Goal: Task Accomplishment & Management: Manage account settings

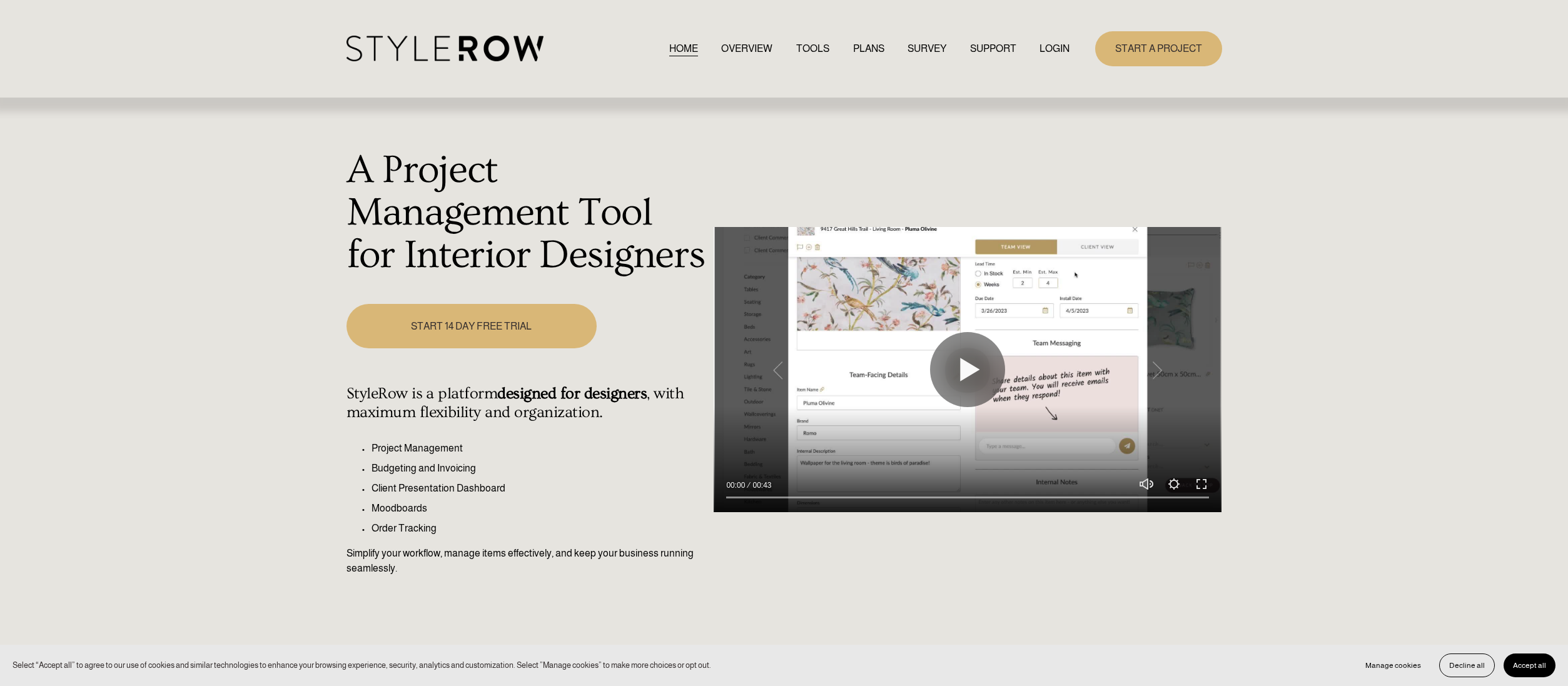
click at [1051, 49] on link "LOGIN" at bounding box center [1054, 48] width 30 height 17
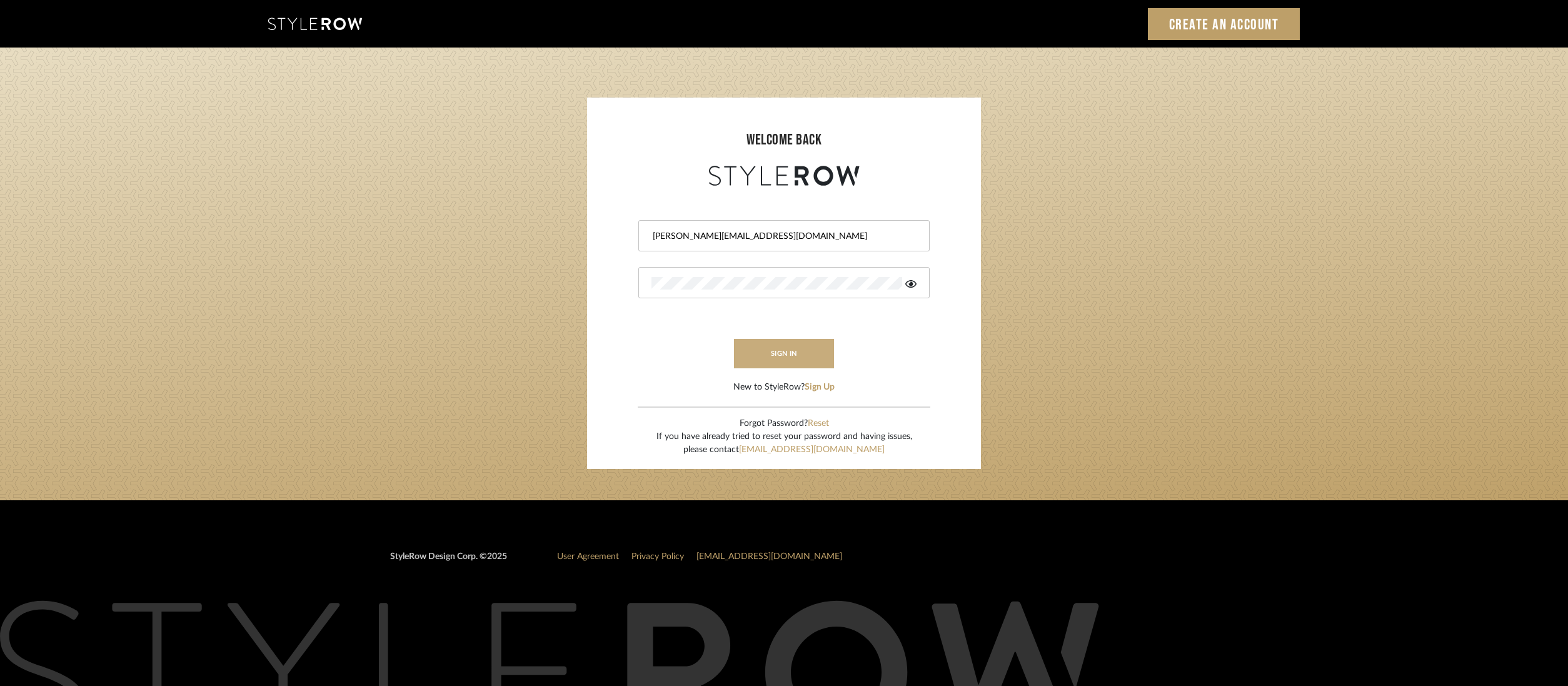
click at [804, 360] on button "sign in" at bounding box center [784, 353] width 100 height 30
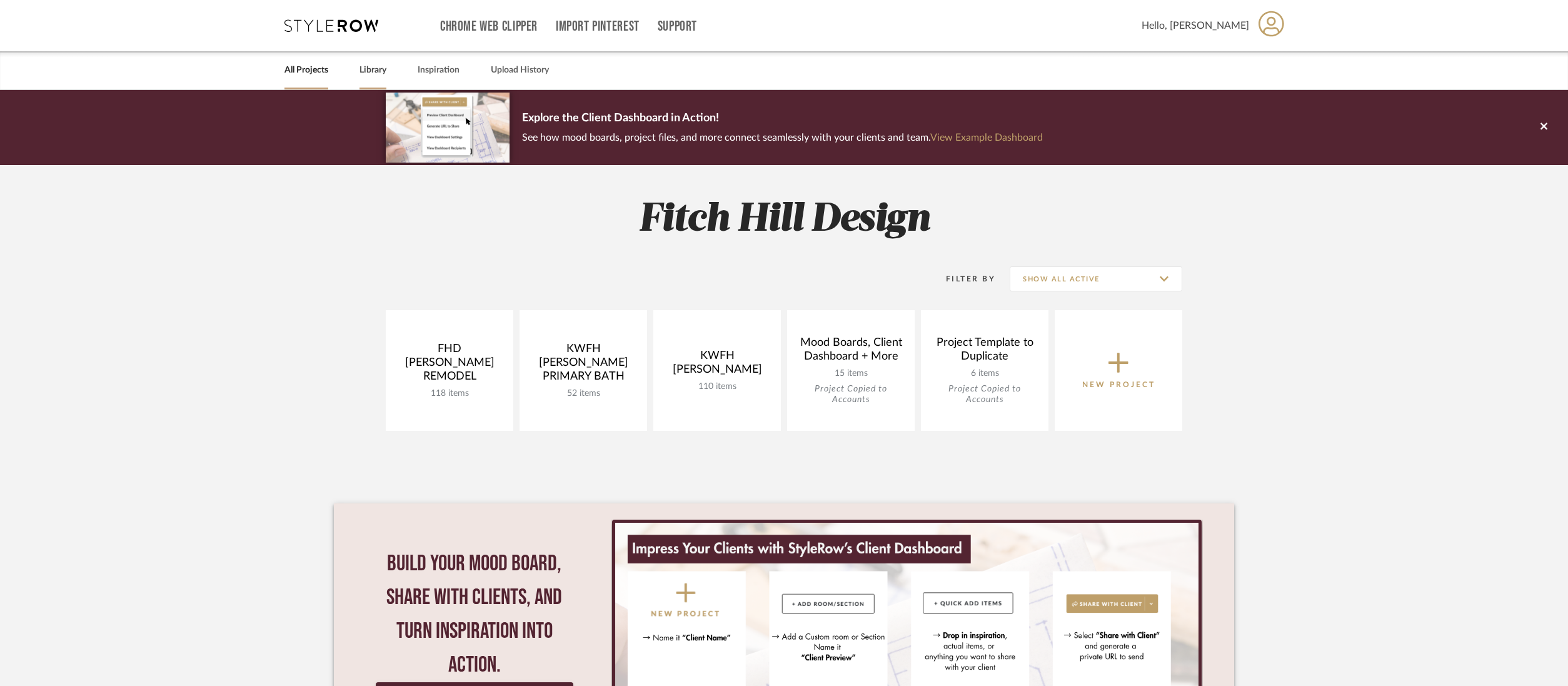
click at [366, 69] on link "Library" at bounding box center [373, 70] width 27 height 17
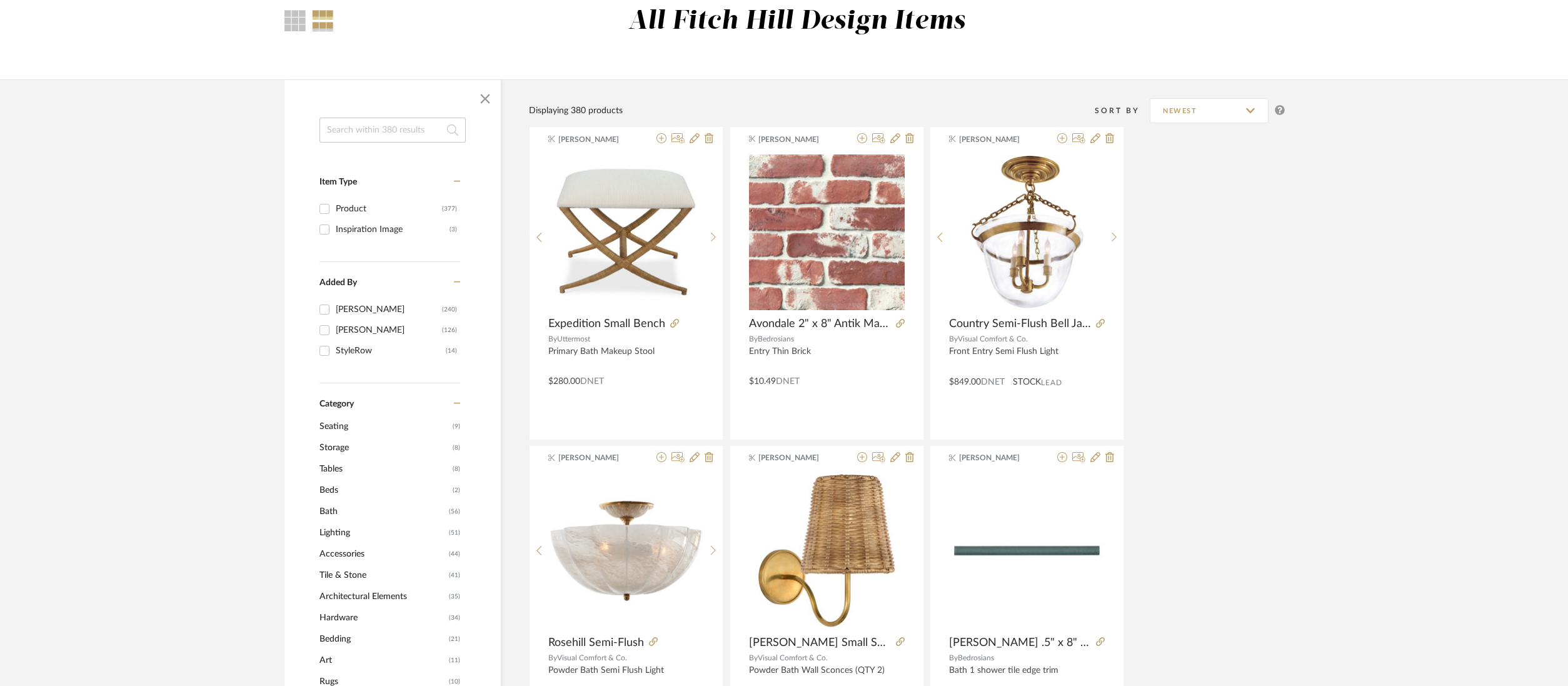
scroll to position [113, 0]
click at [331, 511] on span "Bath" at bounding box center [382, 511] width 127 height 21
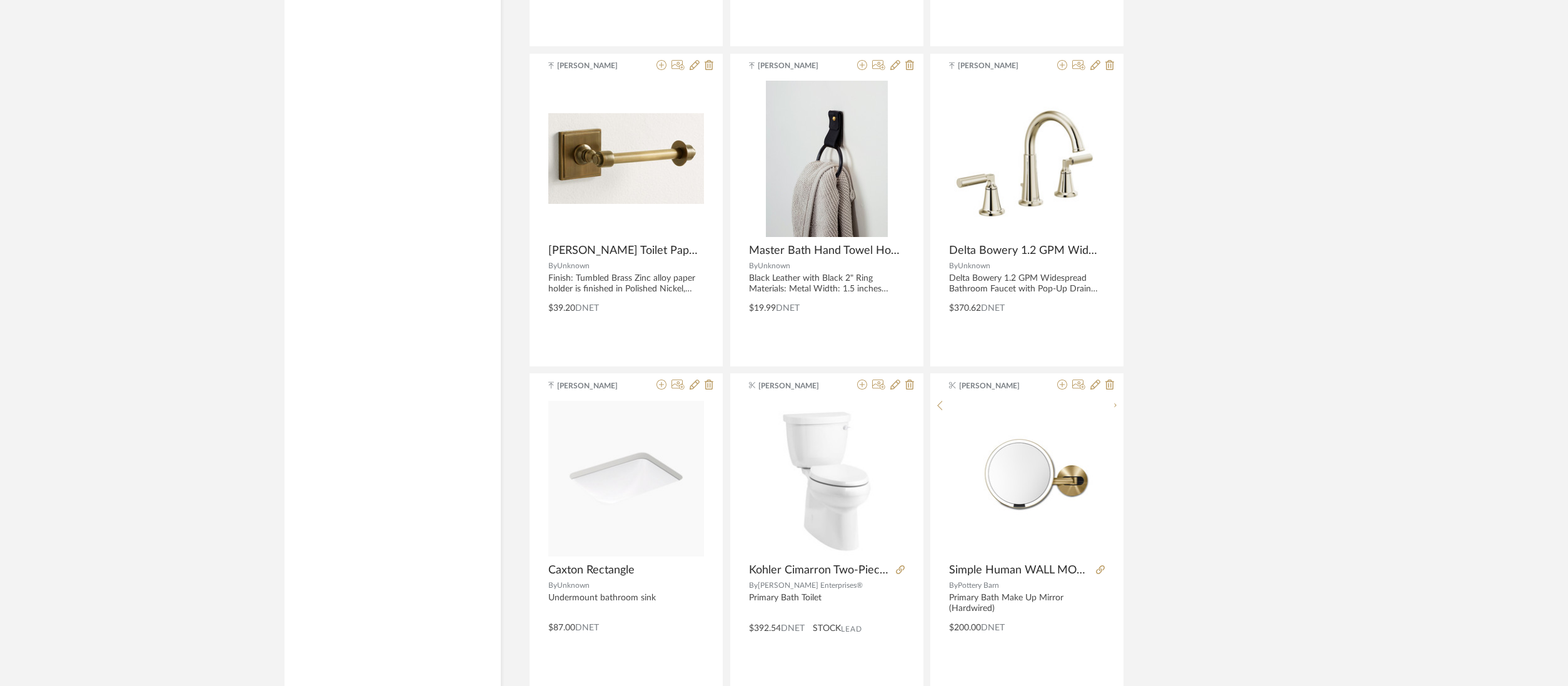
scroll to position [3189, 0]
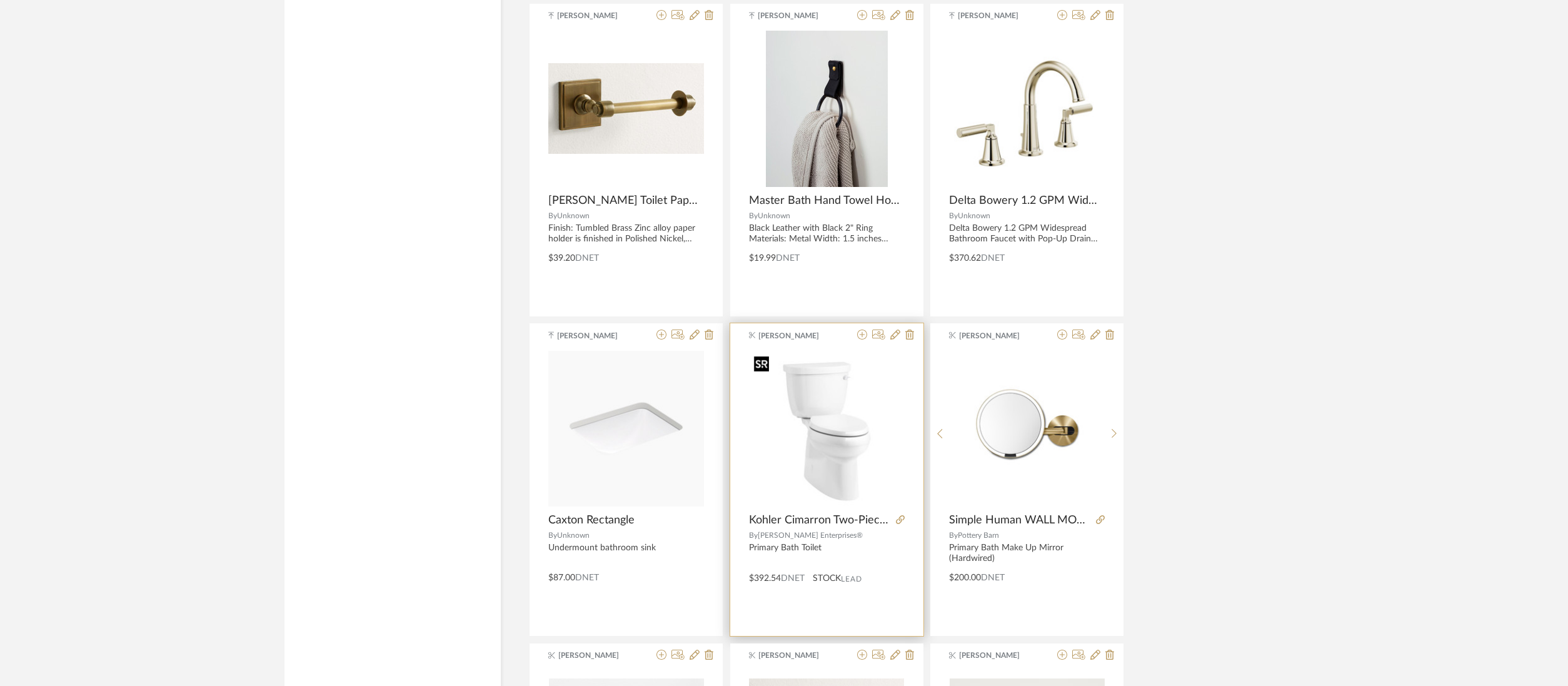
click at [840, 470] on img "0" at bounding box center [827, 429] width 155 height 155
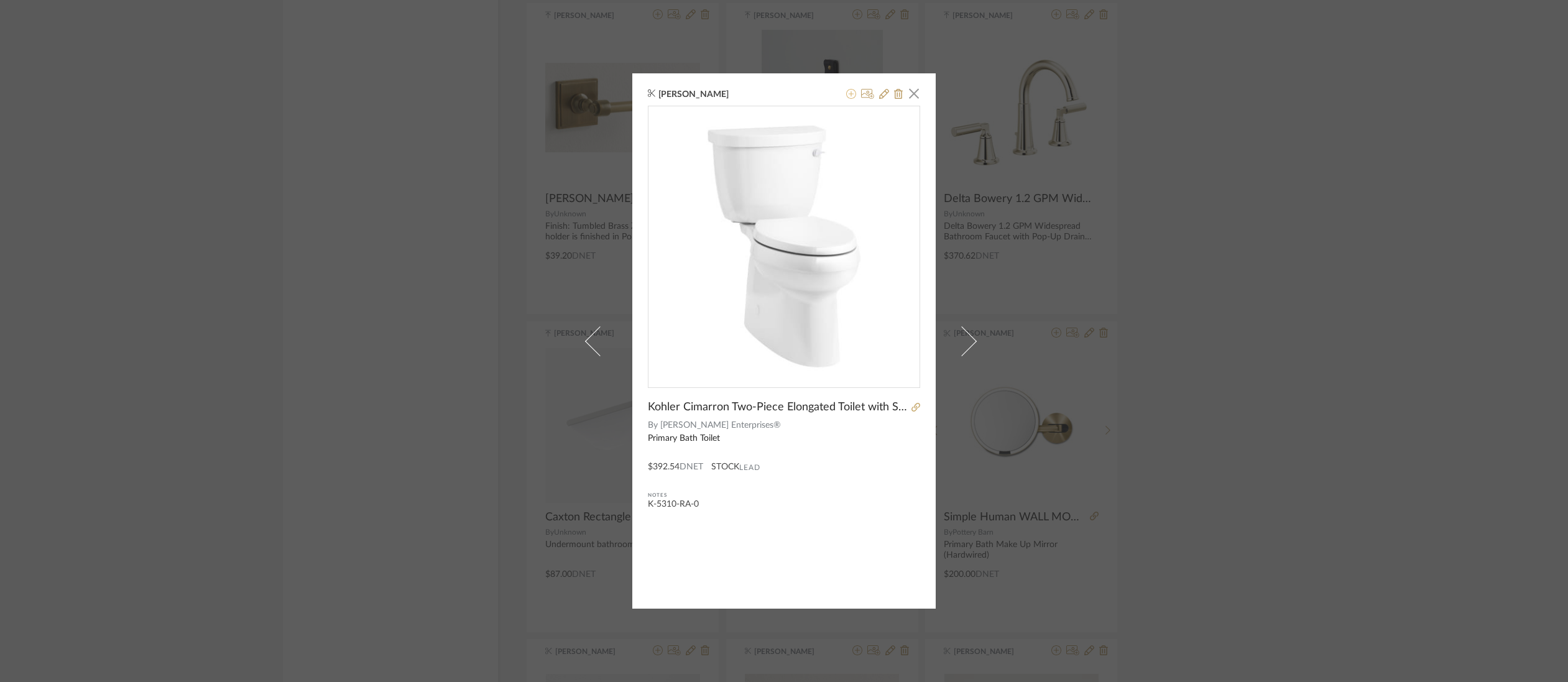
click at [846, 95] on icon at bounding box center [850, 93] width 10 height 10
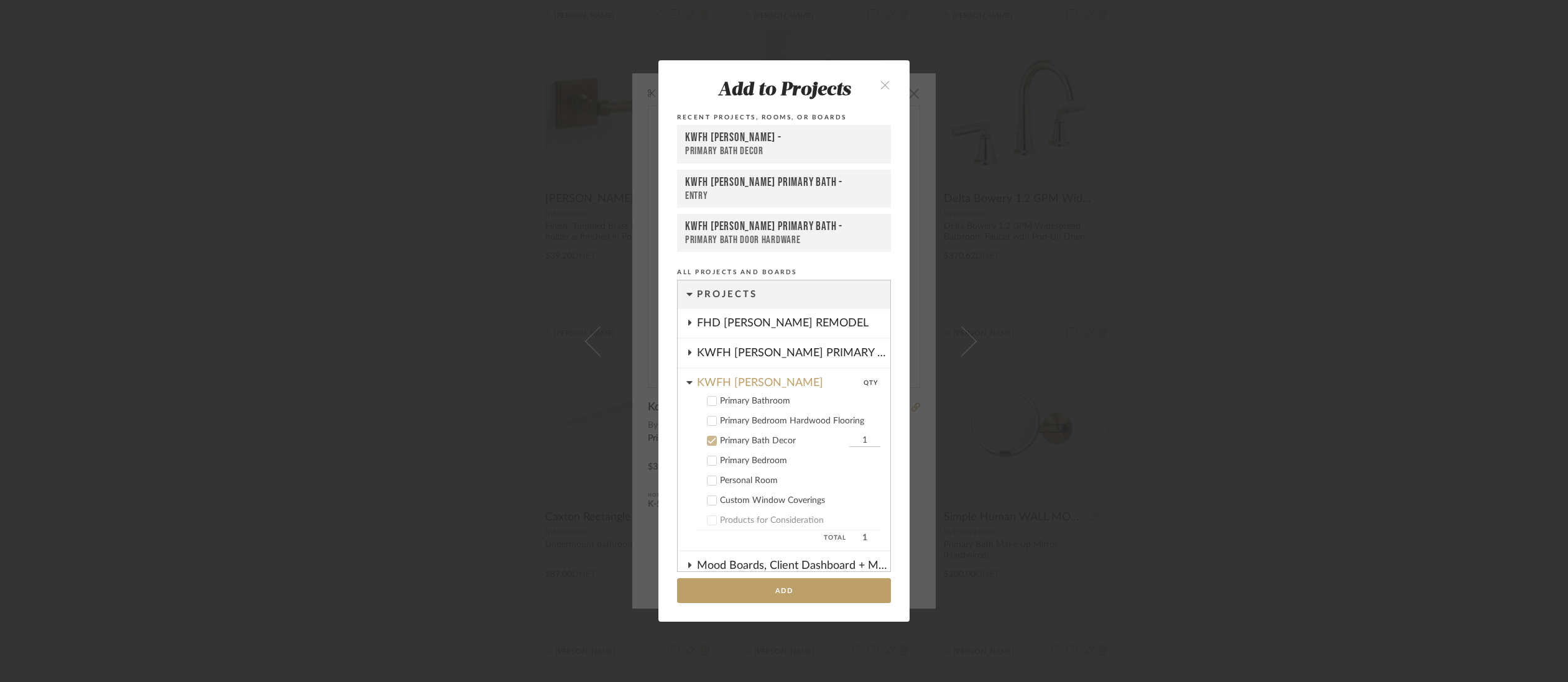
click at [686, 378] on icon at bounding box center [689, 382] width 6 height 10
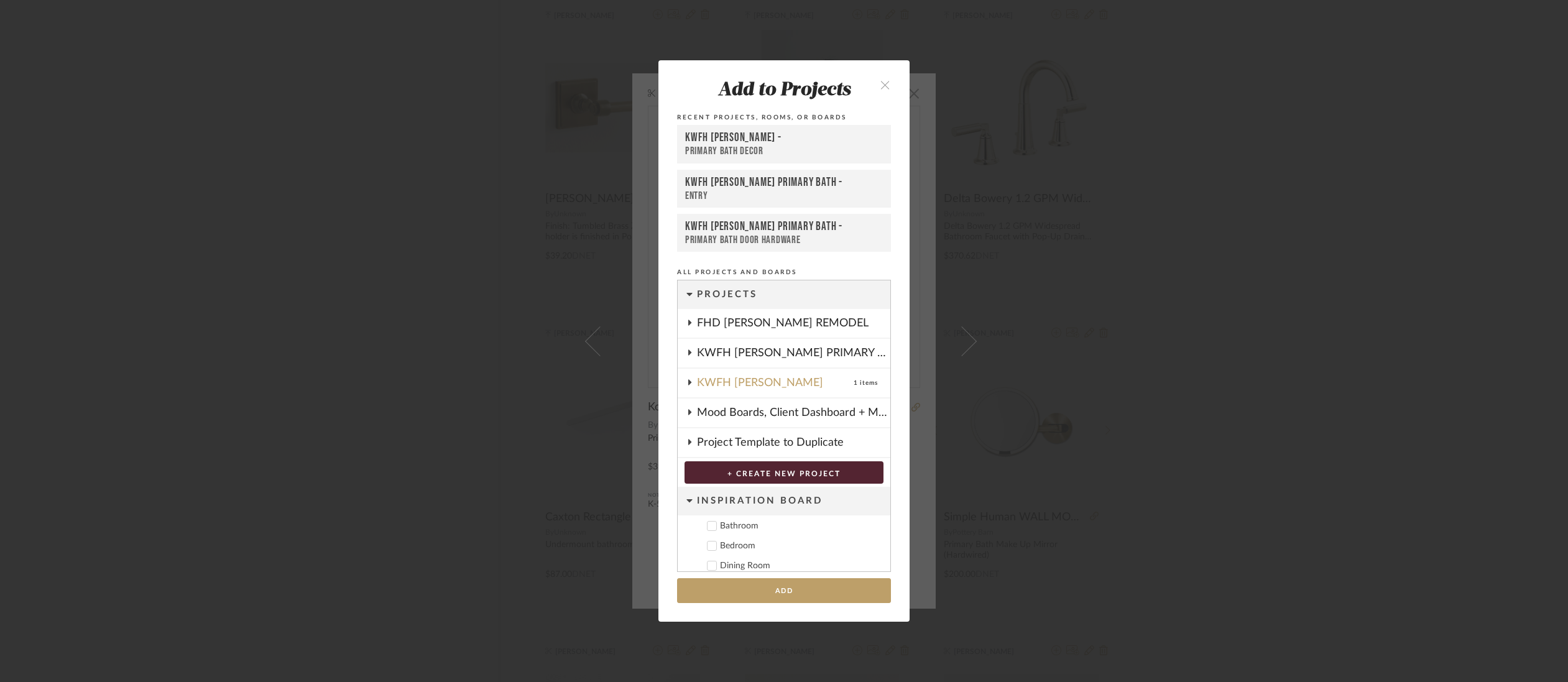
click at [688, 322] on icon at bounding box center [690, 322] width 3 height 5
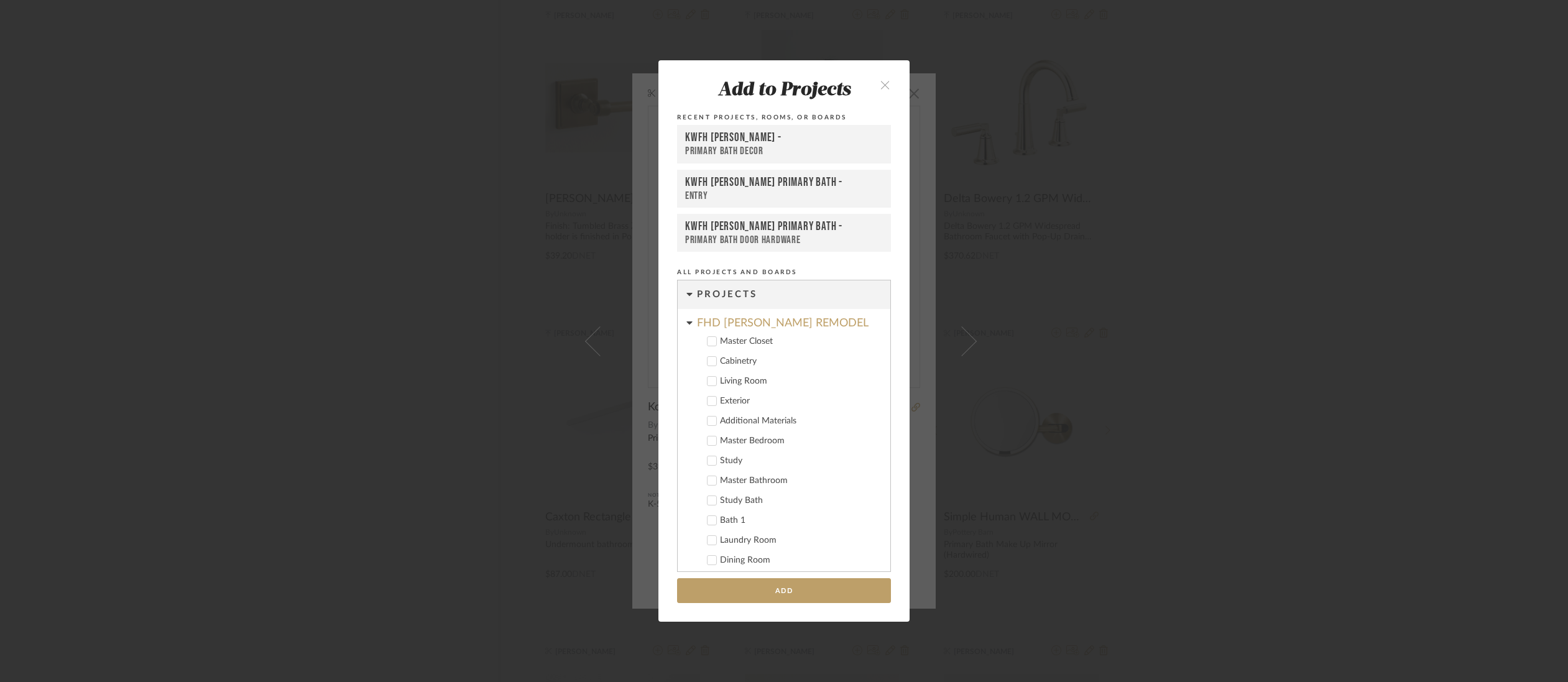
click at [709, 498] on icon at bounding box center [712, 501] width 9 height 9
click at [711, 476] on icon at bounding box center [712, 481] width 9 height 9
click at [827, 587] on button "Add" at bounding box center [784, 590] width 214 height 25
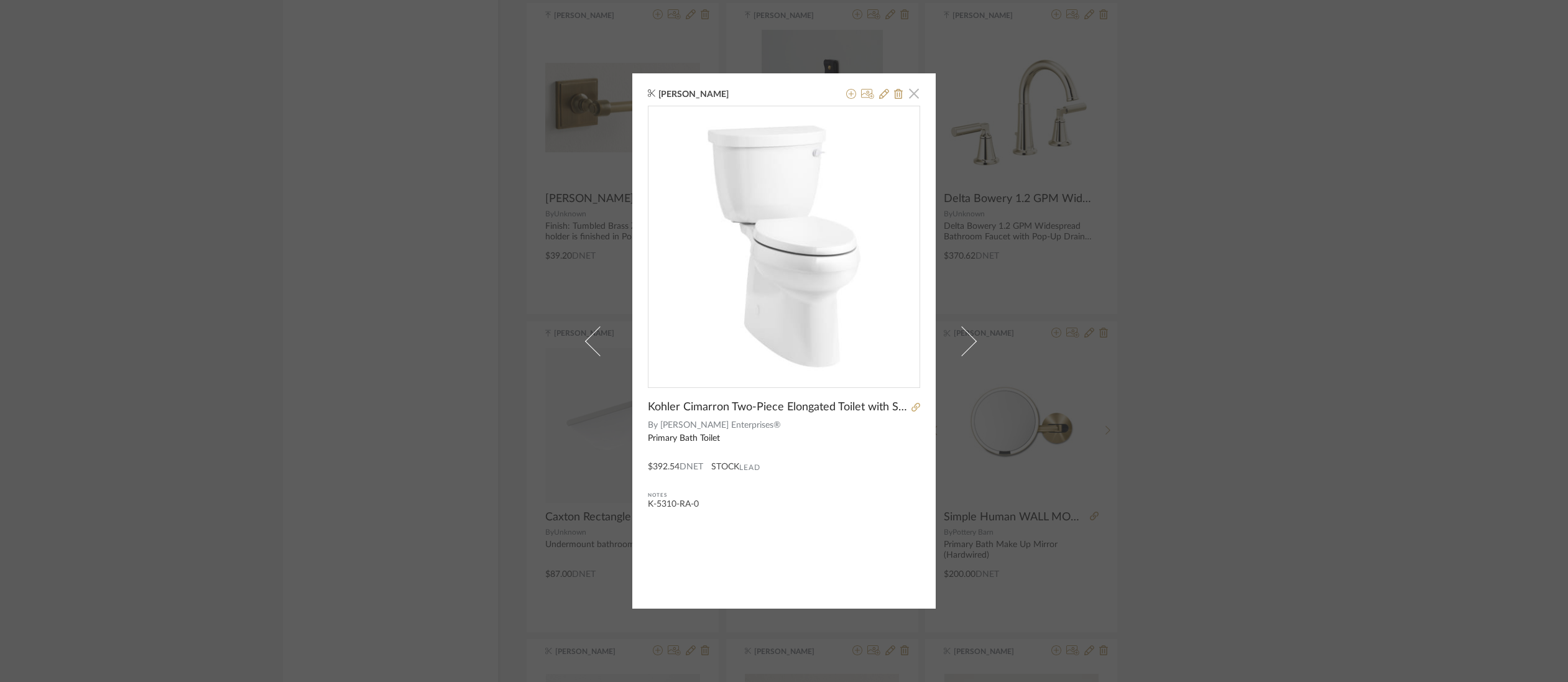
click at [912, 95] on span "button" at bounding box center [914, 93] width 25 height 25
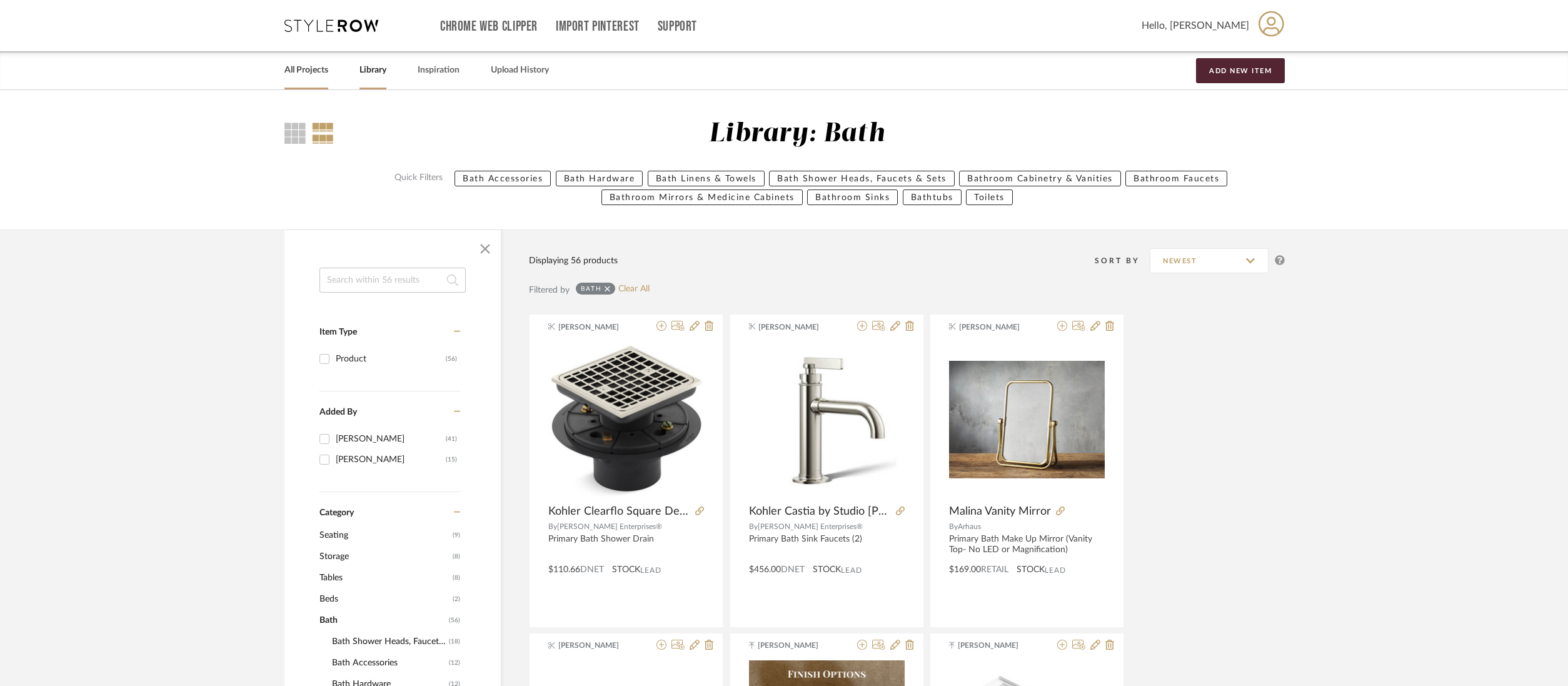
click at [306, 72] on link "All Projects" at bounding box center [306, 70] width 44 height 17
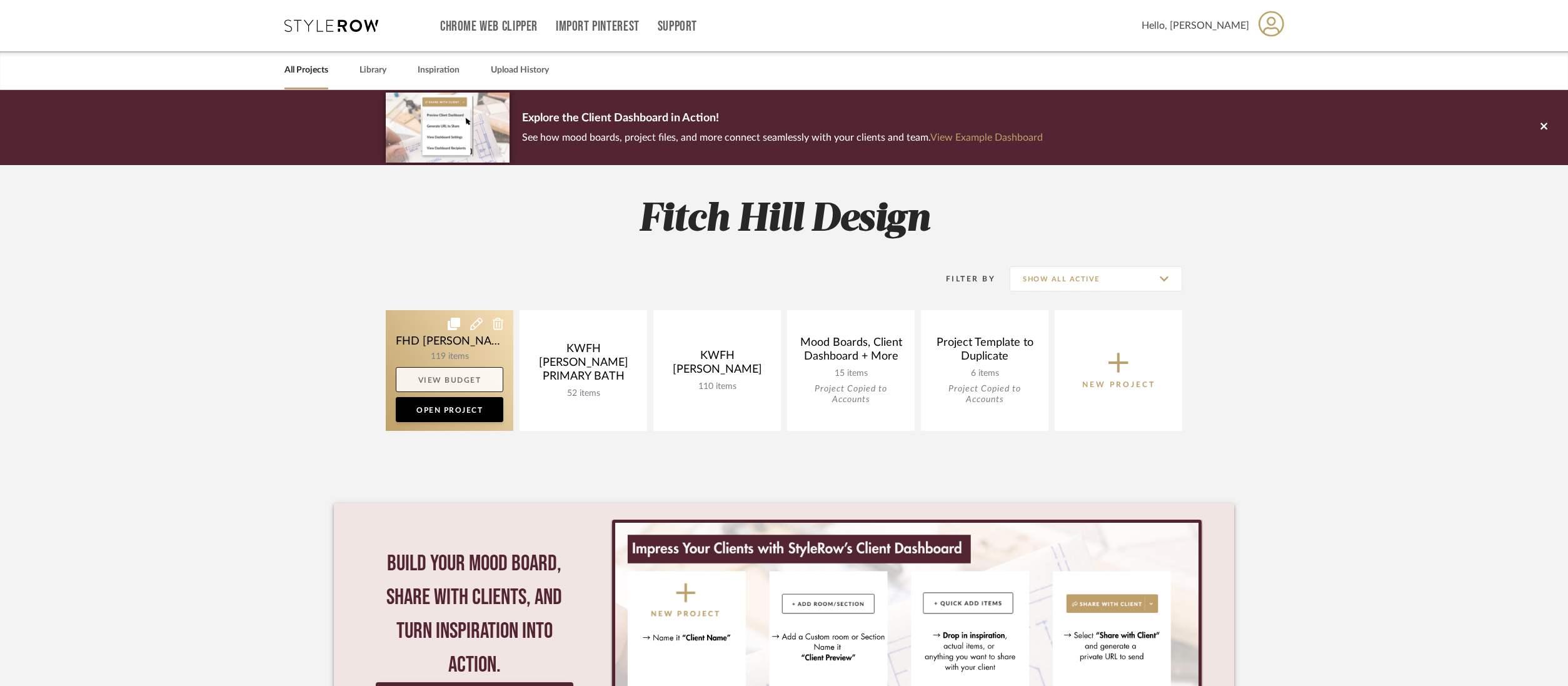
click at [473, 381] on link "View Budget" at bounding box center [449, 380] width 107 height 25
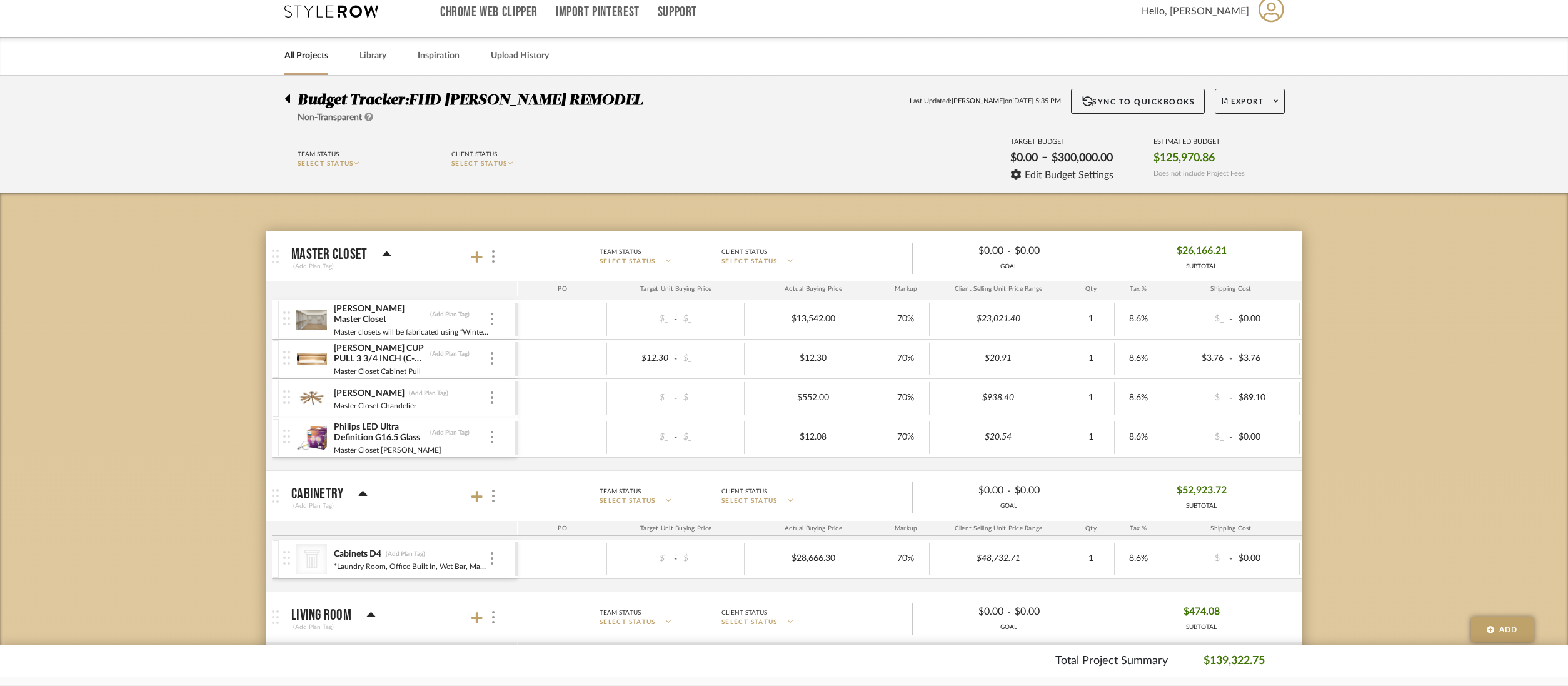
scroll to position [18, 0]
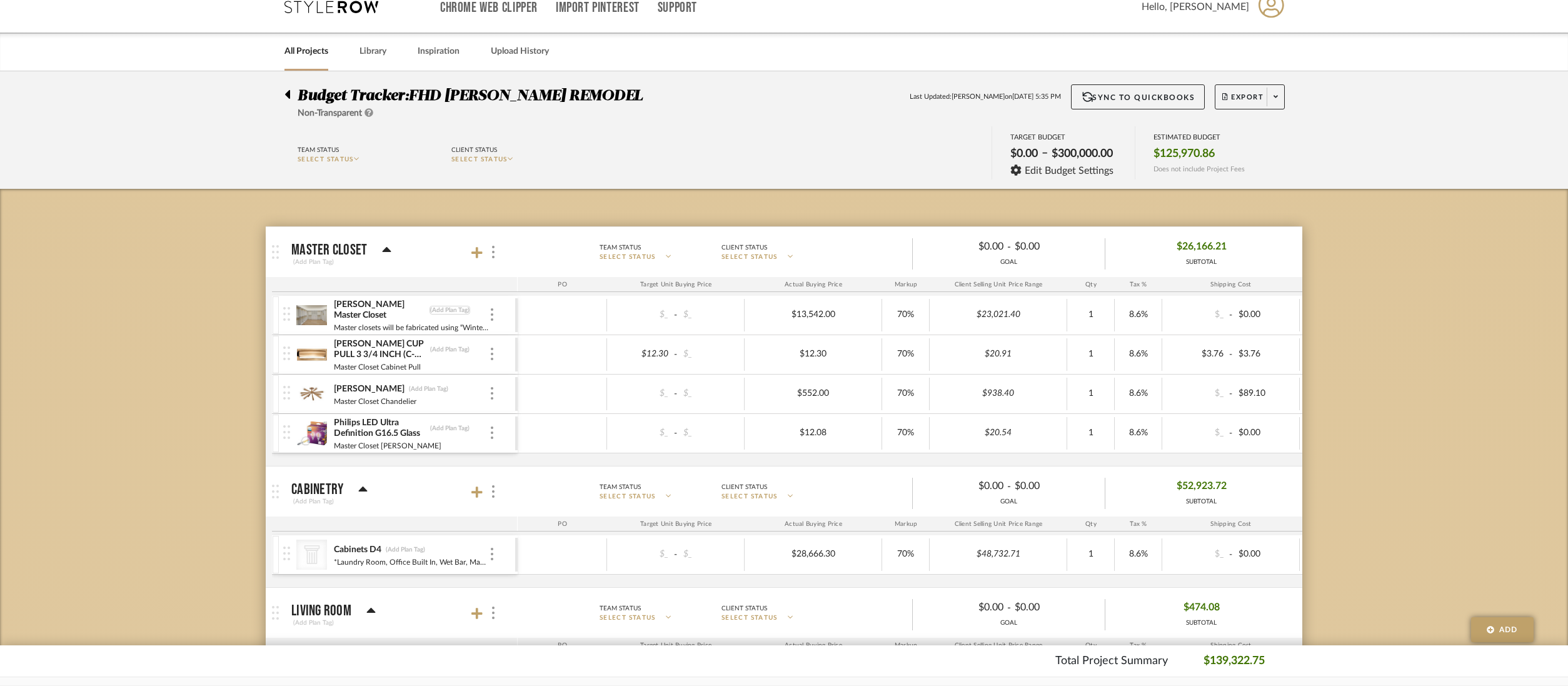
click at [451, 310] on div "(Add Plan Tag)" at bounding box center [449, 310] width 41 height 9
type input "(CLOSET)"
type input "("
type input "CLOSET"
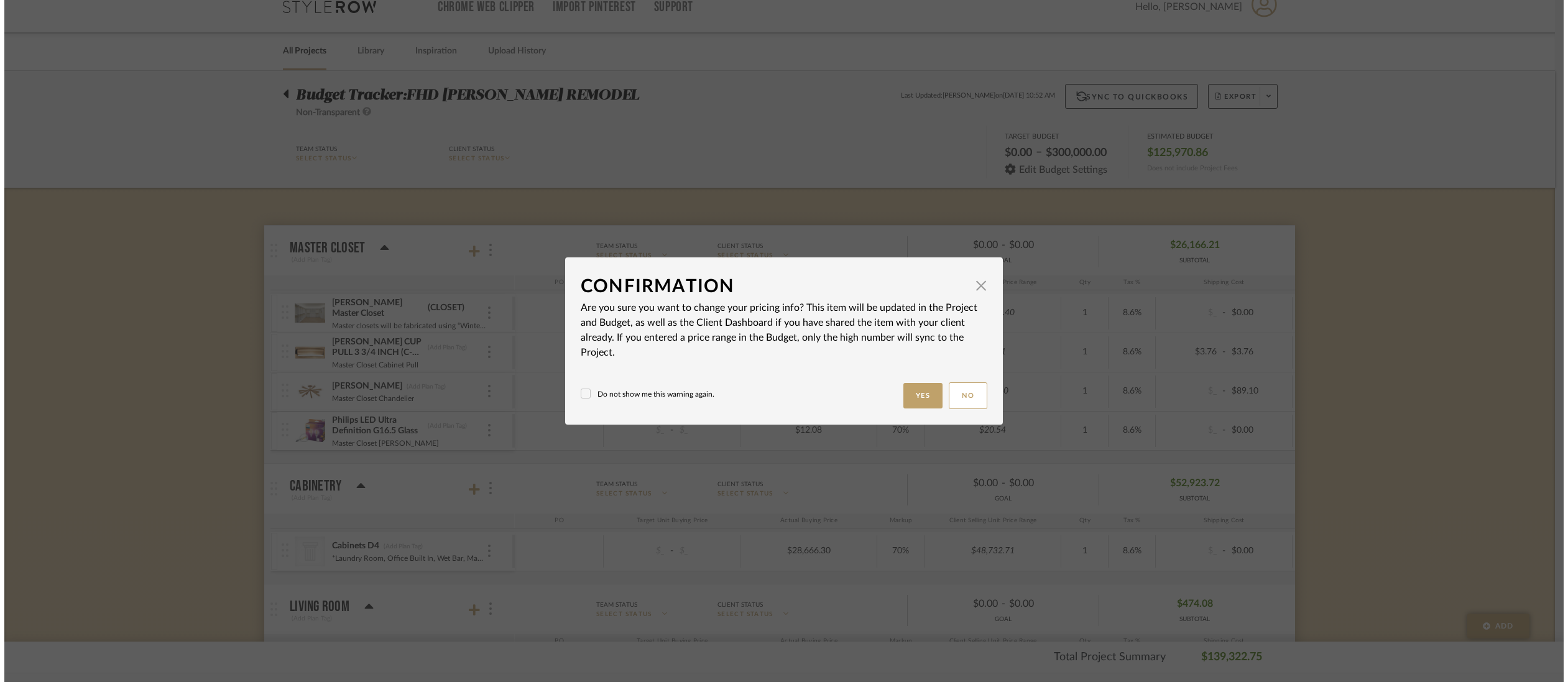
scroll to position [0, 0]
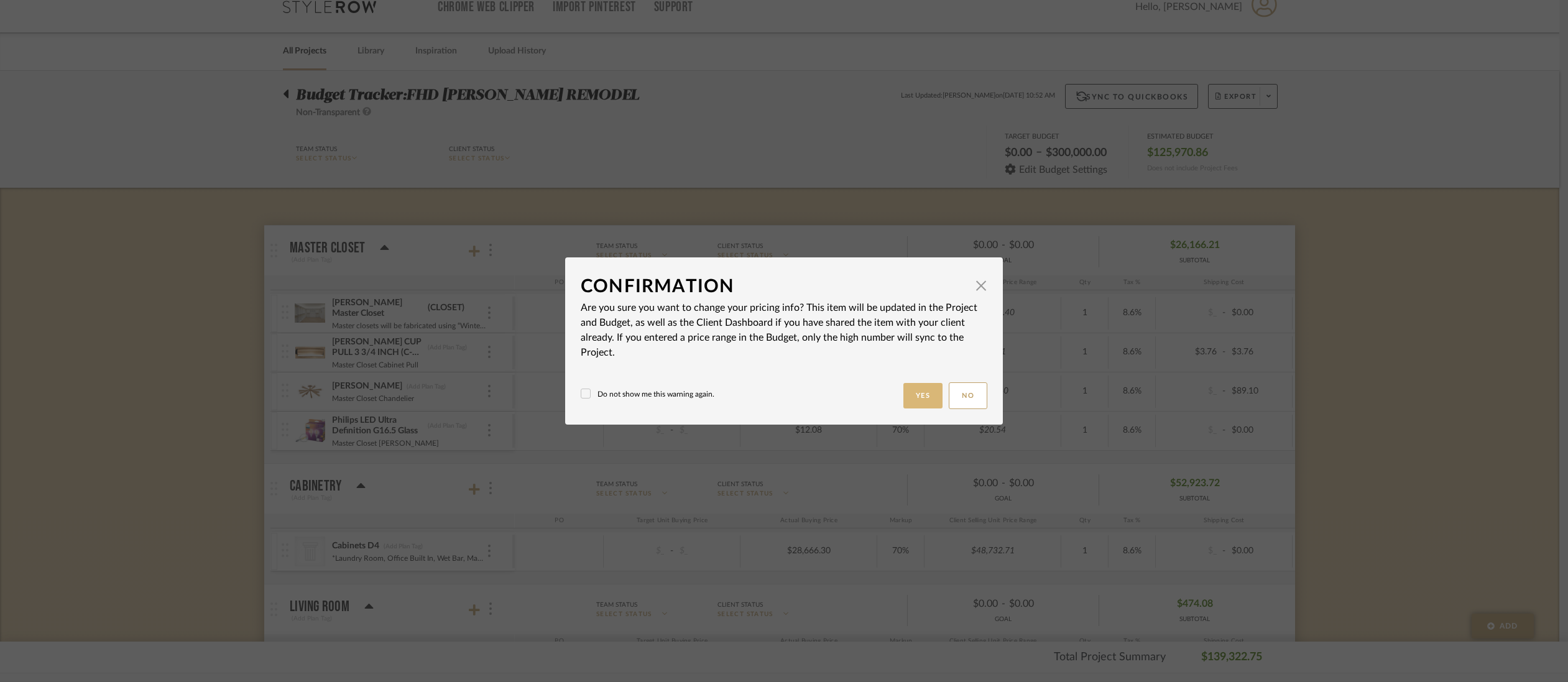
click at [923, 398] on button "Yes" at bounding box center [923, 395] width 40 height 25
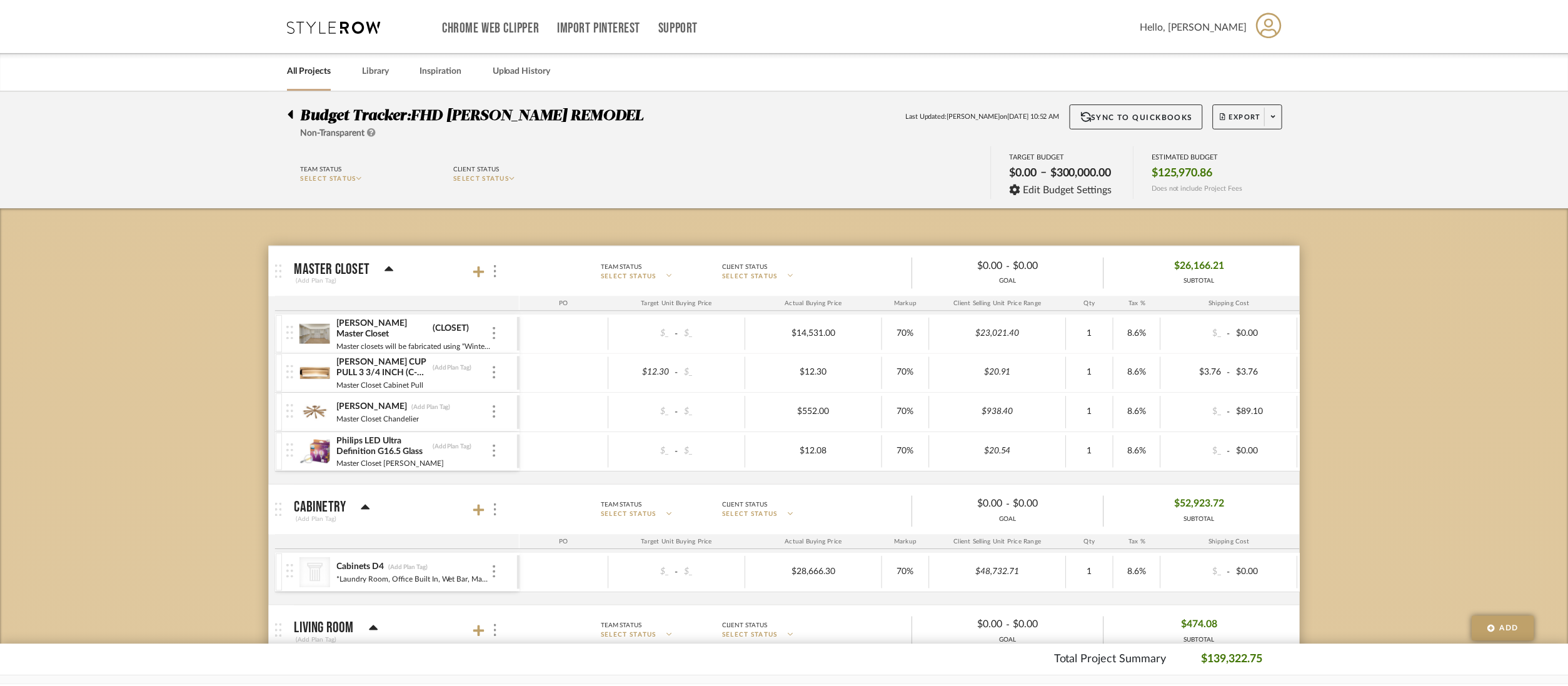
scroll to position [18, 0]
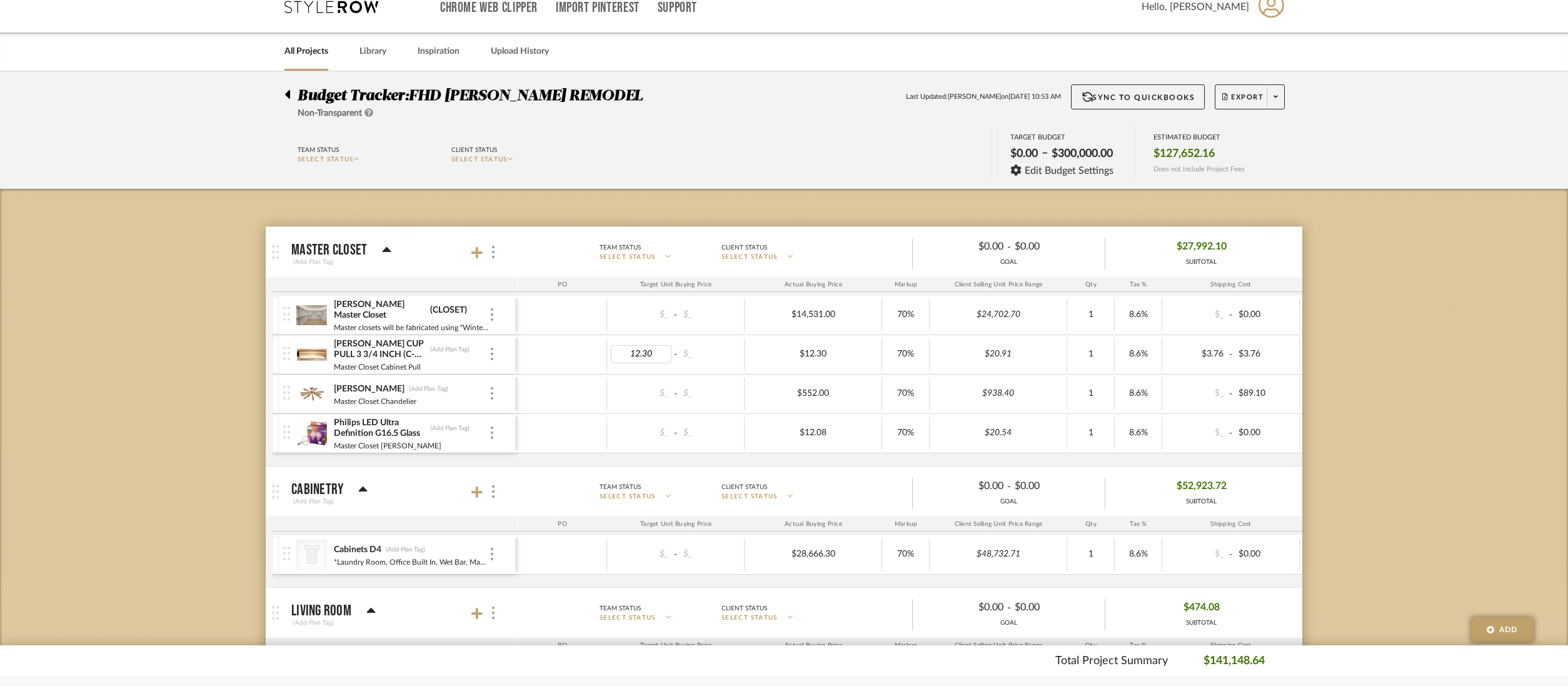
type input "0"
click at [1523, 230] on body "Chrome Web Clipper Import Pinterest Support All Projects Library Inspiration Up…" at bounding box center [784, 325] width 1568 height 686
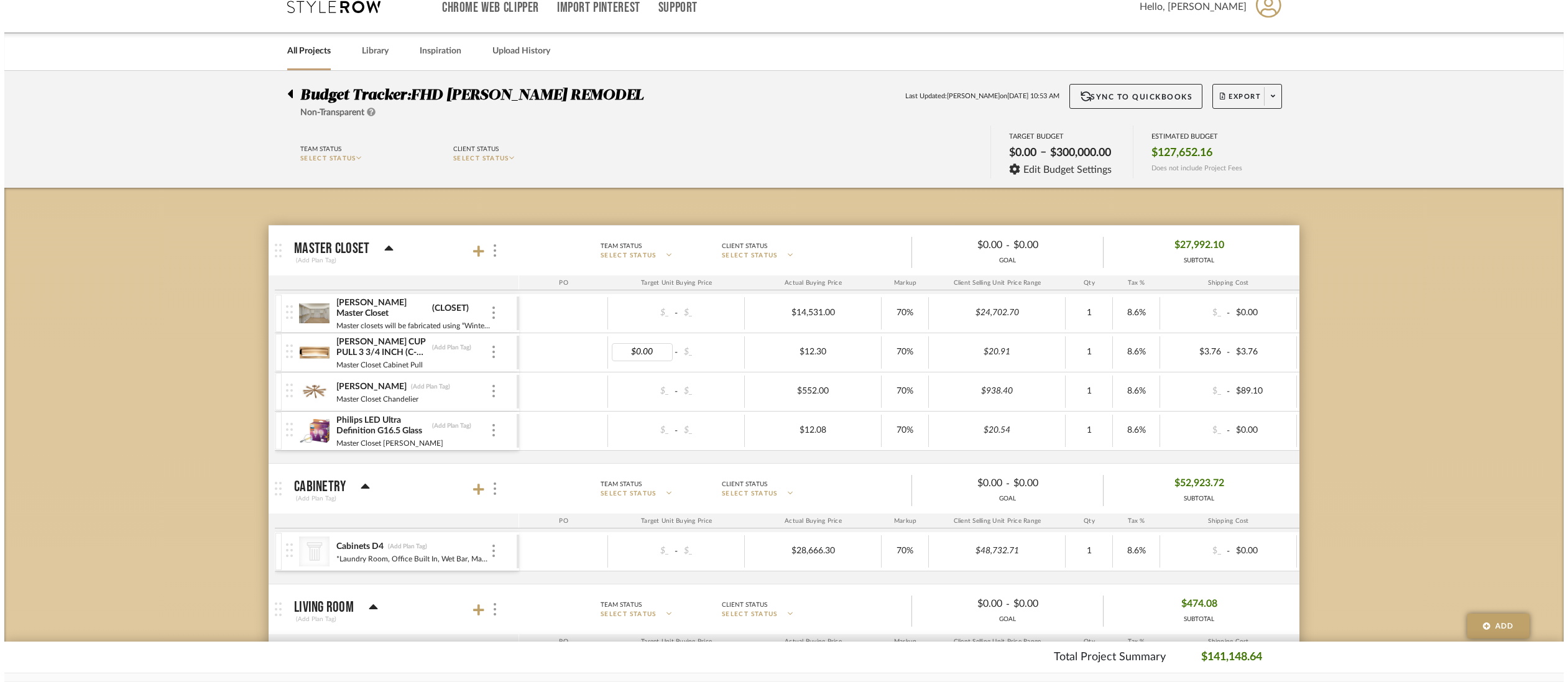
scroll to position [0, 0]
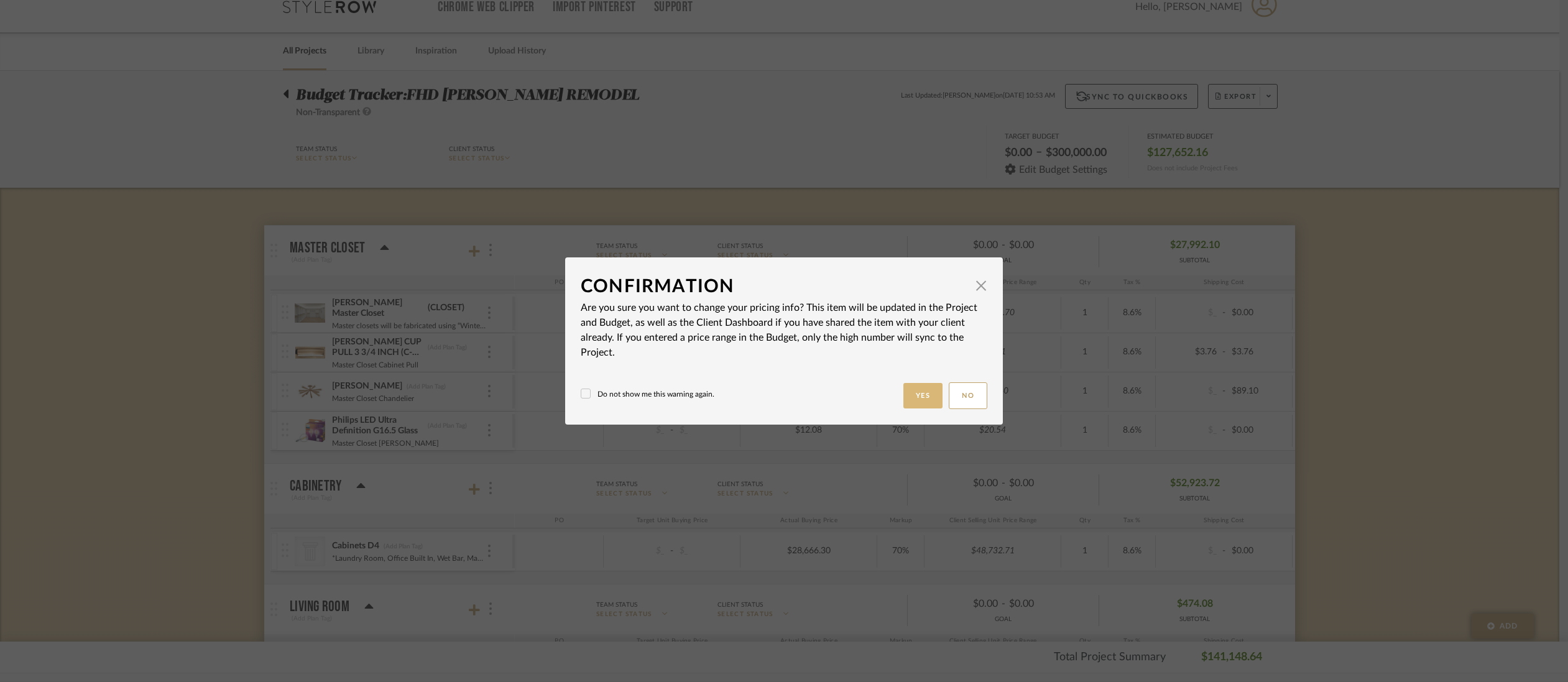
click at [927, 391] on button "Yes" at bounding box center [923, 395] width 40 height 25
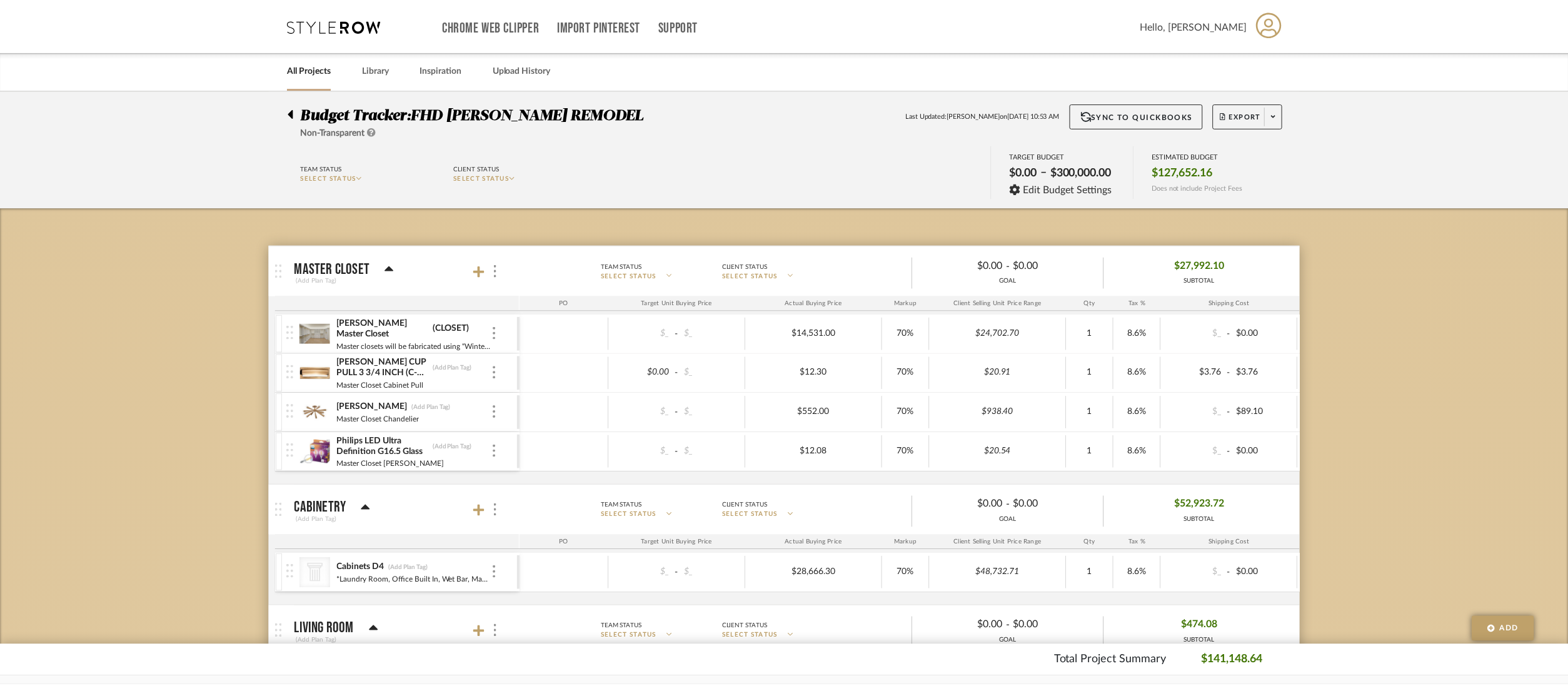
scroll to position [18, 0]
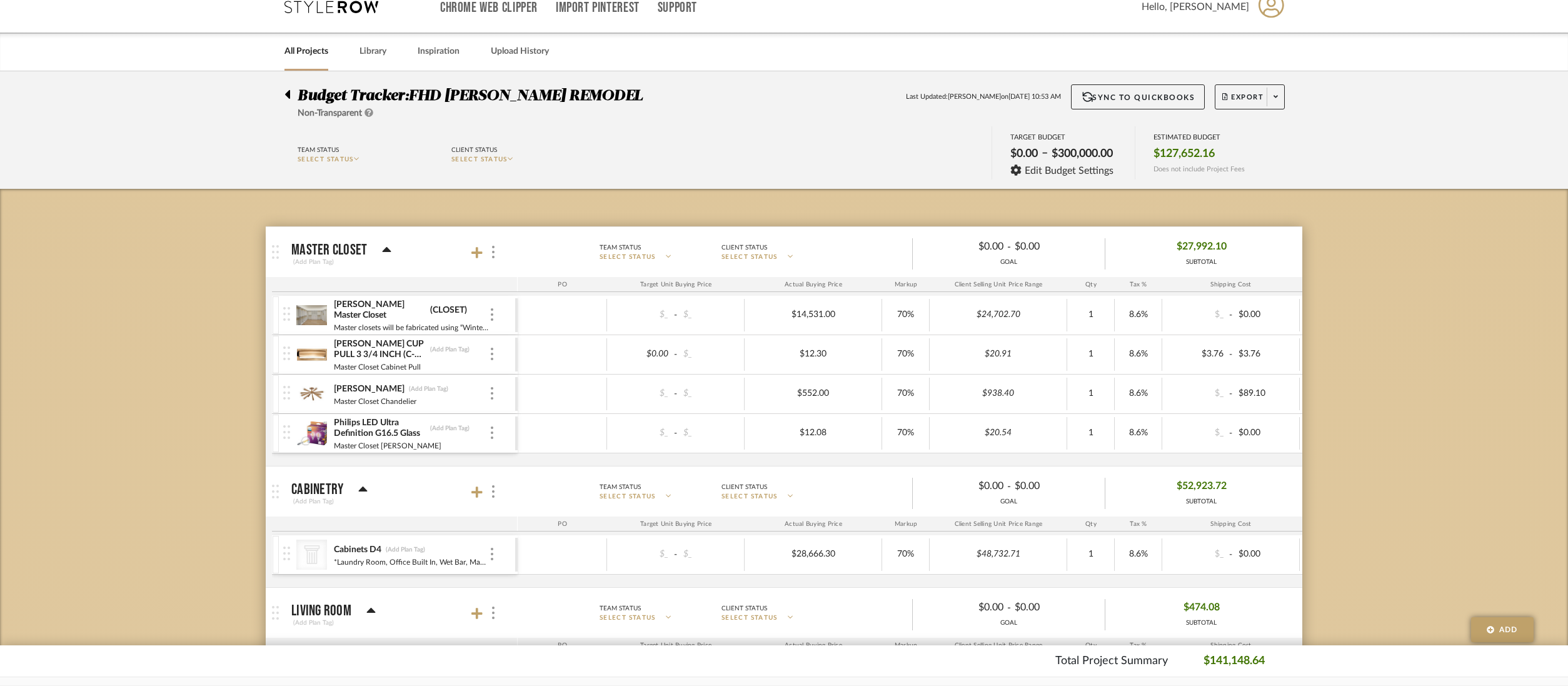
click at [1099, 353] on input "1" at bounding box center [1091, 354] width 39 height 18
click at [1103, 353] on input "1" at bounding box center [1091, 354] width 39 height 18
type input "0"
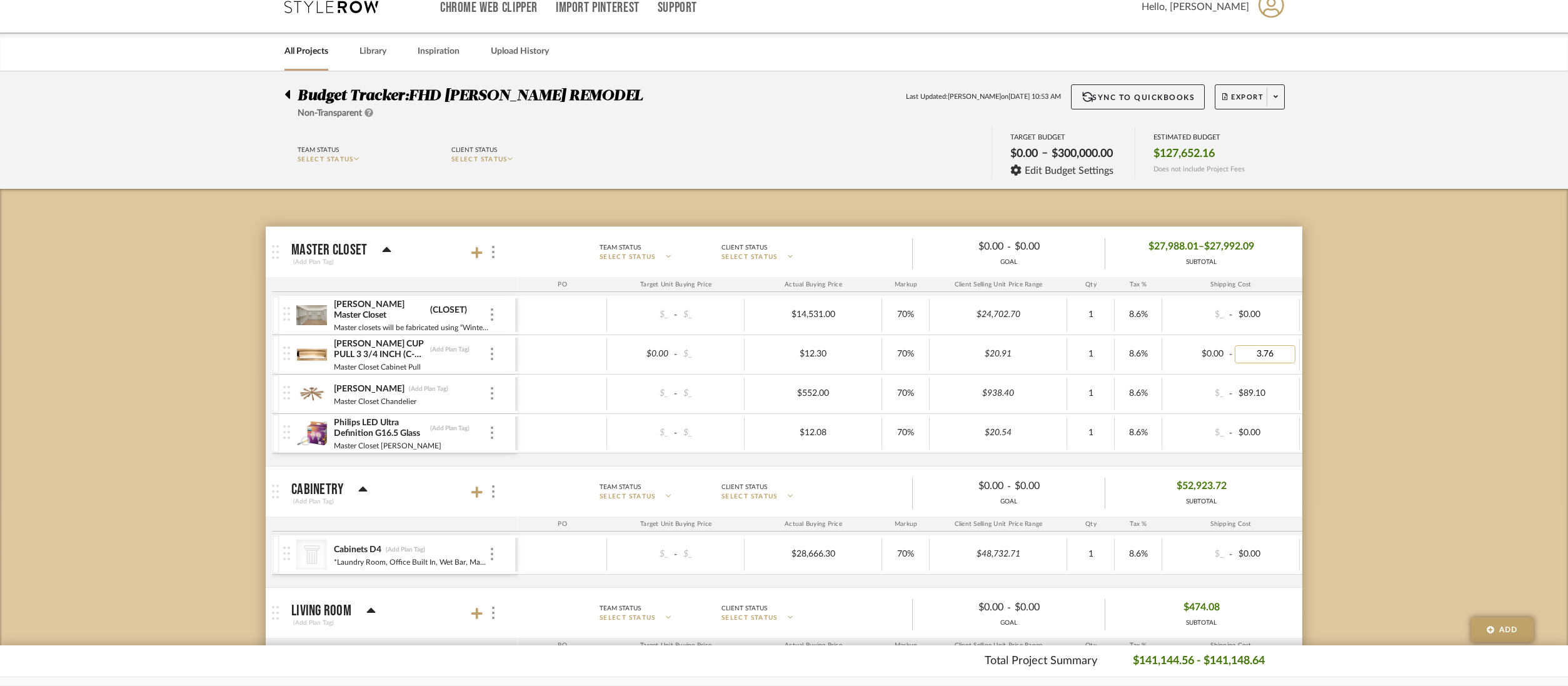
type input "0"
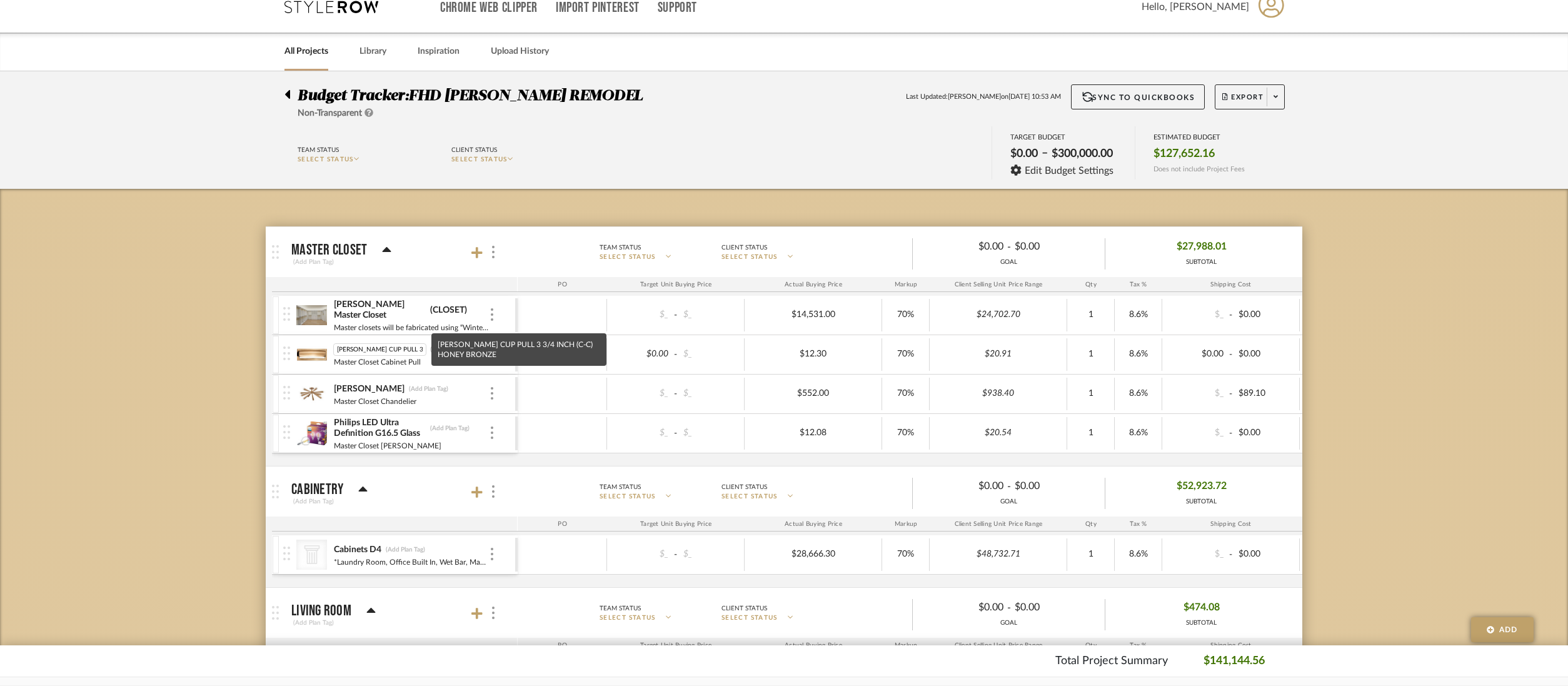
scroll to position [0, 67]
click at [321, 353] on img at bounding box center [312, 354] width 31 height 30
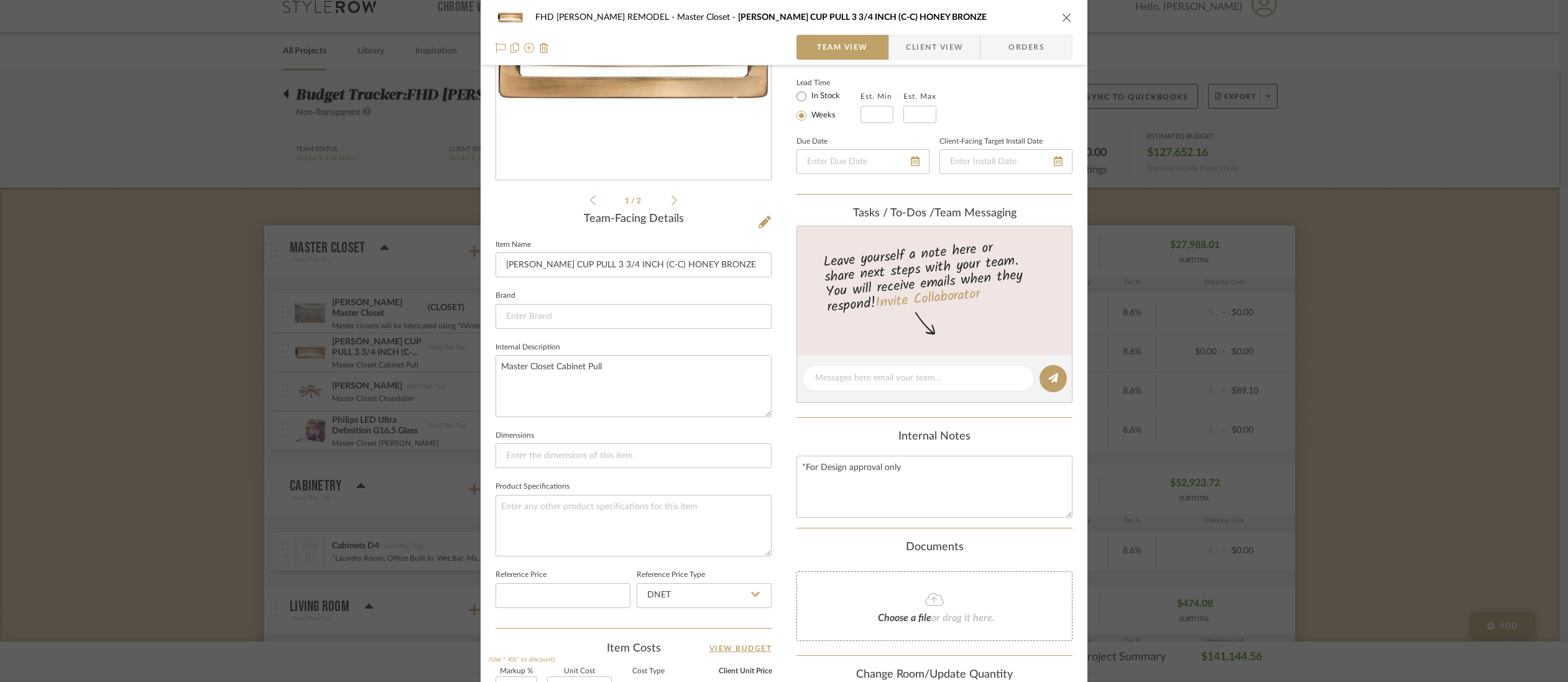
scroll to position [211, 0]
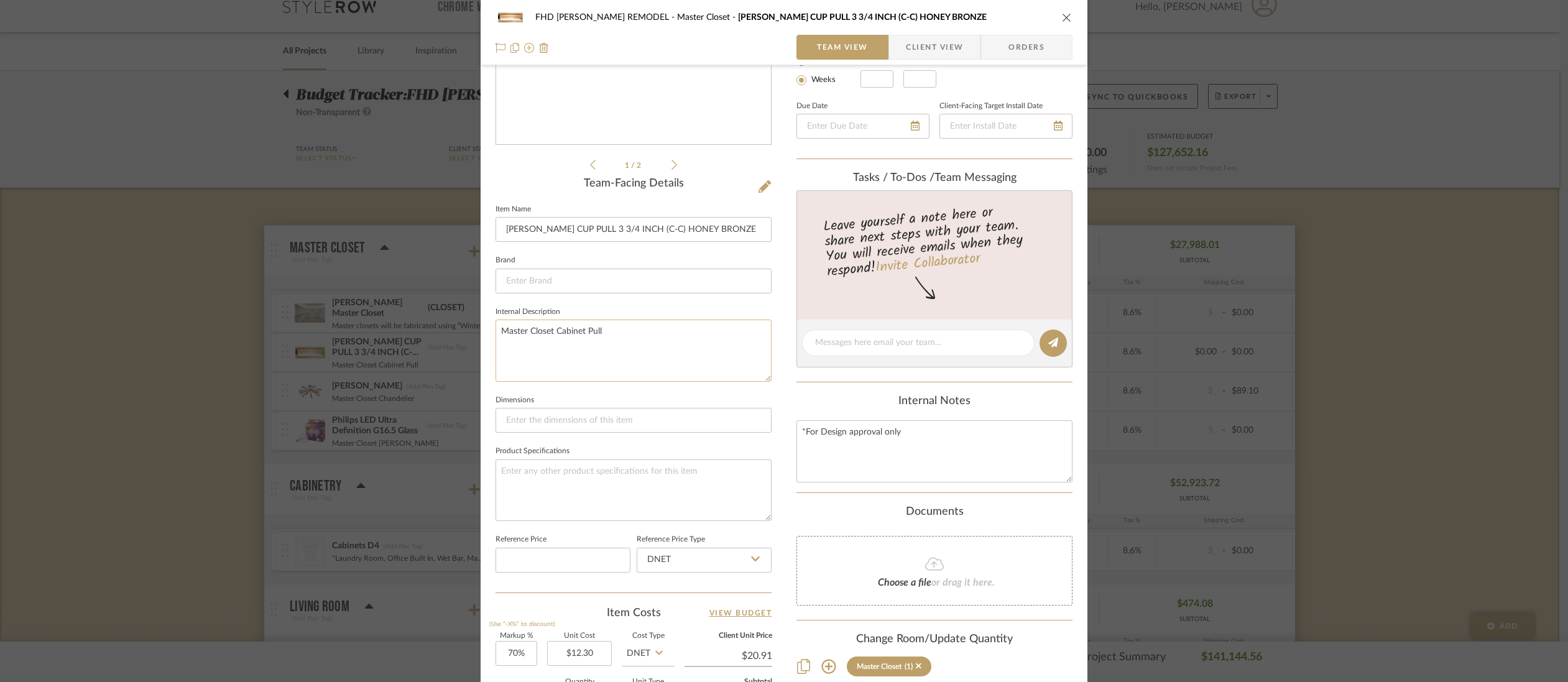
click at [615, 328] on textarea "Master Closet Cabinet Pull" at bounding box center [633, 350] width 276 height 62
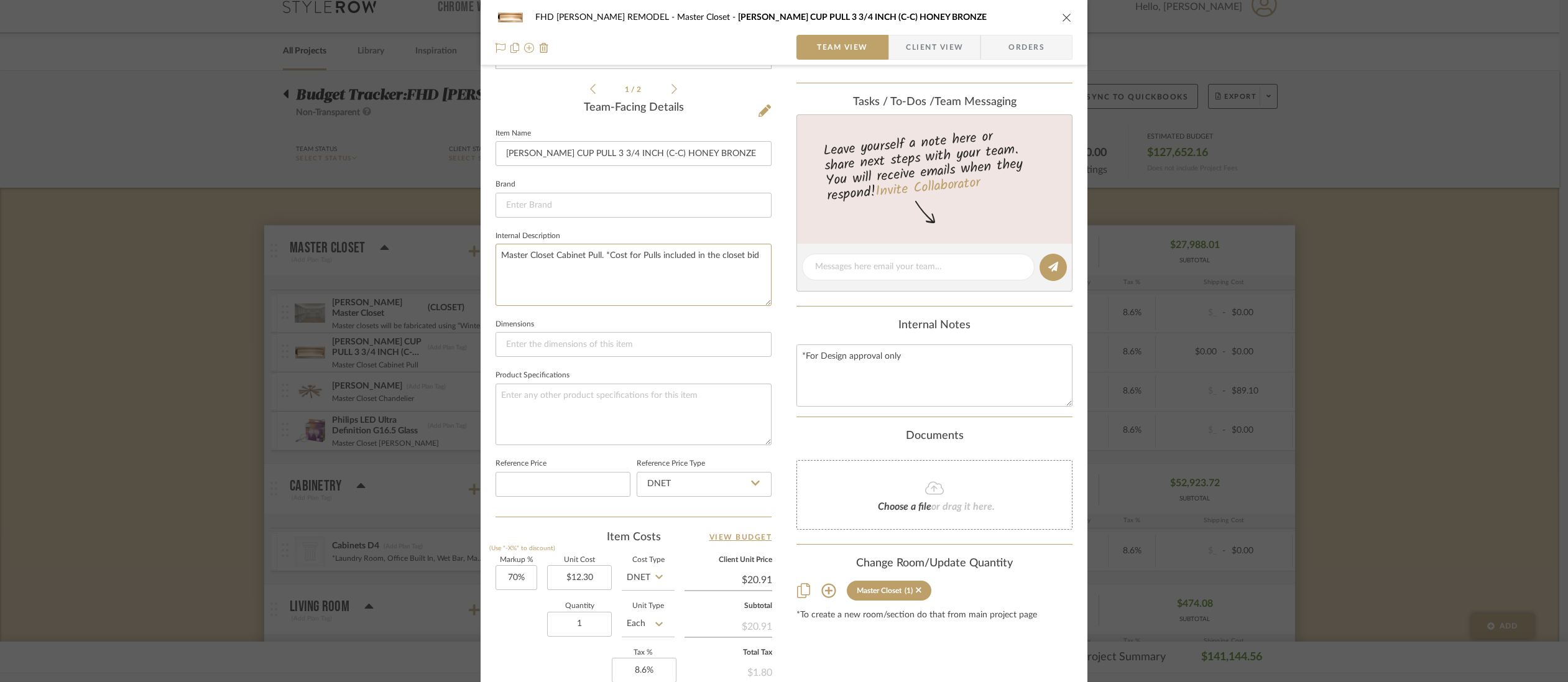
scroll to position [471, 0]
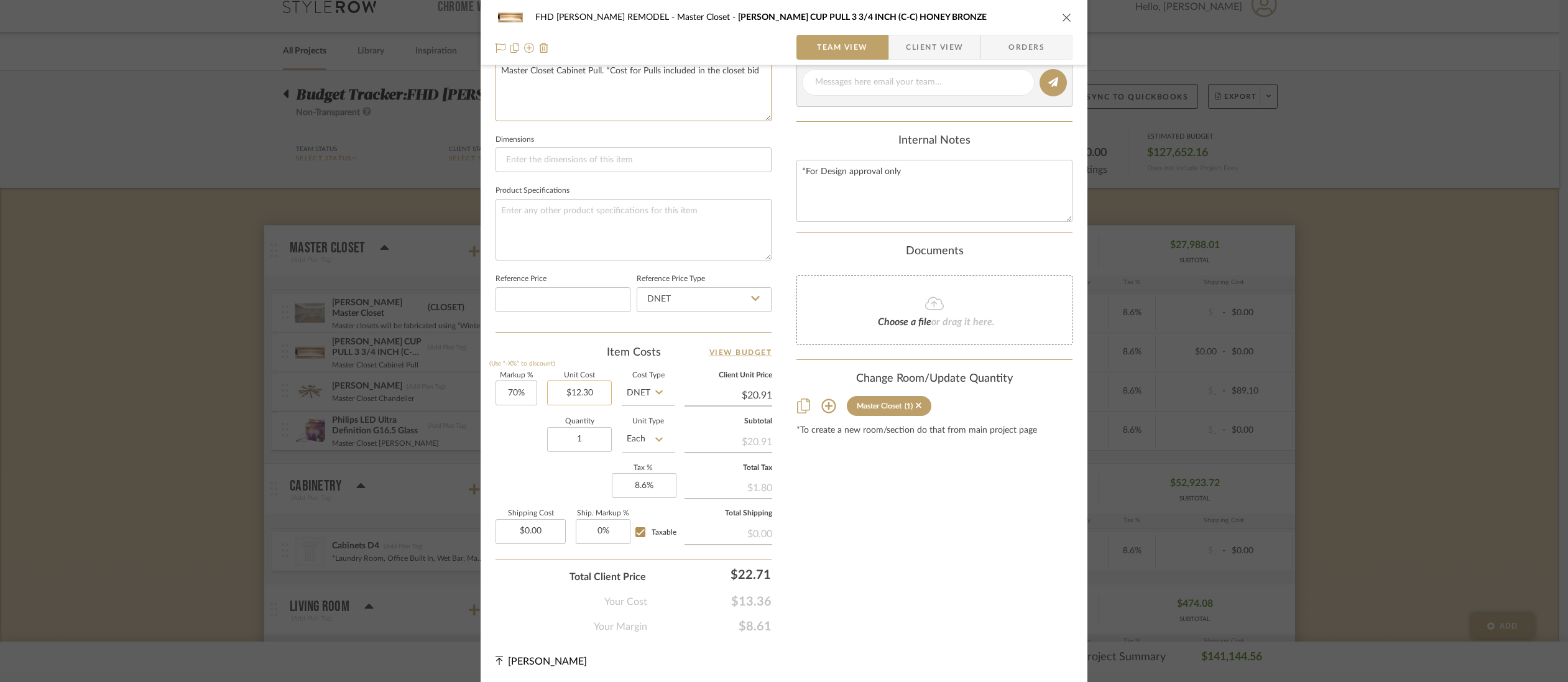
type textarea "Master Closet Cabinet Pull. *Cost for Pulls included in the closet bid"
type input "12.30"
click at [597, 391] on input "12.30" at bounding box center [580, 393] width 65 height 25
type input "$0.00"
click at [905, 504] on div "Content here copies to Client View - confirm visibility there. Show in Client D…" at bounding box center [935, 123] width 276 height 1021
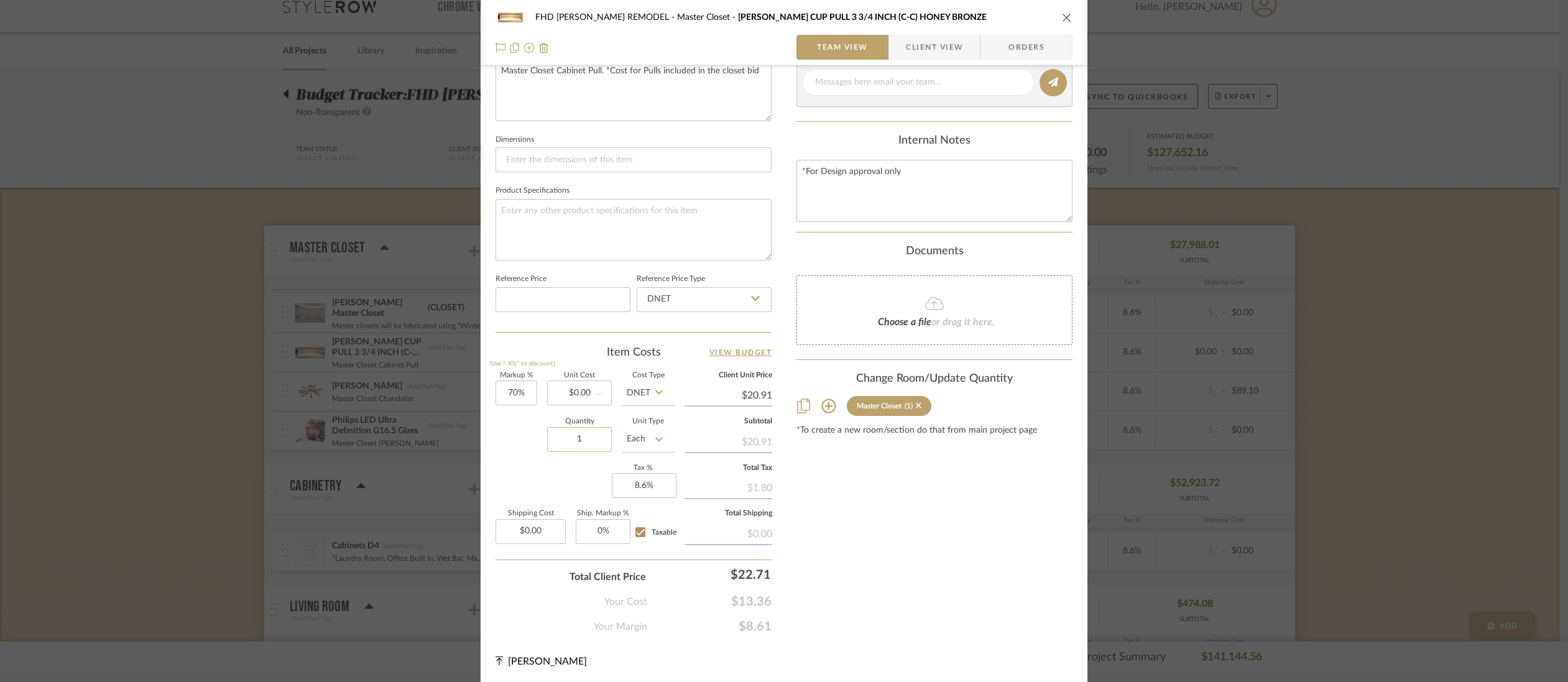
type input "$0.00"
click at [581, 433] on input "1" at bounding box center [580, 439] width 65 height 25
click at [894, 560] on div "Content here copies to Client View - confirm visibility there. Show in Client D…" at bounding box center [935, 123] width 276 height 1021
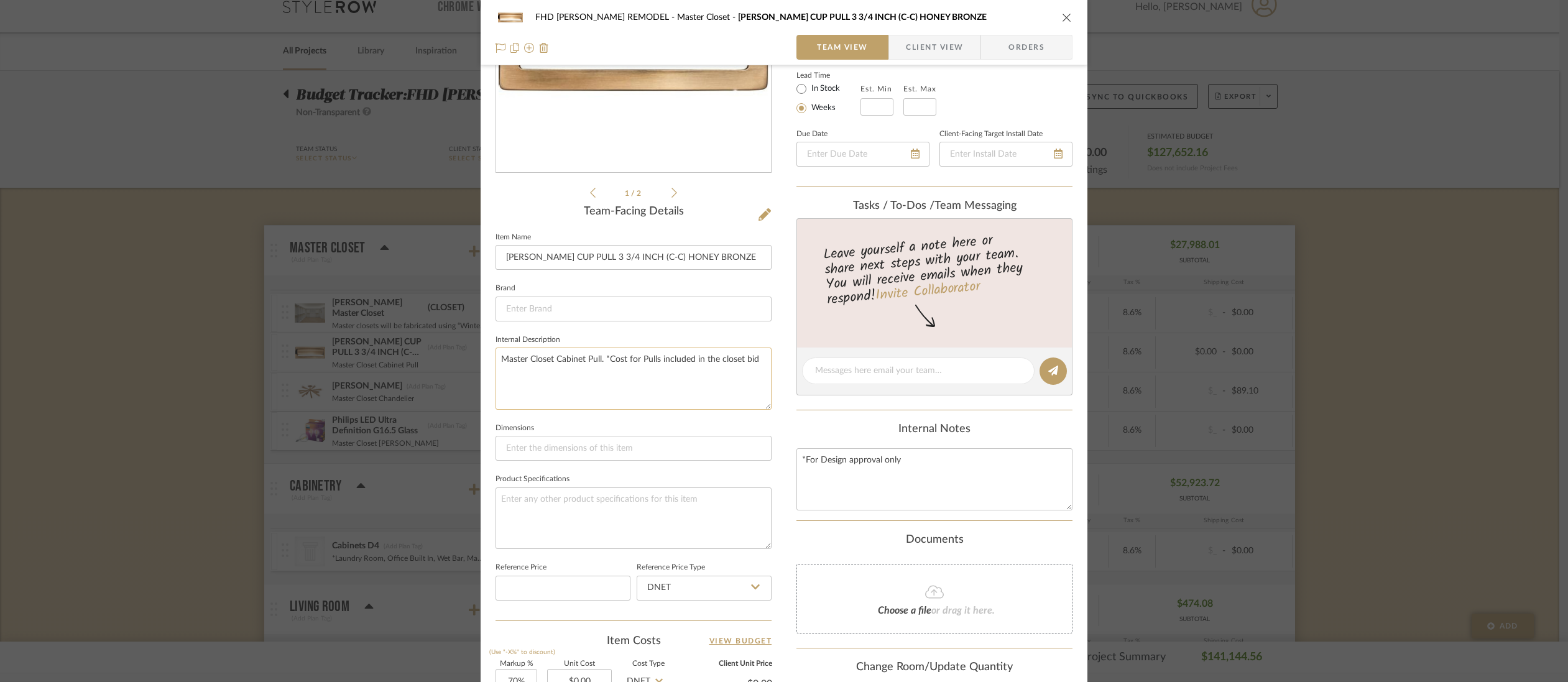
click at [760, 360] on textarea "Master Closet Cabinet Pull. *Cost for Pulls included in the closet bid" at bounding box center [633, 378] width 276 height 62
click at [495, 369] on textarea "Master Closet Cabinet Pull. *Cost for Pulls included in the closet bid. Design …" at bounding box center [633, 378] width 276 height 62
click at [611, 388] on textarea "Master Closet Cabinet Pull. *Cost for Pulls included in the closet bid. **Desig…" at bounding box center [633, 378] width 276 height 62
type textarea "Master Closet Cabinet Pull. *Cost for Pulls included in the closet bid. **Desig…"
click at [1066, 16] on icon "close" at bounding box center [1066, 16] width 10 height 10
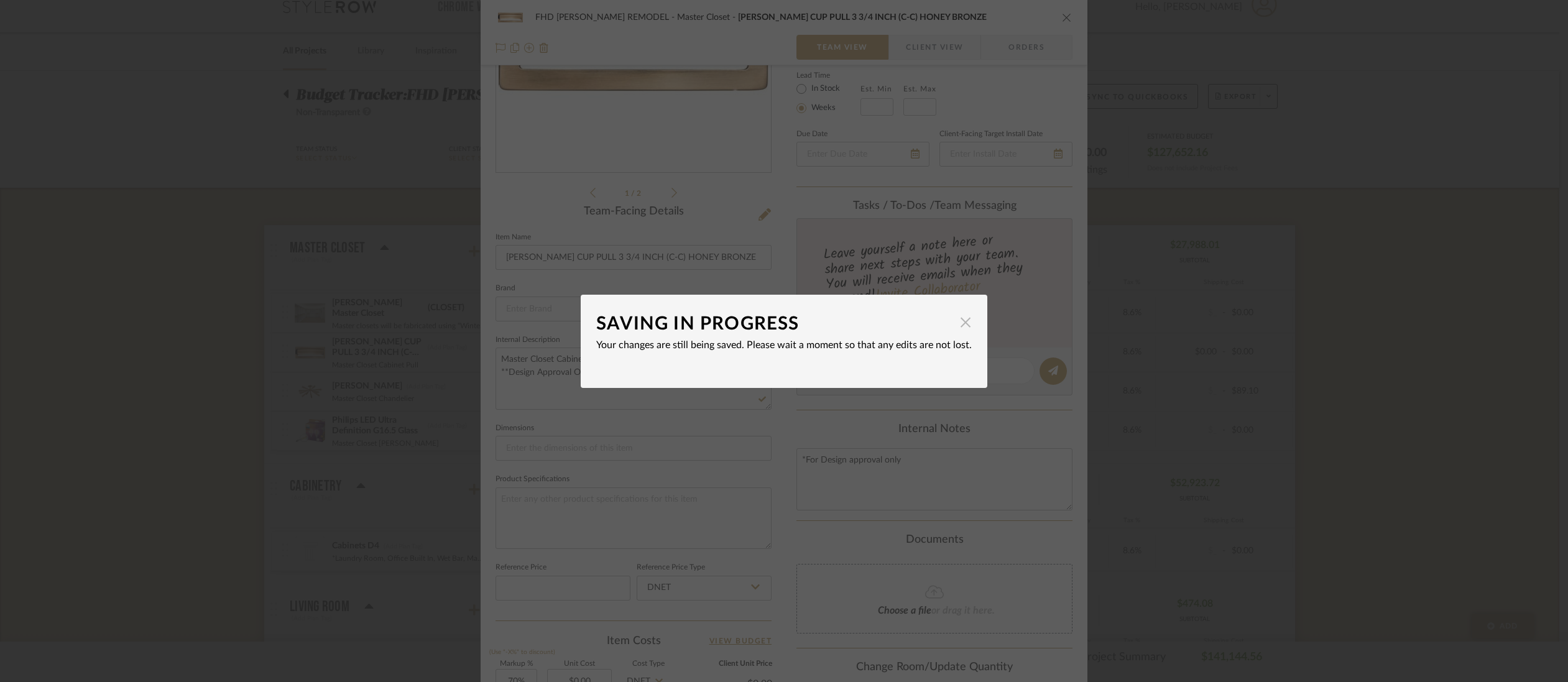
click at [962, 319] on span "button" at bounding box center [966, 323] width 25 height 25
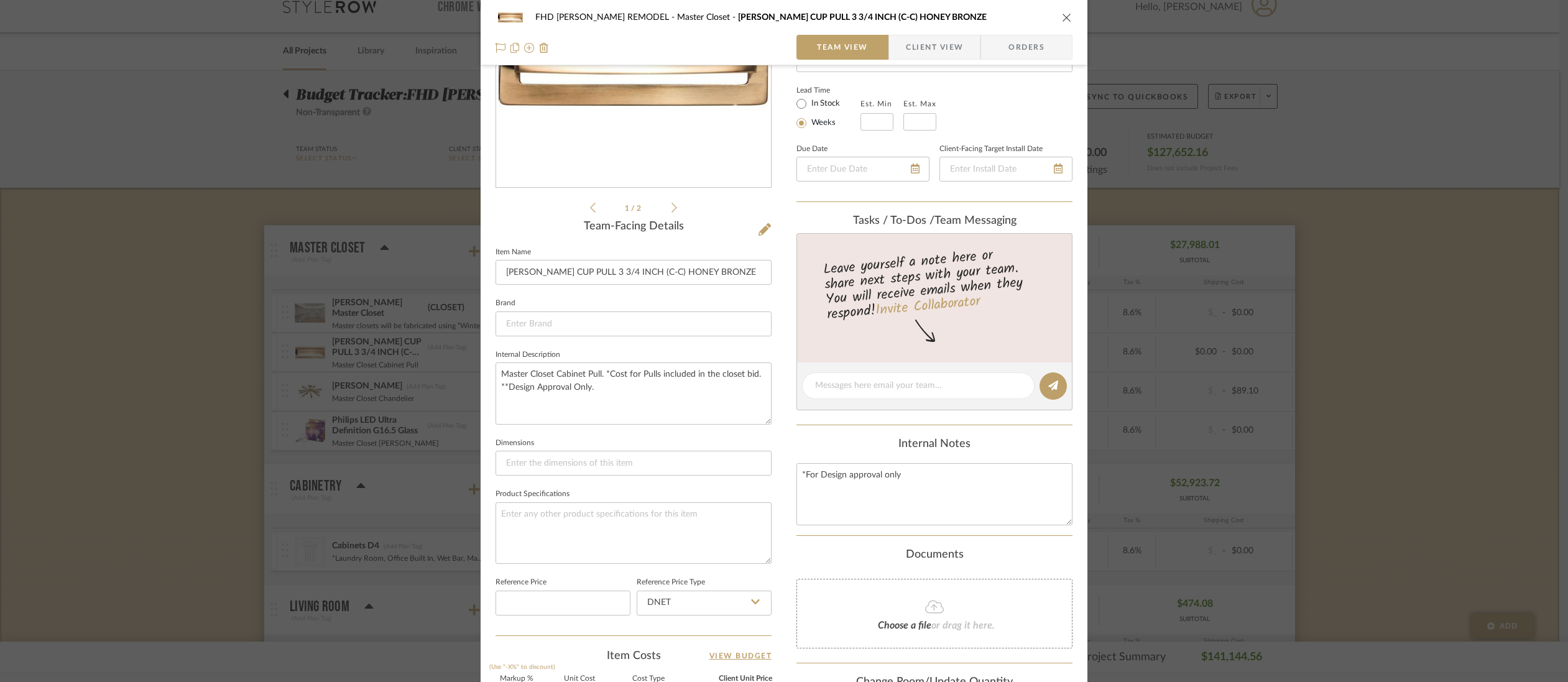
scroll to position [0, 0]
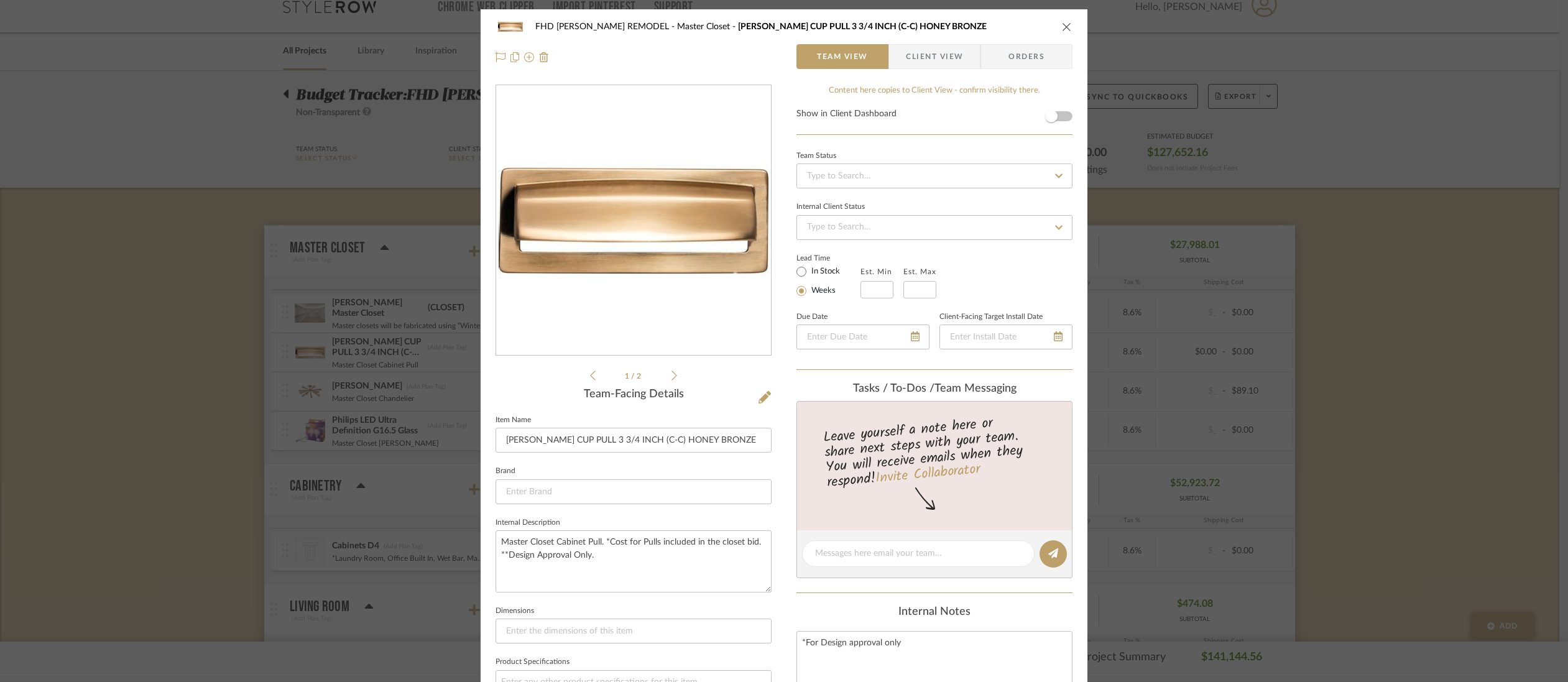
click at [1063, 23] on icon "close" at bounding box center [1066, 26] width 10 height 10
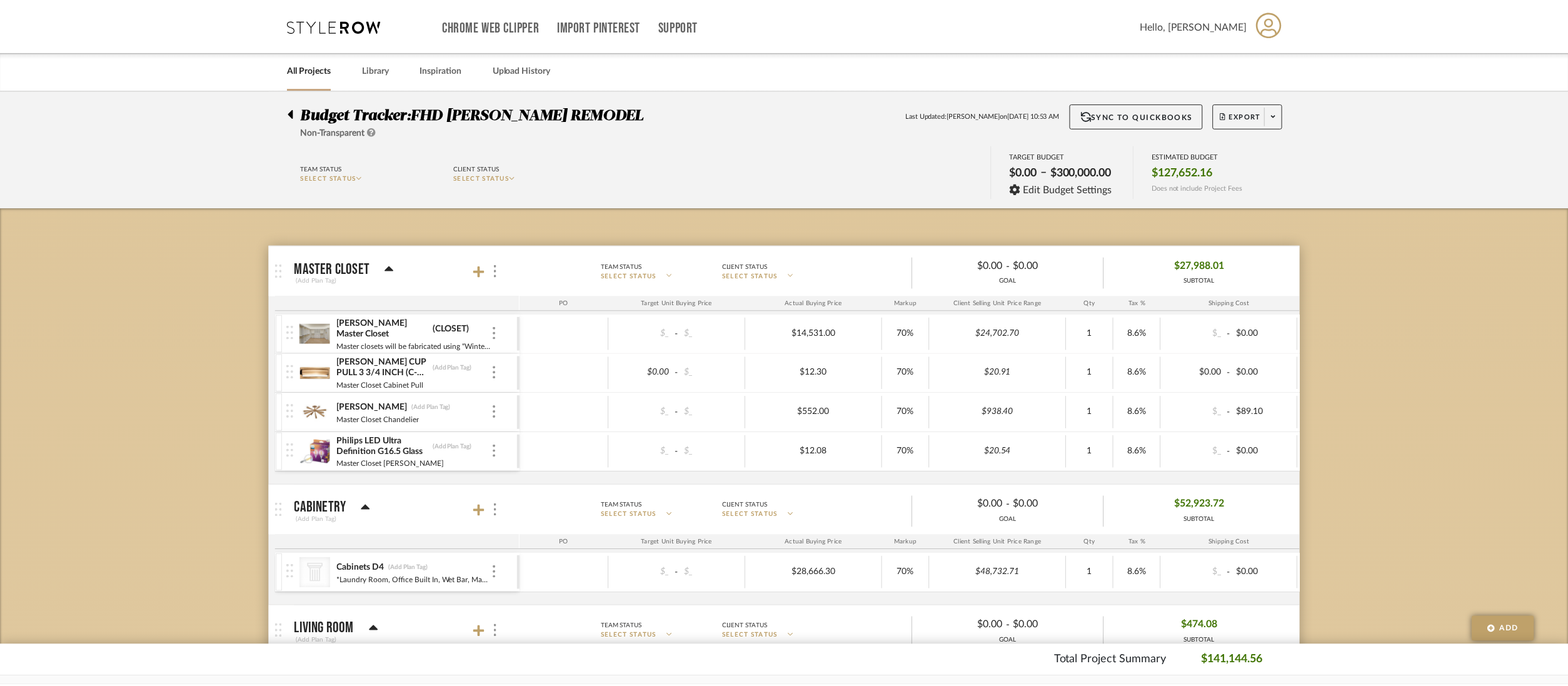
scroll to position [18, 0]
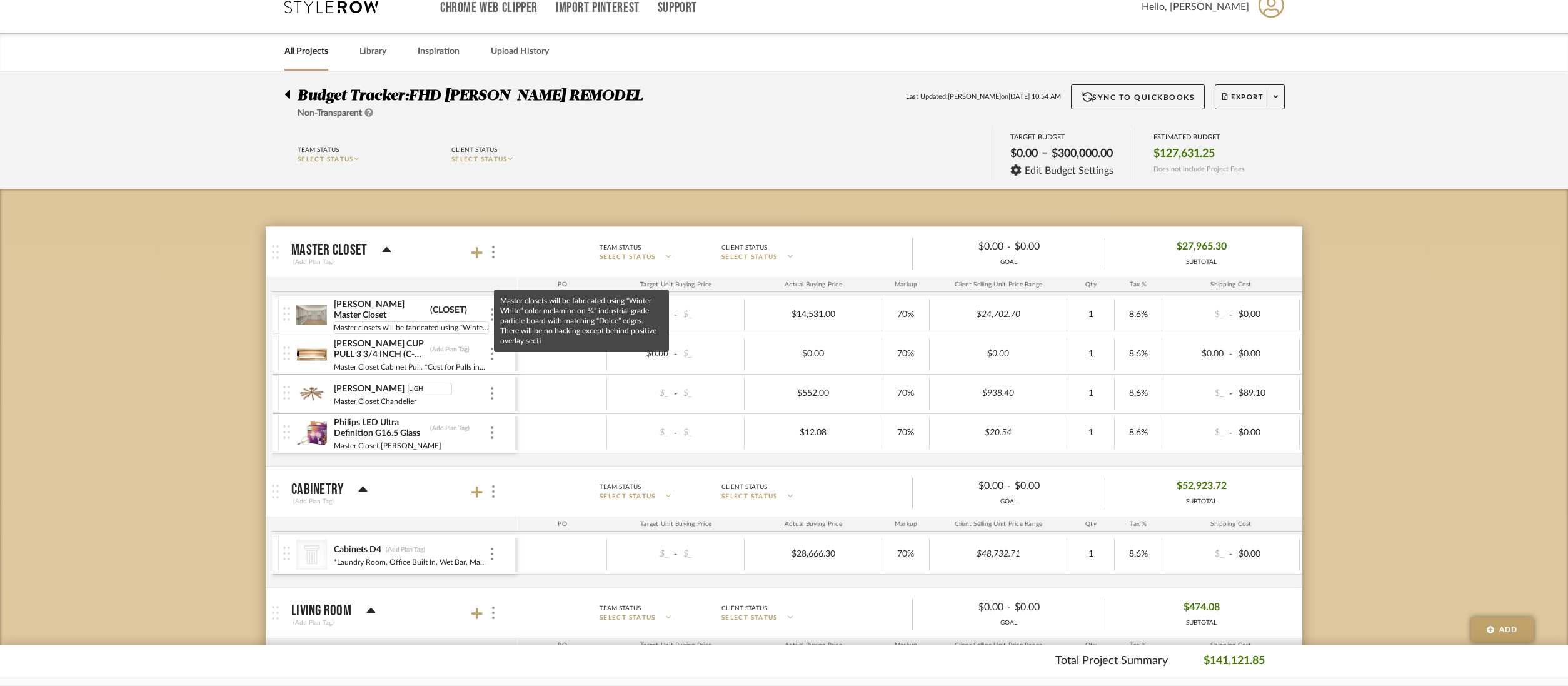
type input "LIGHT"
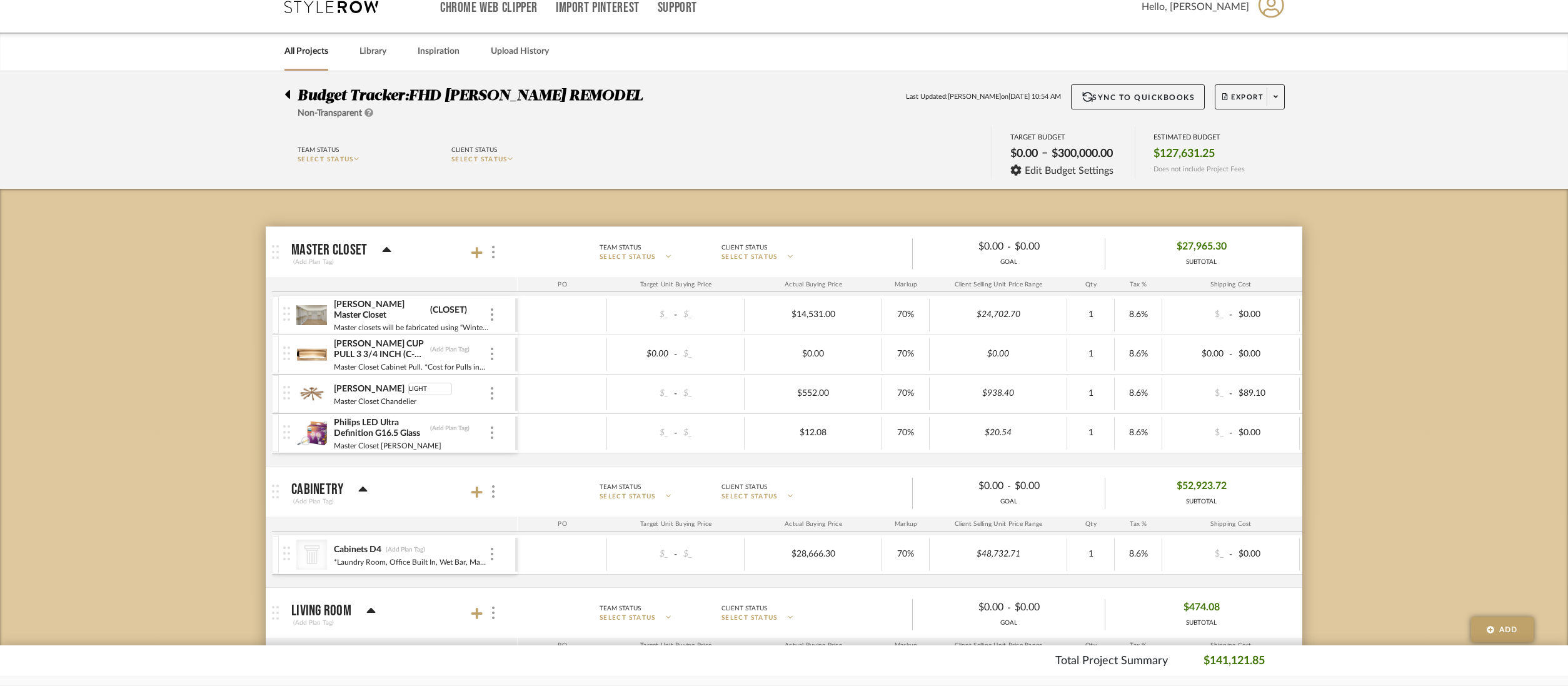
click at [571, 412] on div "$_ - $_ $552.00 70% $938.40 1 8.6% $_ - $89.10 0% Taxable $1,115.87" at bounding box center [1037, 394] width 1041 height 38
click at [451, 337] on div "[PERSON_NAME] CUP PULL 3 3/4 INCH (C-C) HONEY BRONZE (Add Plan Tag) Master Clos…" at bounding box center [411, 354] width 155 height 38
type input "HARDWARE"
type input "LIGHTBULB"
click at [544, 456] on div "[PERSON_NAME] Master Closet (CLOSET) Master closets will be fabricated using “W…" at bounding box center [919, 381] width 1293 height 170
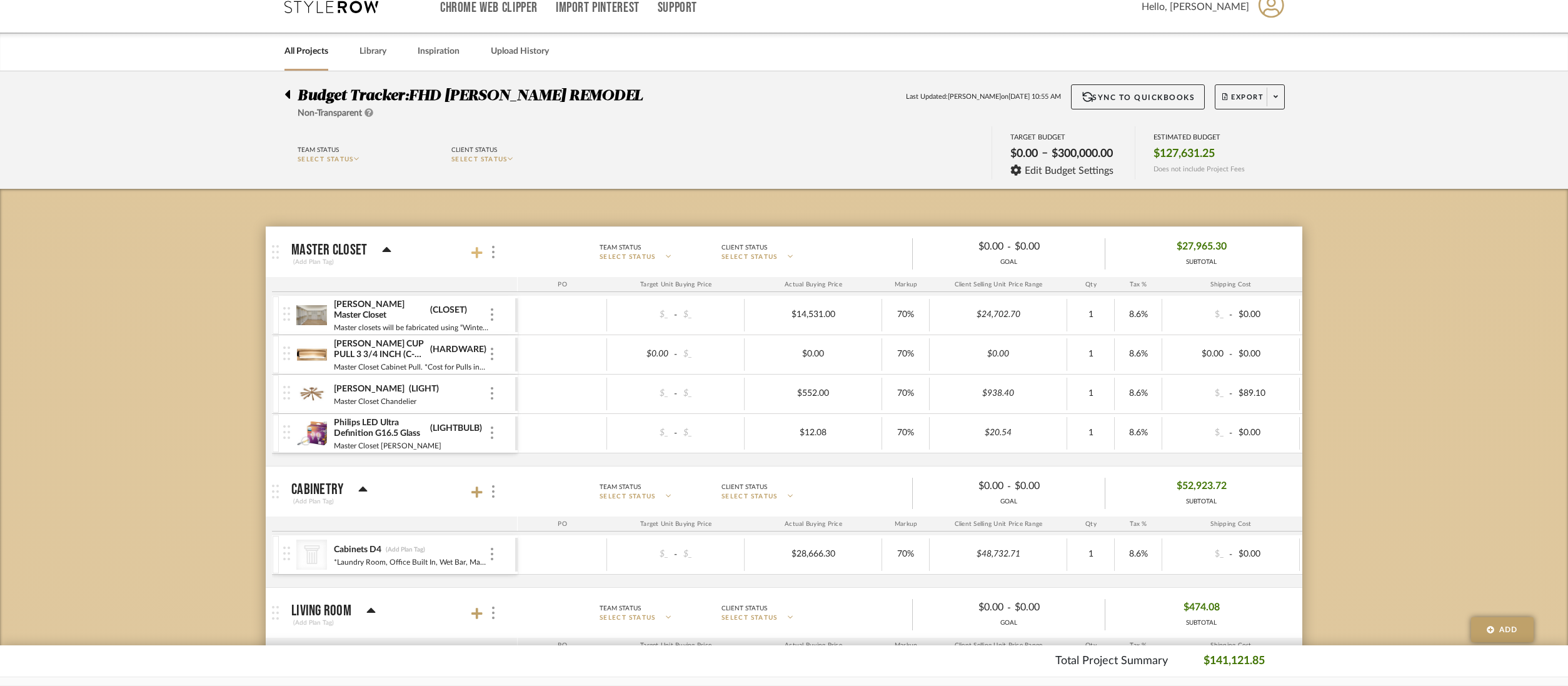
click at [480, 251] on icon at bounding box center [476, 252] width 11 height 11
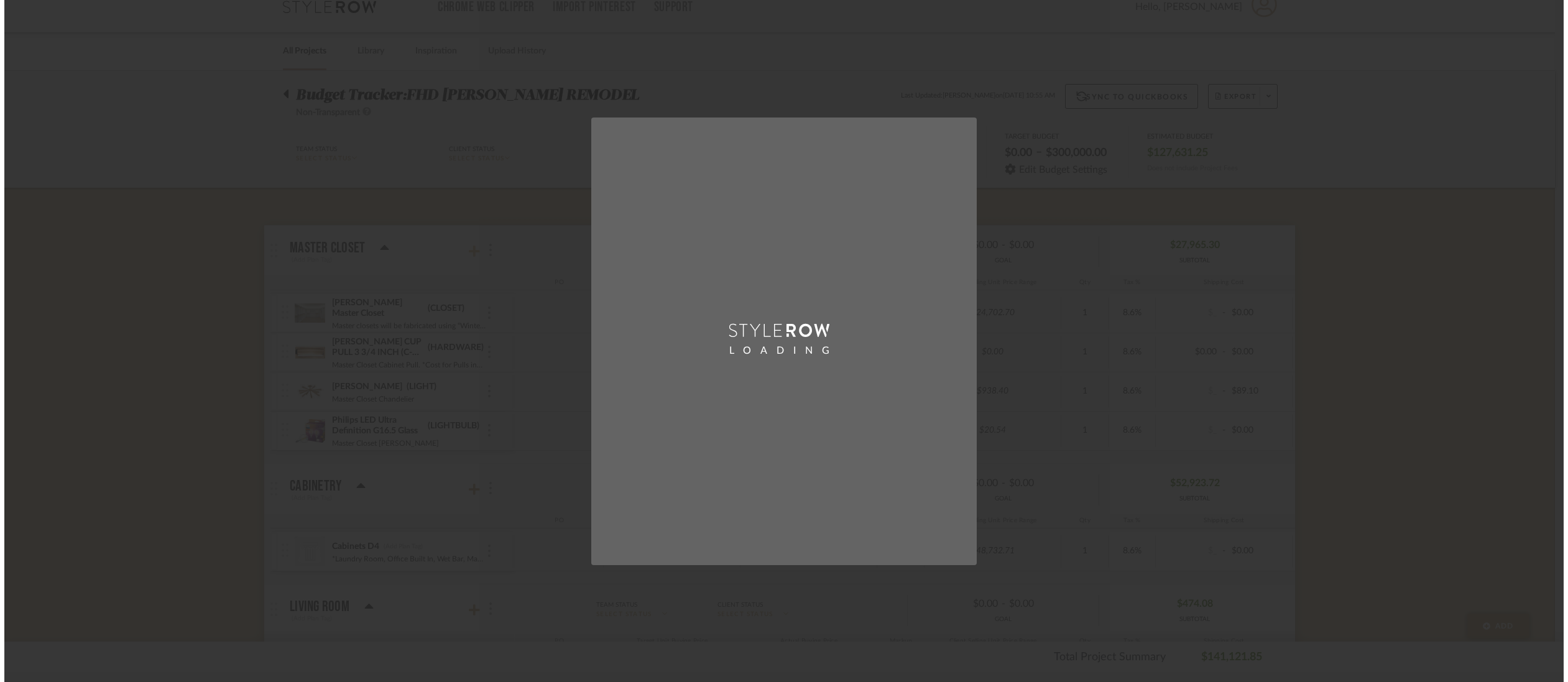
scroll to position [0, 0]
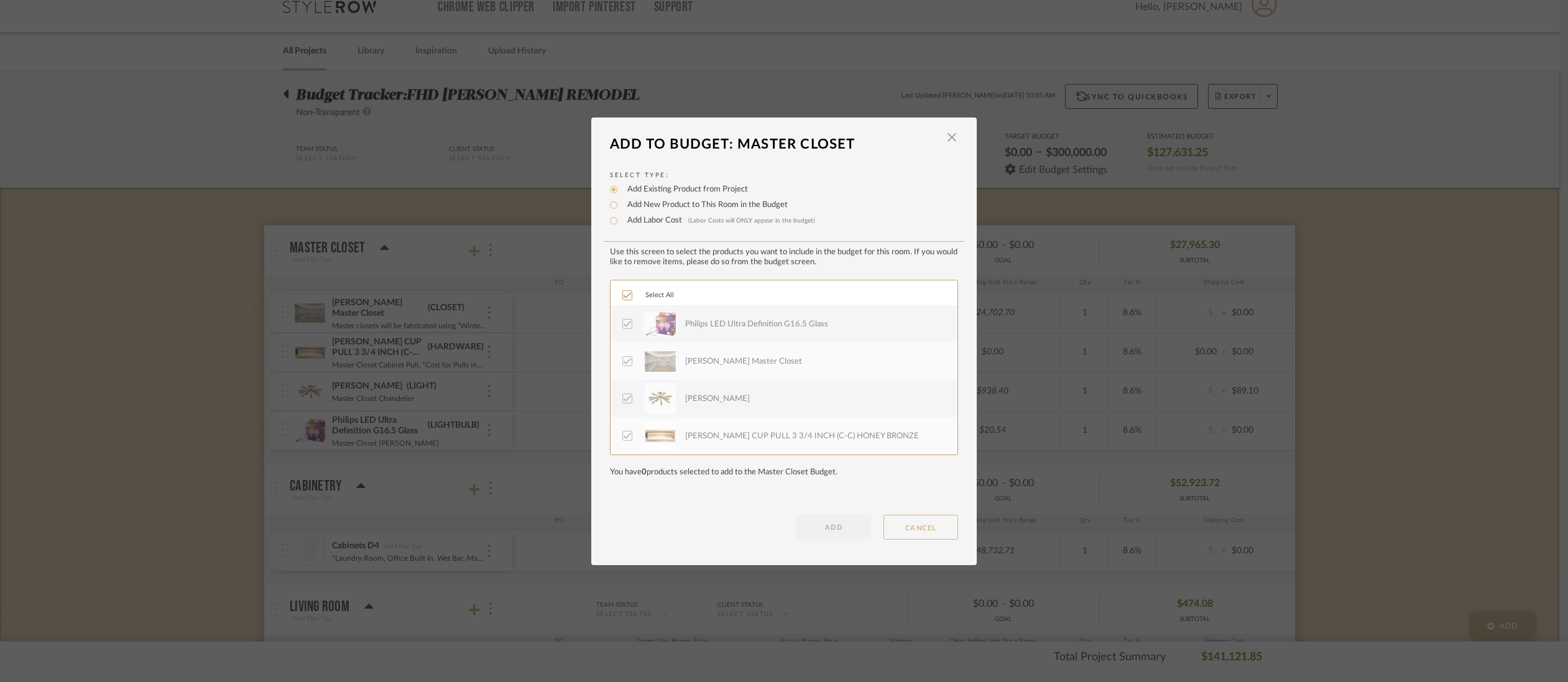
click at [931, 532] on button "CANCEL" at bounding box center [921, 527] width 75 height 25
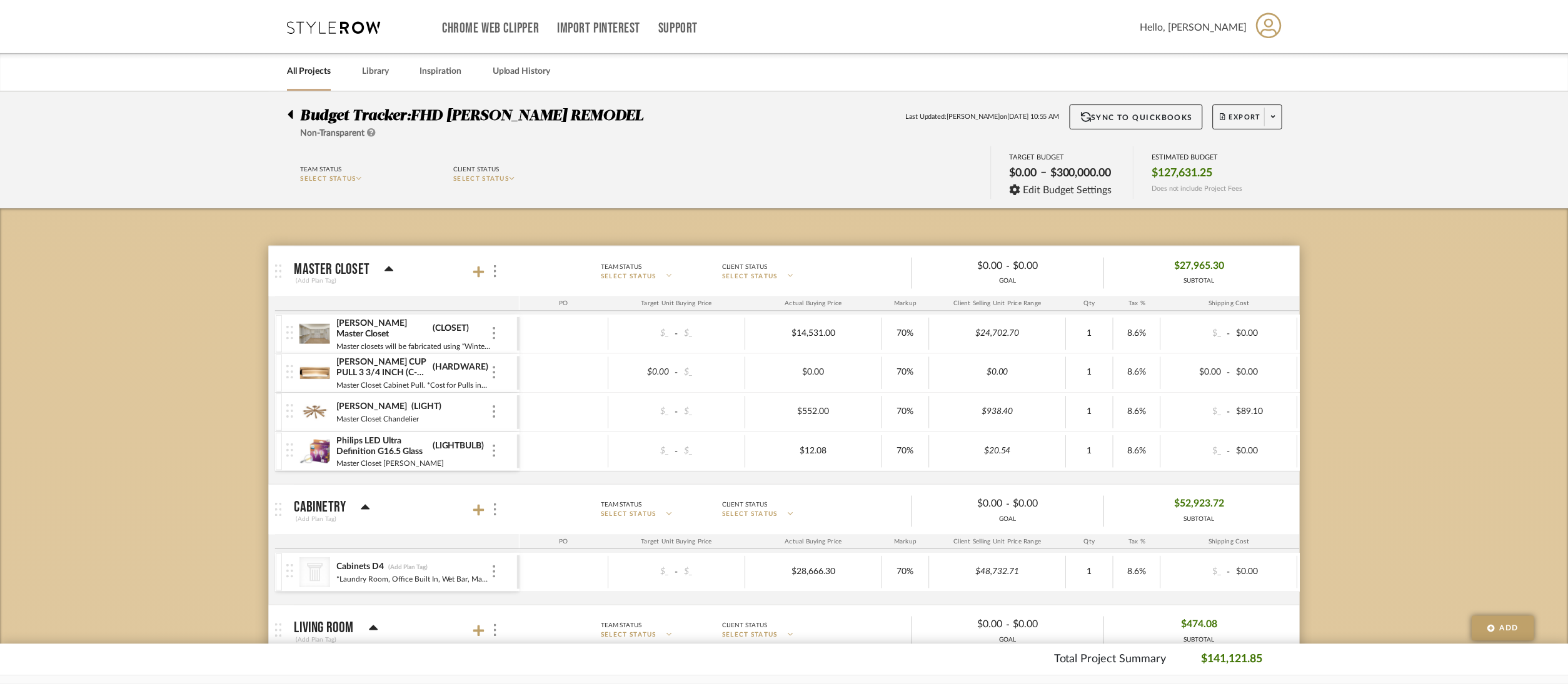
scroll to position [18, 0]
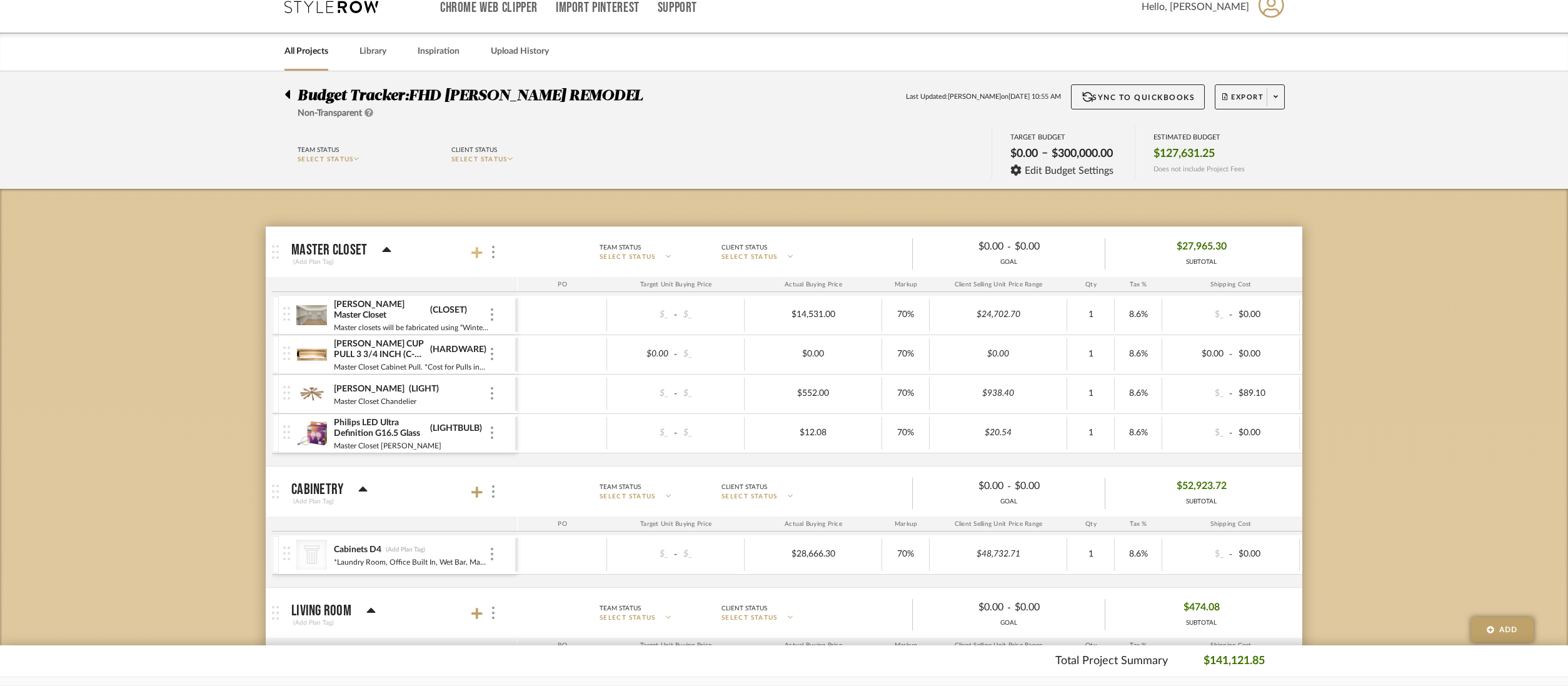
click at [472, 251] on icon at bounding box center [476, 252] width 11 height 11
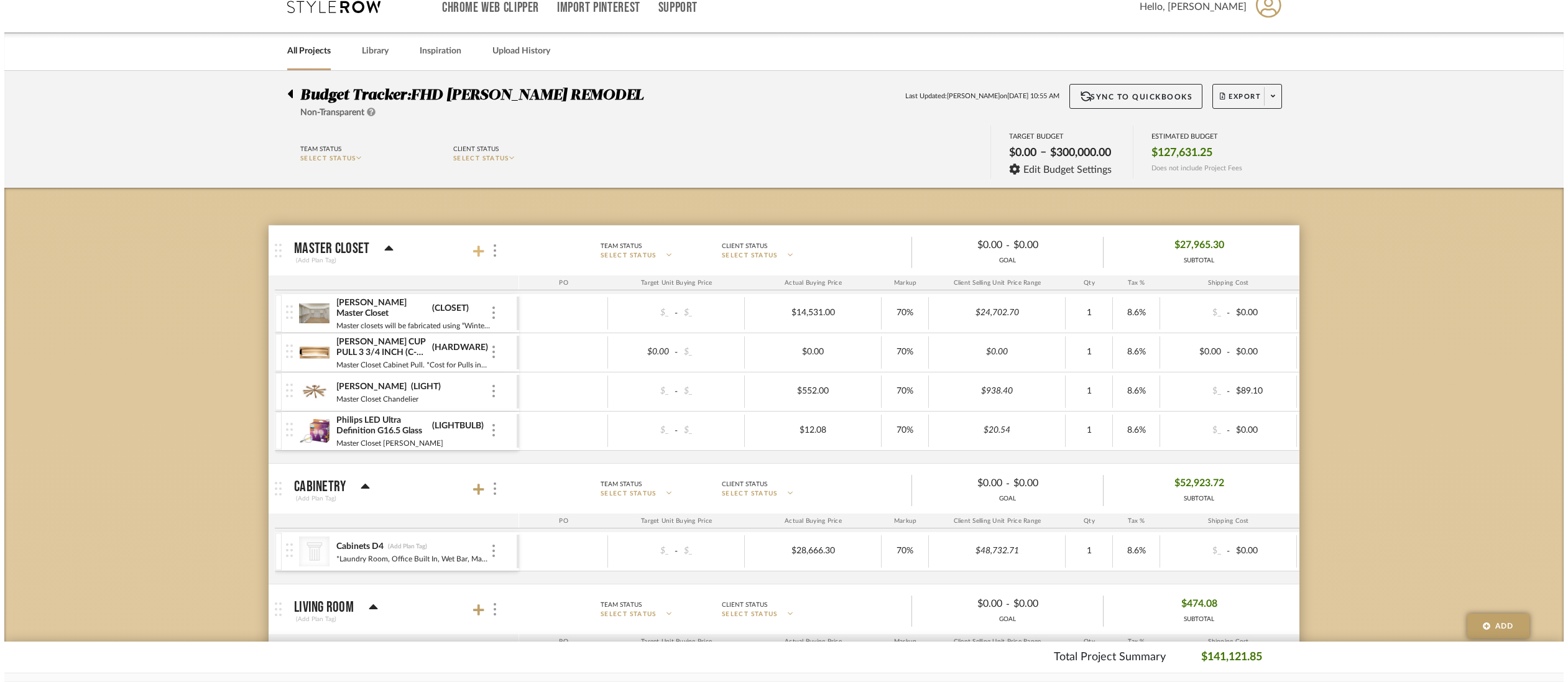
scroll to position [0, 0]
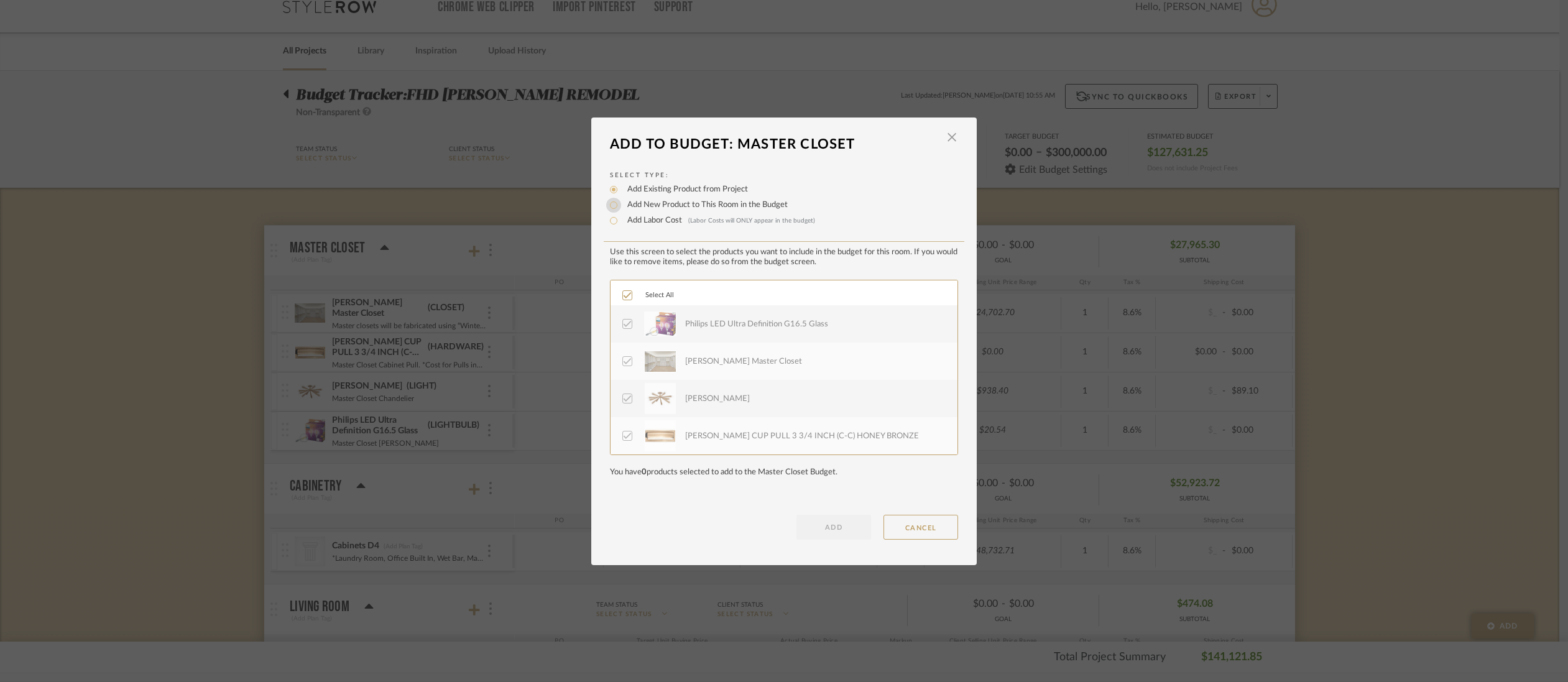
click at [608, 207] on input "Add New Product to This Room in the Budget" at bounding box center [613, 205] width 15 height 15
radio input "true"
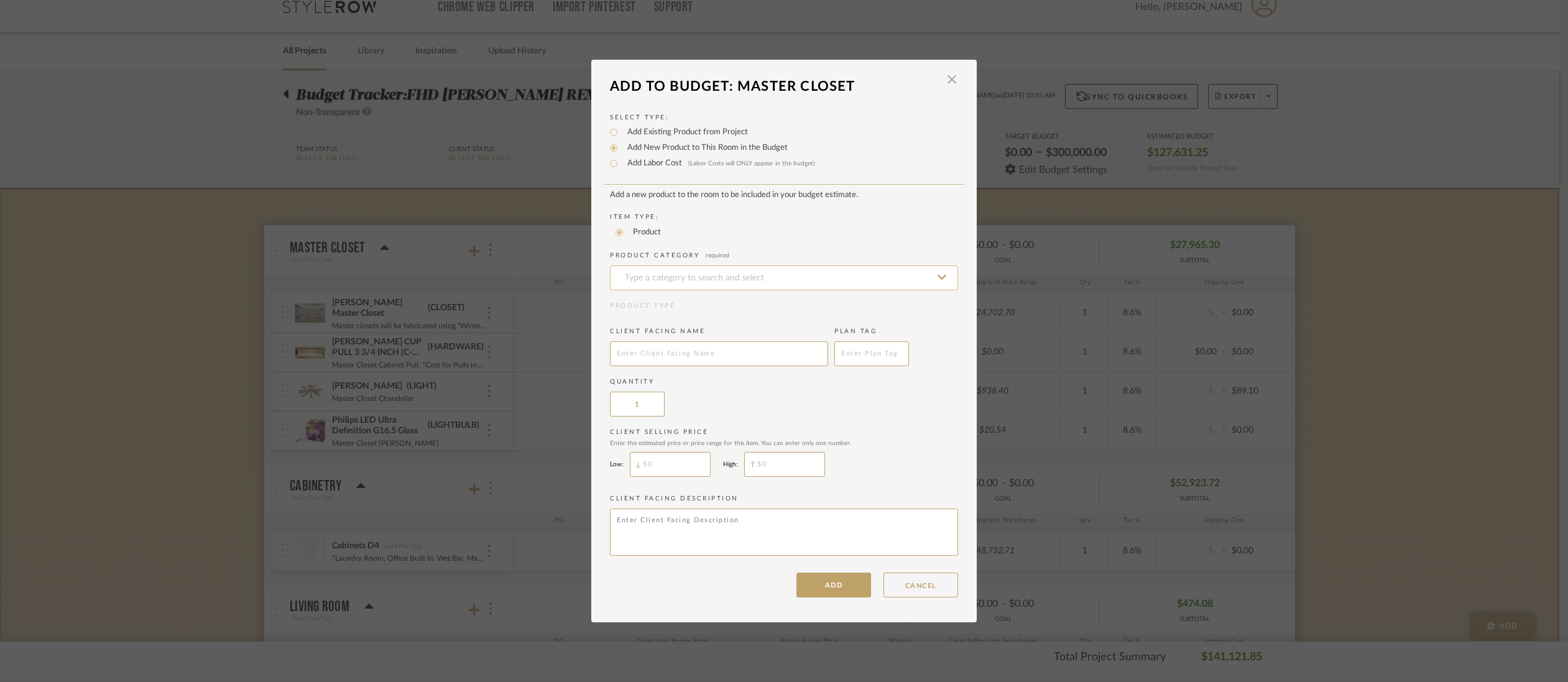
click at [654, 275] on input at bounding box center [784, 278] width 348 height 25
click at [660, 306] on div "Closet" at bounding box center [780, 310] width 347 height 32
type input "Closet"
click at [647, 356] on input "text" at bounding box center [719, 353] width 219 height 25
type input "Linen Closet"
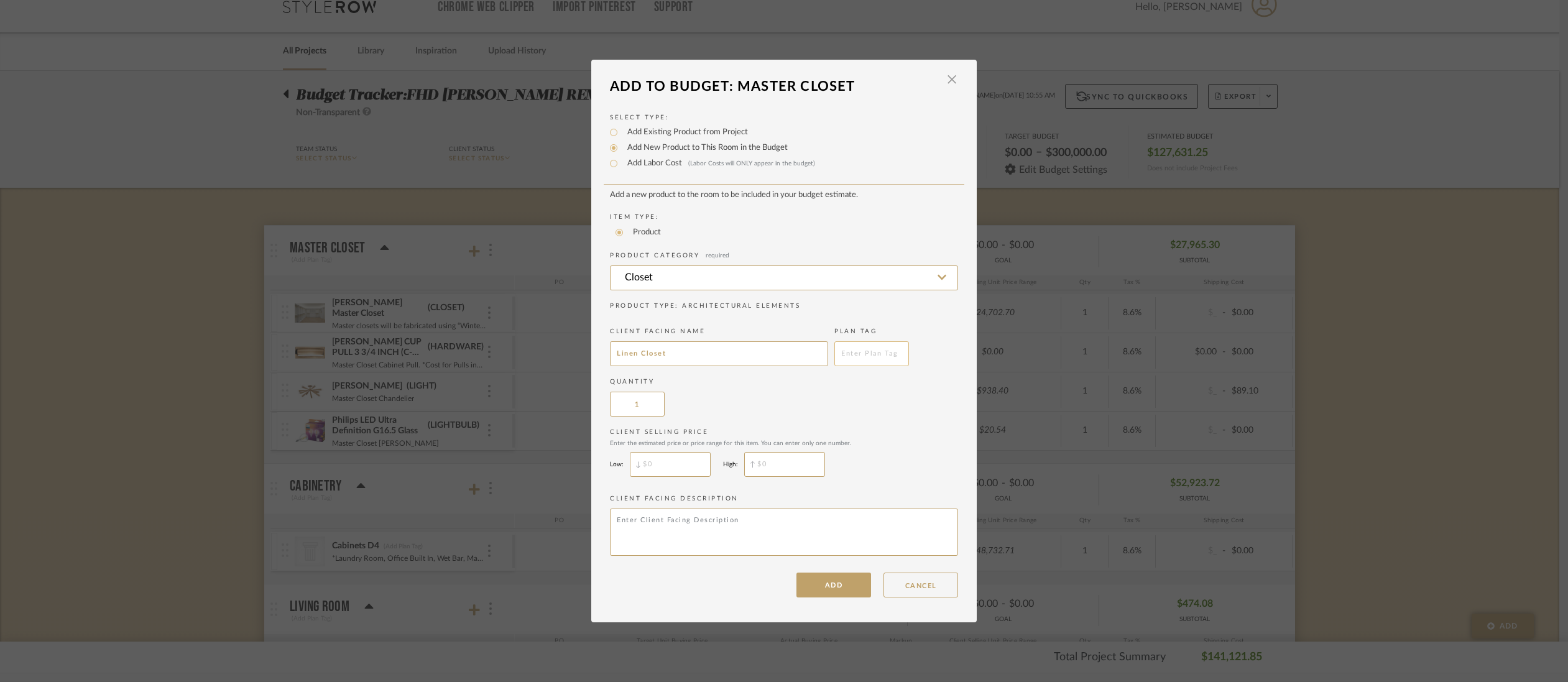
click at [873, 356] on input "text" at bounding box center [872, 353] width 75 height 25
type input "CLOSET"
type input "$"
click at [666, 469] on input "$" at bounding box center [670, 464] width 81 height 25
type input "$1,116"
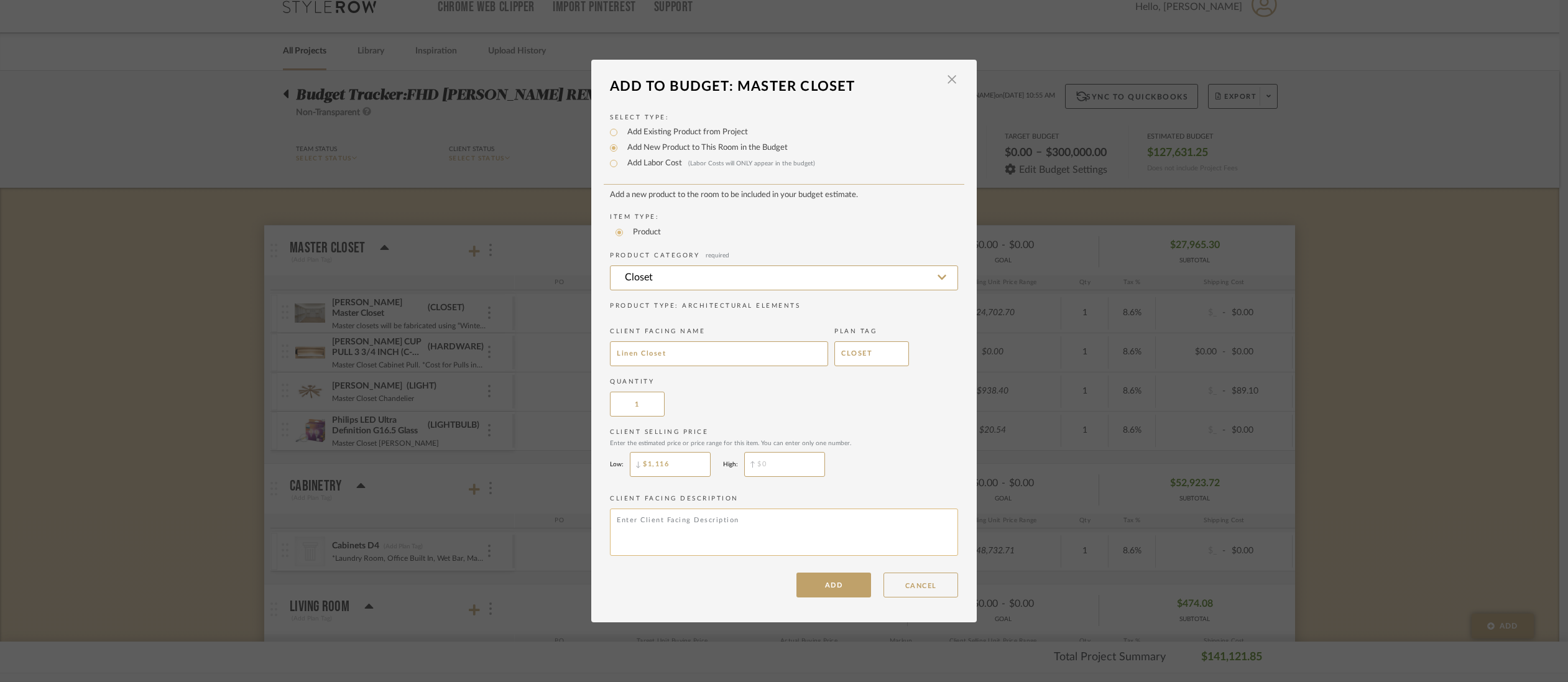
click at [622, 519] on textarea at bounding box center [784, 532] width 348 height 47
type textarea "C"
type textarea "Linen closet across from the Master Bedroom. Build out + Materials."
click at [843, 592] on button "ADD" at bounding box center [834, 585] width 75 height 25
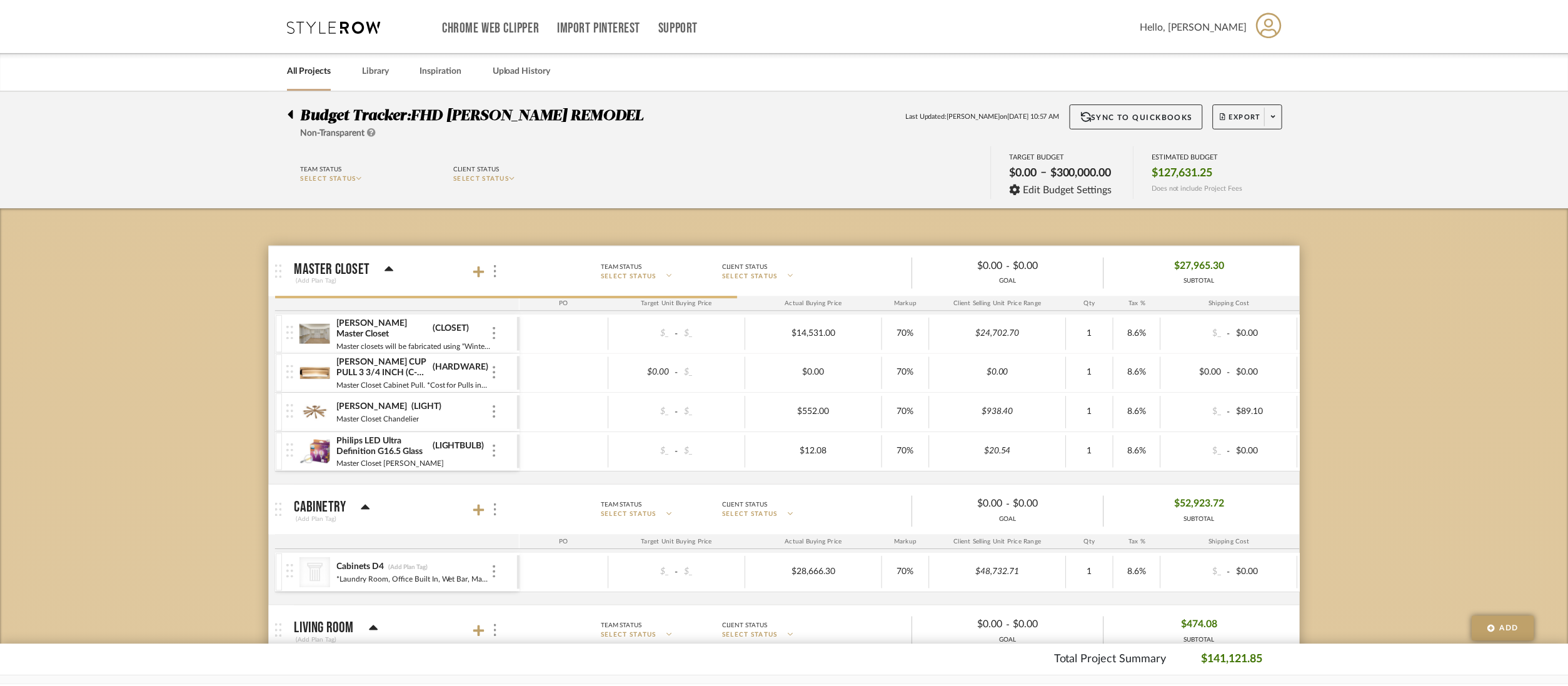
scroll to position [18, 0]
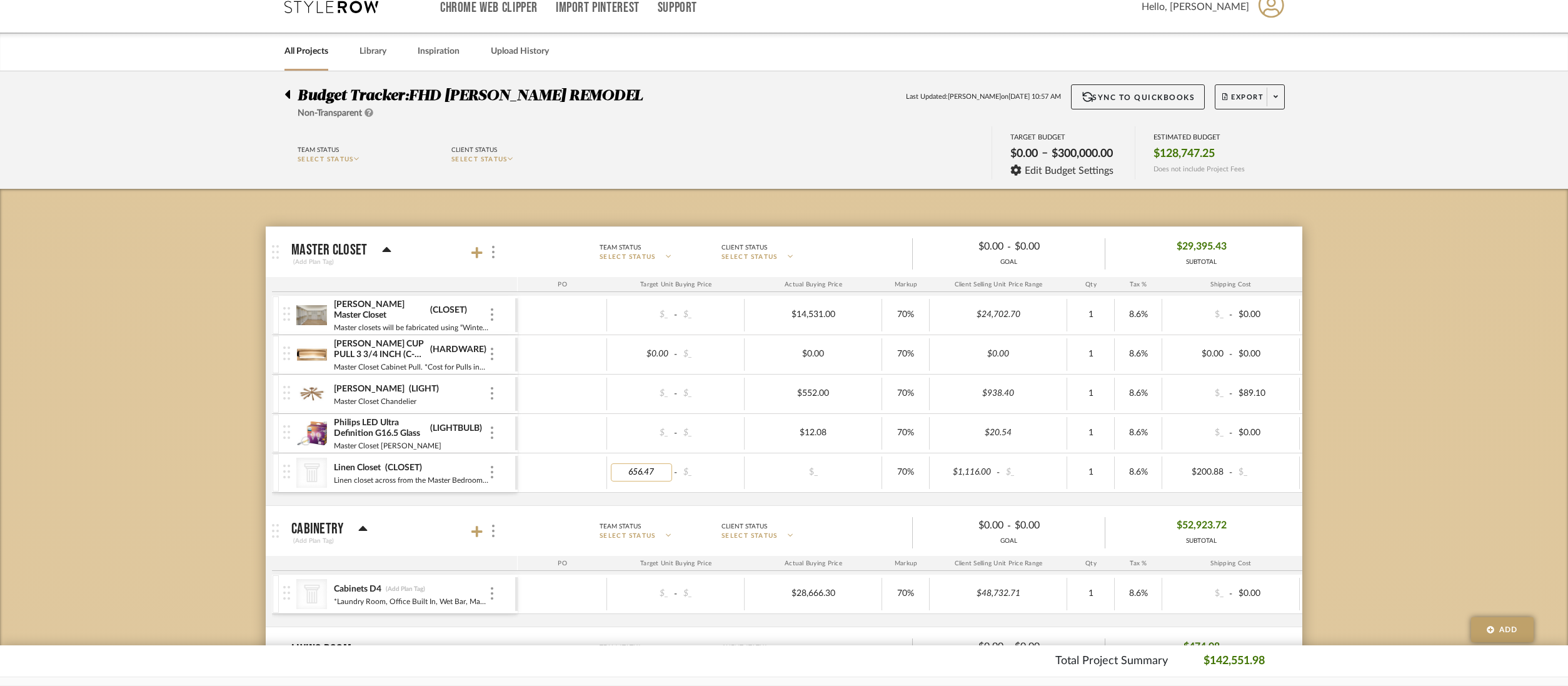
type input "0"
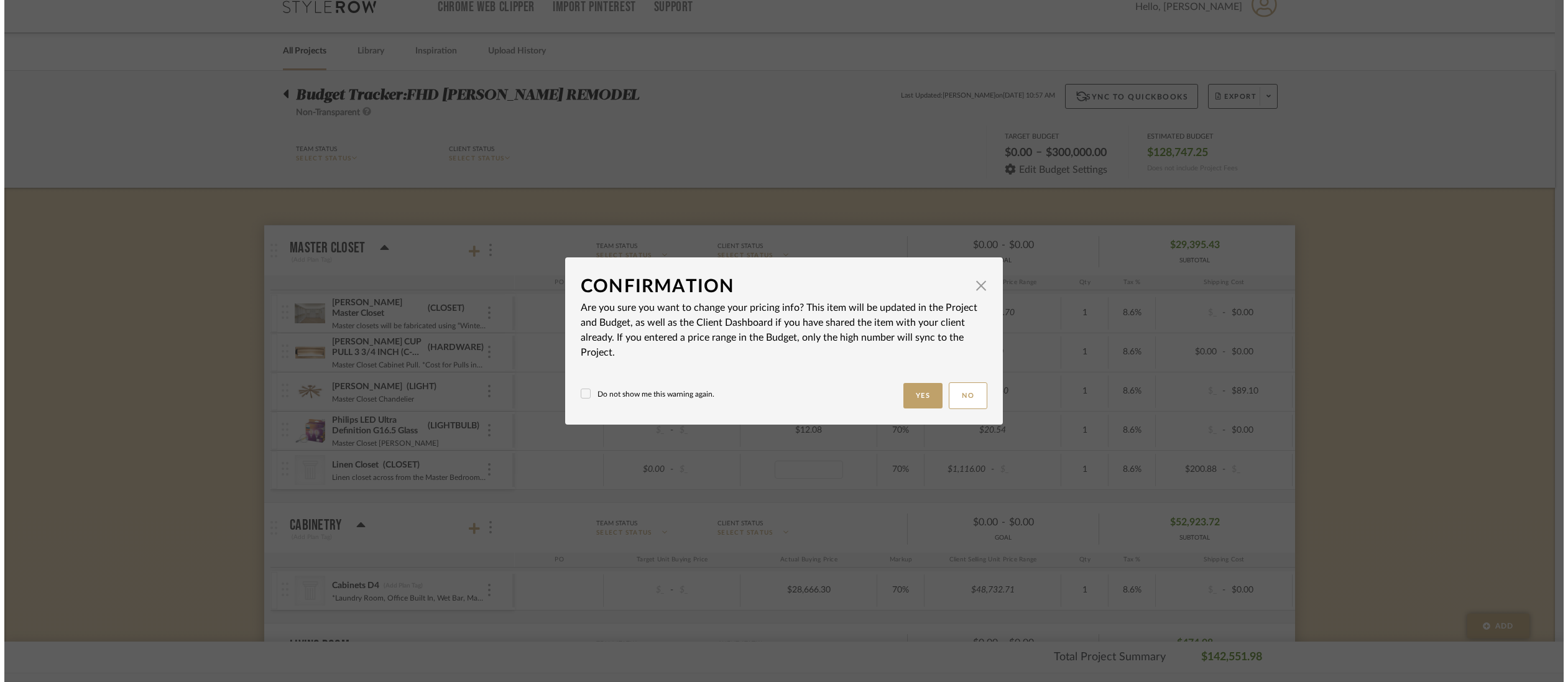
scroll to position [0, 0]
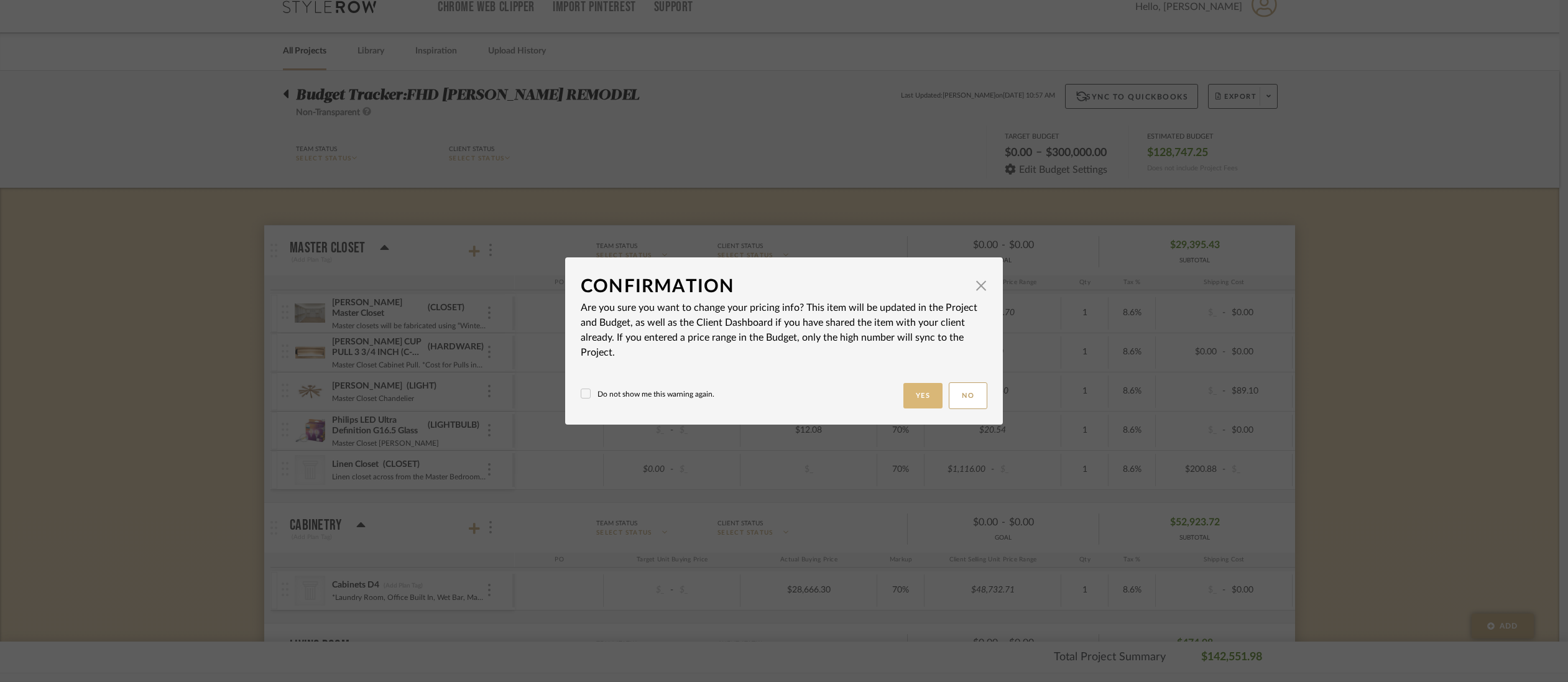
click at [916, 389] on button "Yes" at bounding box center [923, 395] width 40 height 25
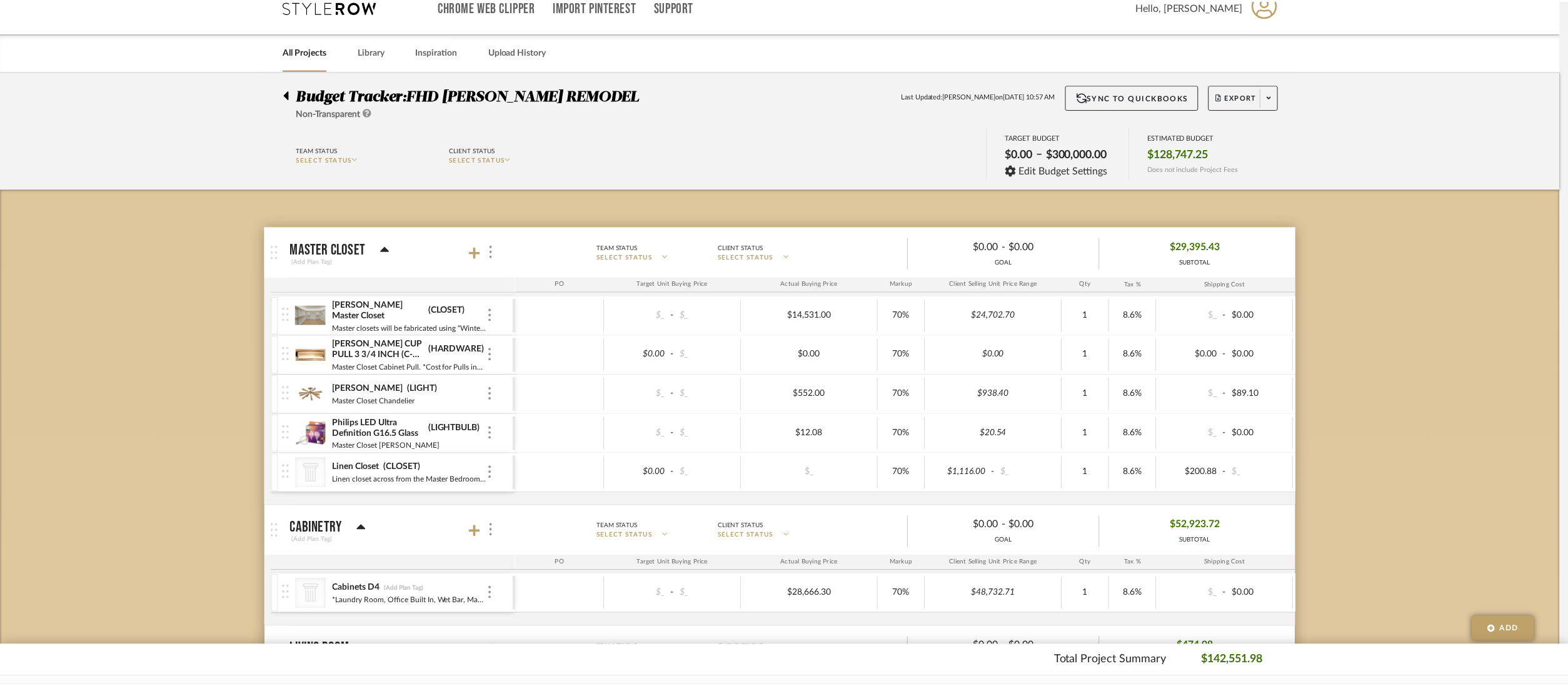
scroll to position [18, 0]
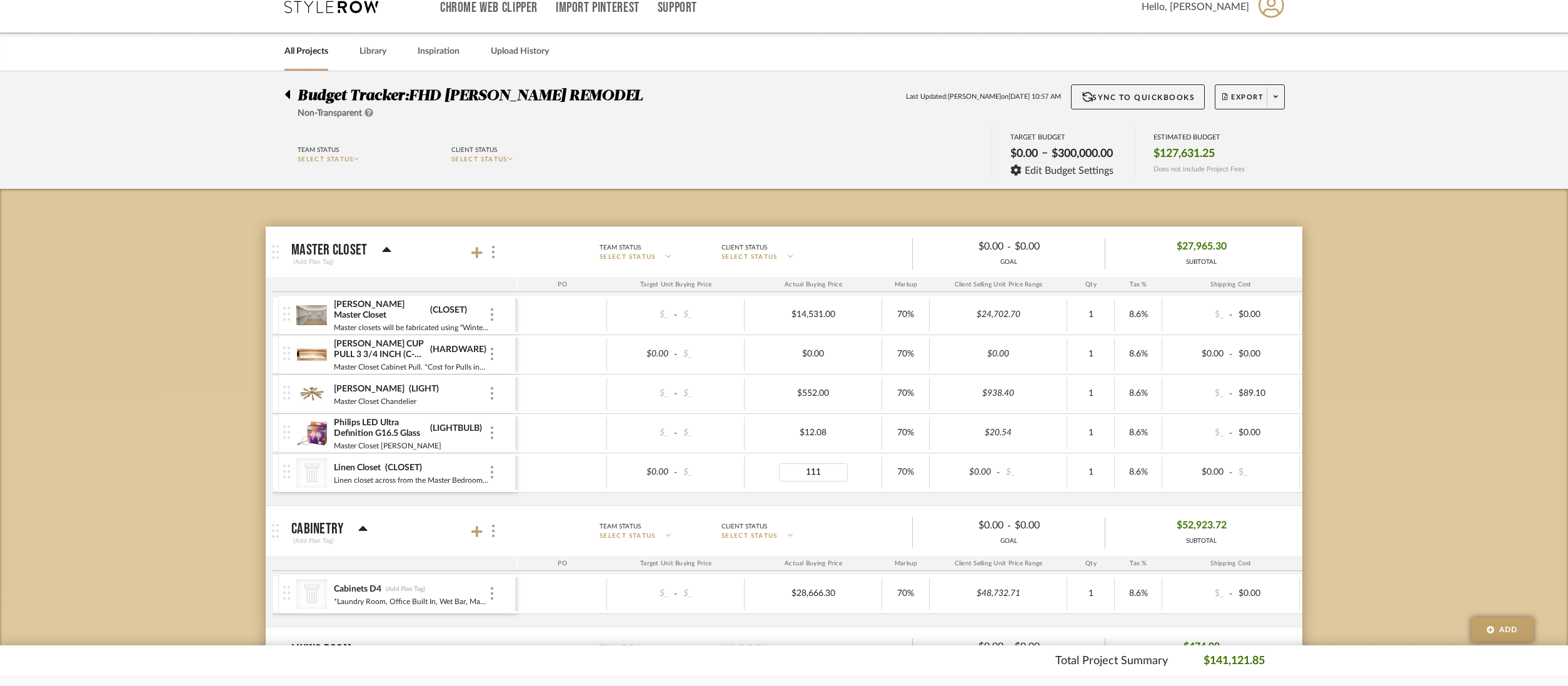
type input "1116"
click at [1026, 481] on body "Chrome Web Clipper Import Pinterest Support All Projects Library Inspiration Up…" at bounding box center [784, 325] width 1568 height 686
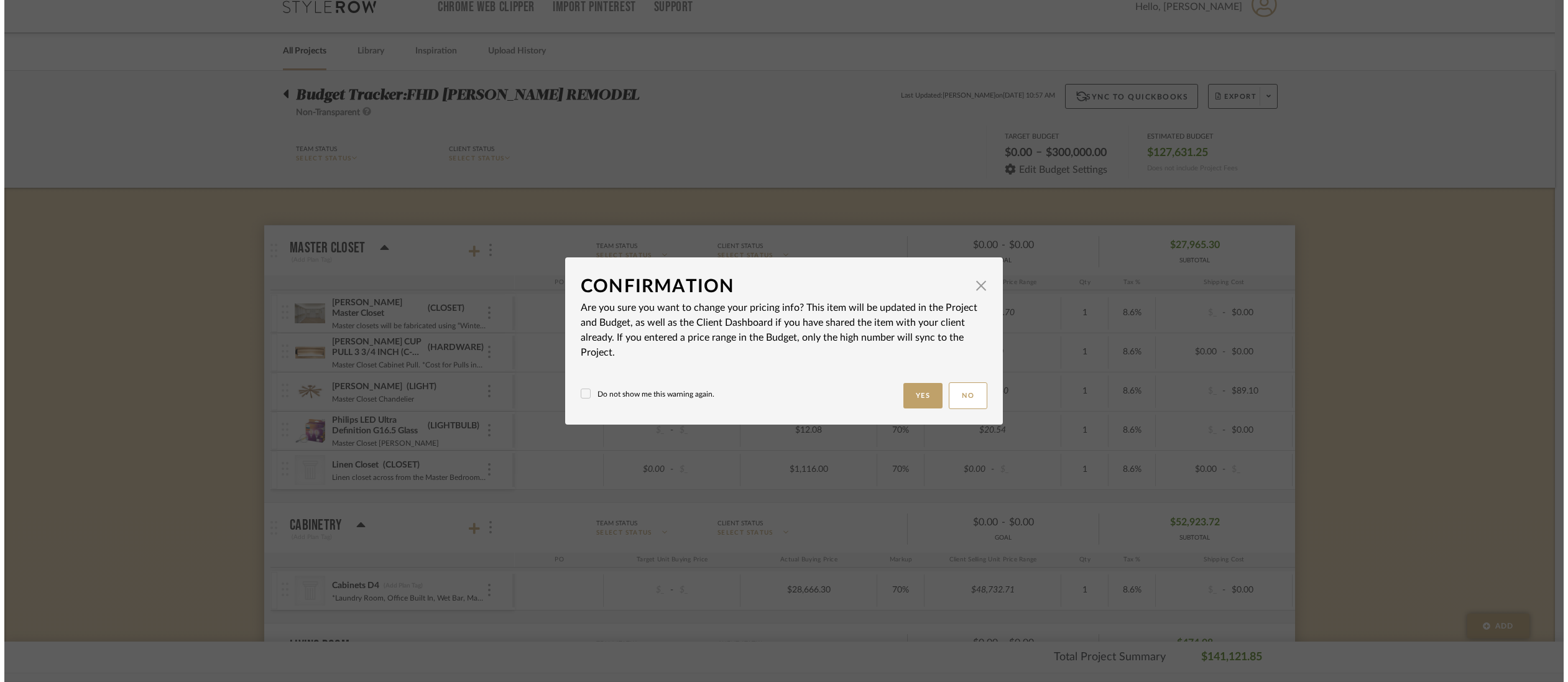
scroll to position [0, 0]
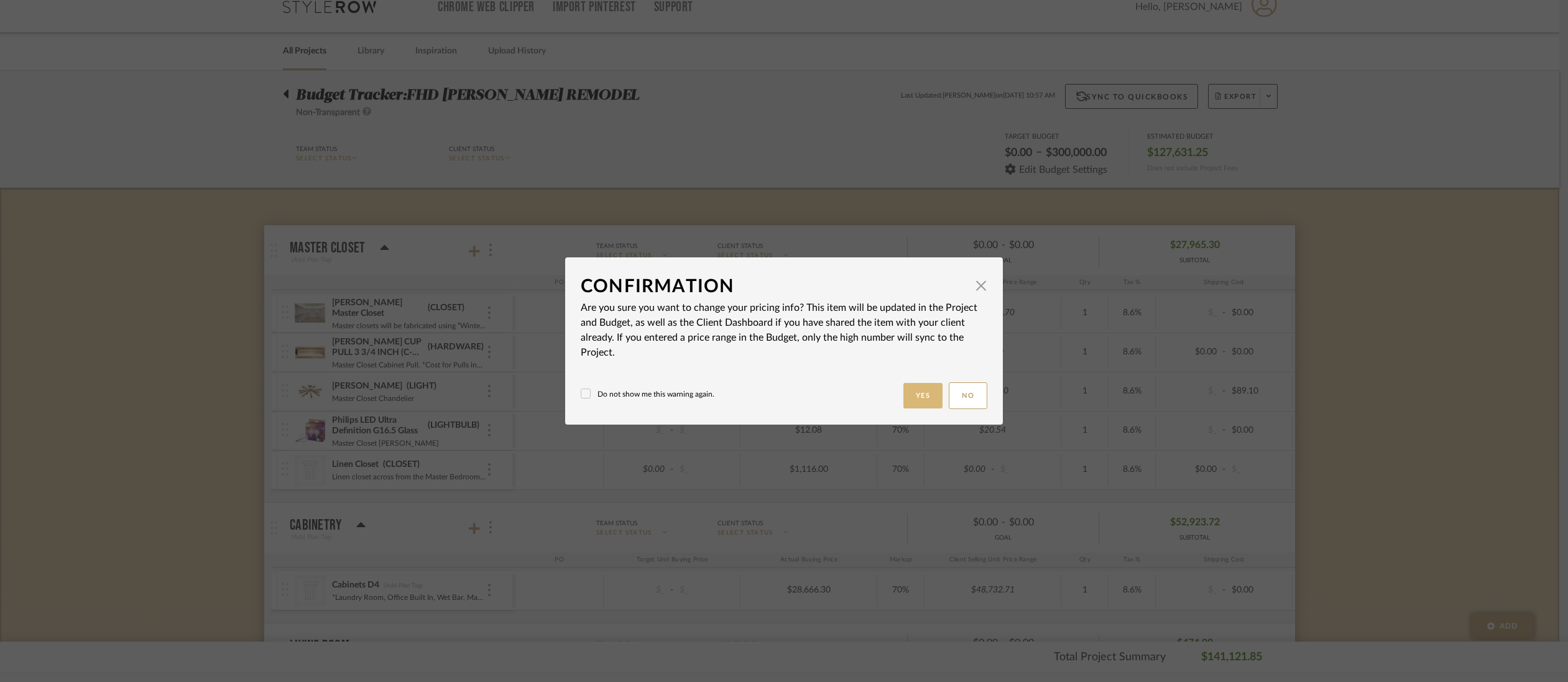
click at [903, 395] on button "Yes" at bounding box center [923, 395] width 40 height 25
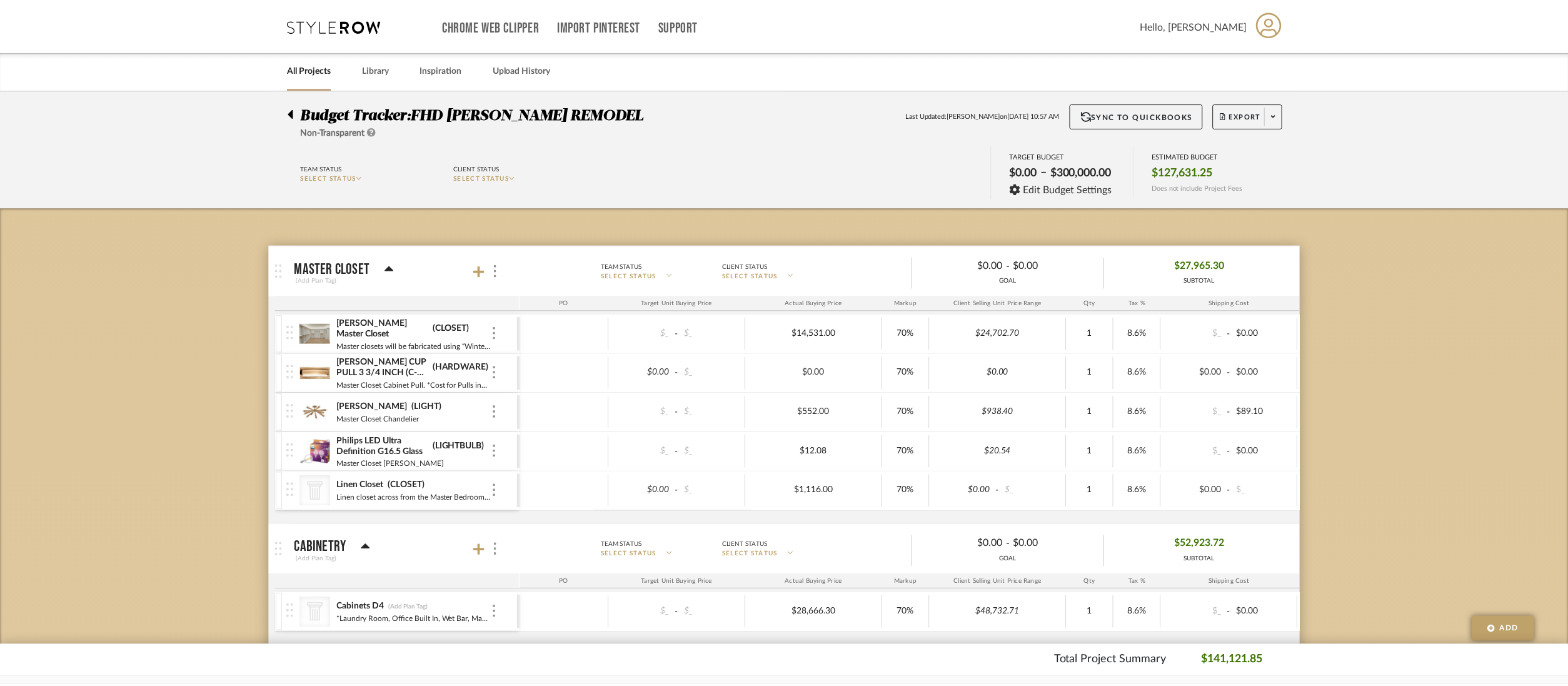
scroll to position [18, 0]
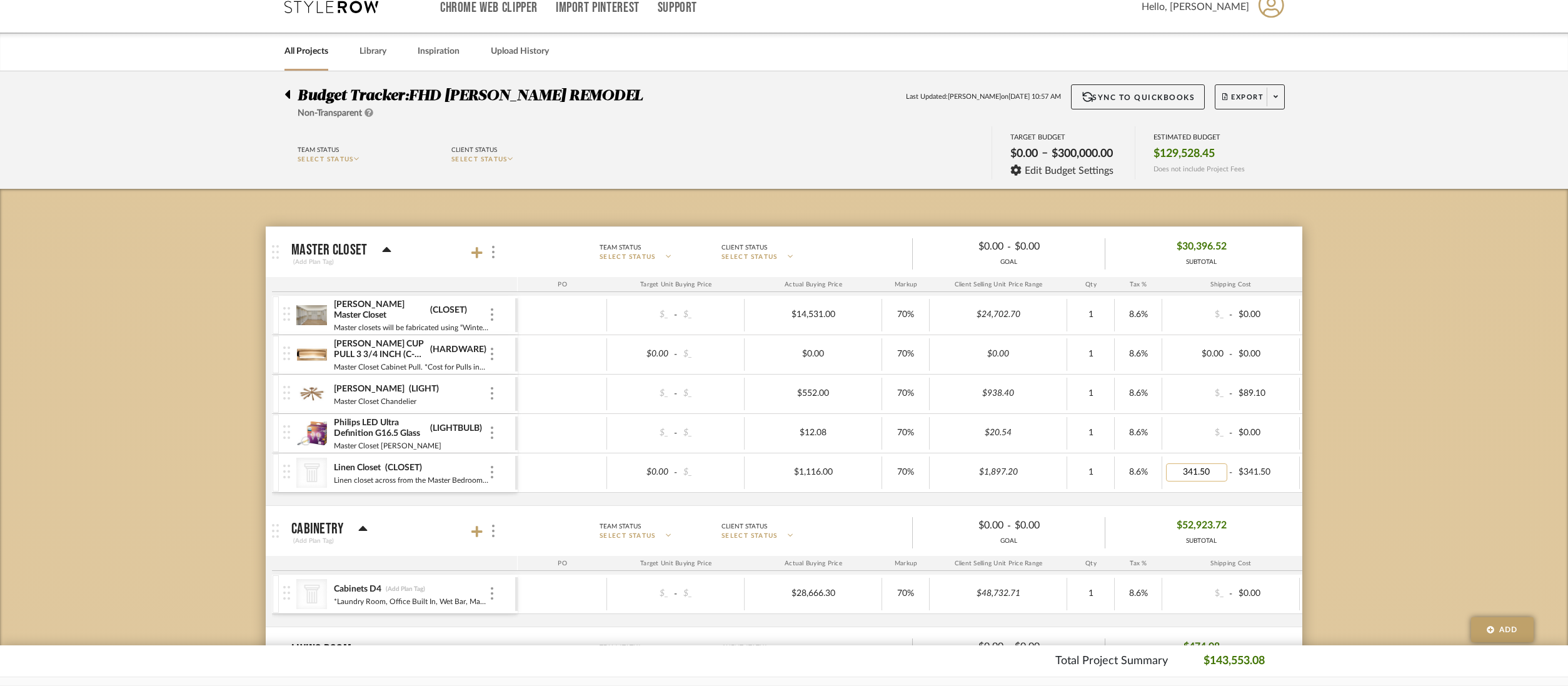
type input "0"
click at [1281, 487] on div "$0.00 - $0.00" at bounding box center [1231, 472] width 138 height 32
click at [314, 480] on icon "CategoryIconArchitectural Created with Sketch." at bounding box center [312, 472] width 18 height 18
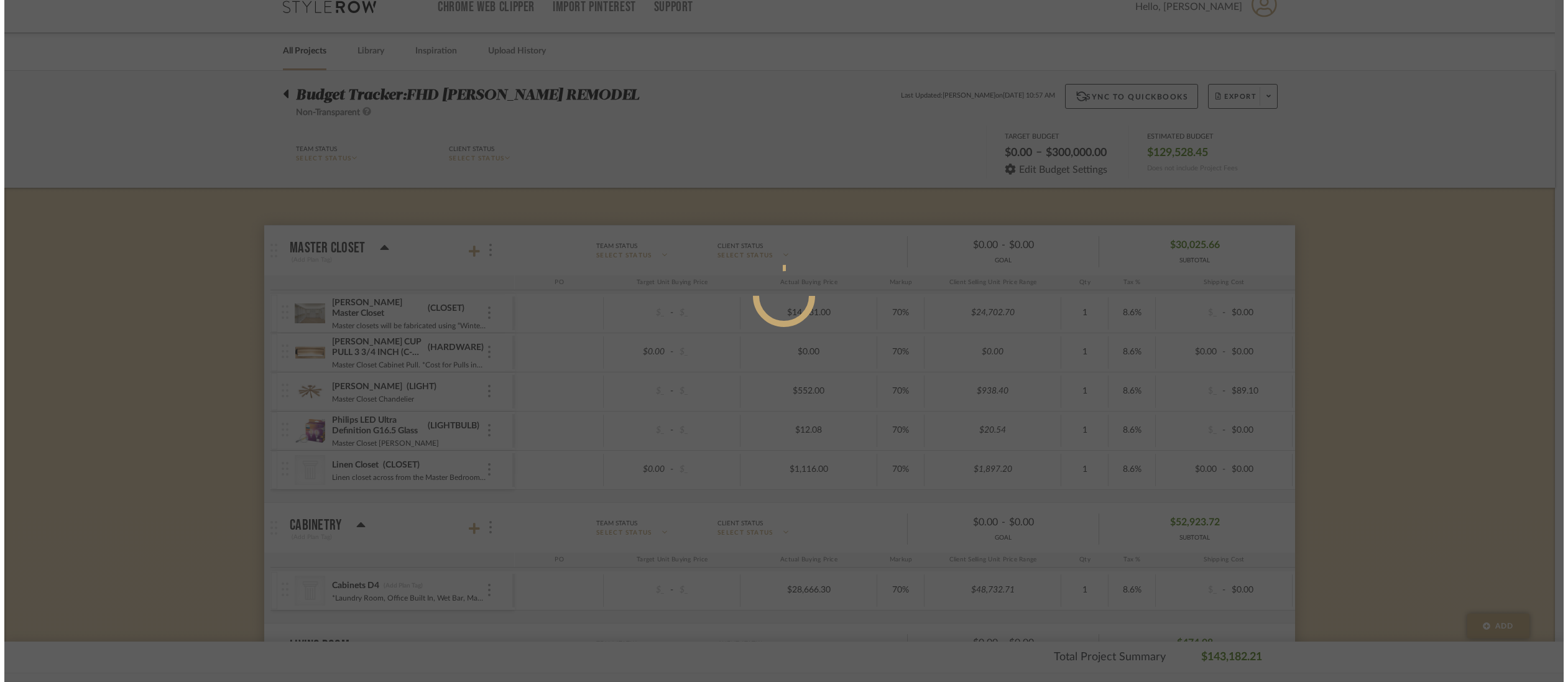
scroll to position [0, 0]
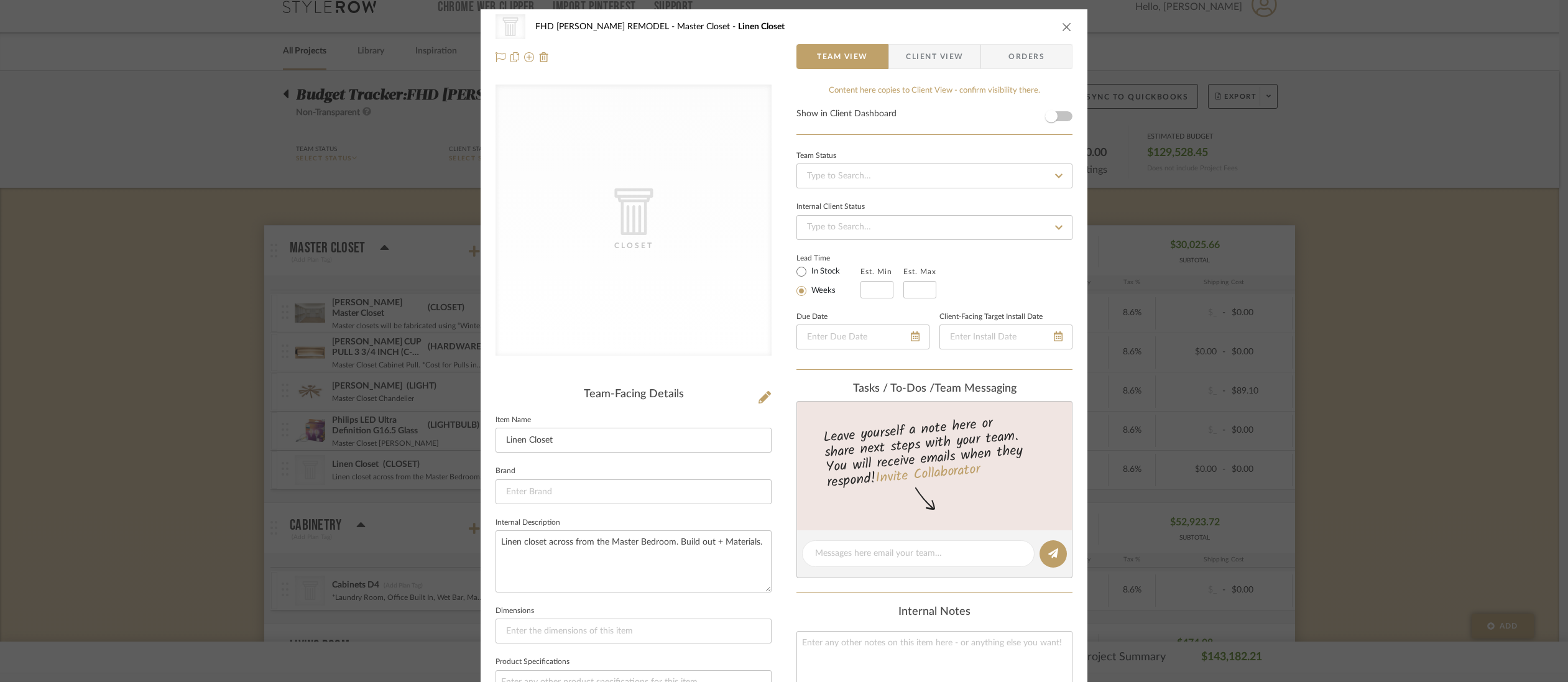
click at [611, 213] on icon "CategoryIconArchitectural Created with Sketch." at bounding box center [634, 212] width 47 height 47
click at [514, 493] on input at bounding box center [633, 492] width 276 height 25
click at [549, 548] on mat-option "Classy Closets" at bounding box center [629, 554] width 275 height 32
type input "Classy Closets"
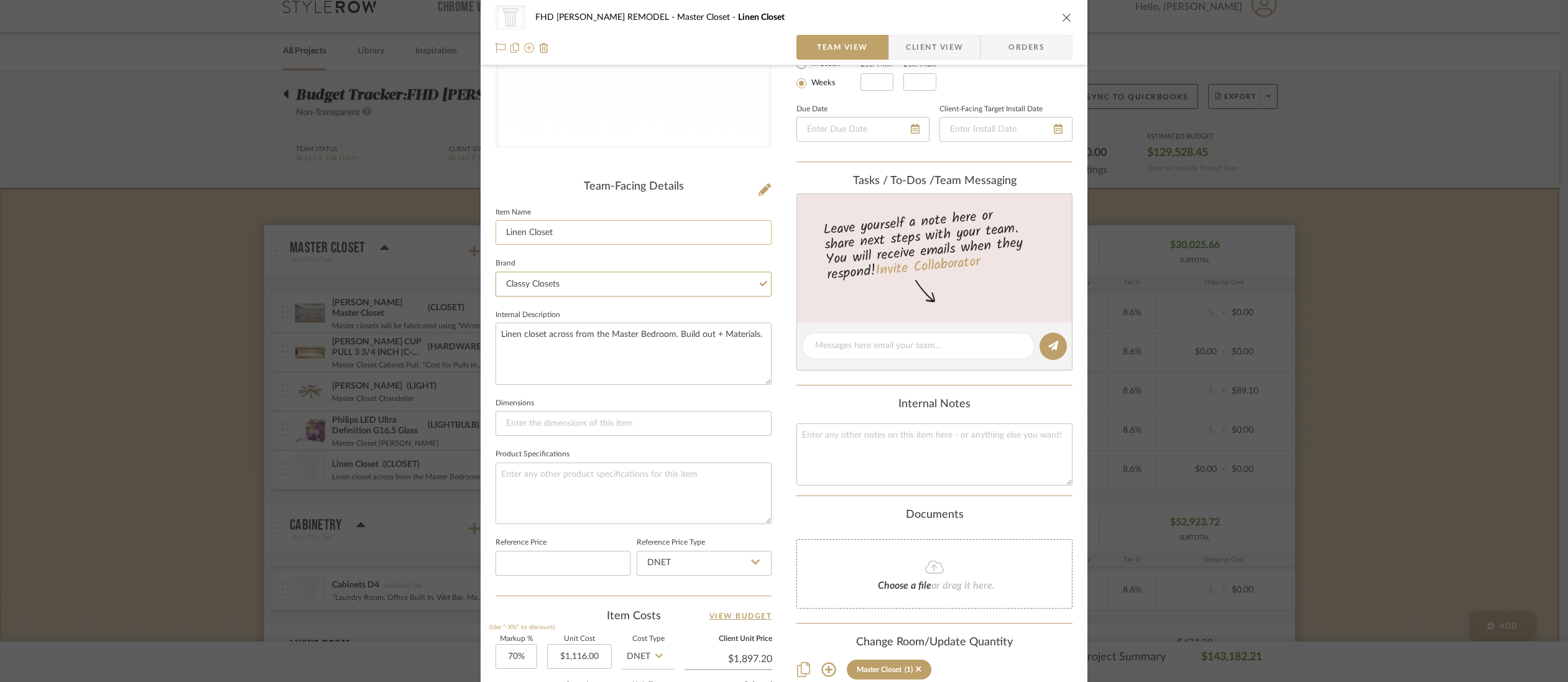
scroll to position [236, 0]
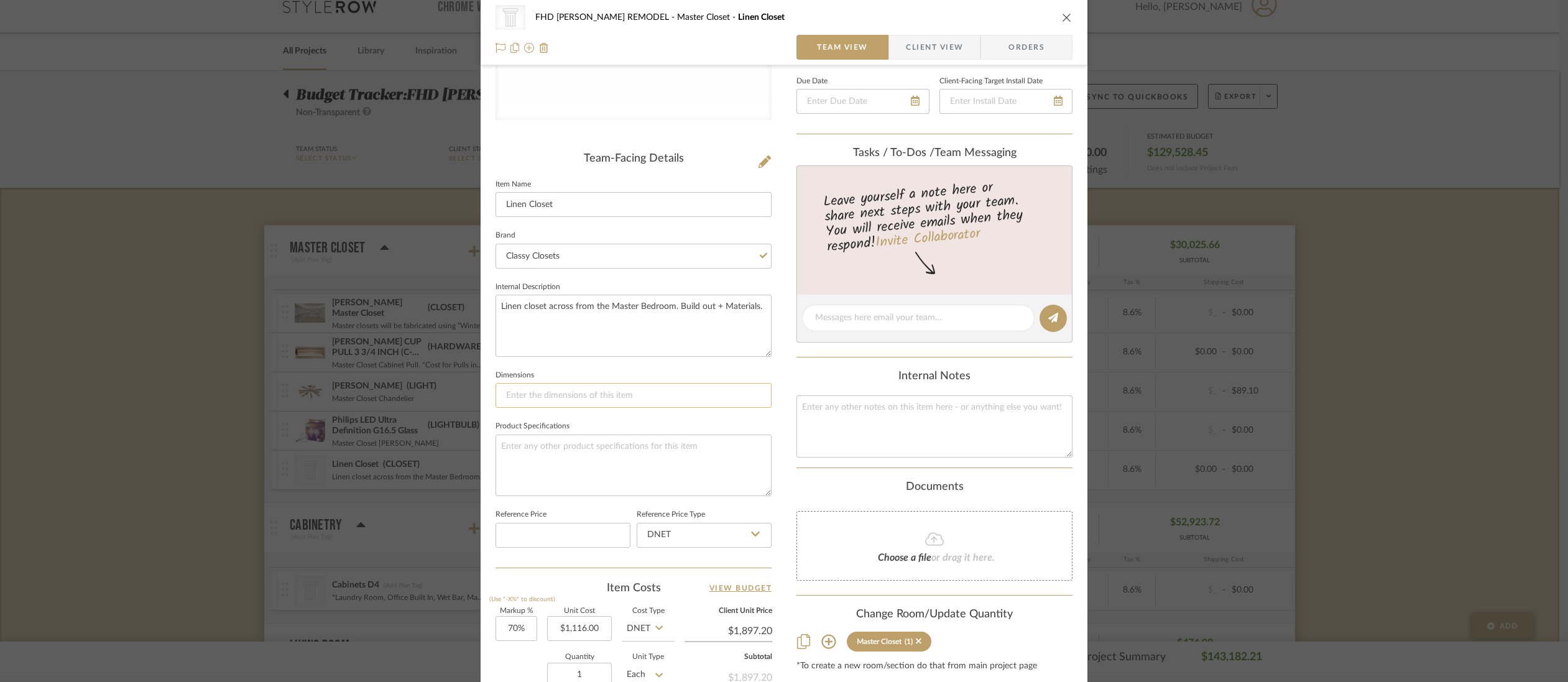
click at [613, 398] on input at bounding box center [633, 395] width 276 height 25
type input "See Floorplan For Dimensions"
click at [514, 445] on textarea at bounding box center [633, 465] width 276 height 62
paste textarea "Ext Color: Winter White Int Color: Winter White Trim Color: Winter White Hardwa…"
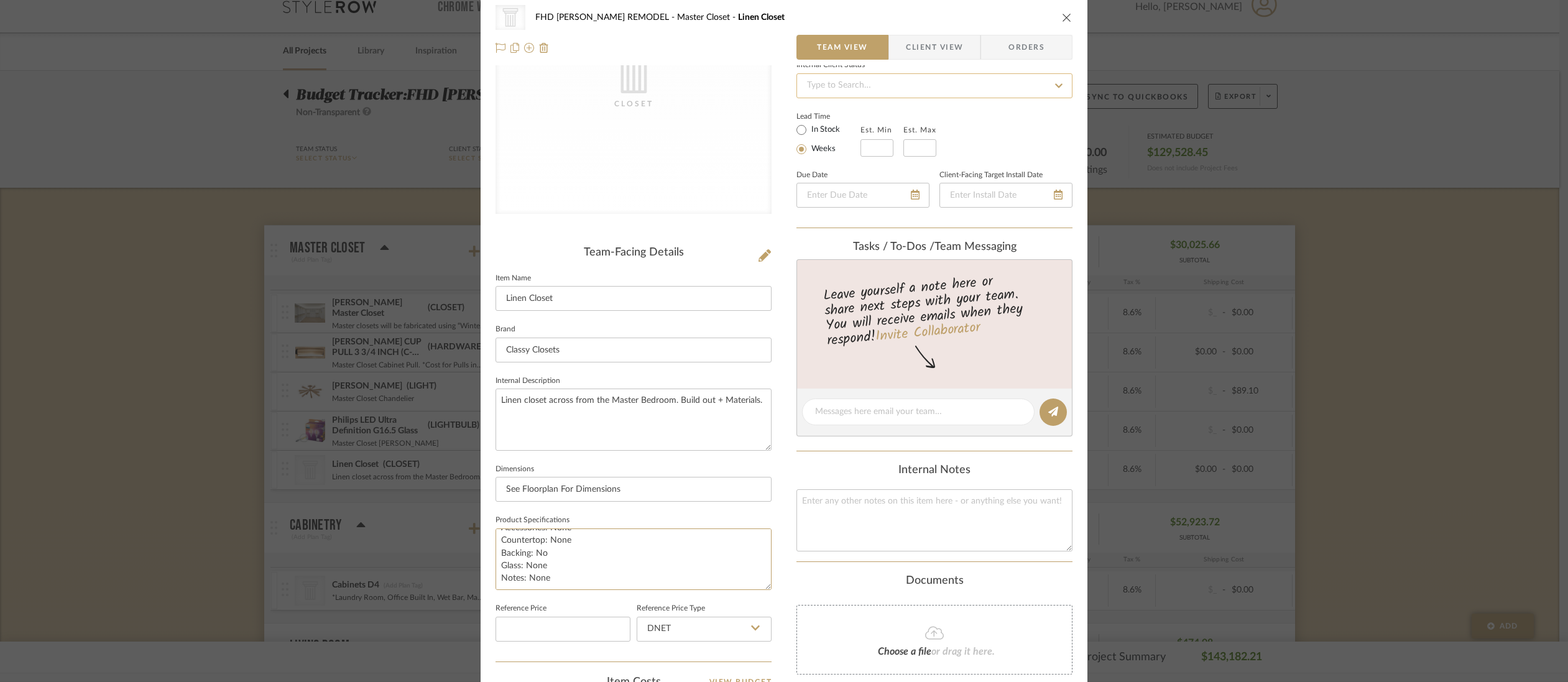
scroll to position [0, 0]
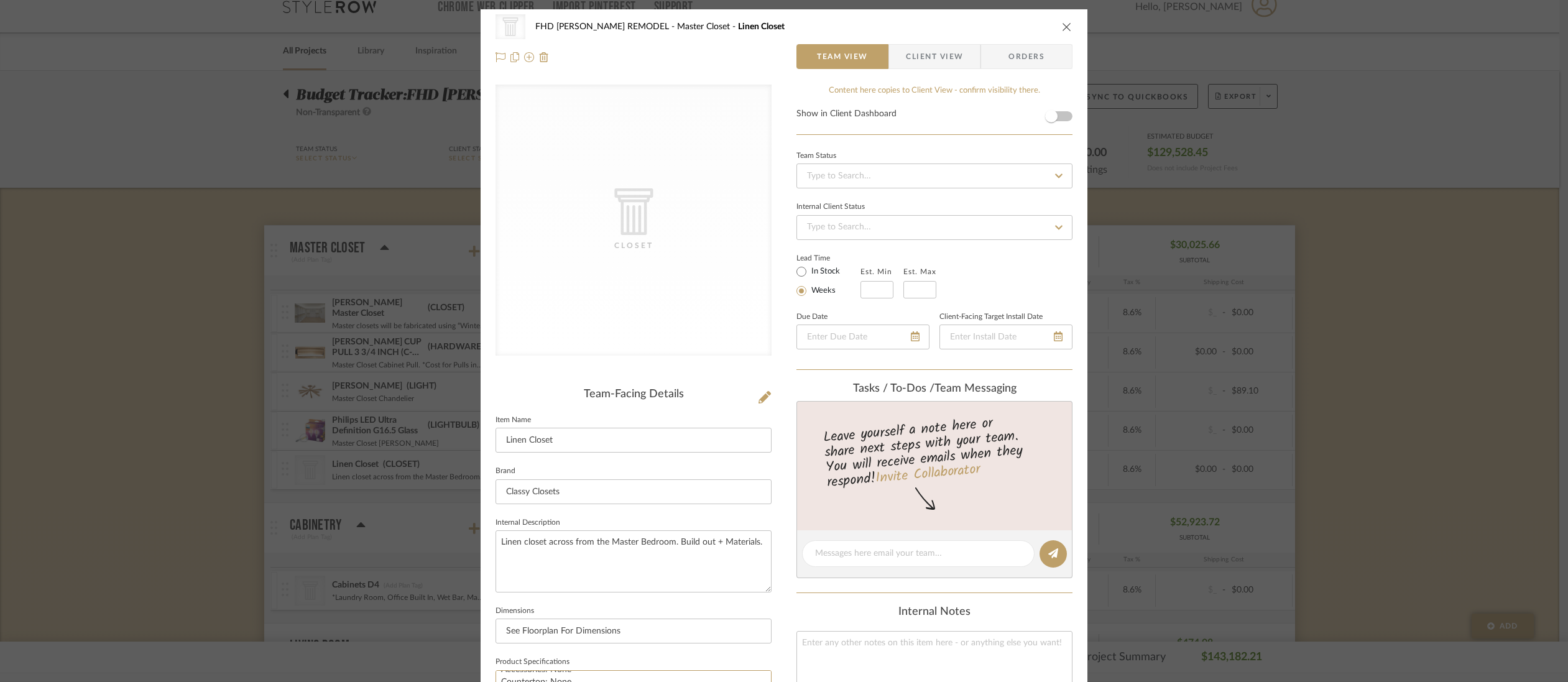
type textarea "Ext Color: Winter White Int Color: Winter White Trim Color: Winter White Hardwa…"
click at [664, 238] on div "CategoryIconArchitectural Created with Sketch. Closet" at bounding box center [633, 220] width 276 height 271
click at [629, 188] on icon at bounding box center [633, 212] width 38 height 47
click at [614, 213] on icon "CategoryIconArchitectural Created with Sketch." at bounding box center [634, 212] width 47 height 47
click at [763, 397] on icon at bounding box center [764, 397] width 12 height 12
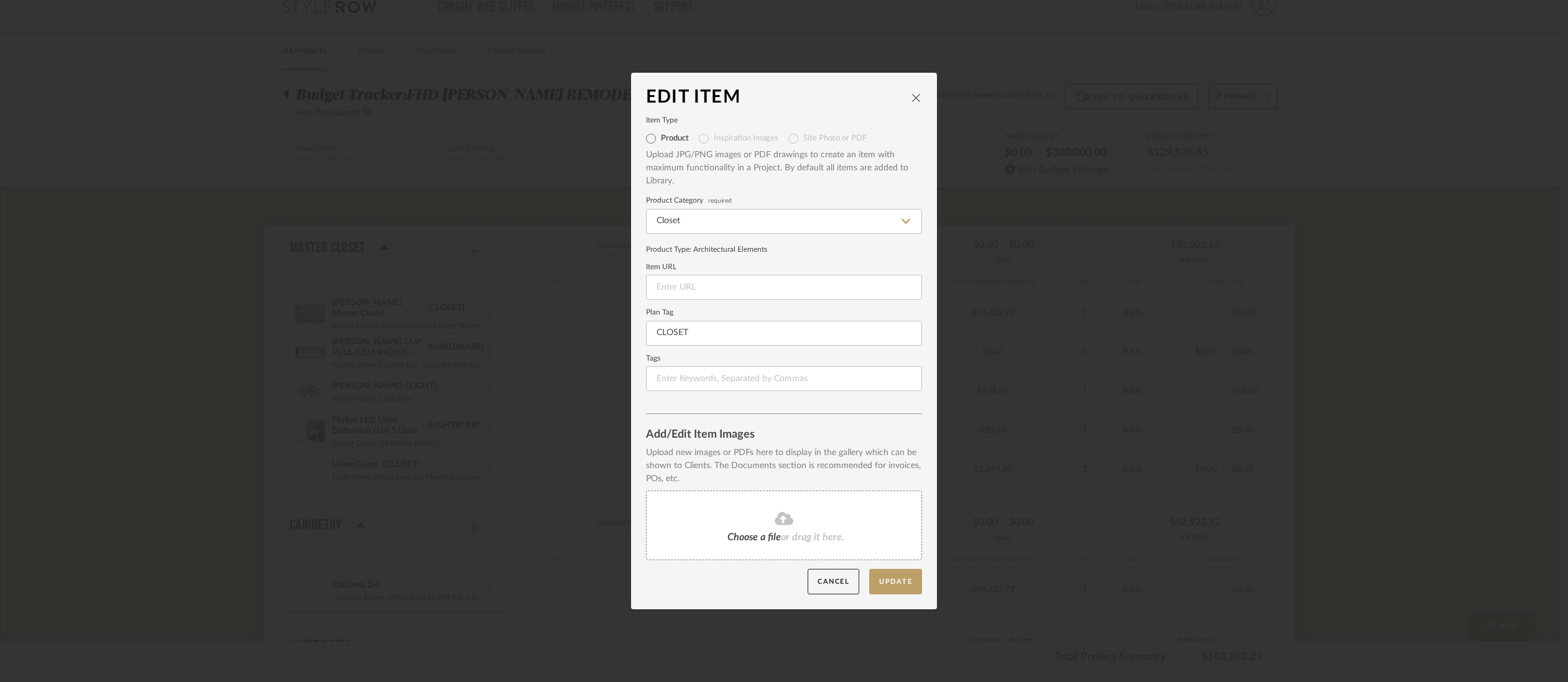
click at [821, 541] on span "or drag it here." at bounding box center [812, 536] width 63 height 10
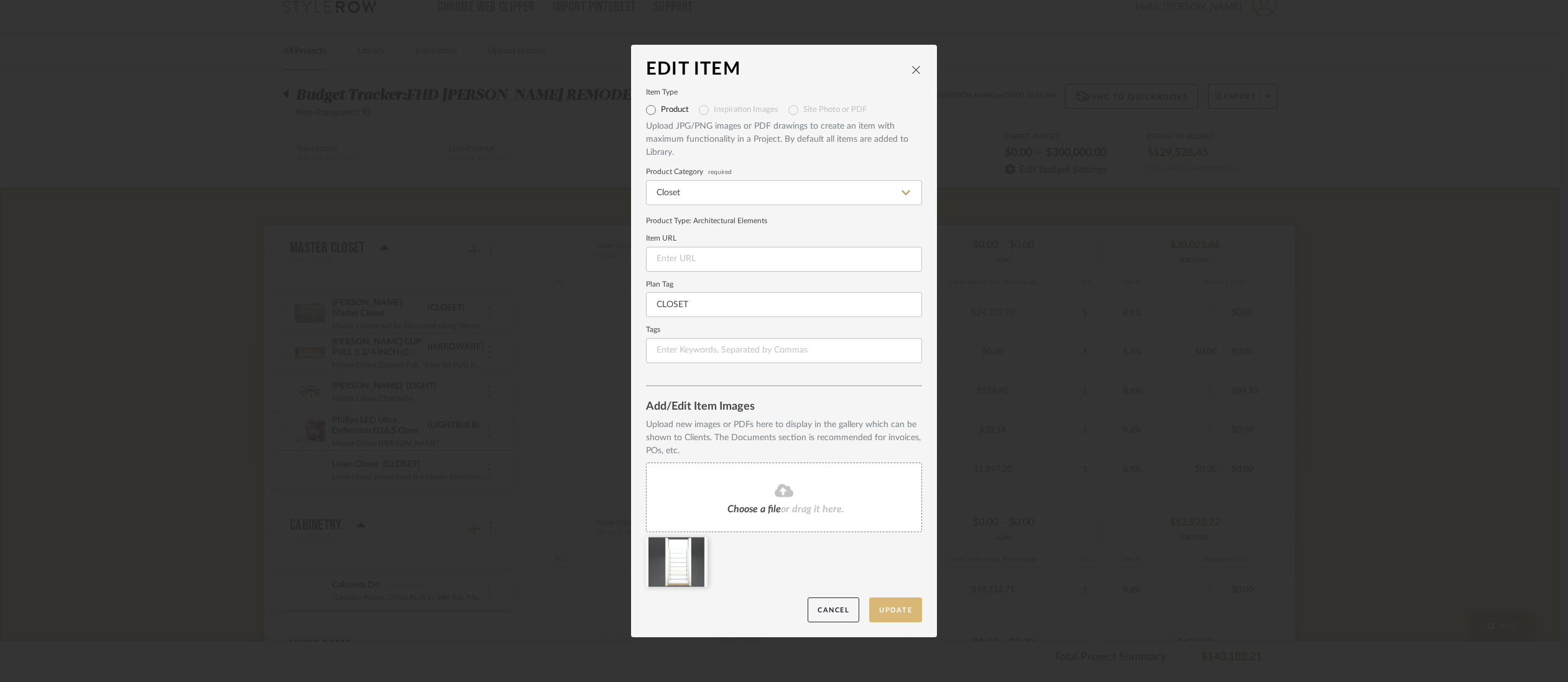
click at [892, 611] on button "Update" at bounding box center [896, 610] width 53 height 25
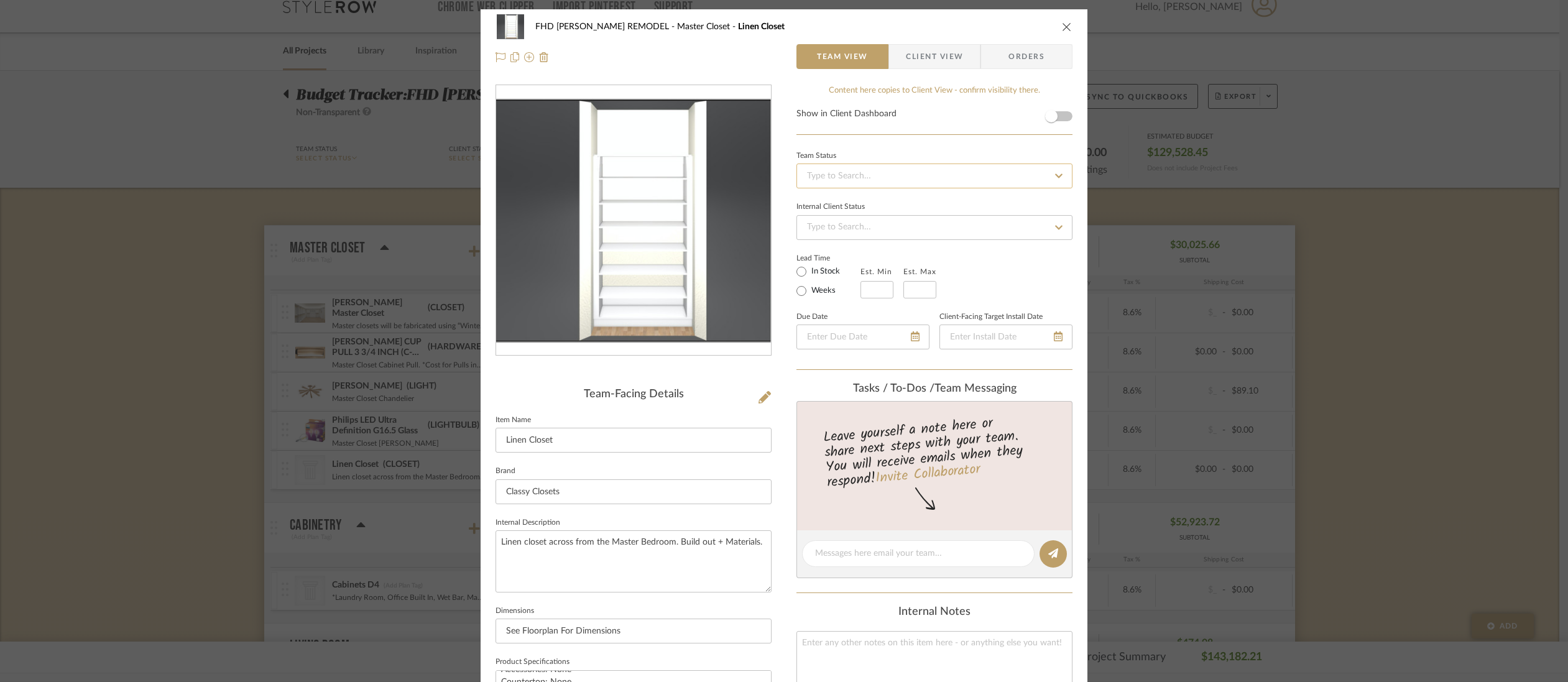
click at [916, 181] on input at bounding box center [935, 175] width 276 height 25
click at [876, 266] on div "Sourced" at bounding box center [930, 264] width 275 height 32
type input "[DATE]"
type input "Sourced"
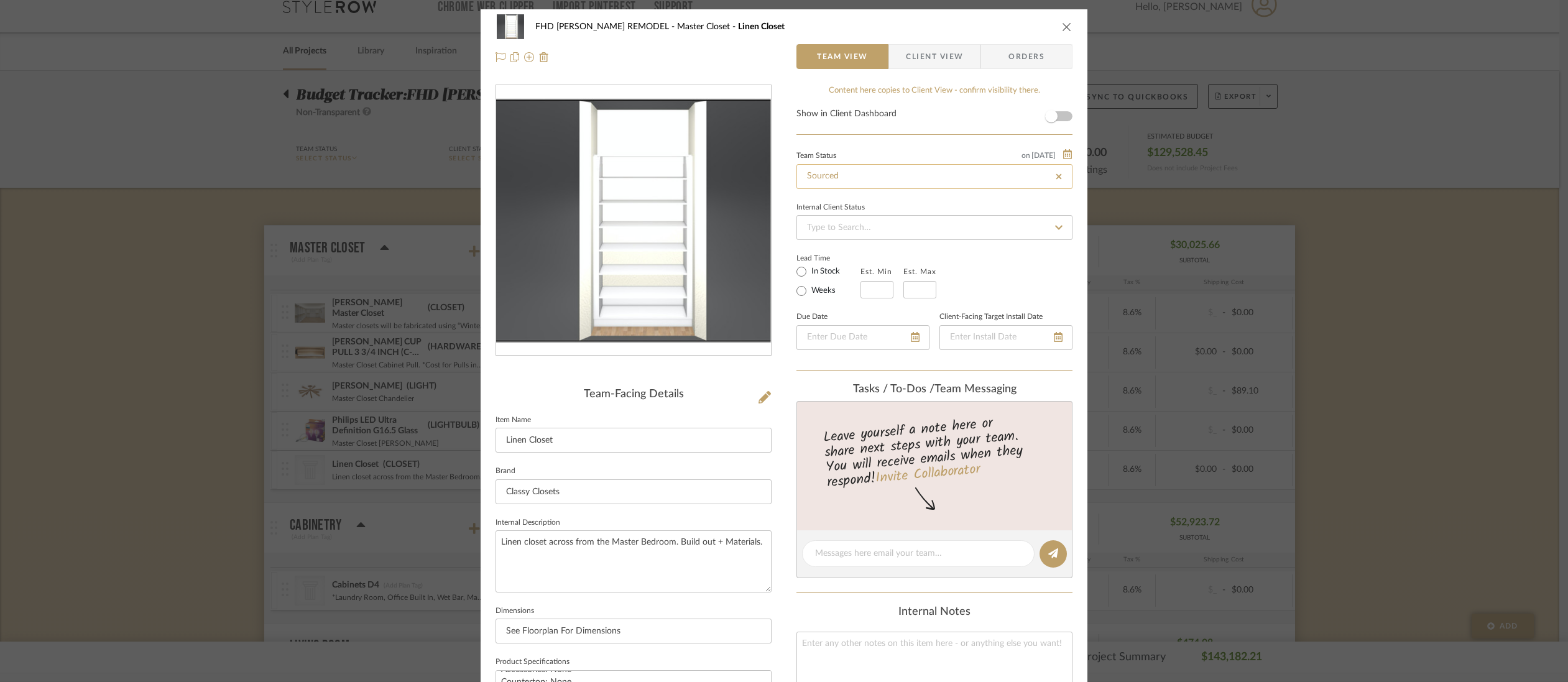
click at [891, 176] on input "Sourced" at bounding box center [935, 176] width 276 height 25
click at [927, 230] on input at bounding box center [935, 227] width 276 height 25
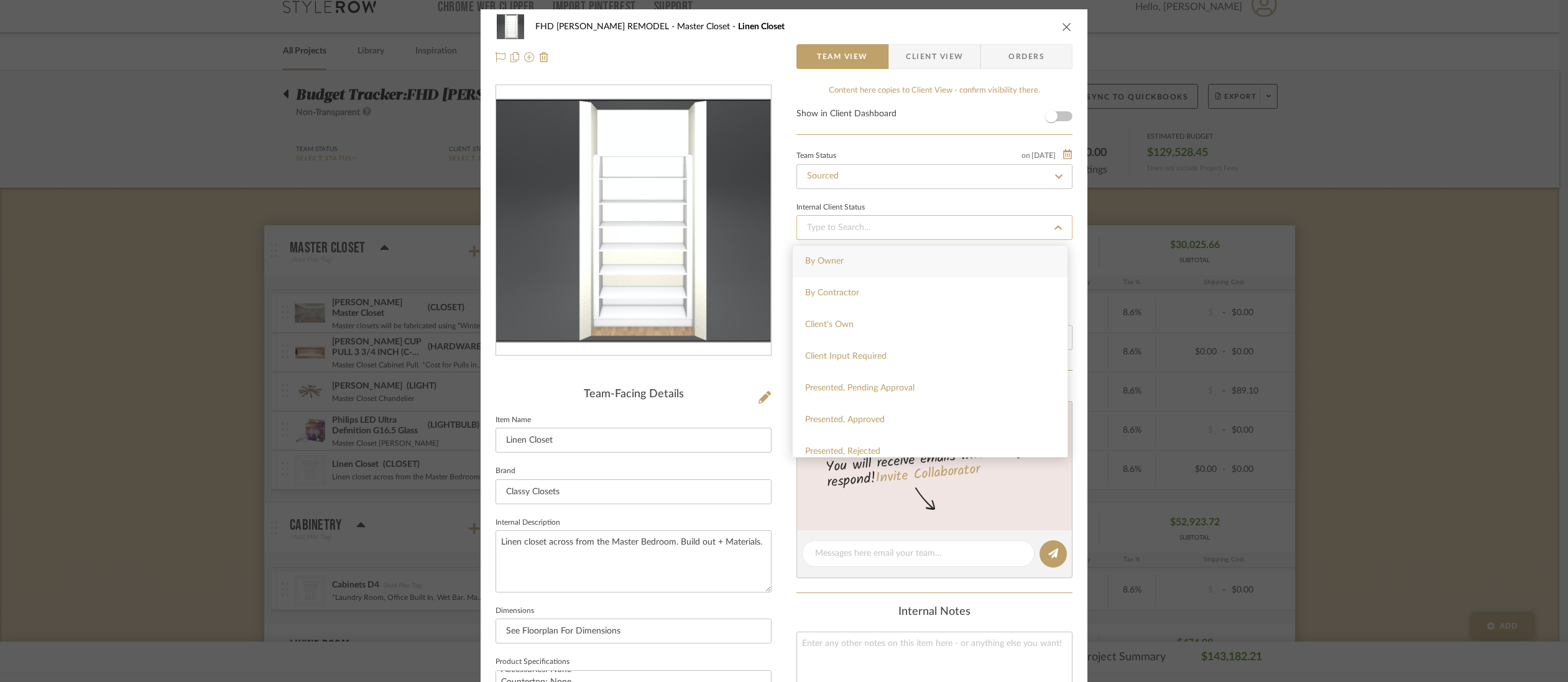
click at [927, 230] on input at bounding box center [935, 227] width 276 height 25
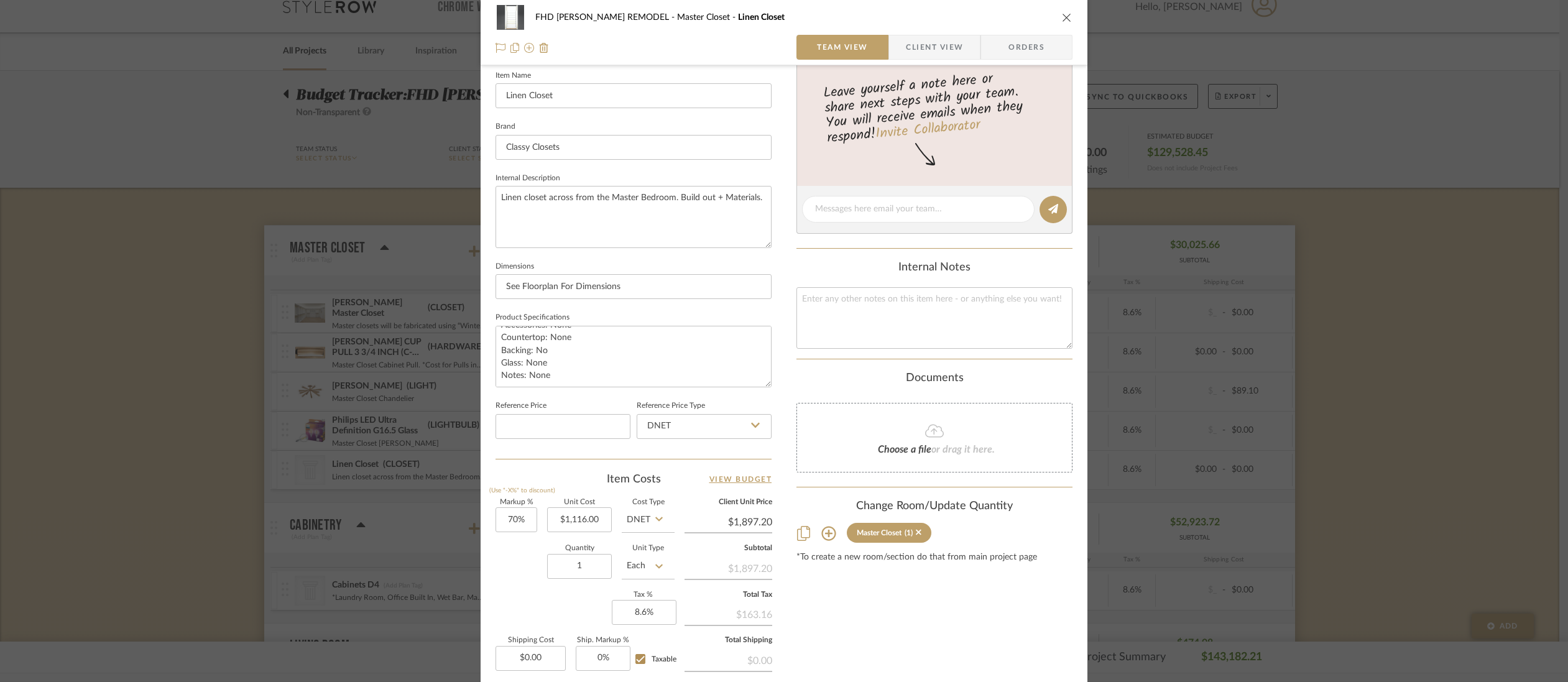
scroll to position [471, 0]
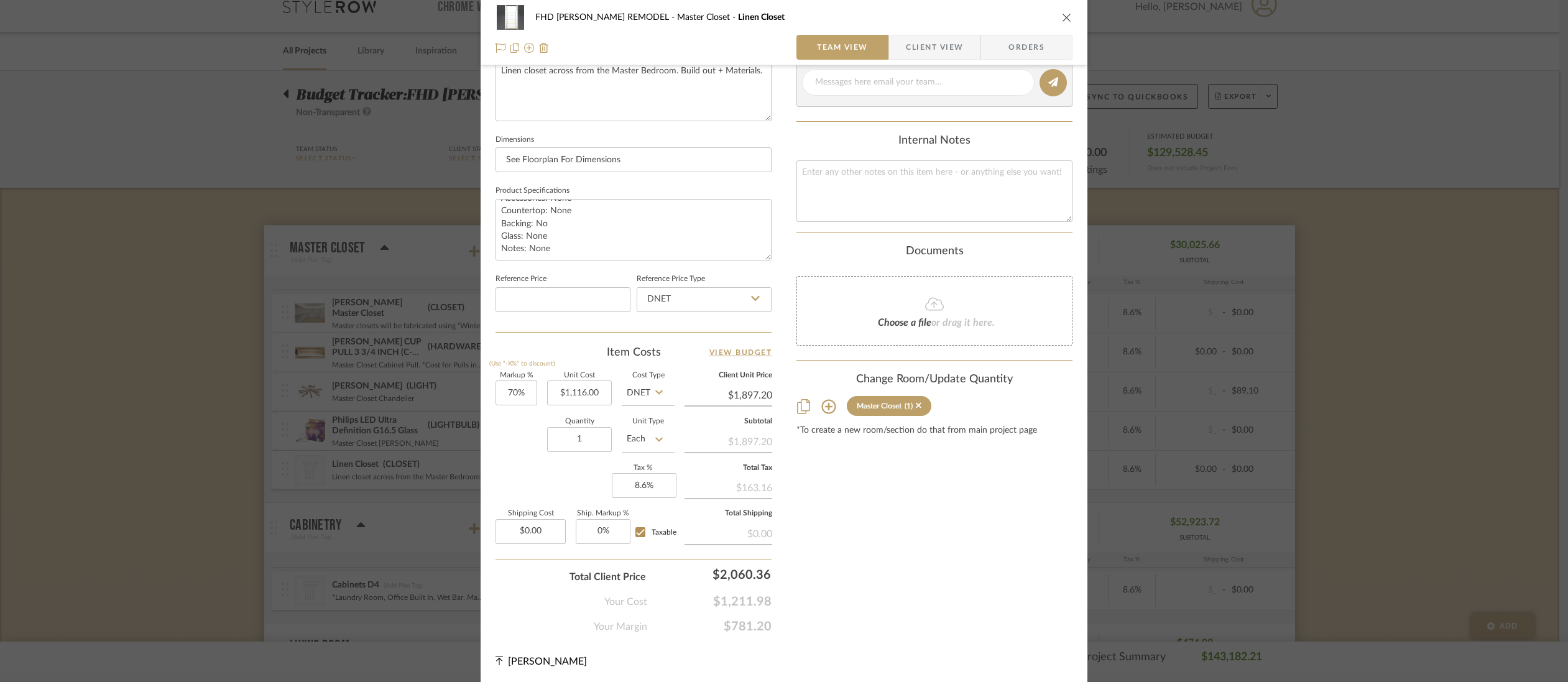
click at [1066, 16] on icon "close" at bounding box center [1066, 16] width 10 height 10
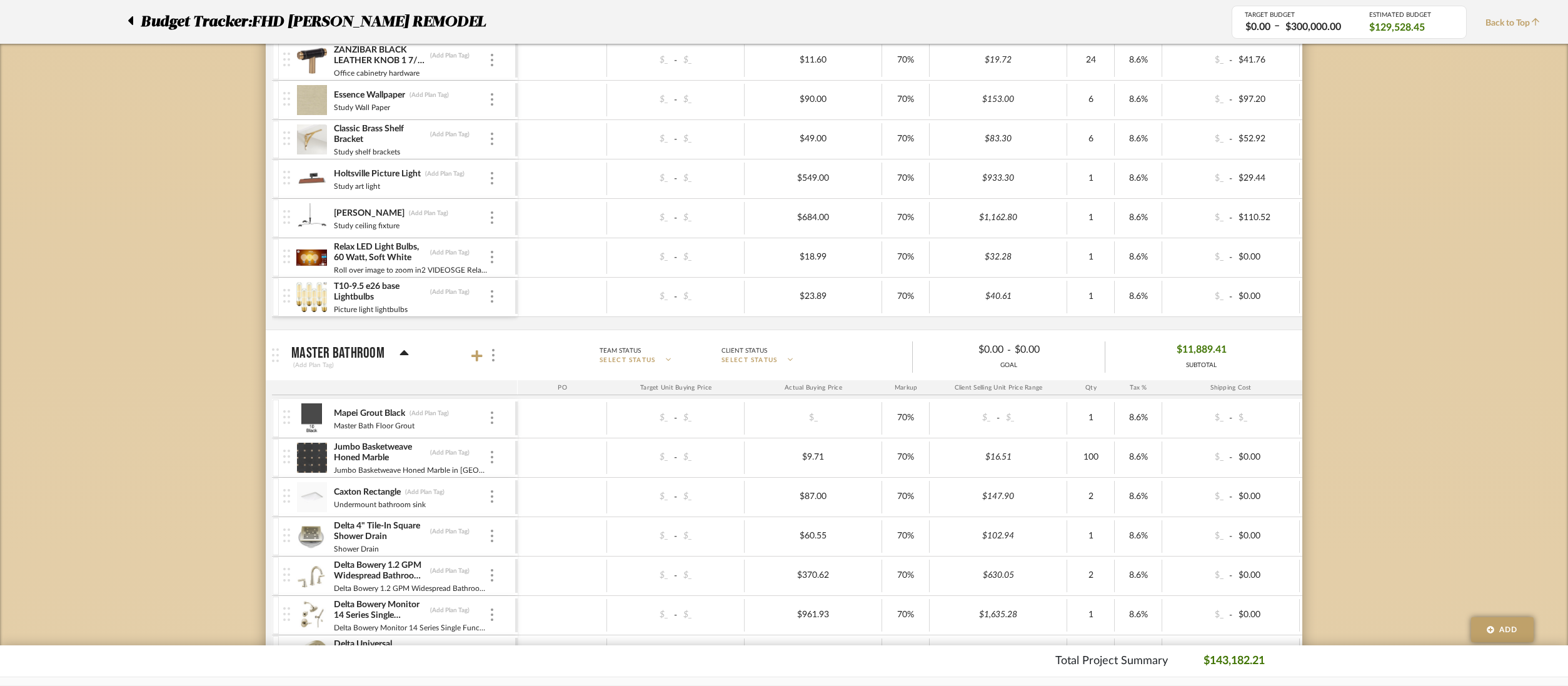
scroll to position [2294, 0]
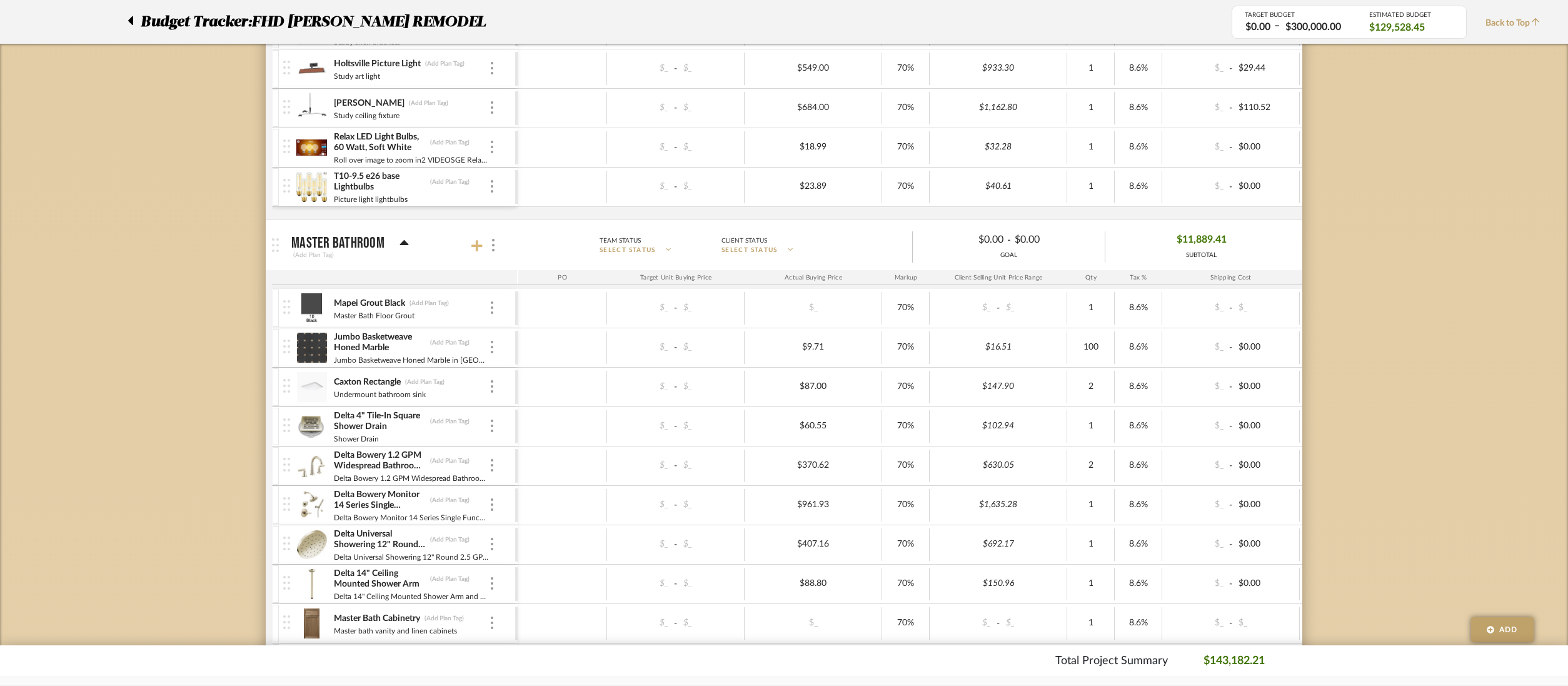
click at [474, 246] on icon at bounding box center [476, 245] width 11 height 11
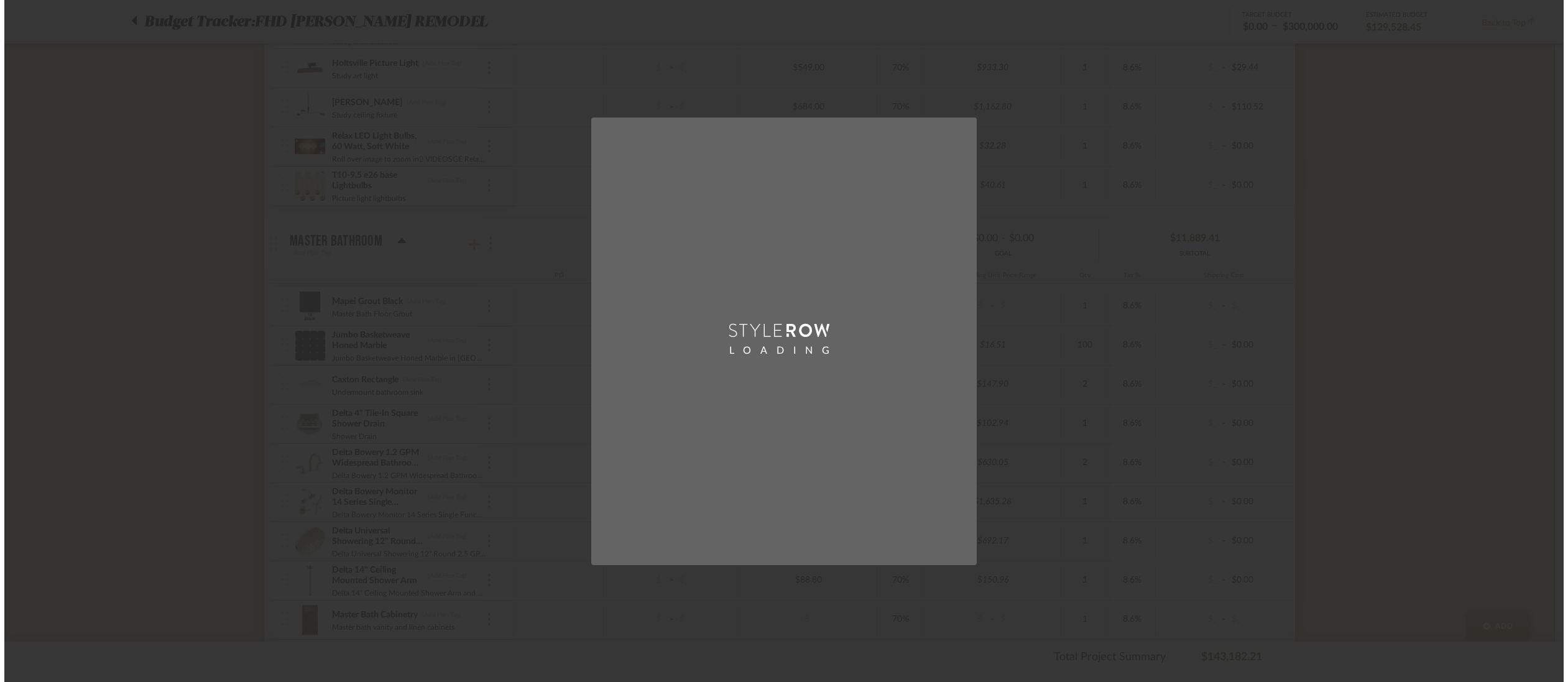
scroll to position [0, 0]
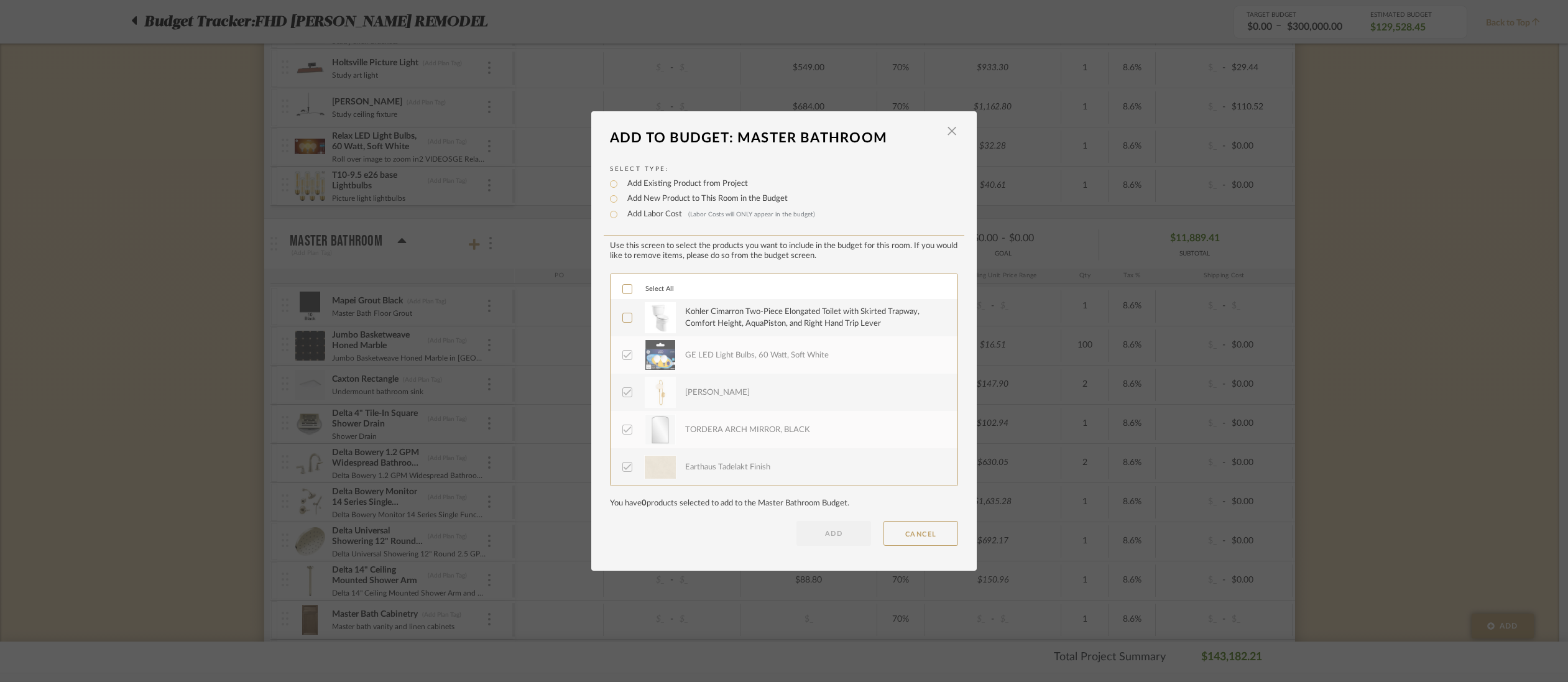
click at [623, 317] on icon at bounding box center [627, 318] width 9 height 9
click at [824, 536] on button "ADD" at bounding box center [834, 534] width 75 height 25
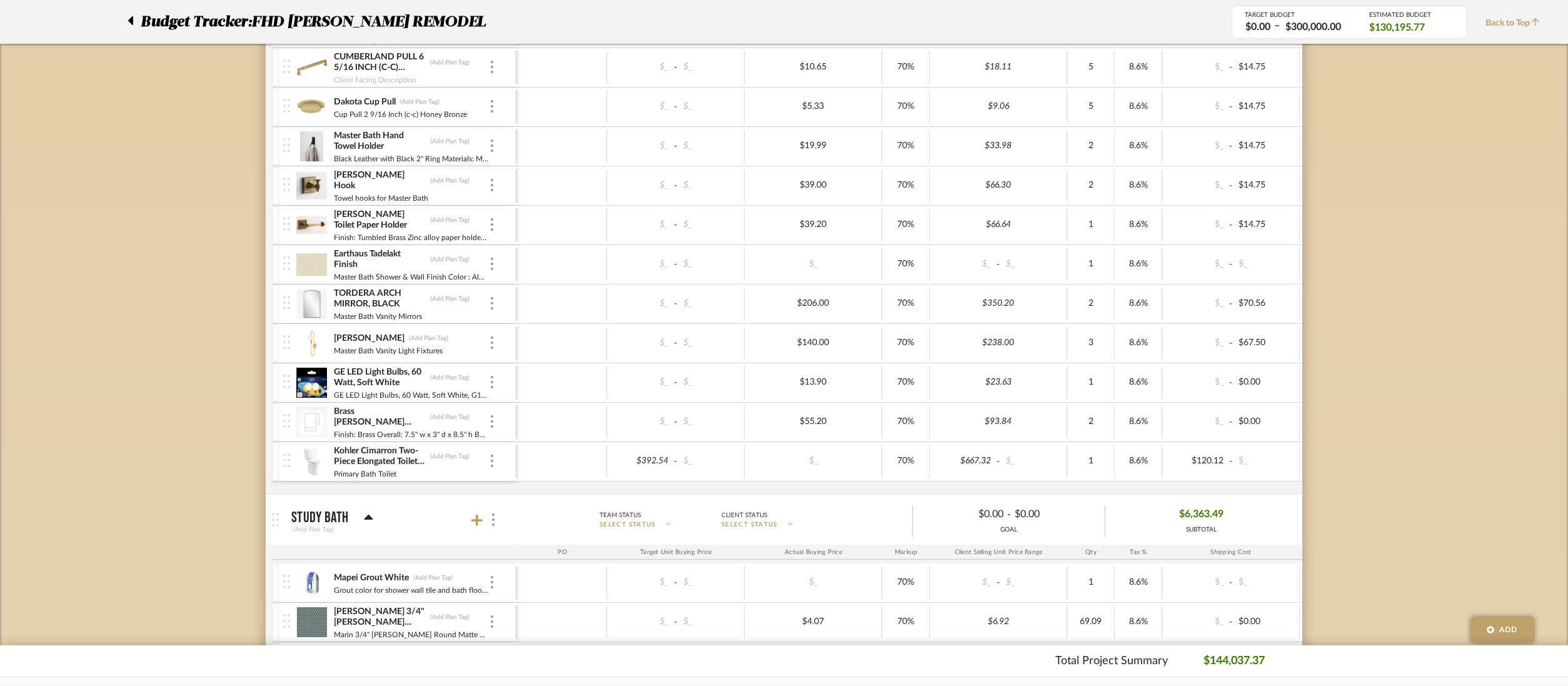
scroll to position [2998, 0]
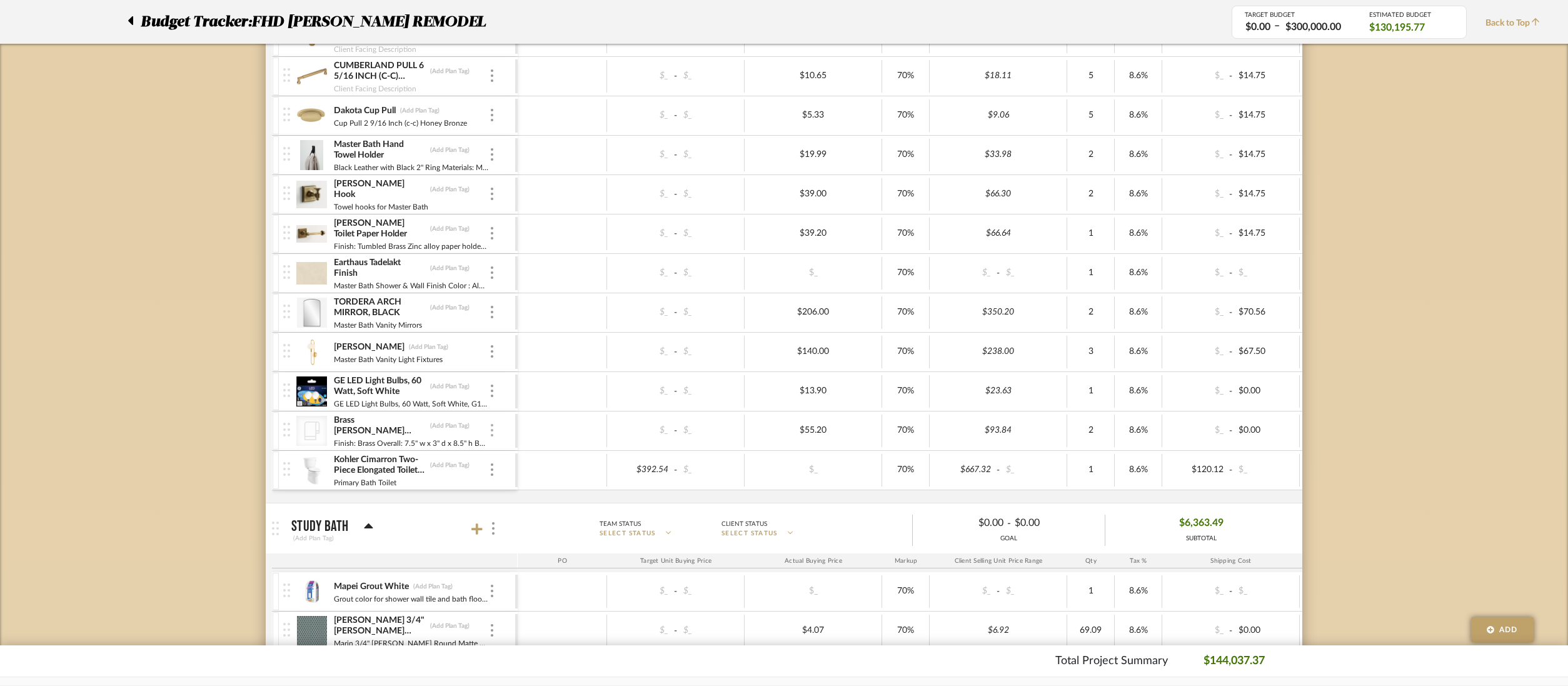
click at [493, 431] on img at bounding box center [492, 430] width 3 height 12
click at [538, 572] on p "Remove" at bounding box center [540, 572] width 34 height 9
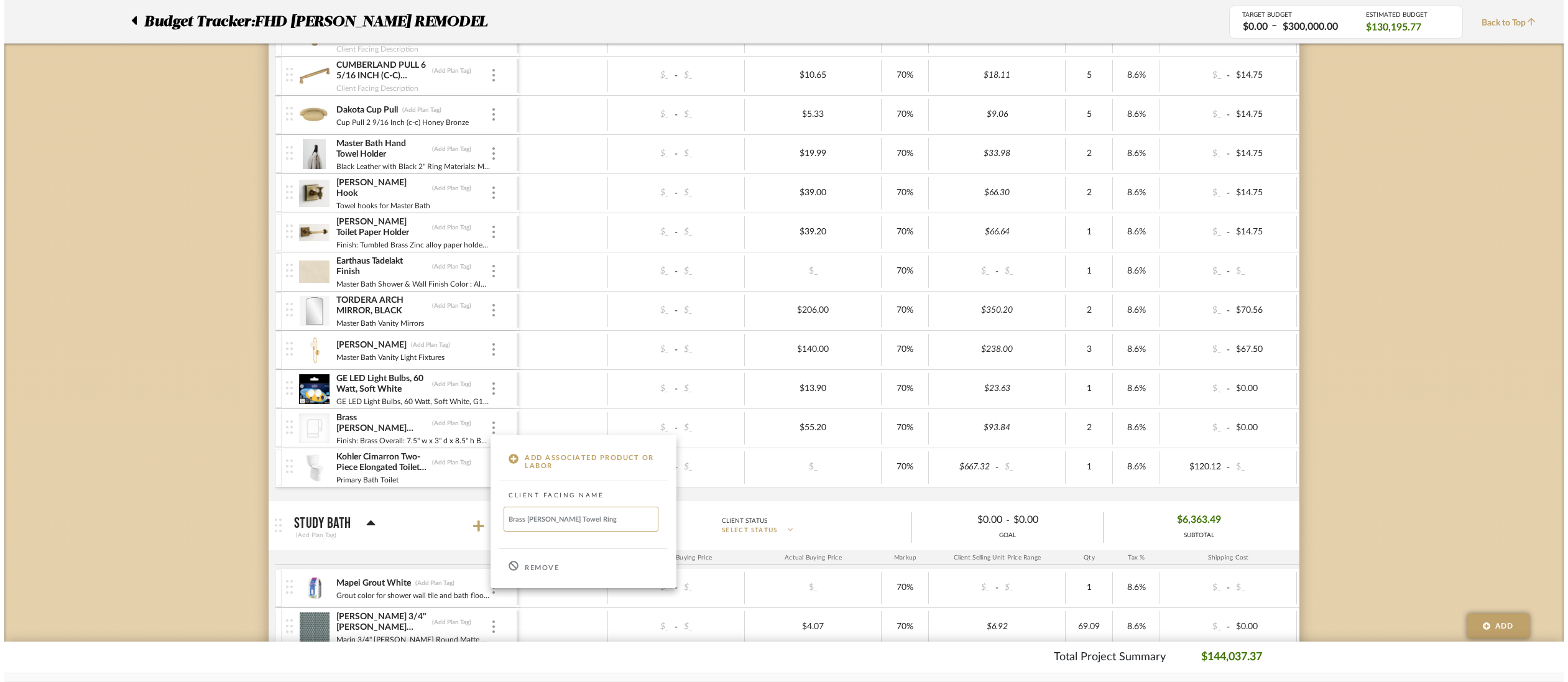
scroll to position [0, 0]
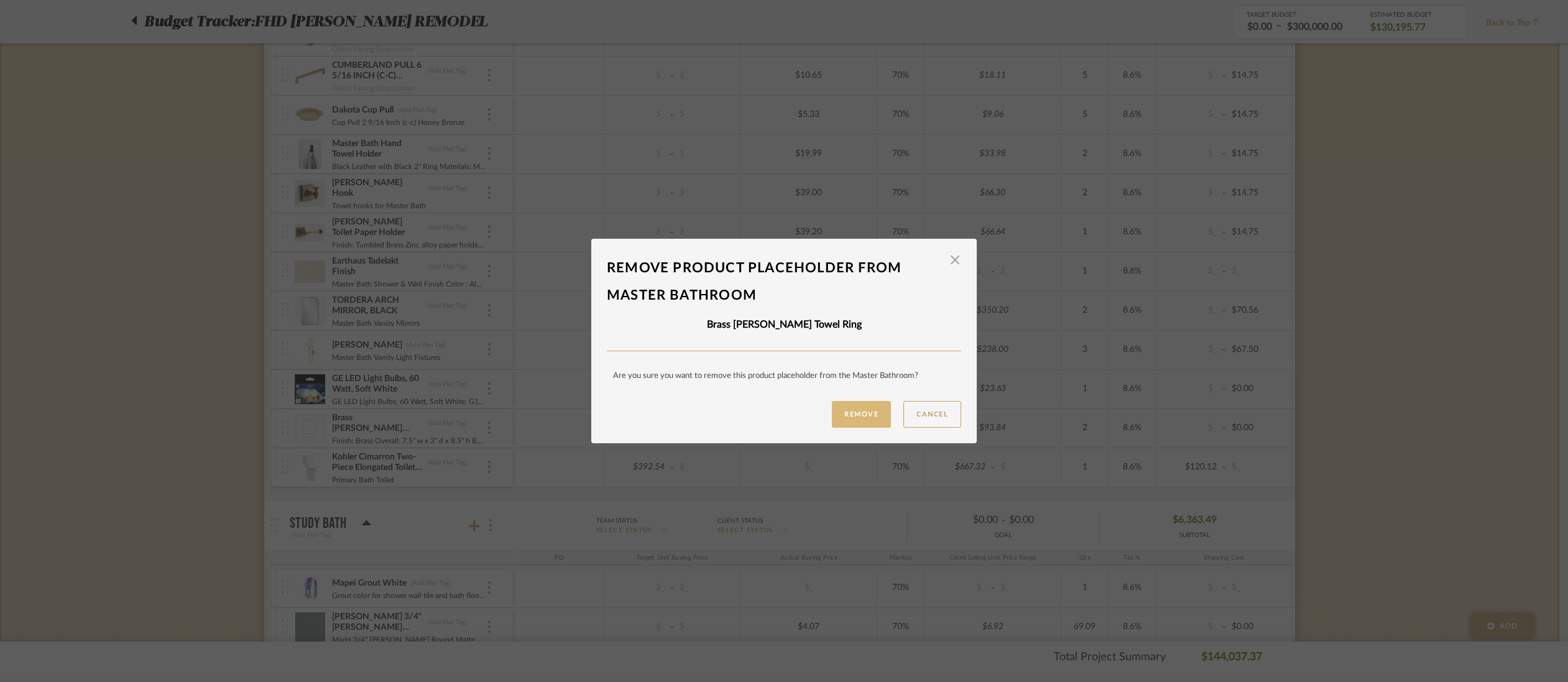
click at [859, 410] on button "Remove" at bounding box center [862, 414] width 59 height 27
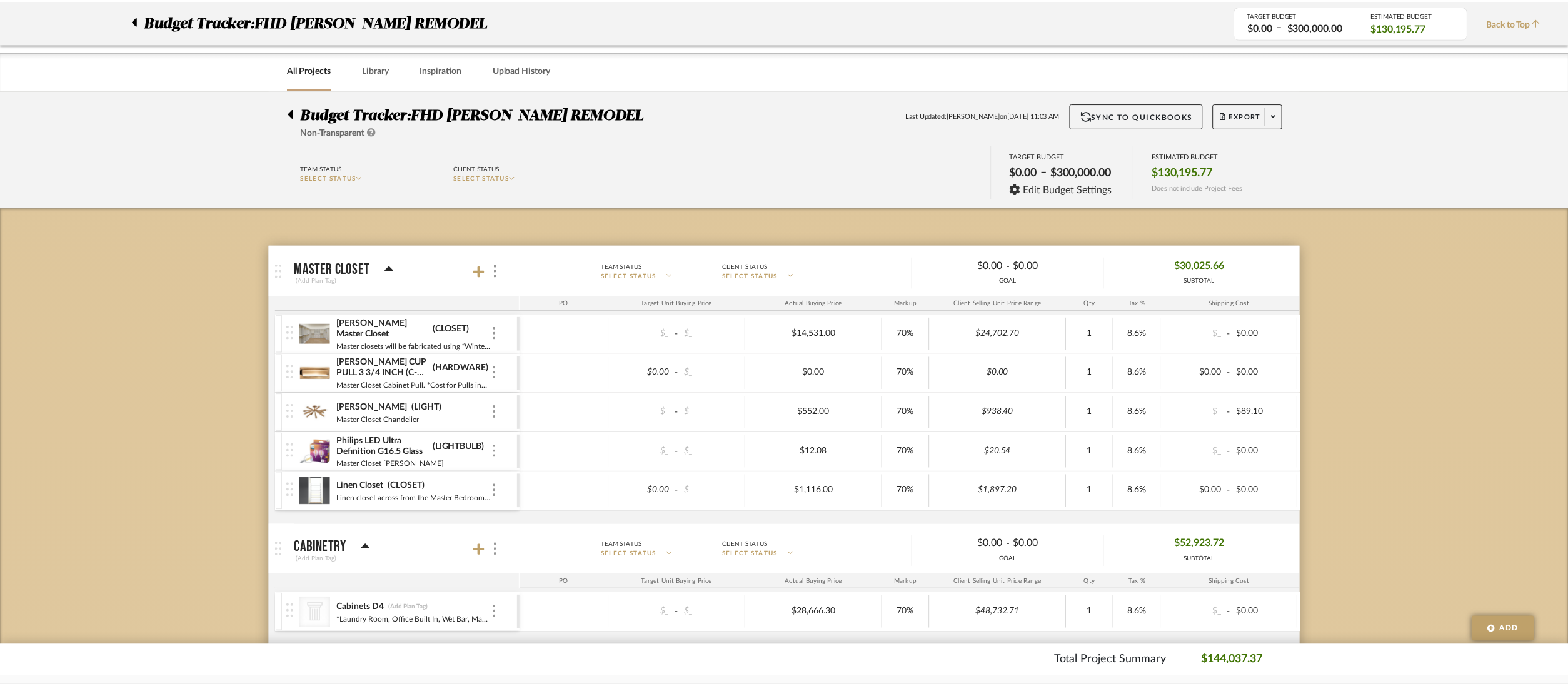
scroll to position [2998, 0]
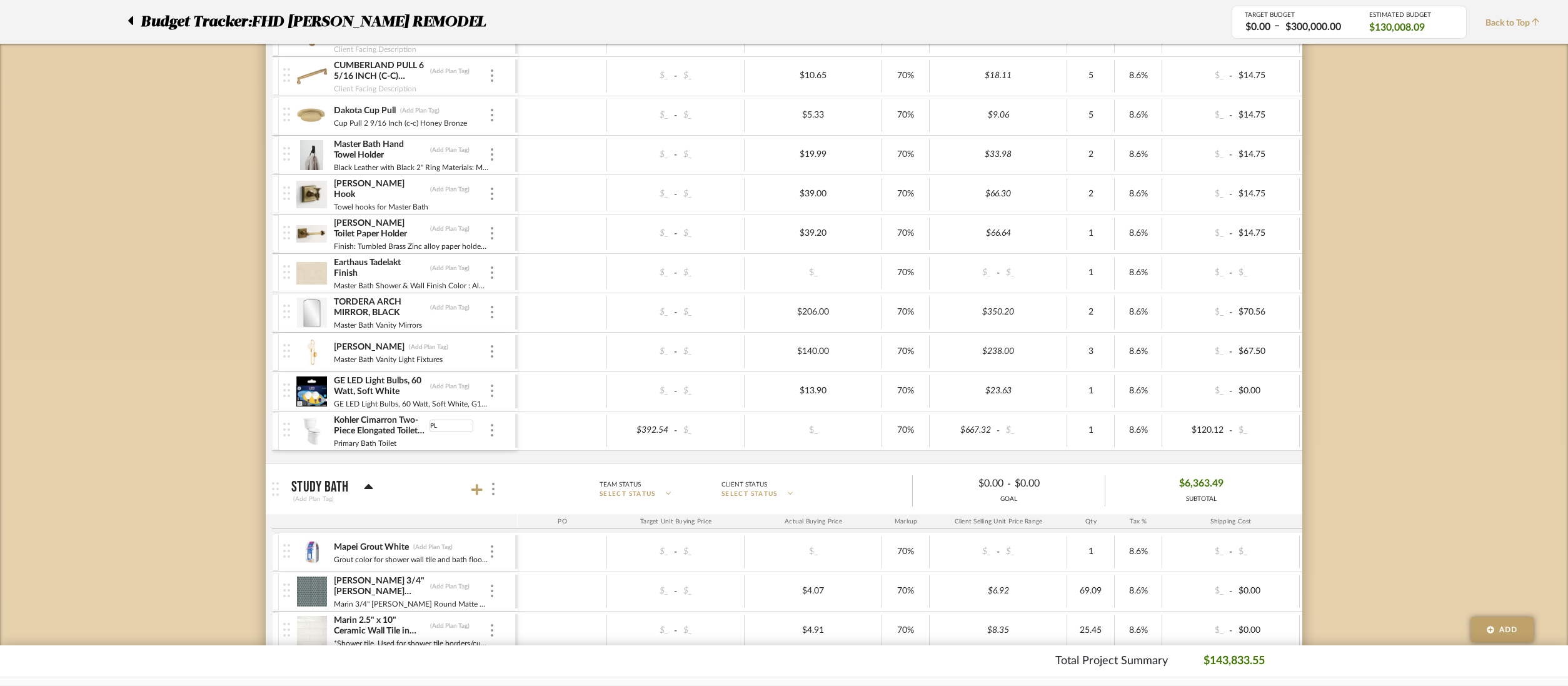
type input "P"
type input "TOILET"
click at [470, 443] on div "Primary Bath Toilet" at bounding box center [411, 442] width 155 height 10
type input "392.54"
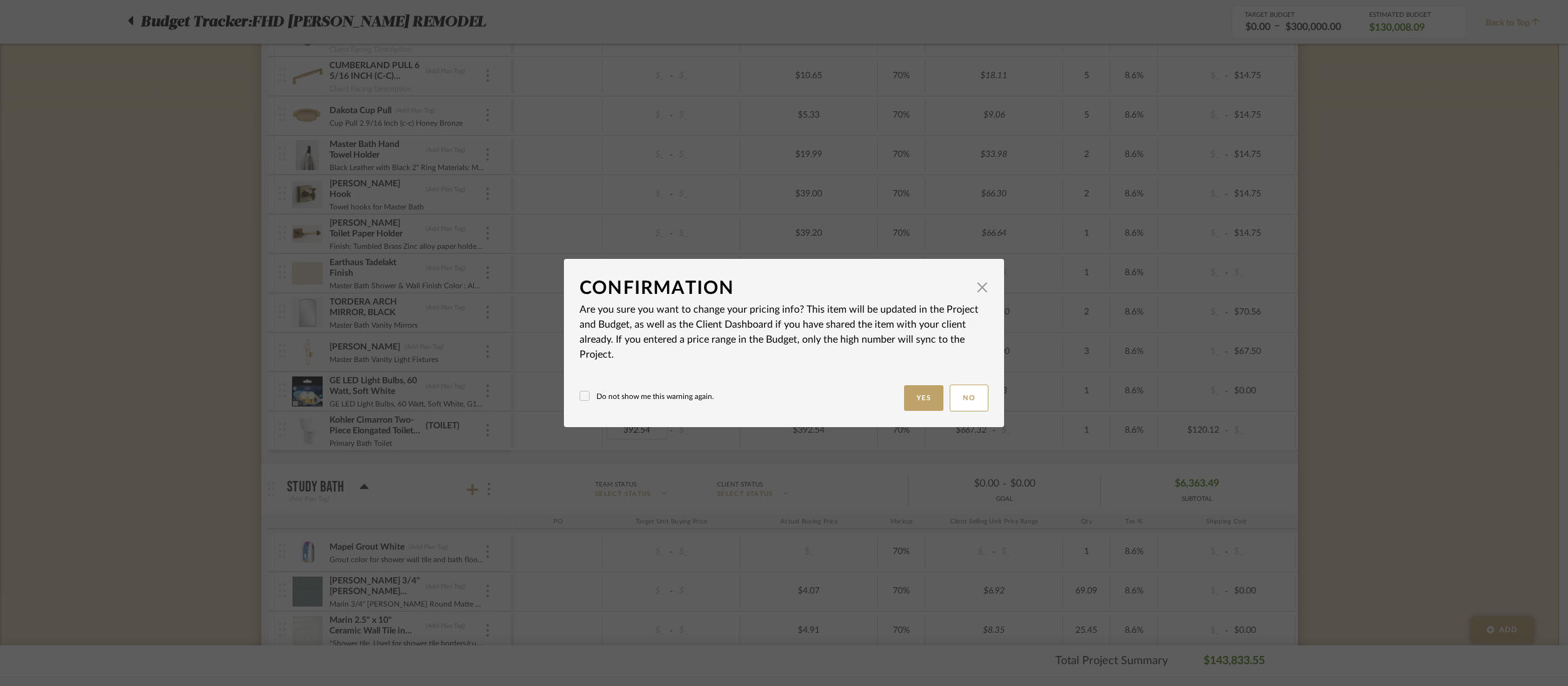
type input "$392.54"
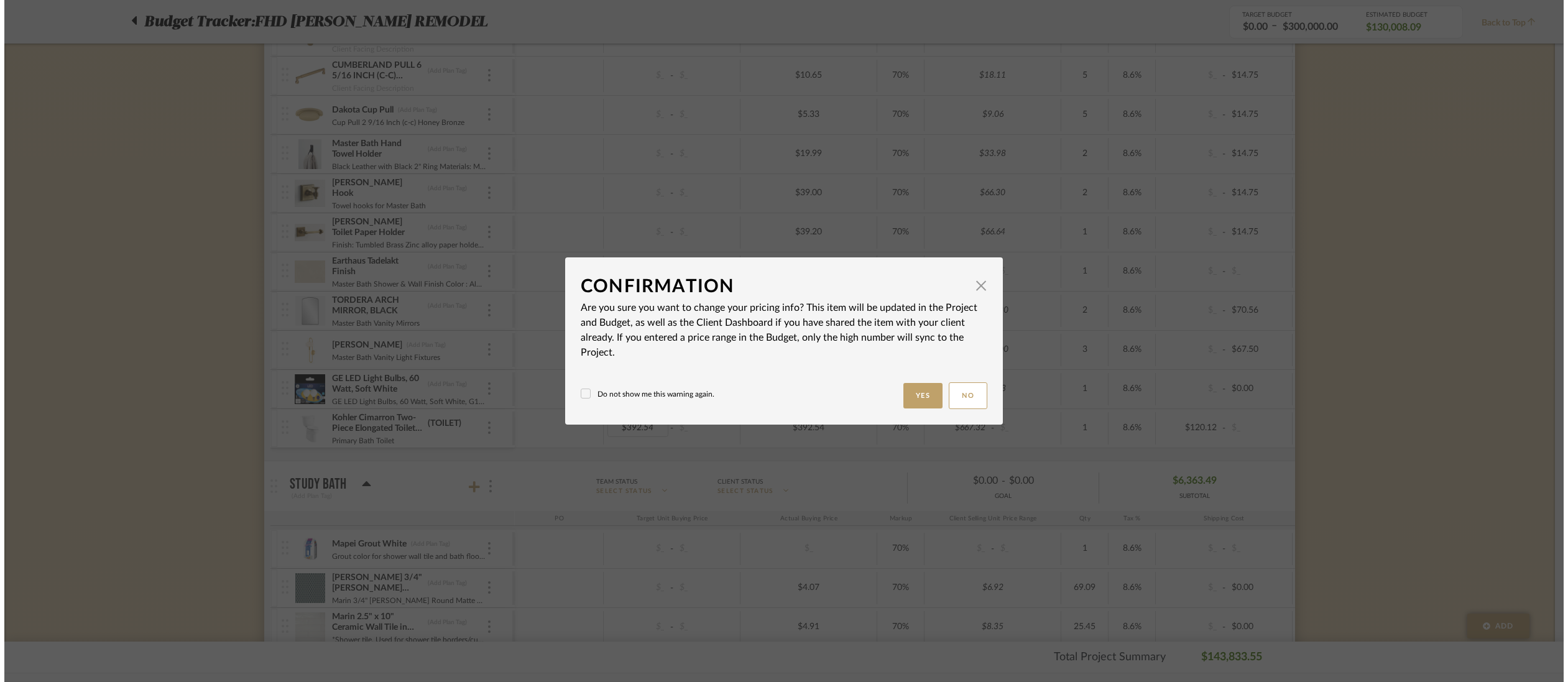
scroll to position [0, 0]
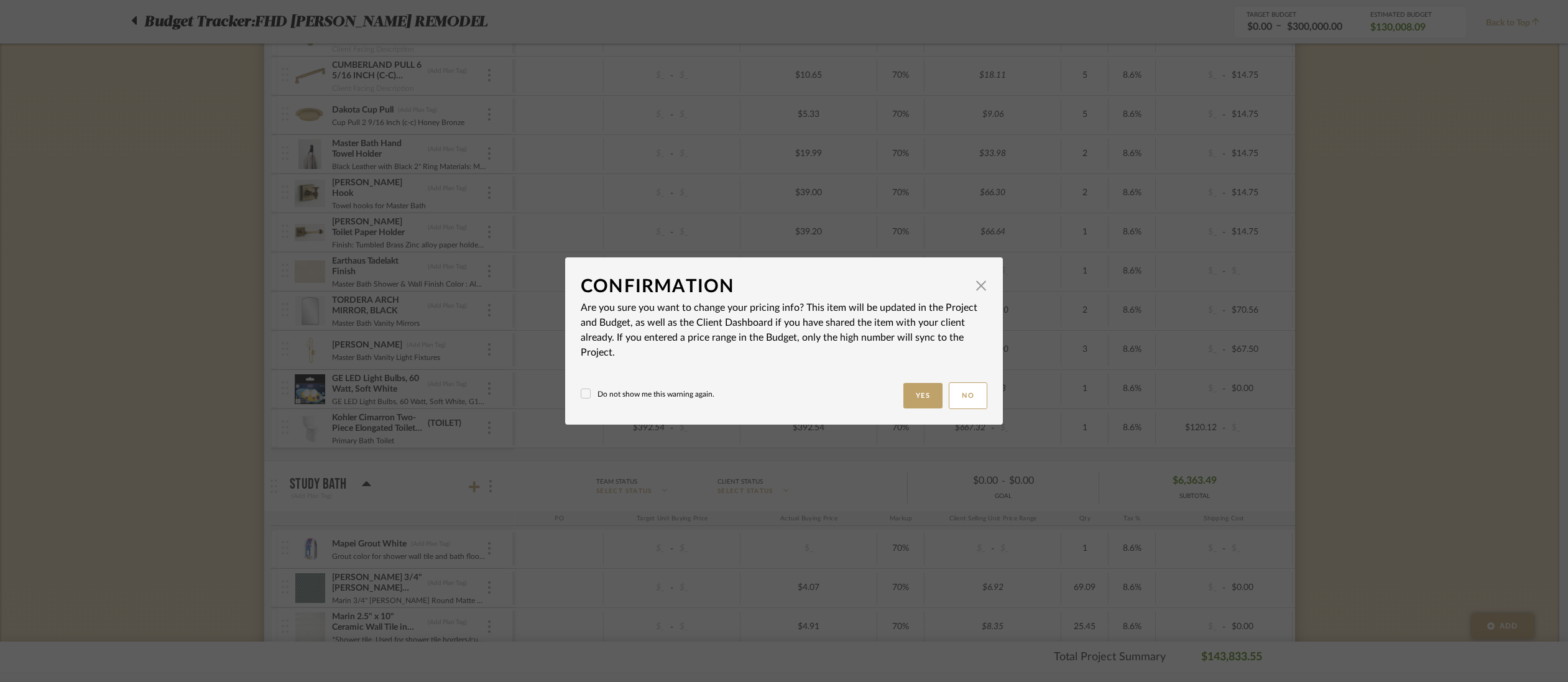
click at [906, 393] on button "Yes" at bounding box center [923, 395] width 40 height 25
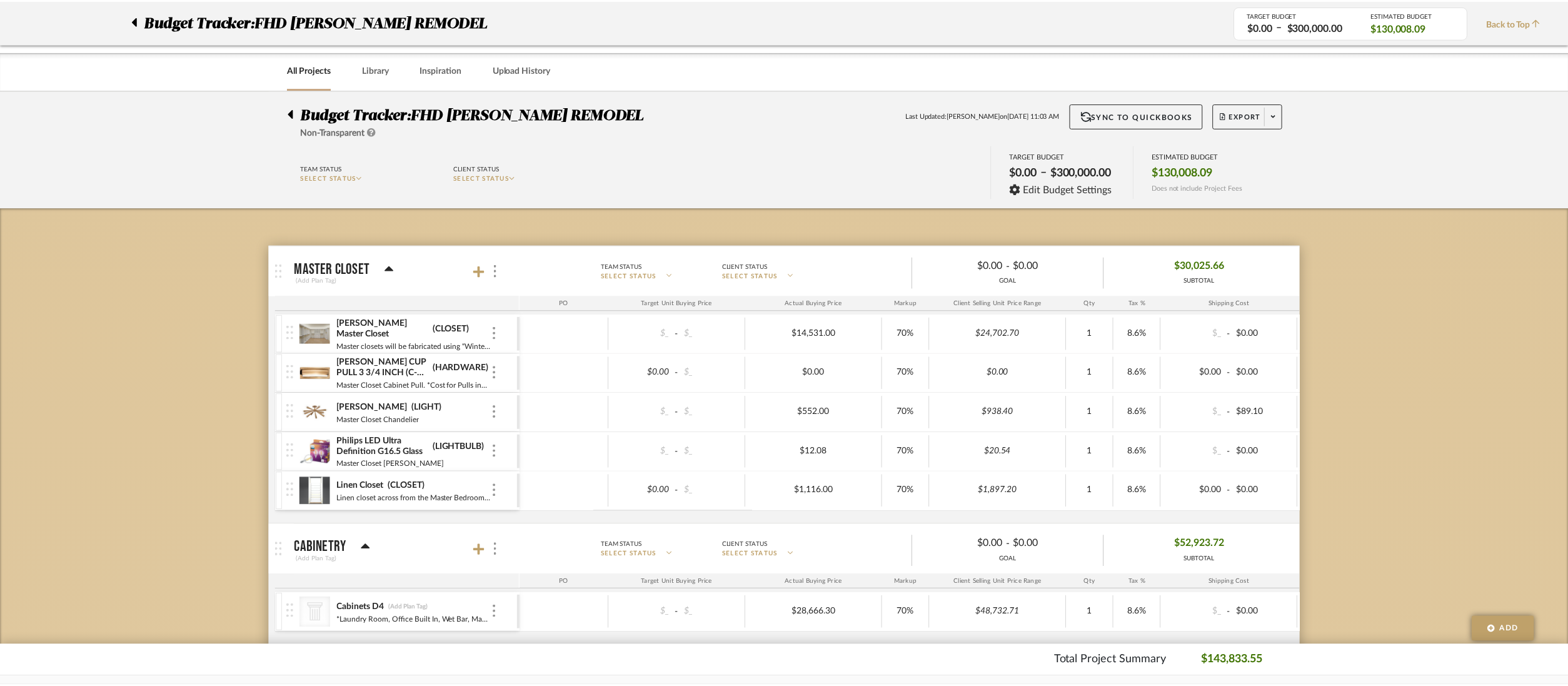
scroll to position [2998, 0]
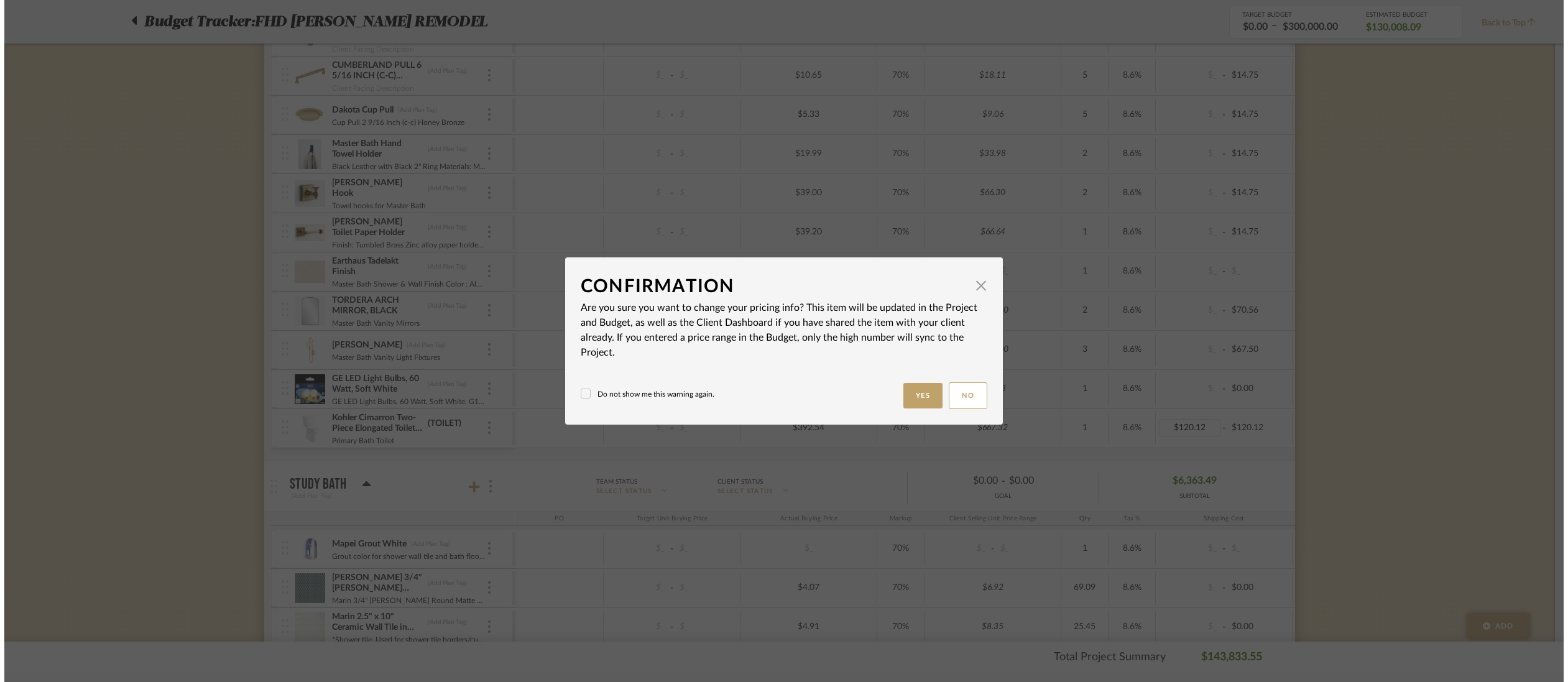
scroll to position [0, 0]
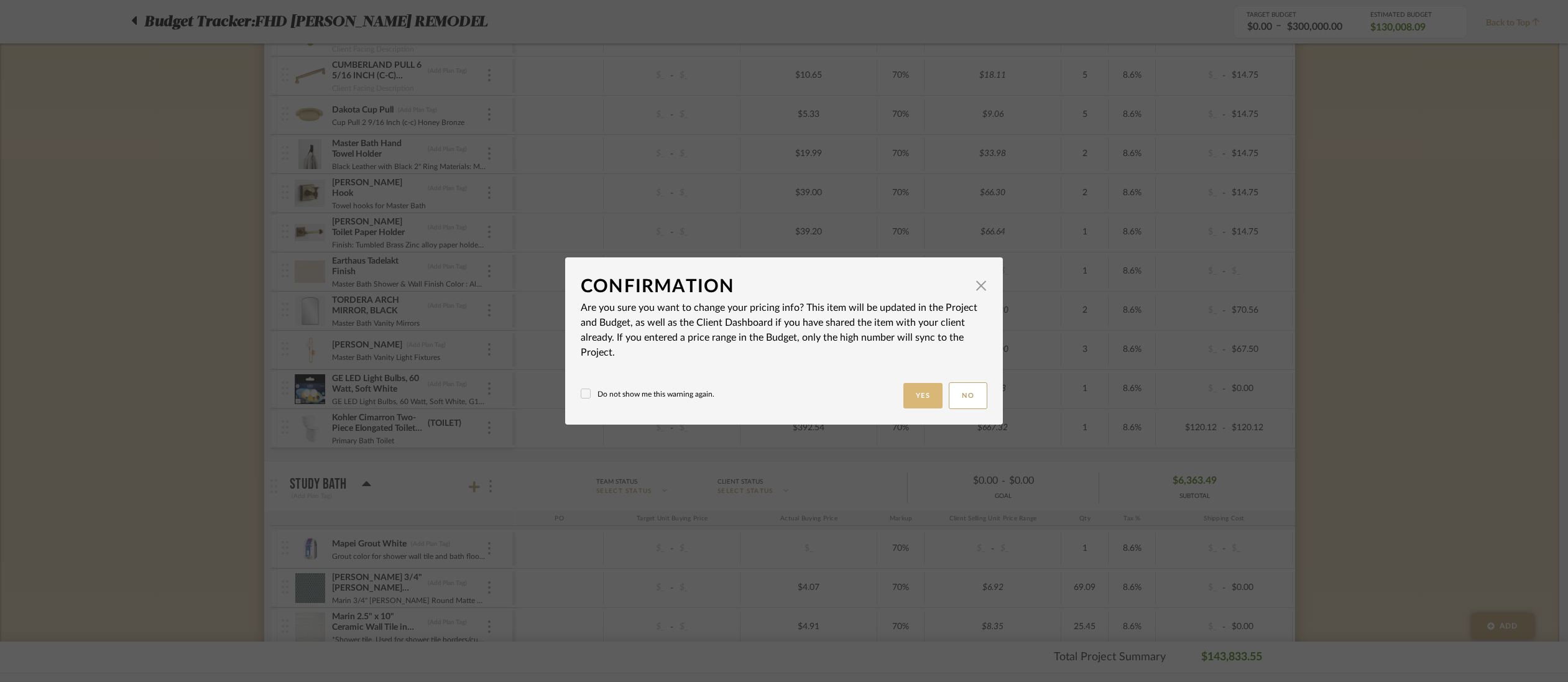
click at [912, 384] on button "Yes" at bounding box center [923, 395] width 40 height 25
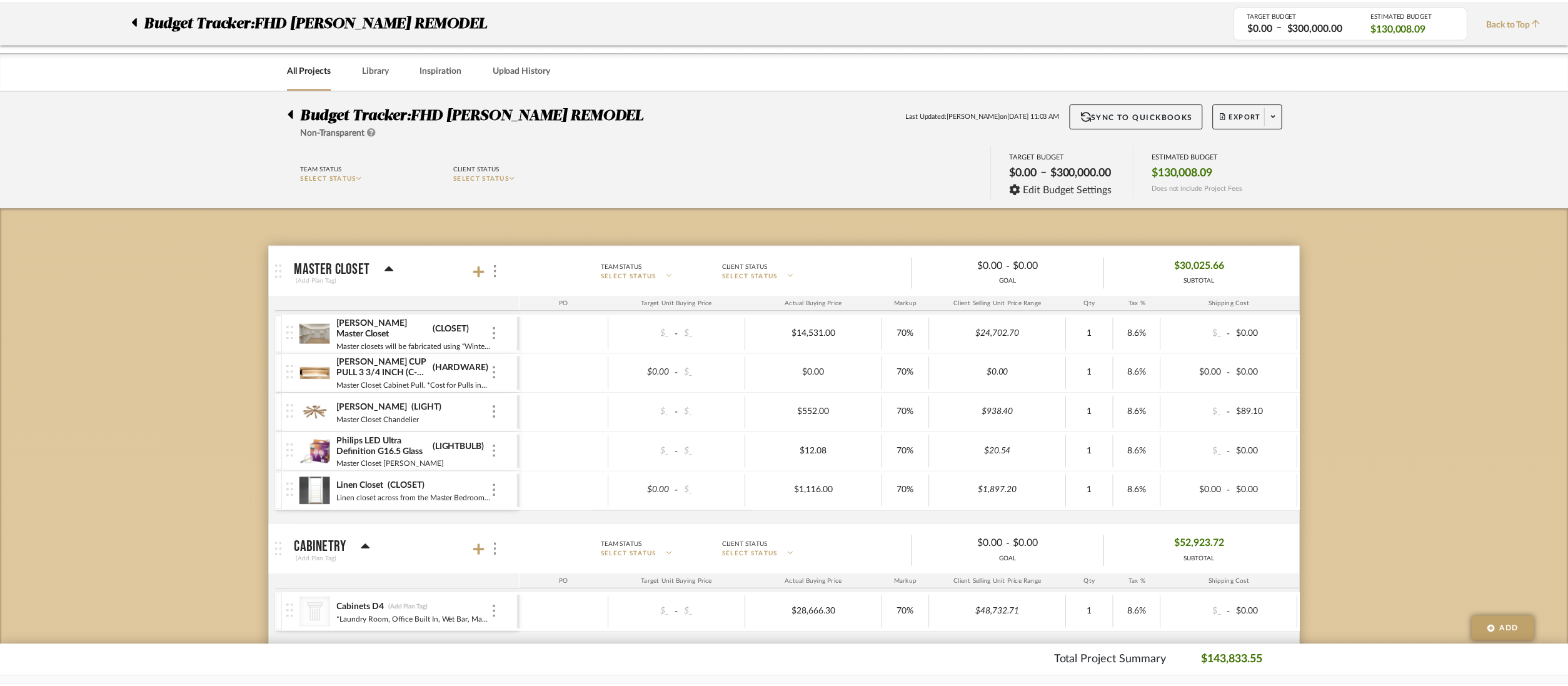
scroll to position [2998, 0]
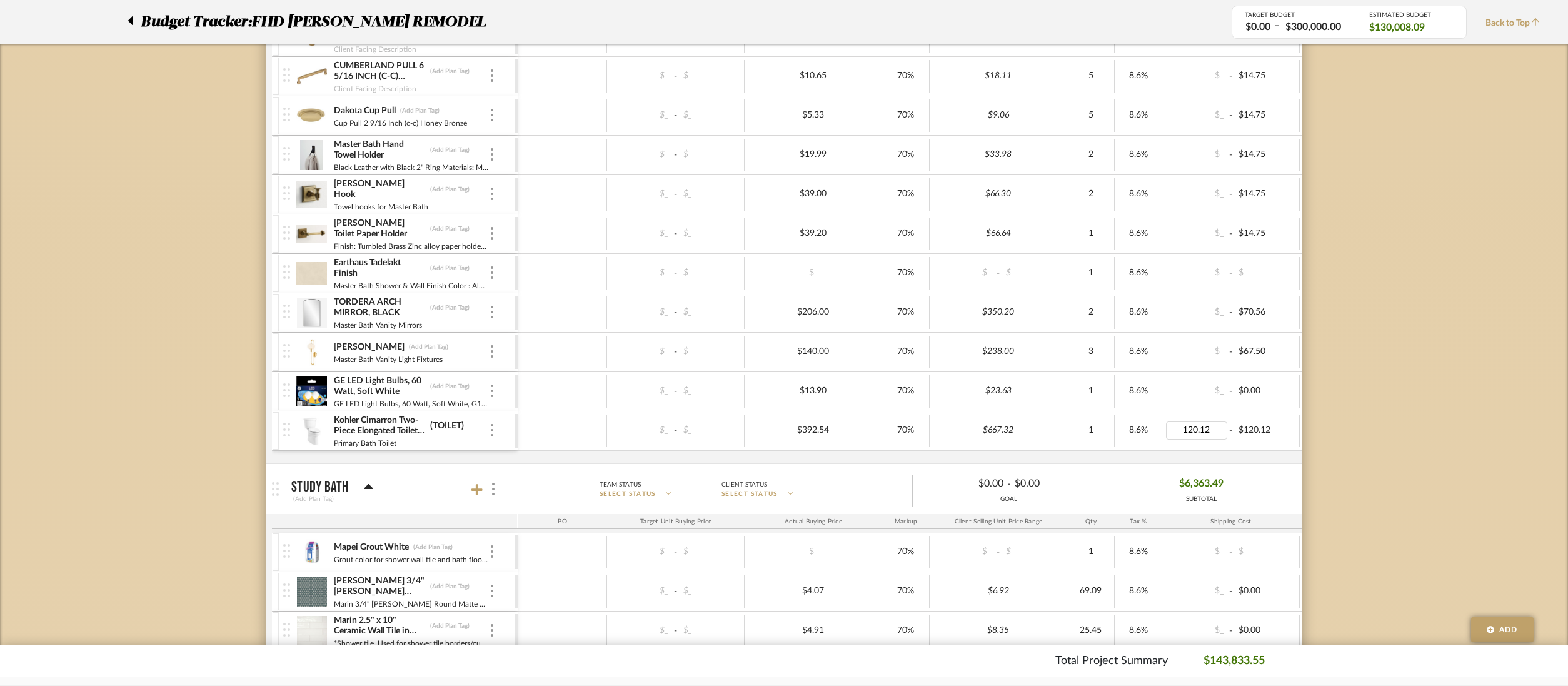
type input "0"
type input "$120.12"
click at [1294, 427] on div "$0.00 - $120.12" at bounding box center [1231, 430] width 138 height 32
type input "0"
click at [1280, 451] on div "Mapei Grout Black (Add Plan Tag) Master Bath Floor Grout $_ - $_ $_ 70% $_ - $_…" at bounding box center [919, 24] width 1293 height 880
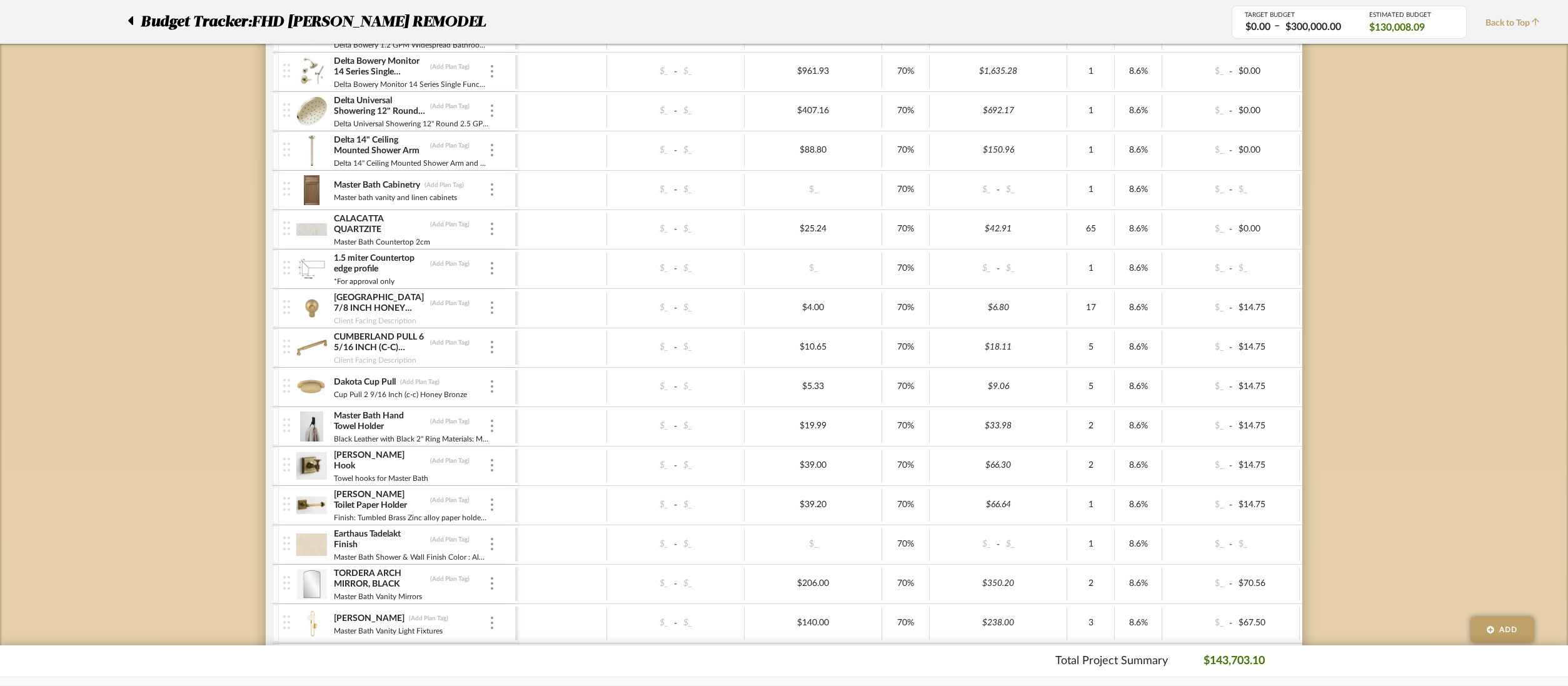
scroll to position [3034, 0]
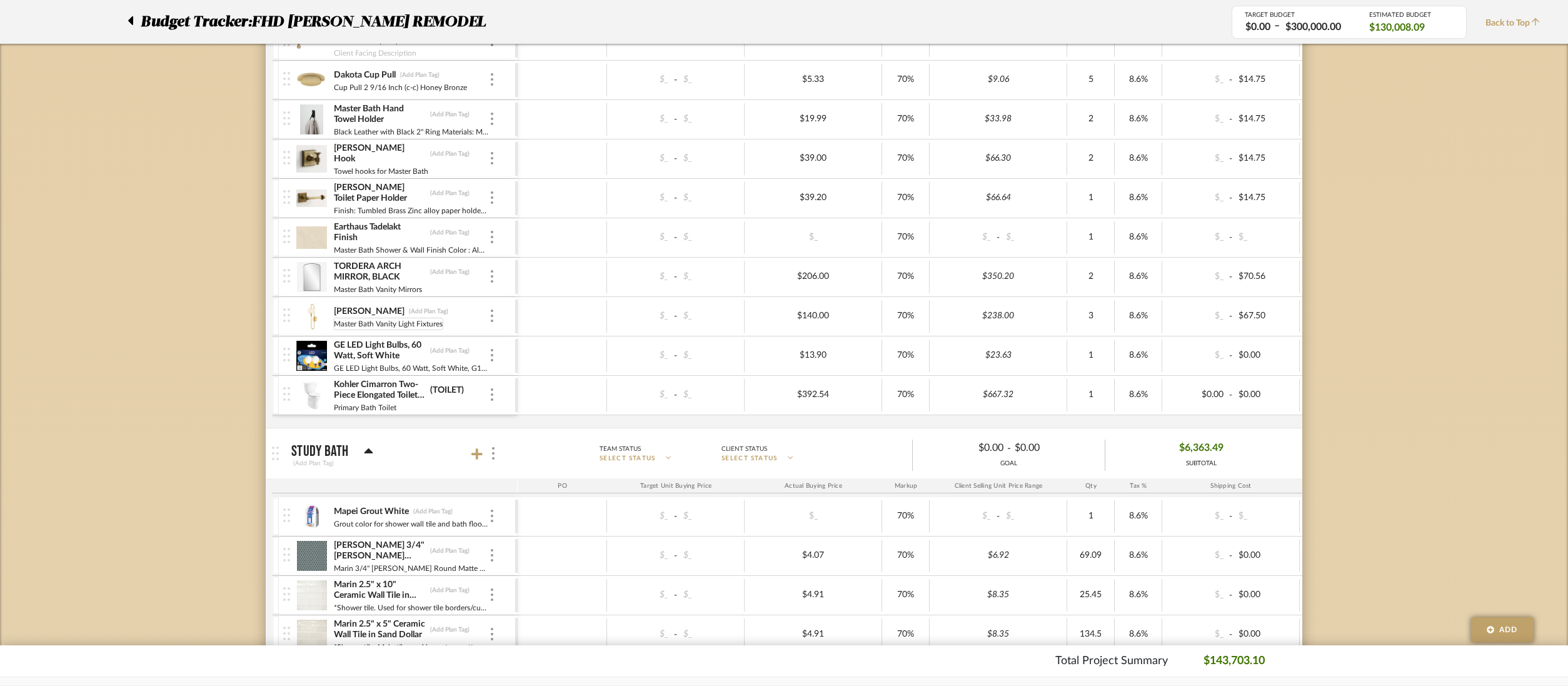
drag, startPoint x: 426, startPoint y: 405, endPoint x: 421, endPoint y: 329, distance: 76.2
drag, startPoint x: 476, startPoint y: 404, endPoint x: 428, endPoint y: 420, distance: 50.6
click at [478, 427] on div "Master Closet (Add Plan Tag) Team Status SELECT STATUS Client Status SELECT STA…" at bounding box center [784, 108] width 1037 height 5793
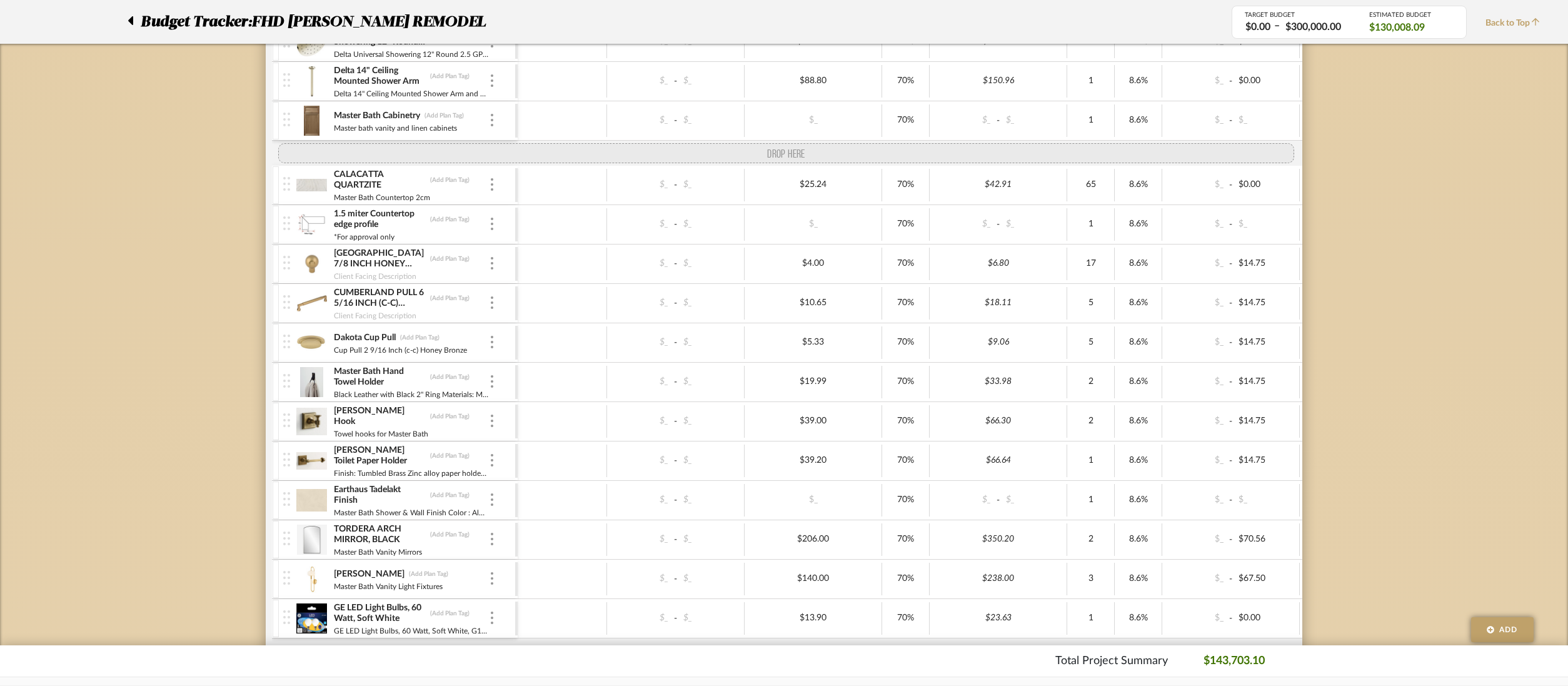
scroll to position [2735, 0]
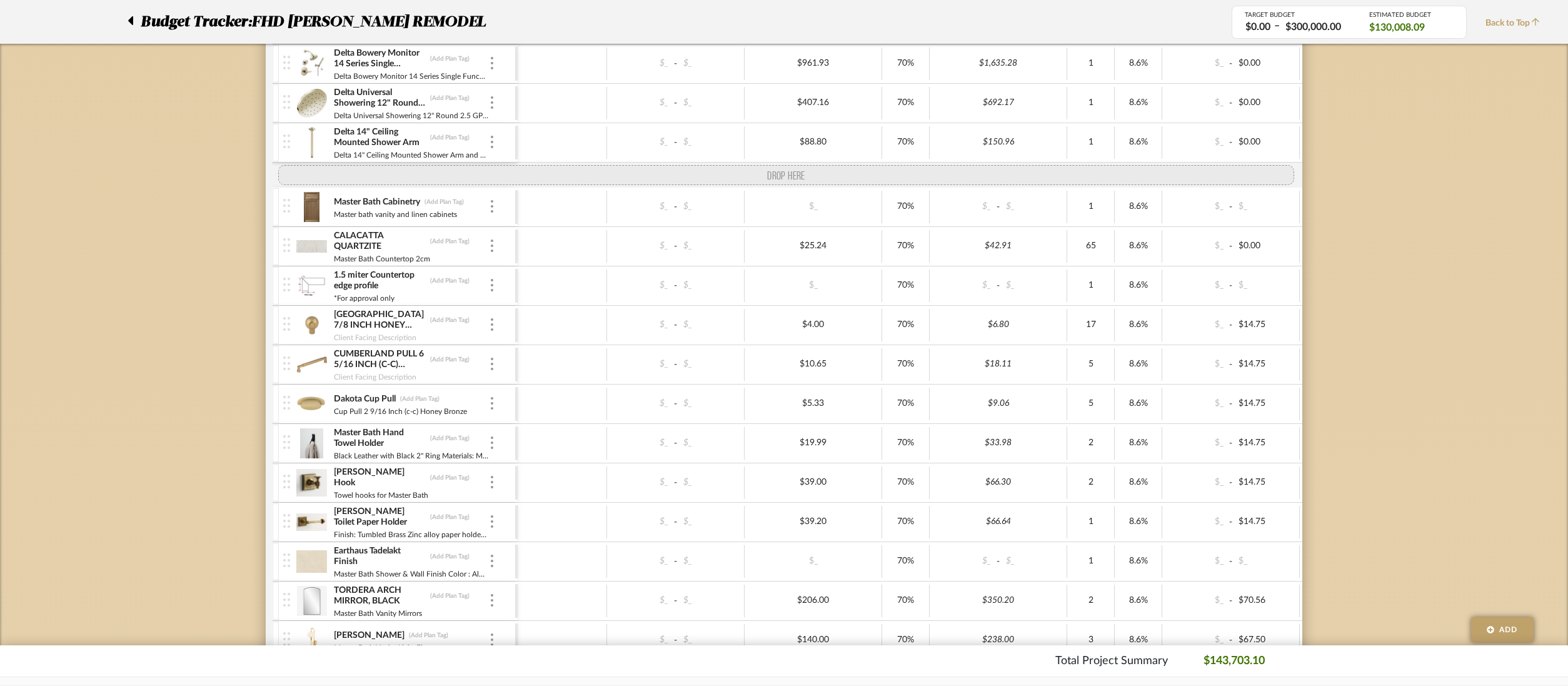
drag, startPoint x: 288, startPoint y: 394, endPoint x: 300, endPoint y: 164, distance: 230.3
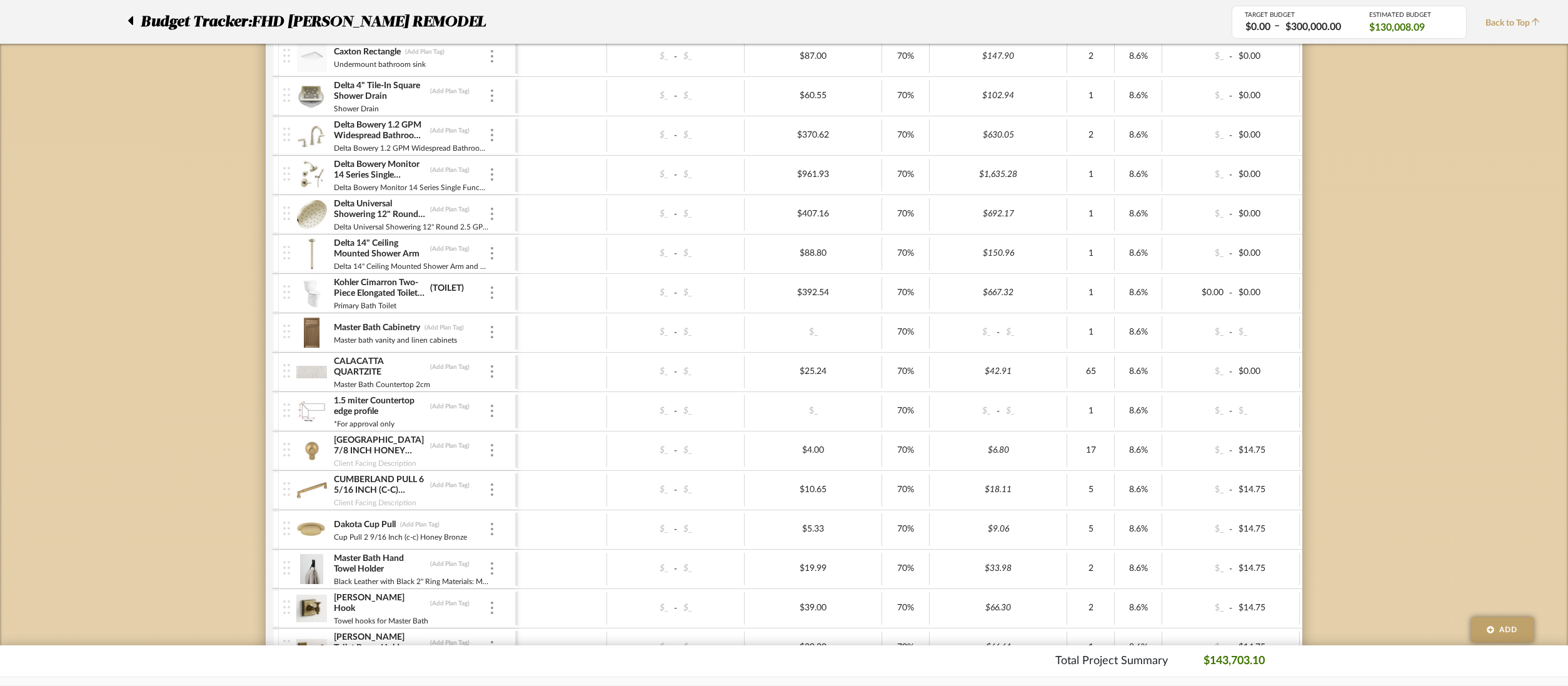
scroll to position [2789, 0]
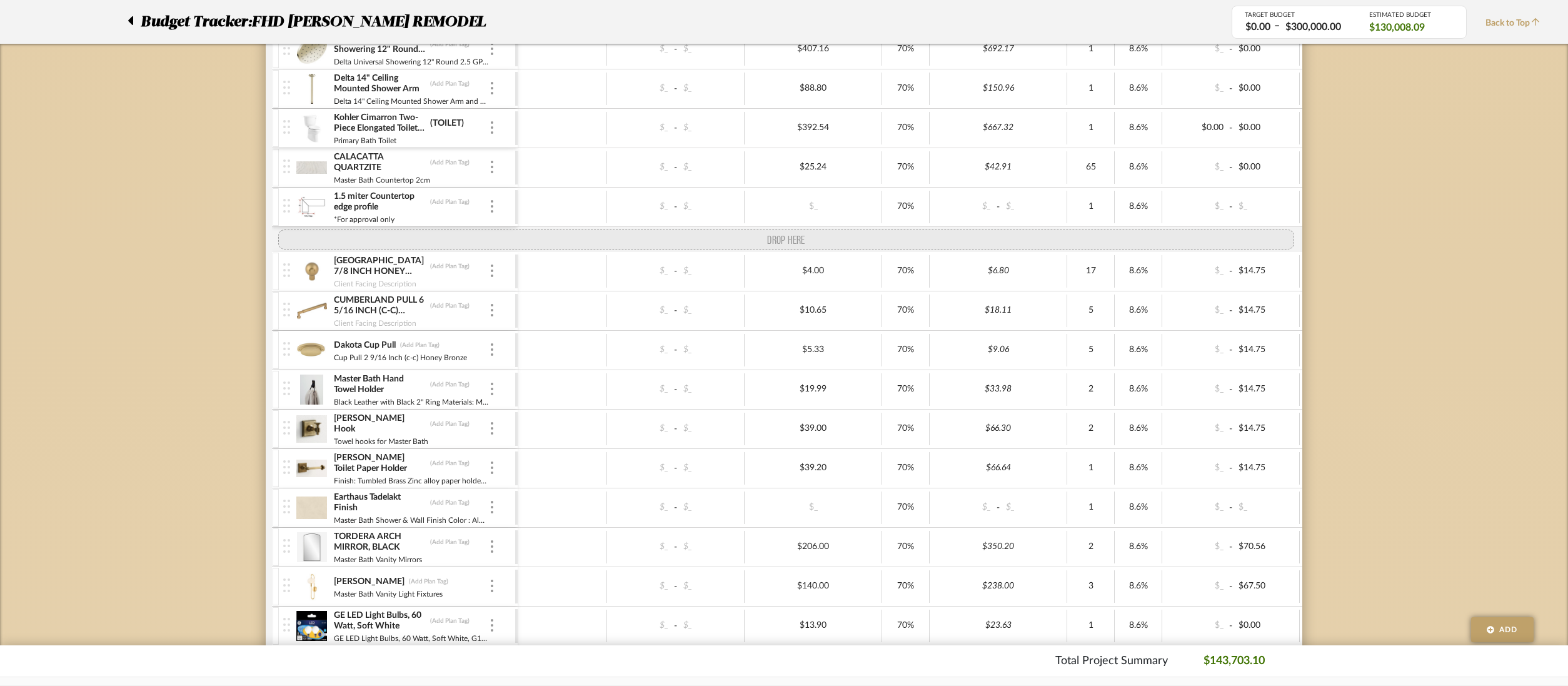
drag, startPoint x: 285, startPoint y: 164, endPoint x: 292, endPoint y: 230, distance: 66.4
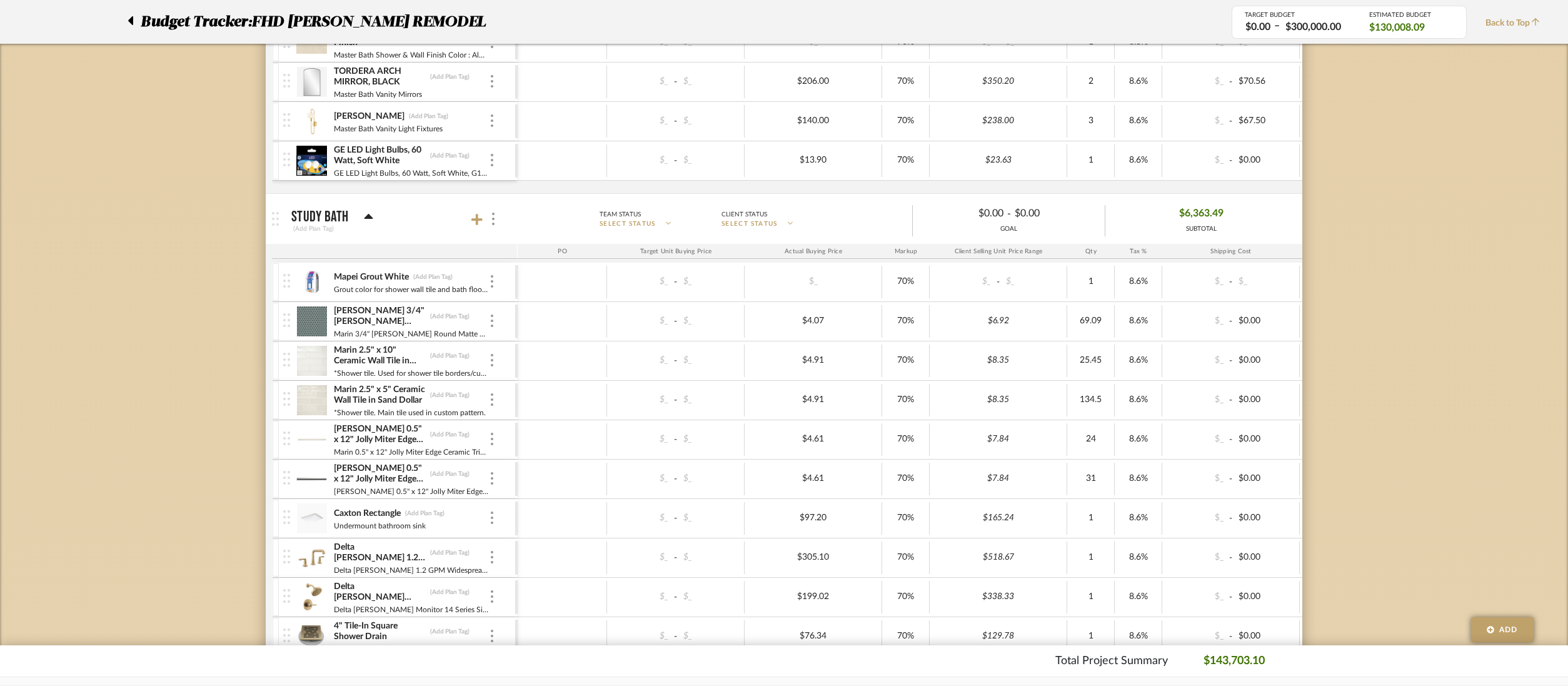
scroll to position [3076, 0]
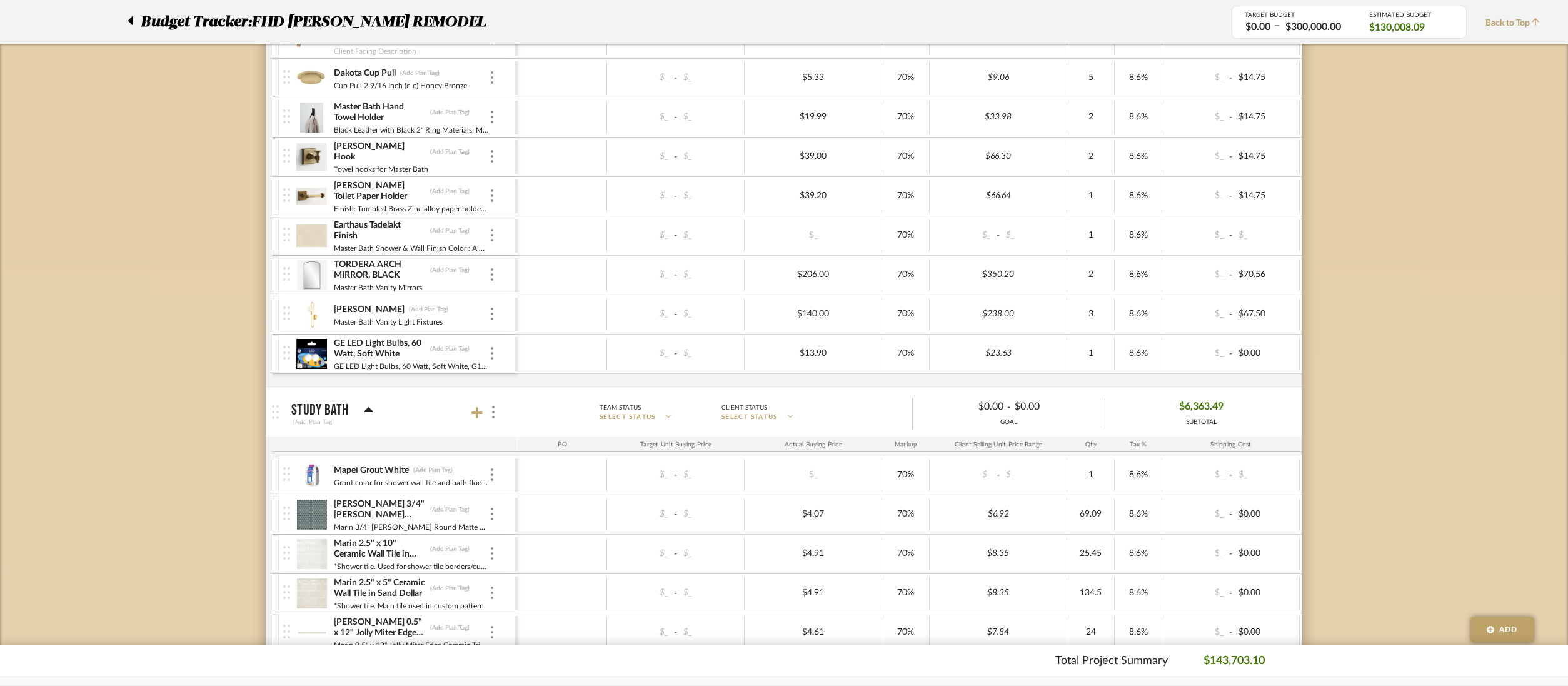
click at [317, 313] on img at bounding box center [312, 314] width 31 height 30
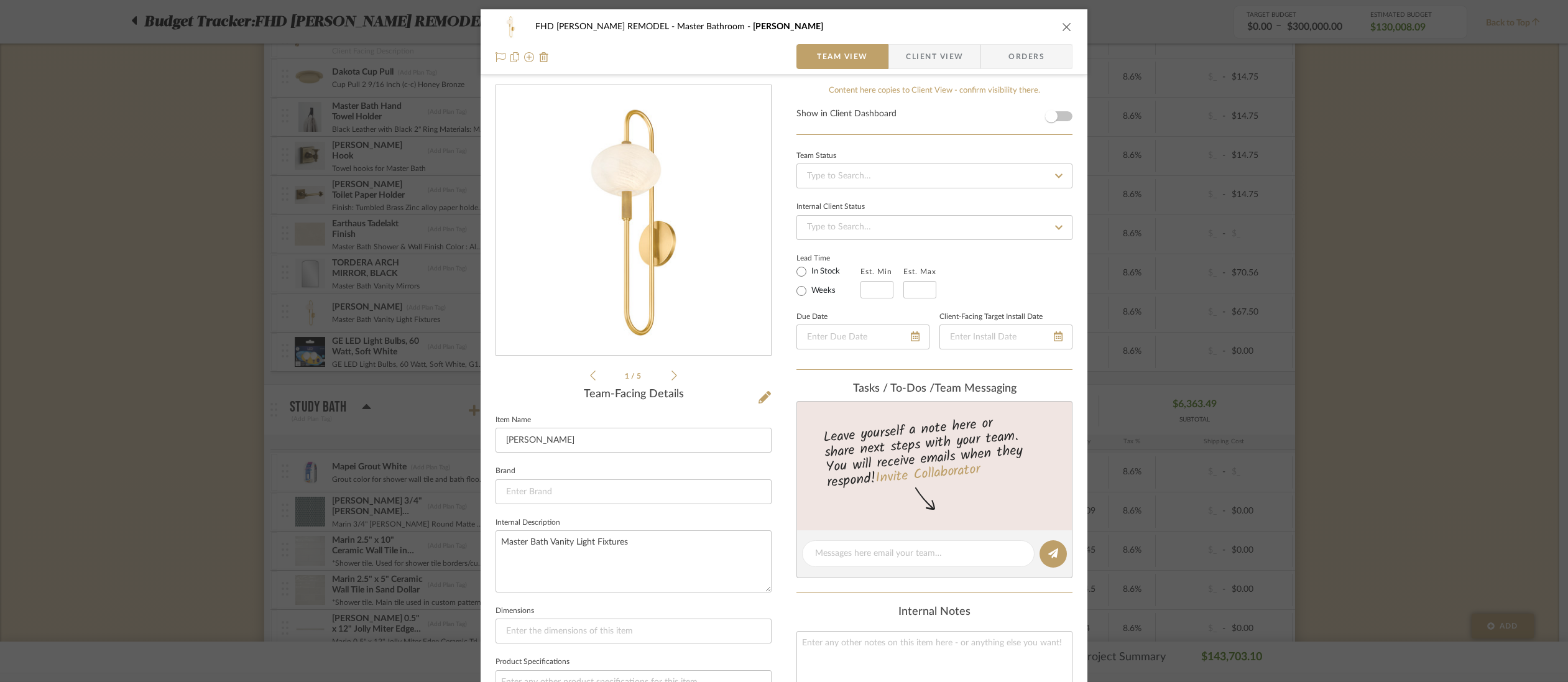
scroll to position [316, 0]
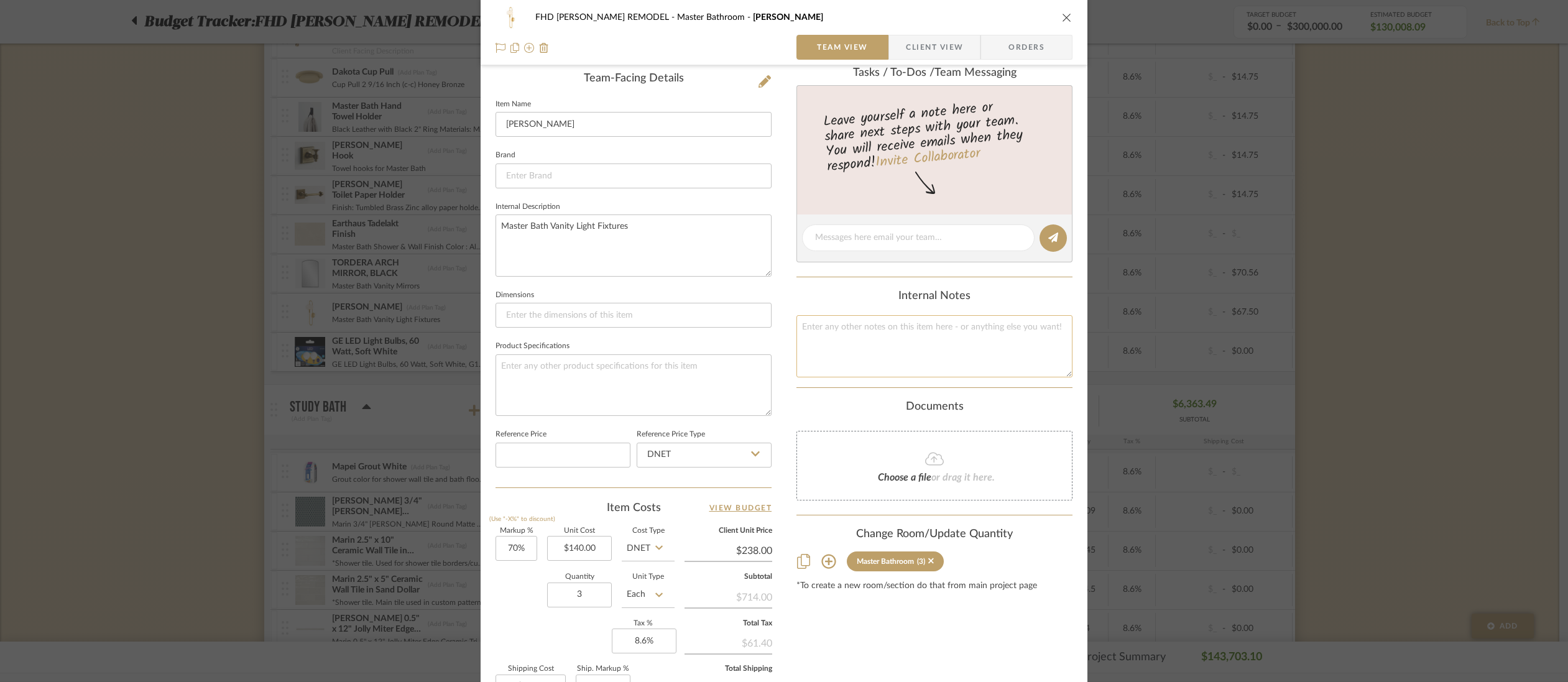
click at [824, 340] on textarea at bounding box center [935, 345] width 276 height 62
type textarea "A"
click at [967, 345] on textarea "ETA - [DATE] as of [DATE]" at bounding box center [935, 345] width 276 height 62
type textarea "ETA - [DATE] as of [DATE]"
click at [558, 310] on input at bounding box center [633, 315] width 276 height 25
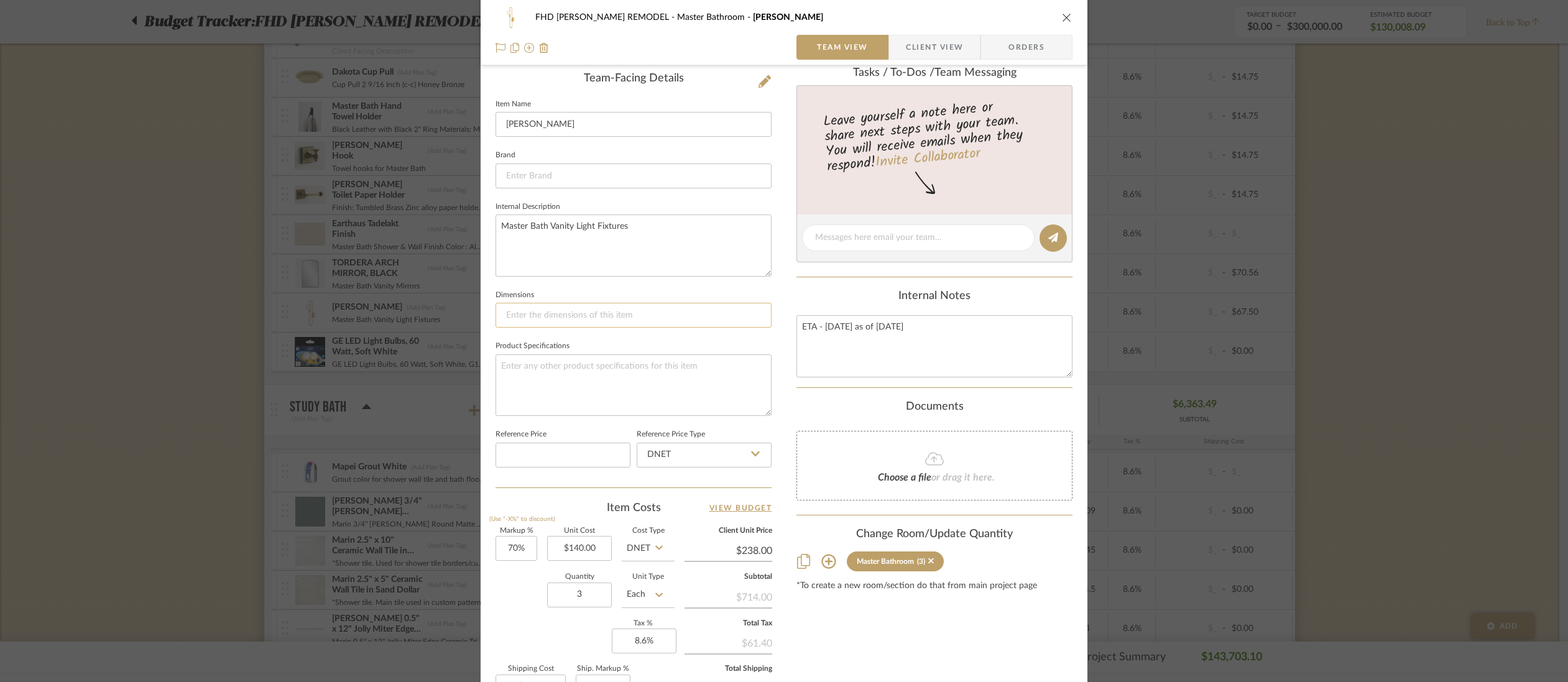
paste input "7" W x 23.75" H"
type input "7" W x 23.75" H"
click at [549, 178] on input at bounding box center [633, 175] width 276 height 25
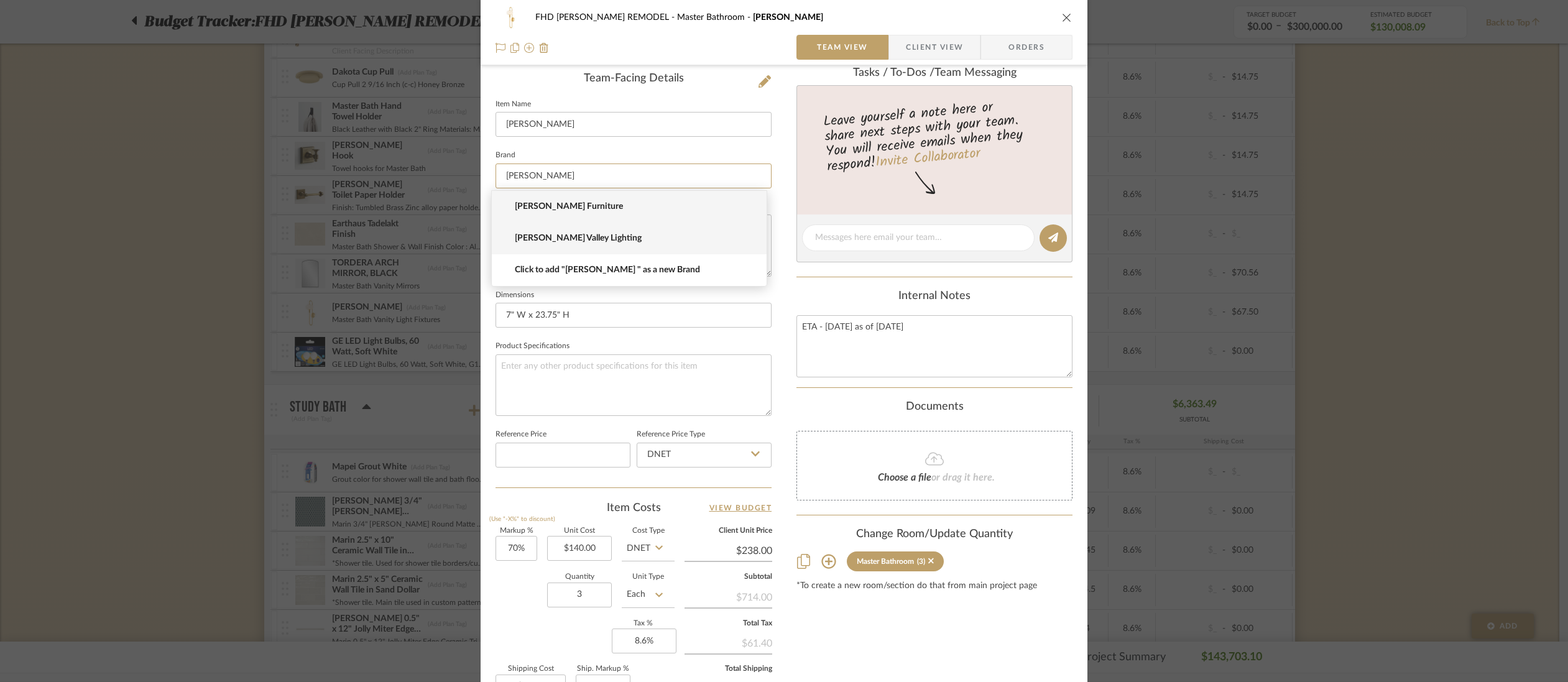
type input "[PERSON_NAME]"
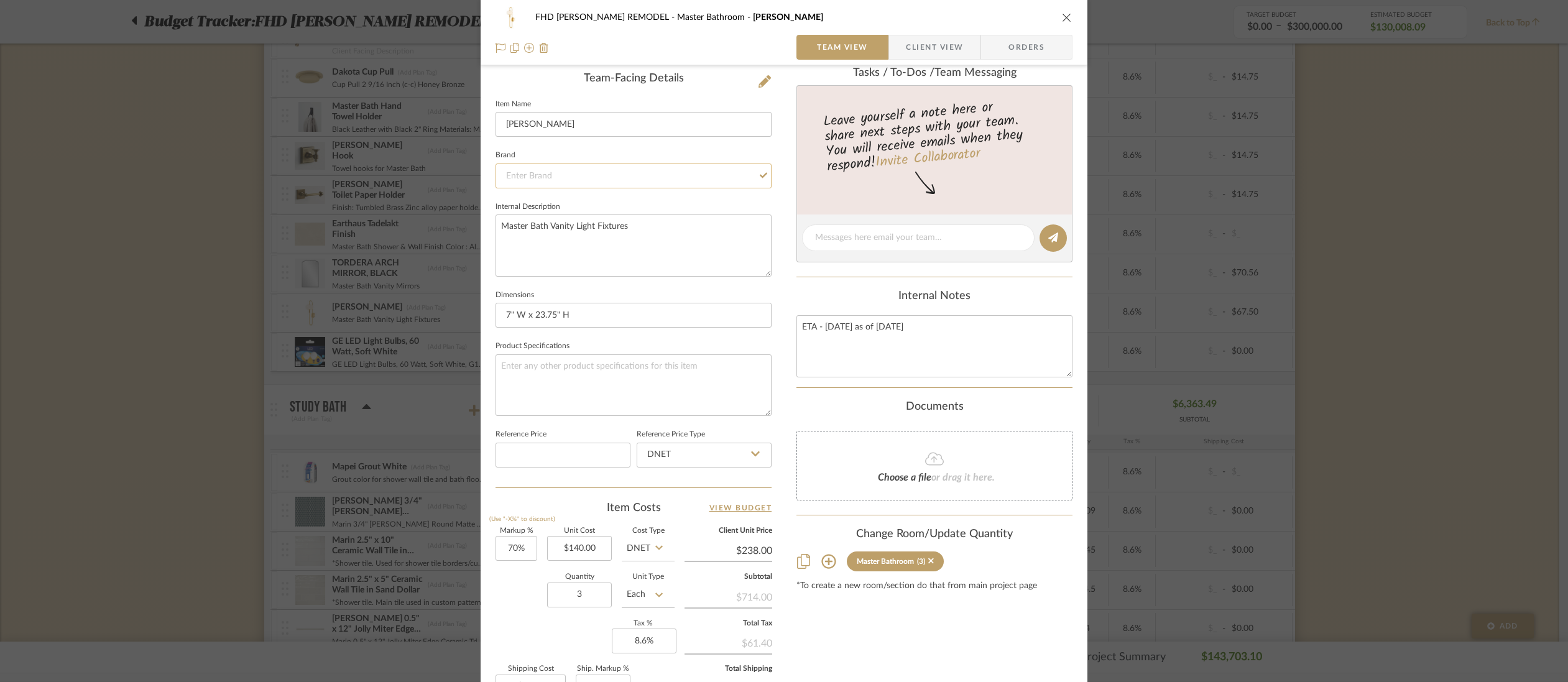
click at [567, 173] on input at bounding box center [633, 175] width 276 height 25
click at [567, 203] on span "[PERSON_NAME] Valley Lighting" at bounding box center [633, 207] width 239 height 10
type input "[PERSON_NAME] Valley Lighting"
click at [944, 326] on textarea "ETA - [DATE] as of [DATE]" at bounding box center [935, 345] width 276 height 62
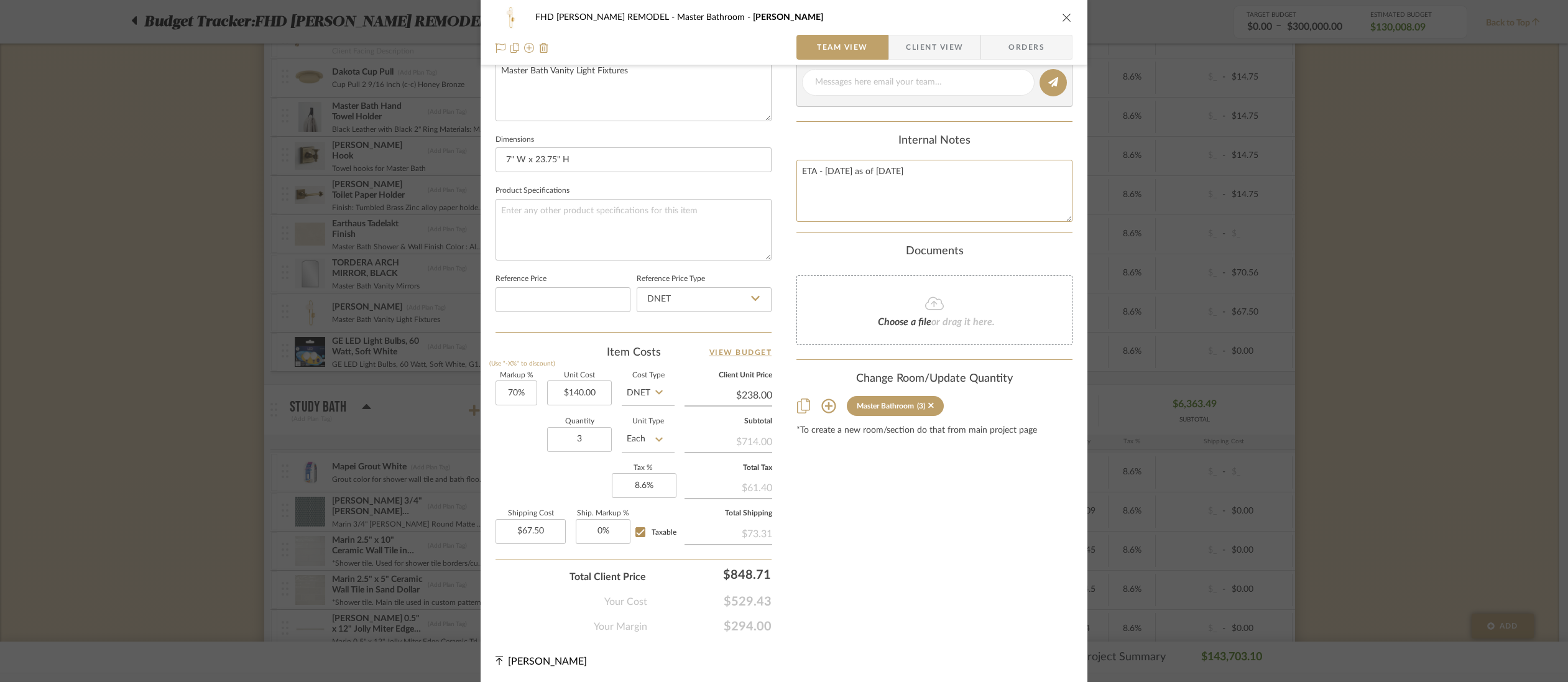
scroll to position [0, 0]
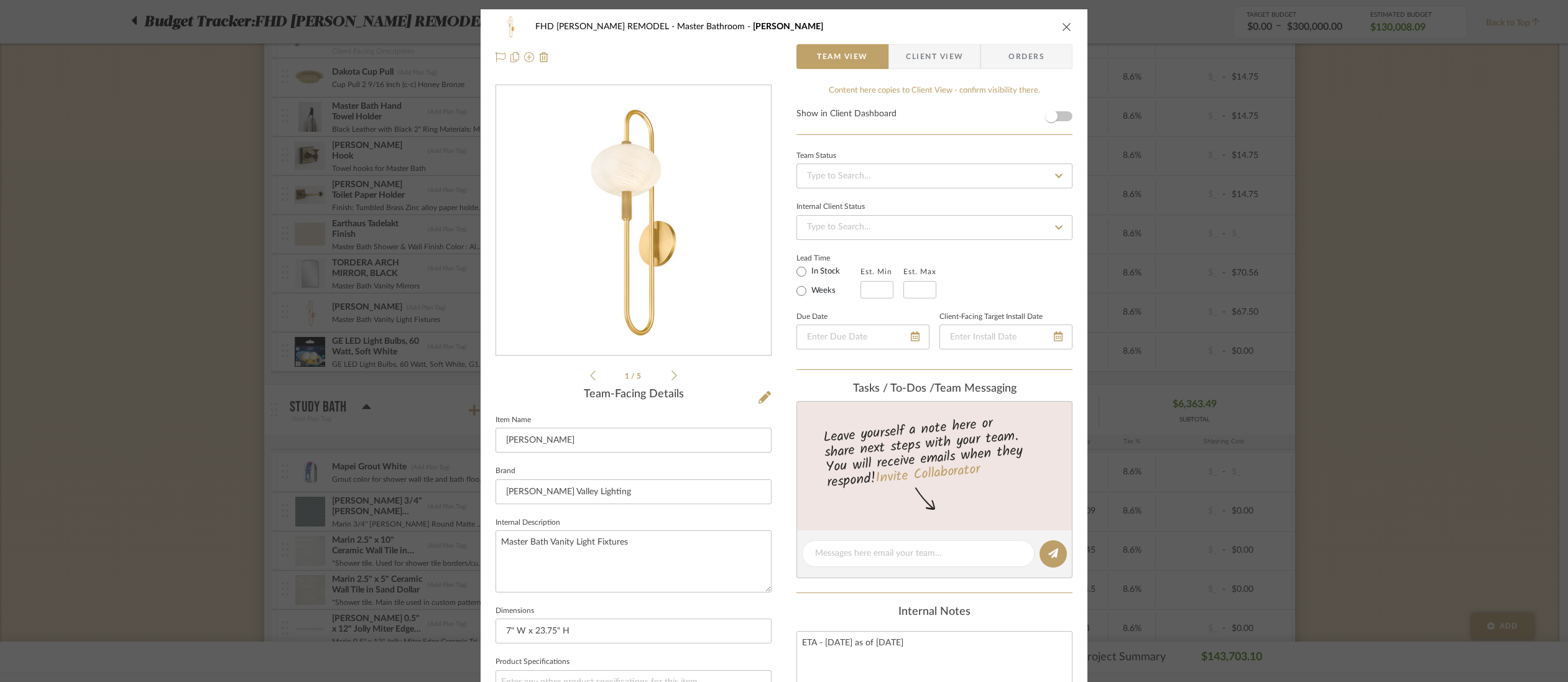
click at [1036, 64] on span "Orders" at bounding box center [1027, 56] width 63 height 25
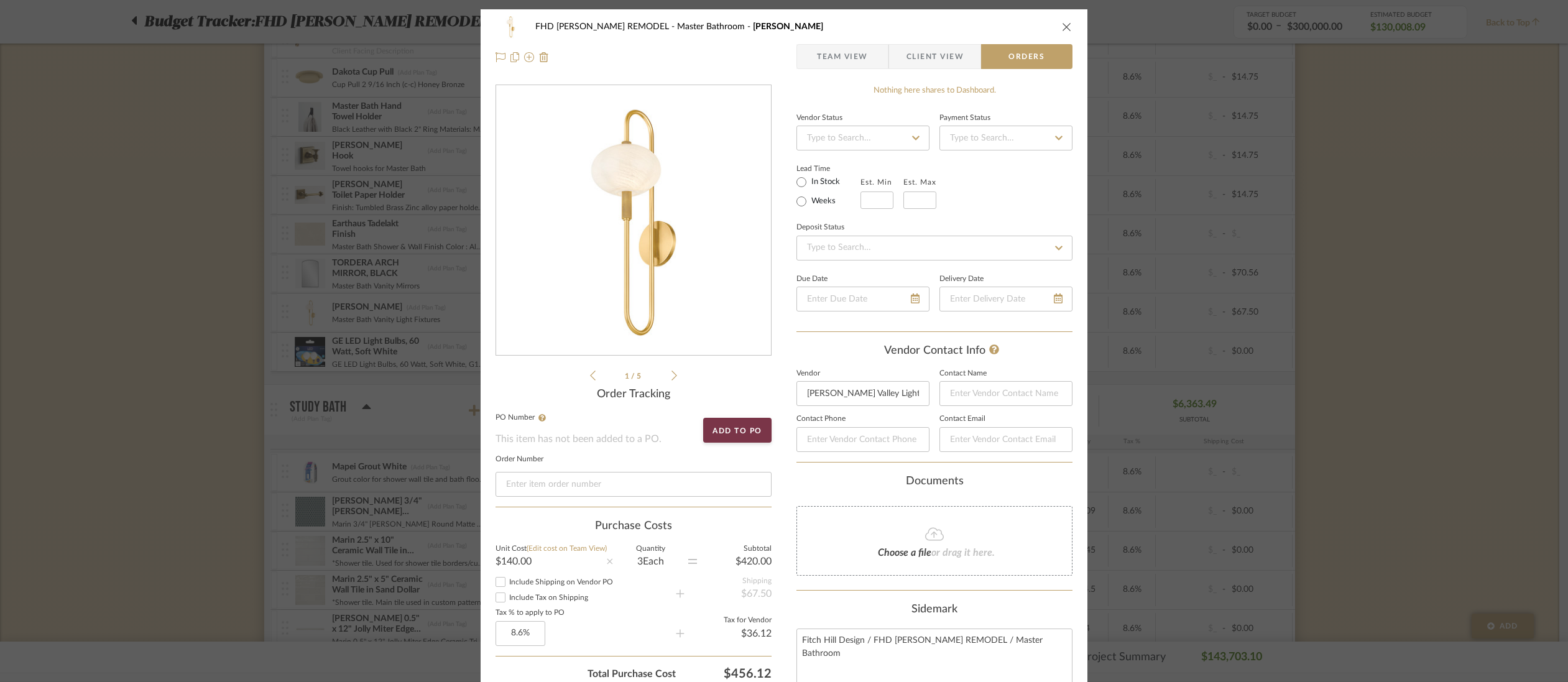
click at [915, 137] on icon at bounding box center [915, 138] width 11 height 9
click at [915, 136] on icon at bounding box center [915, 138] width 11 height 9
click at [915, 136] on icon at bounding box center [915, 137] width 8 height 4
click at [1030, 174] on div "Lead Time In Stock Weeks Est. Min Est. Max" at bounding box center [935, 185] width 276 height 49
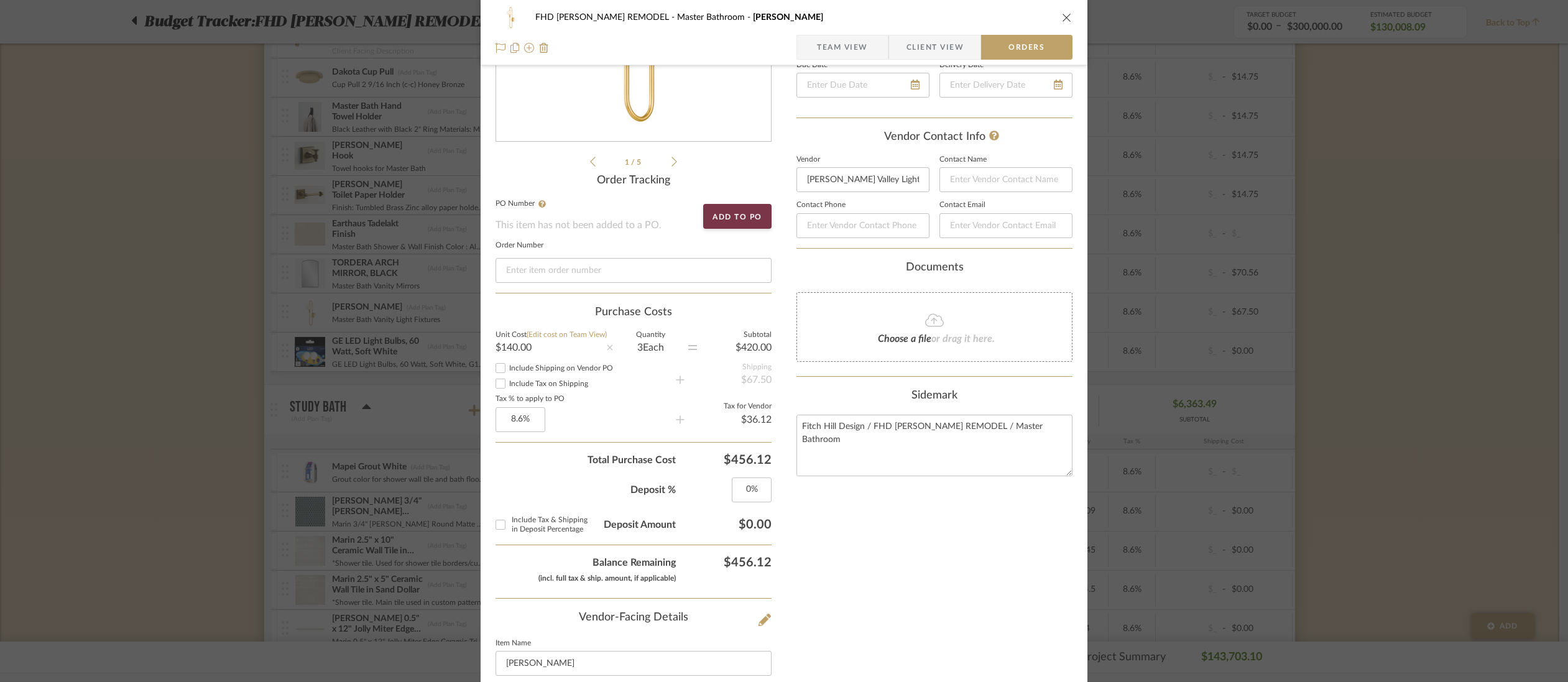
scroll to position [279, 0]
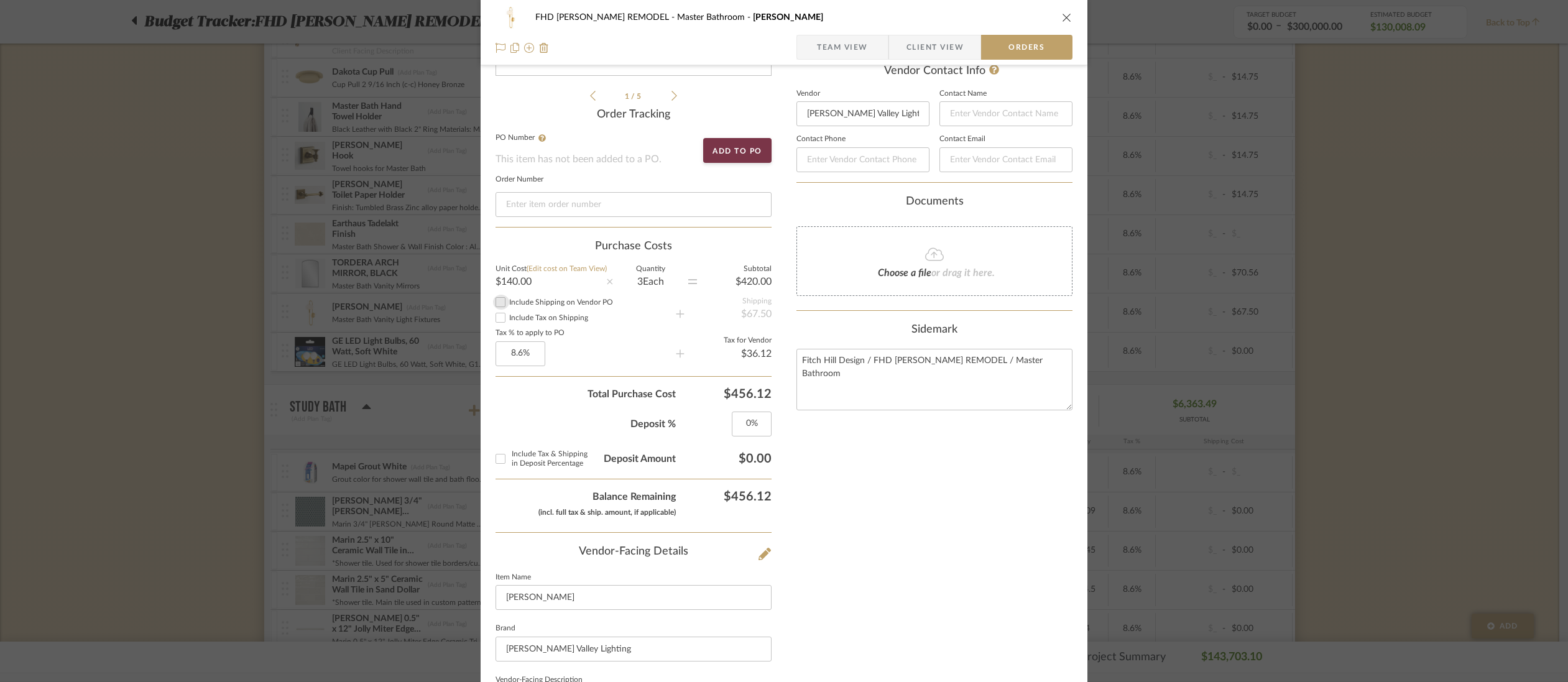
click at [498, 304] on input "Include Shipping on Vendor PO" at bounding box center [500, 302] width 15 height 15
checkbox input "true"
click at [495, 317] on input "Include Tax on Shipping" at bounding box center [500, 318] width 15 height 15
checkbox input "true"
click at [495, 318] on input "Include Tax on Shipping" at bounding box center [500, 318] width 15 height 15
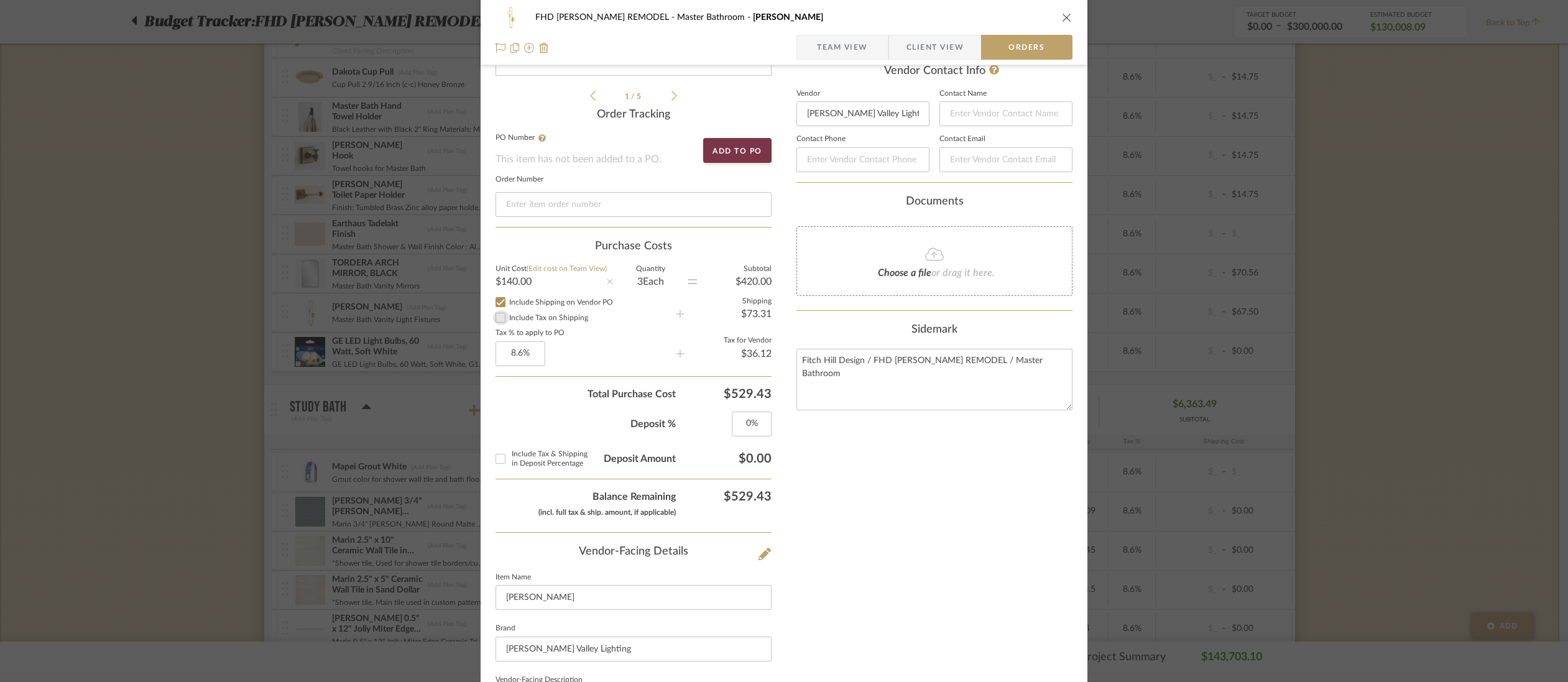
checkbox input "false"
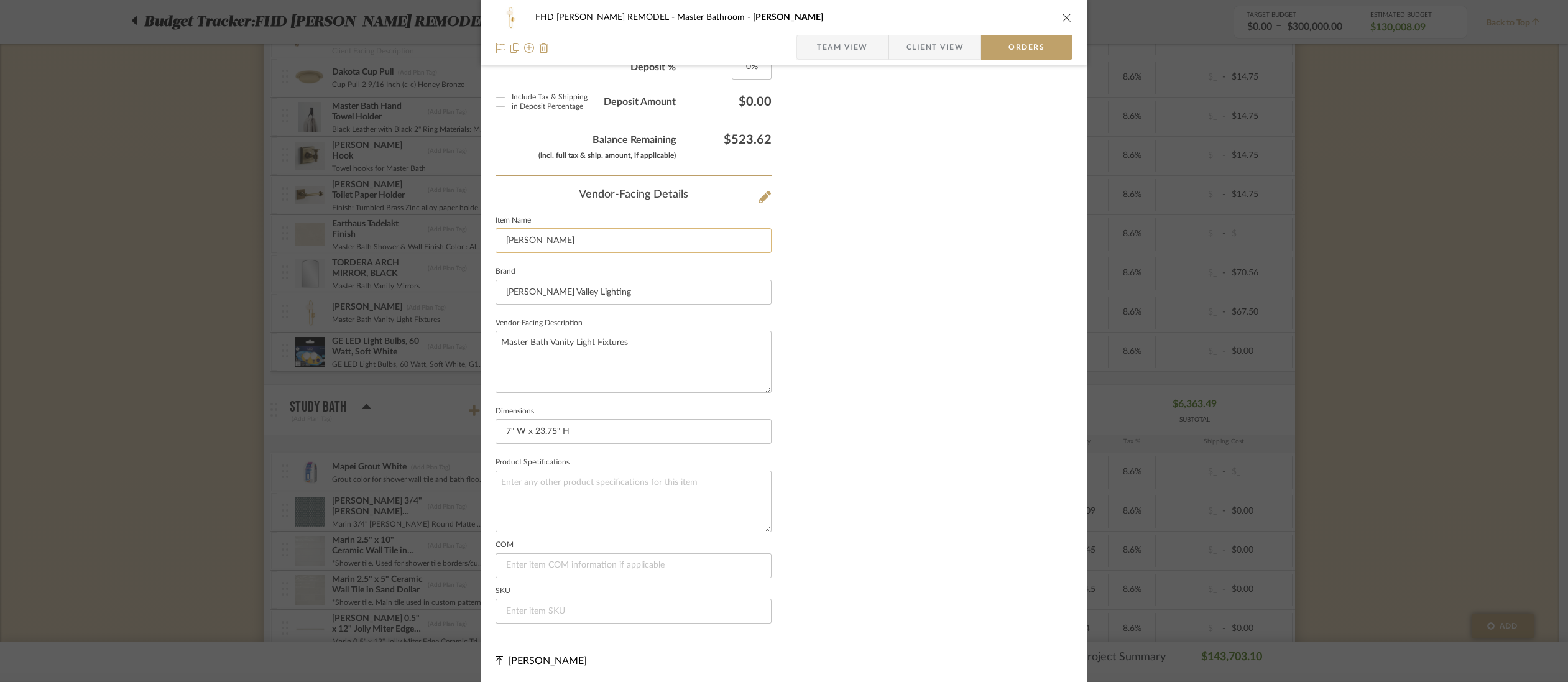
scroll to position [638, 0]
click at [500, 609] on input at bounding box center [633, 610] width 276 height 25
paste input "H896101-AGB"
type input "H896101-AGB"
click at [517, 559] on input at bounding box center [633, 564] width 276 height 25
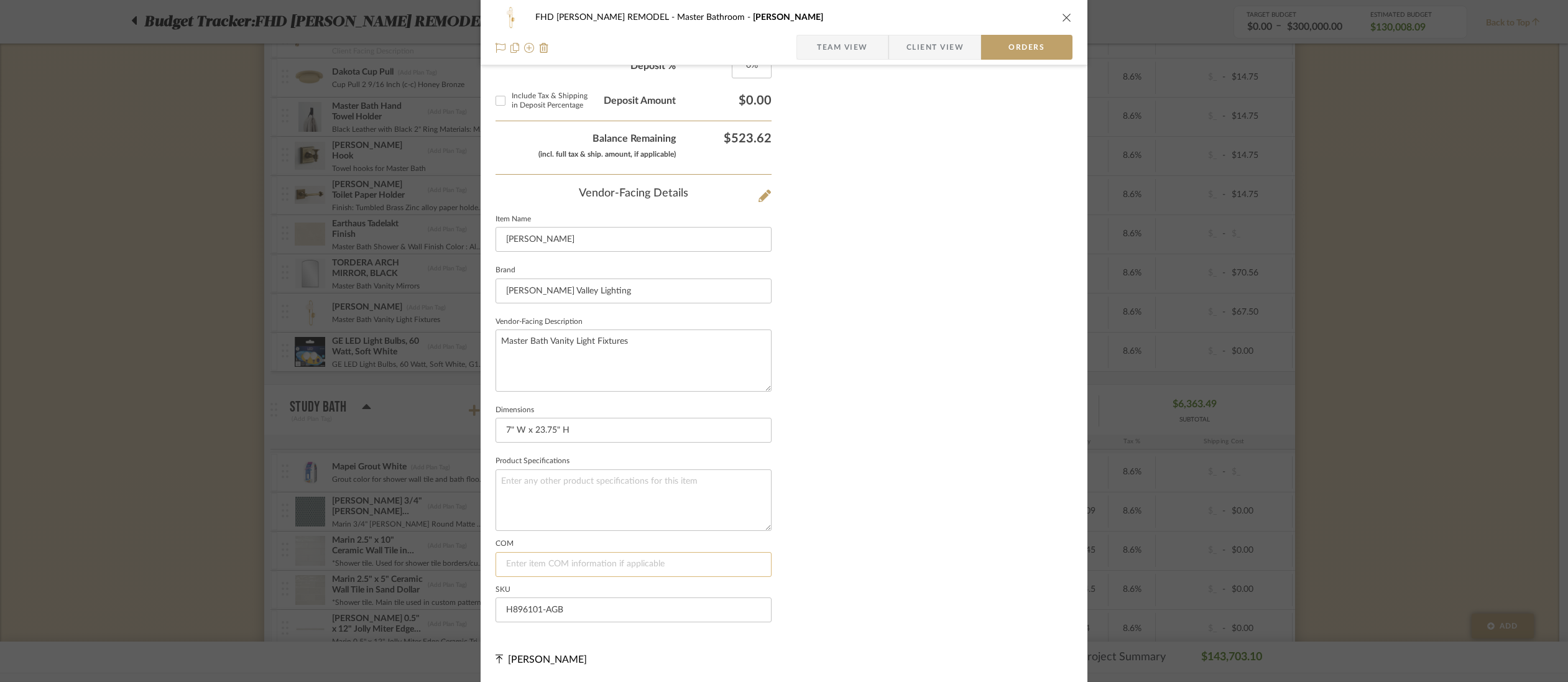
paste input "[URL][DOMAIN_NAME][PERSON_NAME]"
type input "[URL][DOMAIN_NAME][PERSON_NAME]"
click at [881, 553] on div "Nothing here shares to Dashboard. Vendor Status Payment Status Lead Time In Sto…" at bounding box center [935, 39] width 276 height 1186
click at [527, 488] on textarea at bounding box center [633, 500] width 276 height 62
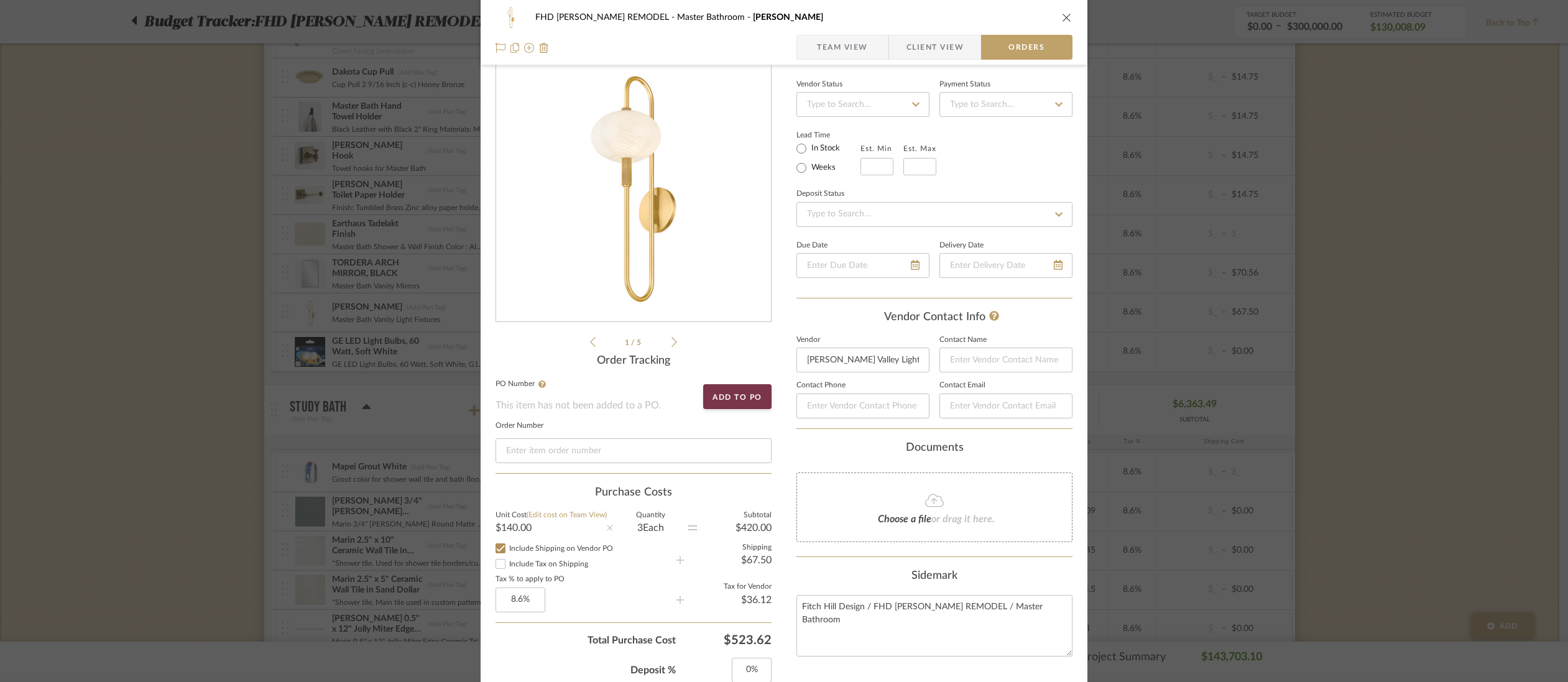
scroll to position [12, 0]
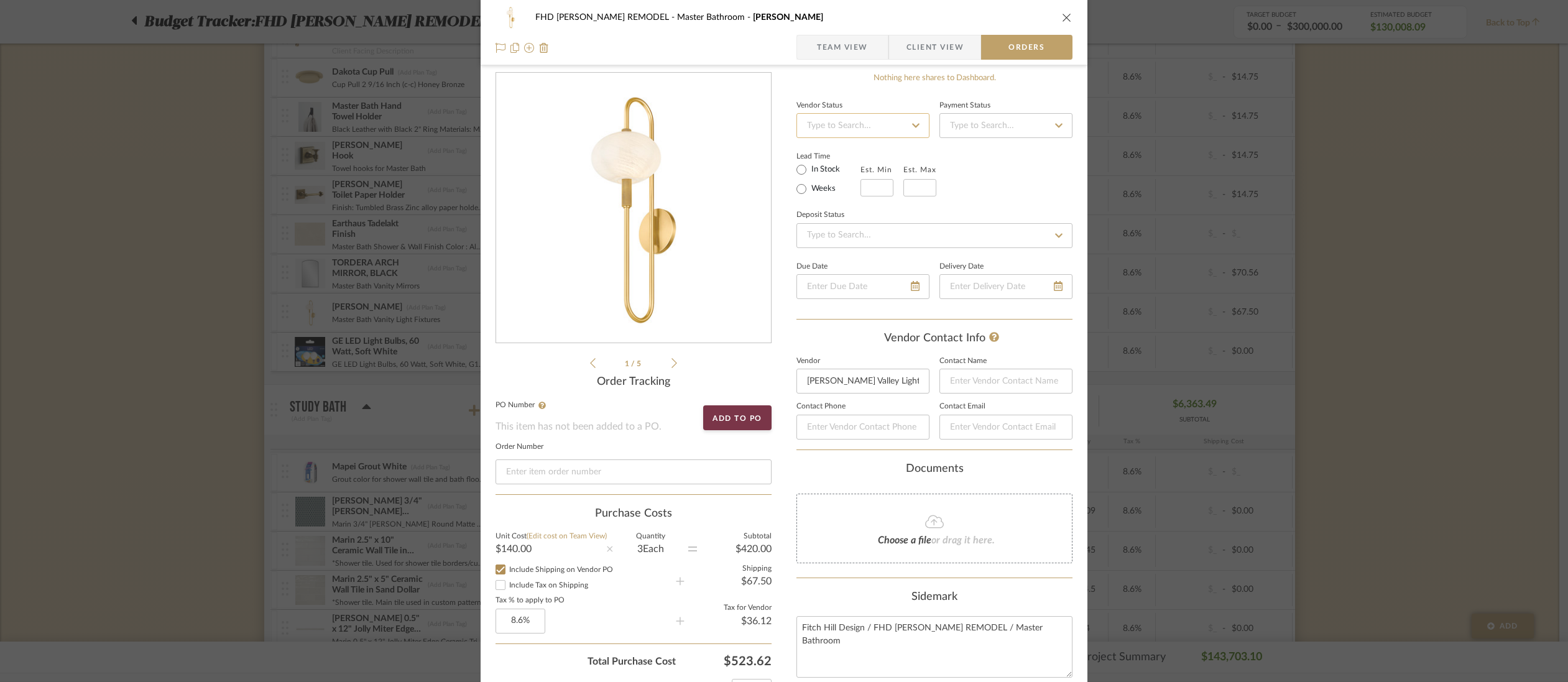
type textarea "Material : Glass Finish : Aged Brass"
click at [869, 126] on input at bounding box center [863, 125] width 133 height 25
click at [964, 126] on input at bounding box center [1006, 125] width 133 height 25
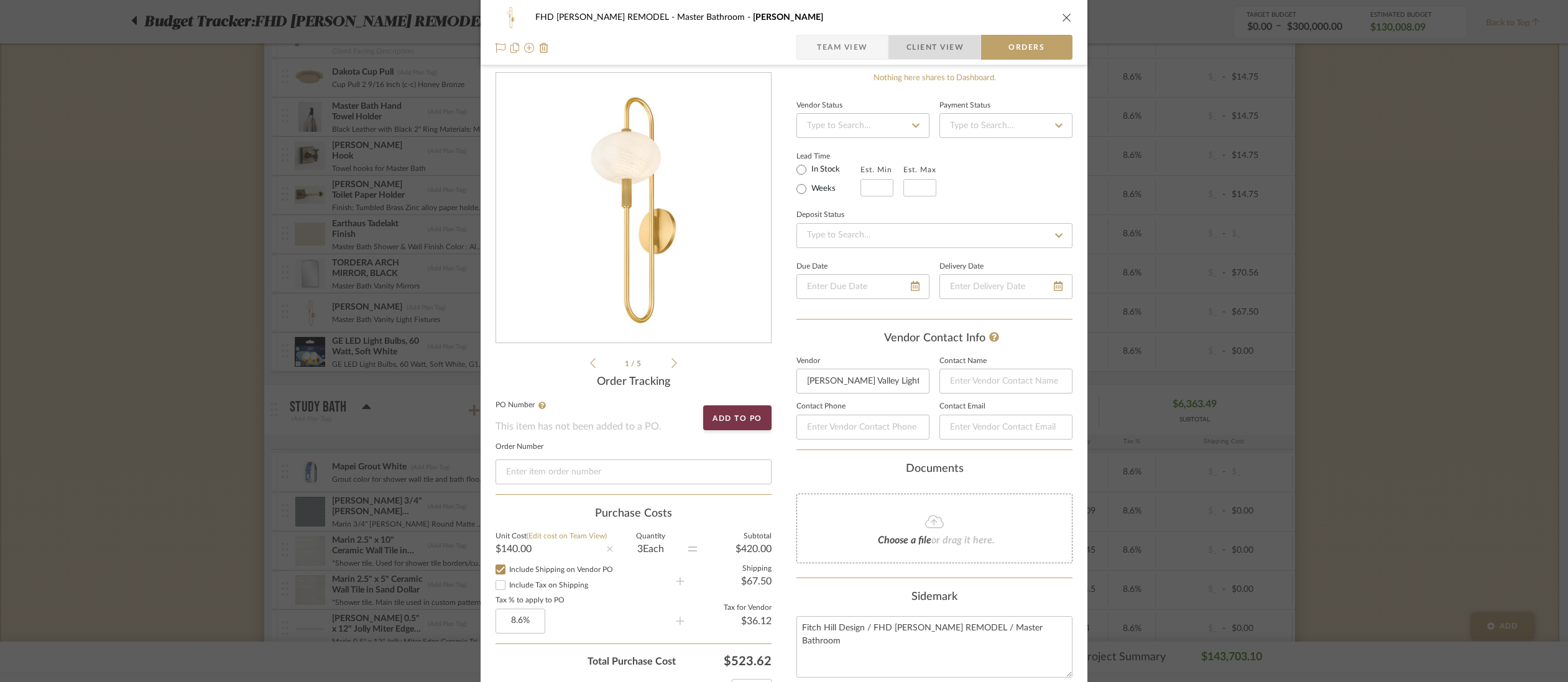
click at [936, 45] on span "Client View" at bounding box center [935, 47] width 57 height 25
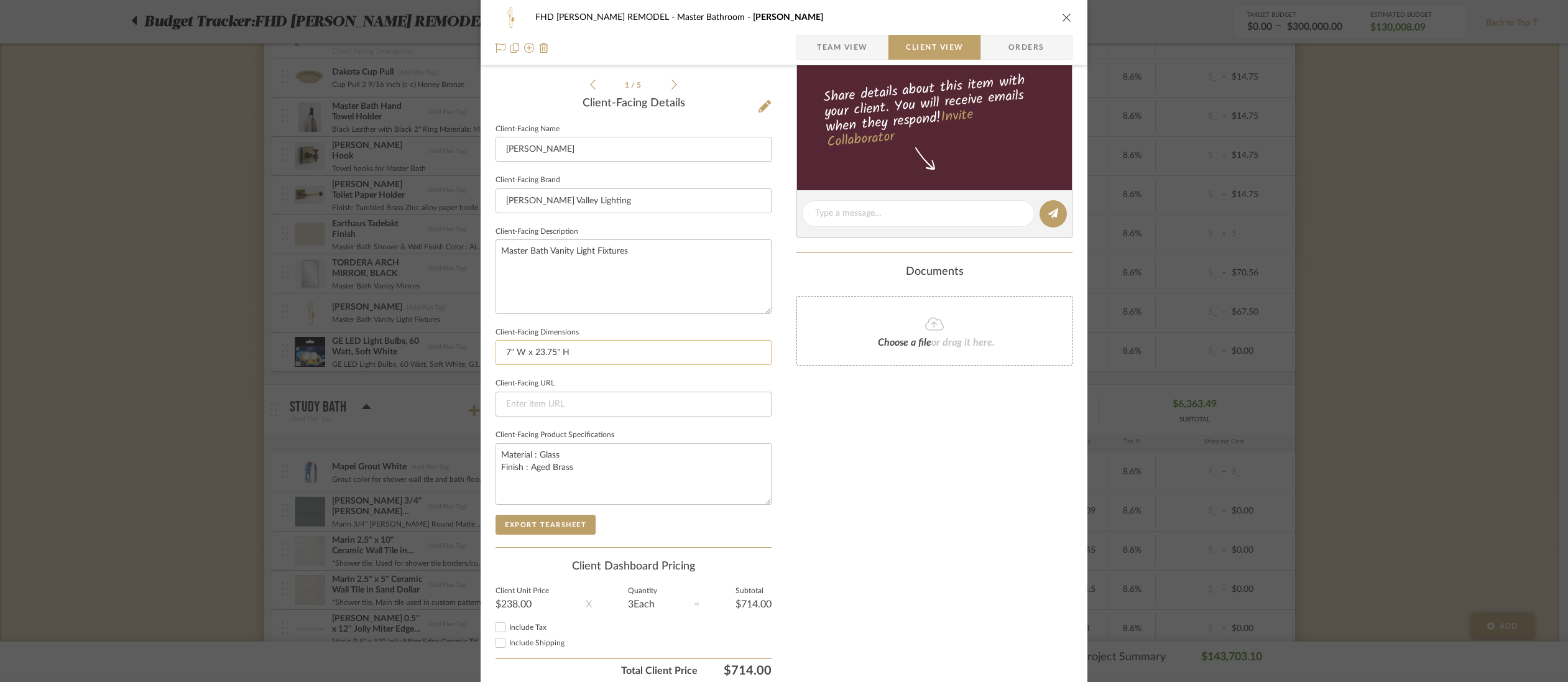
scroll to position [292, 0]
click at [576, 400] on input at bounding box center [633, 403] width 276 height 25
paste input "[URL][DOMAIN_NAME][PERSON_NAME]"
type input "[URL][DOMAIN_NAME][PERSON_NAME]"
click at [897, 445] on div "Only content on this tab can share to Dashboard. Click eyeball icon to show or …" at bounding box center [935, 237] width 276 height 889
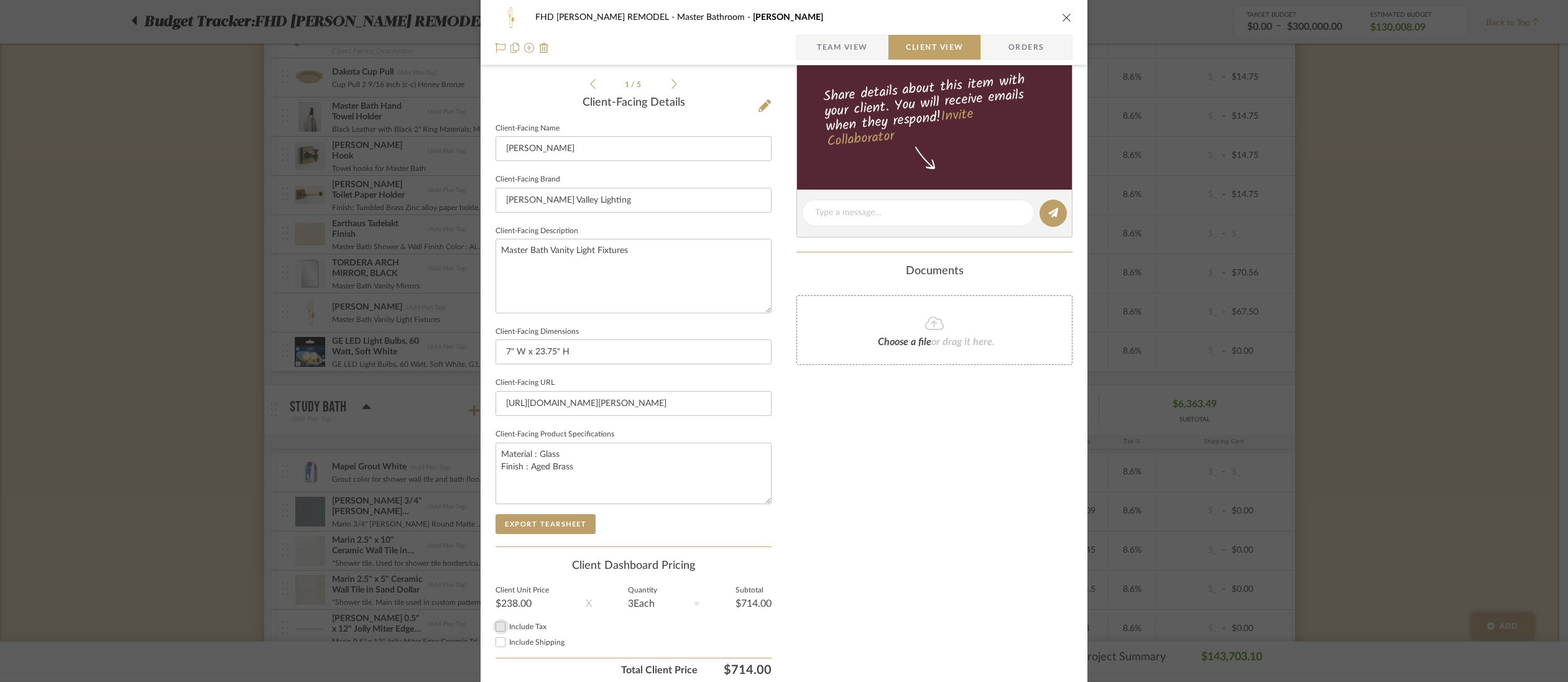
click at [497, 623] on input "Include Tax" at bounding box center [500, 626] width 15 height 15
checkbox input "true"
click at [495, 642] on input "Include Shipping" at bounding box center [500, 642] width 15 height 15
checkbox input "true"
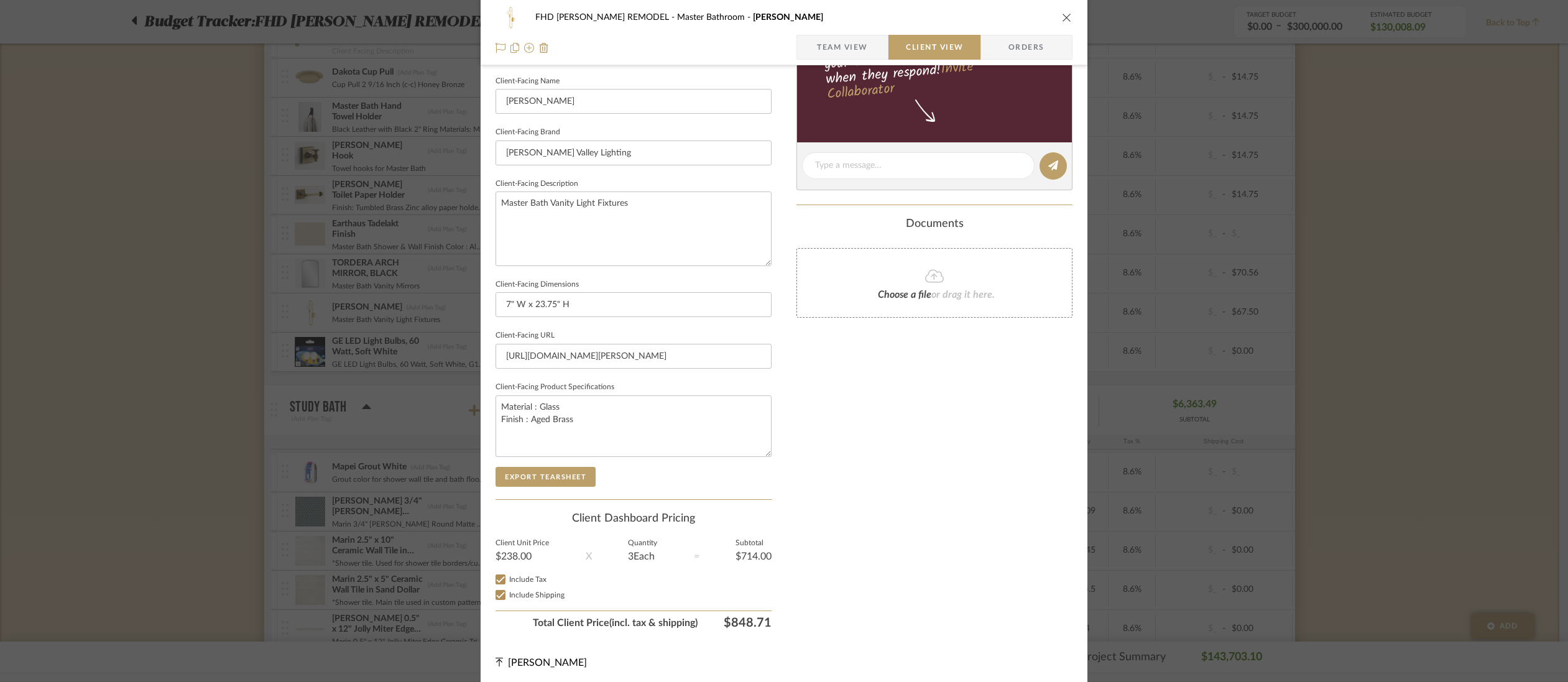
scroll to position [341, 0]
click at [822, 42] on span "Team View" at bounding box center [843, 47] width 51 height 25
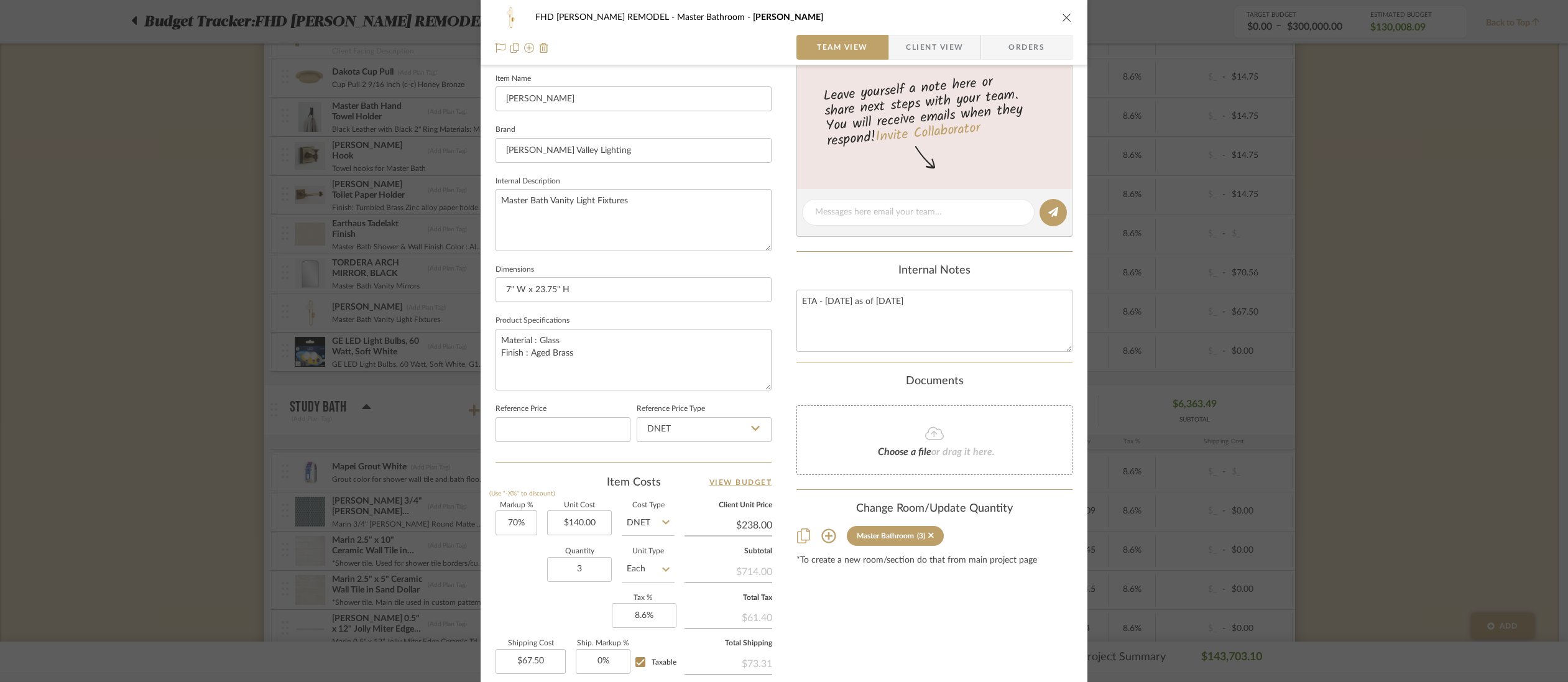
click at [1063, 16] on icon "close" at bounding box center [1066, 16] width 10 height 10
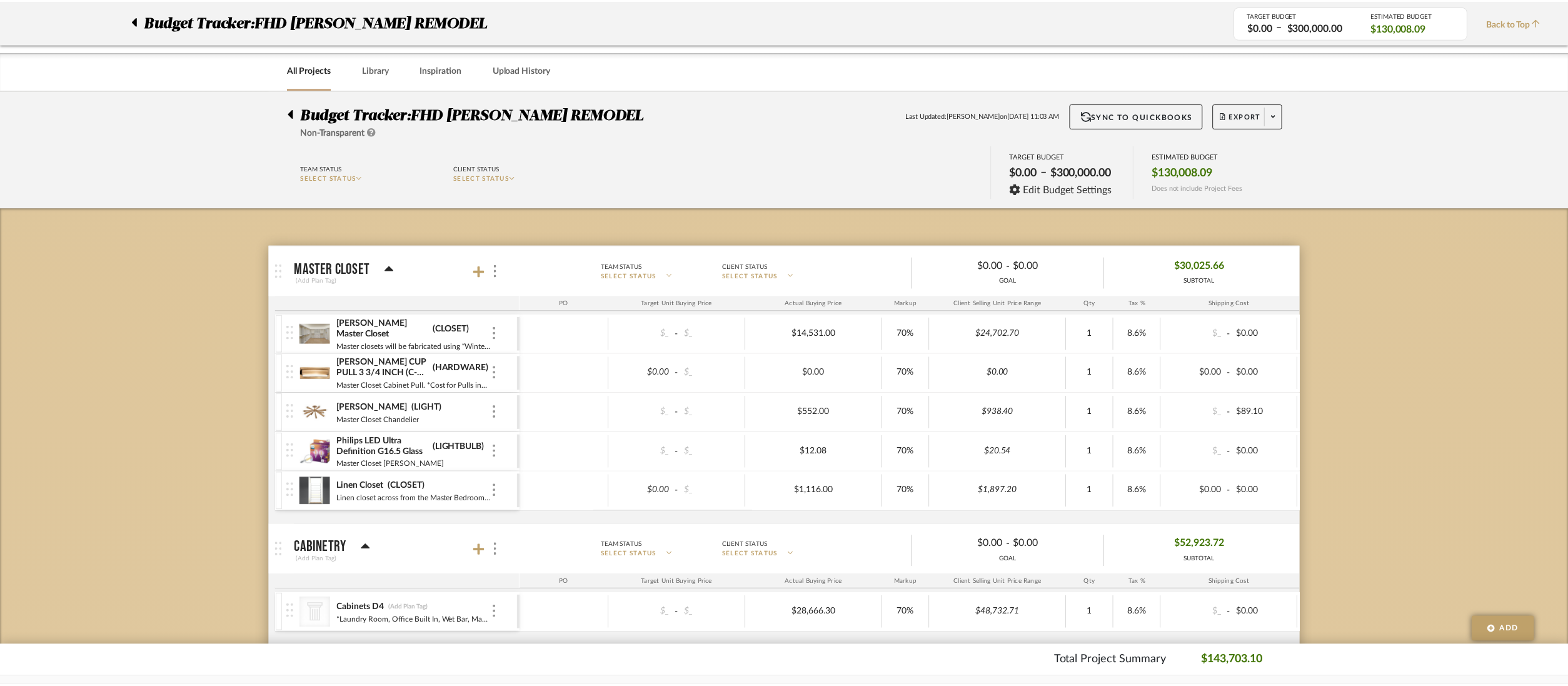
scroll to position [3076, 0]
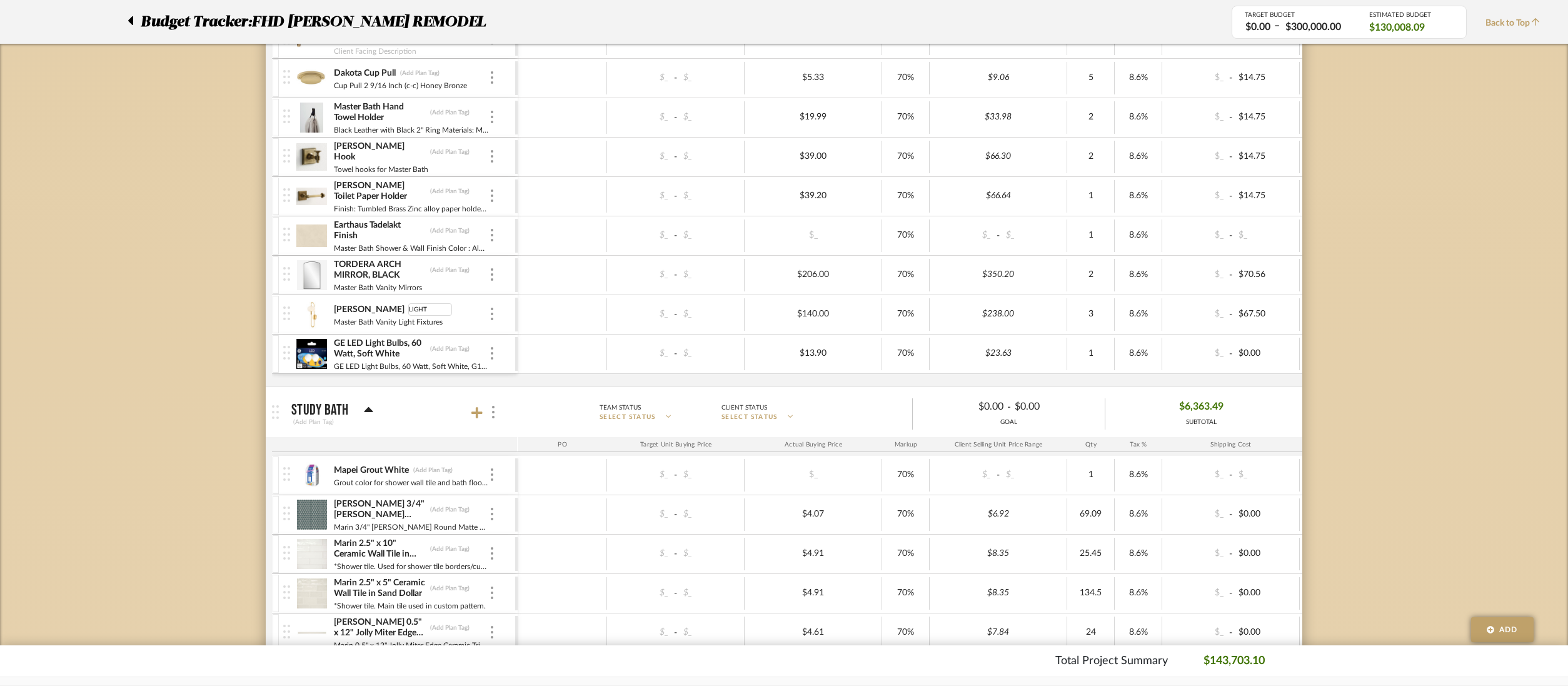
type input "LIGHTS"
click at [577, 316] on div at bounding box center [562, 314] width 89 height 32
click at [436, 262] on div "TORDERA ARCH MIRROR, BLACK (Add Plan Tag)" at bounding box center [411, 271] width 155 height 23
type input "MIRROR"
click at [564, 277] on div at bounding box center [562, 275] width 89 height 32
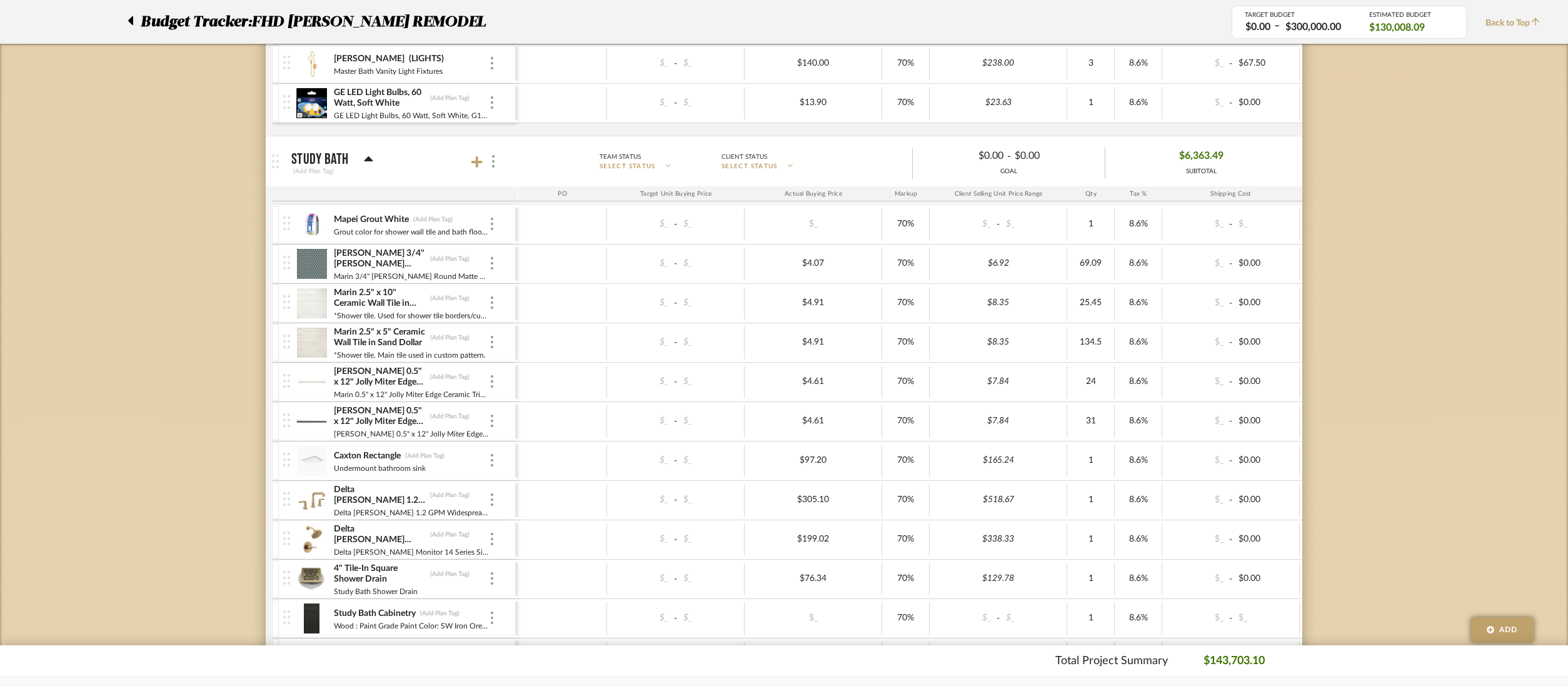
scroll to position [3351, 0]
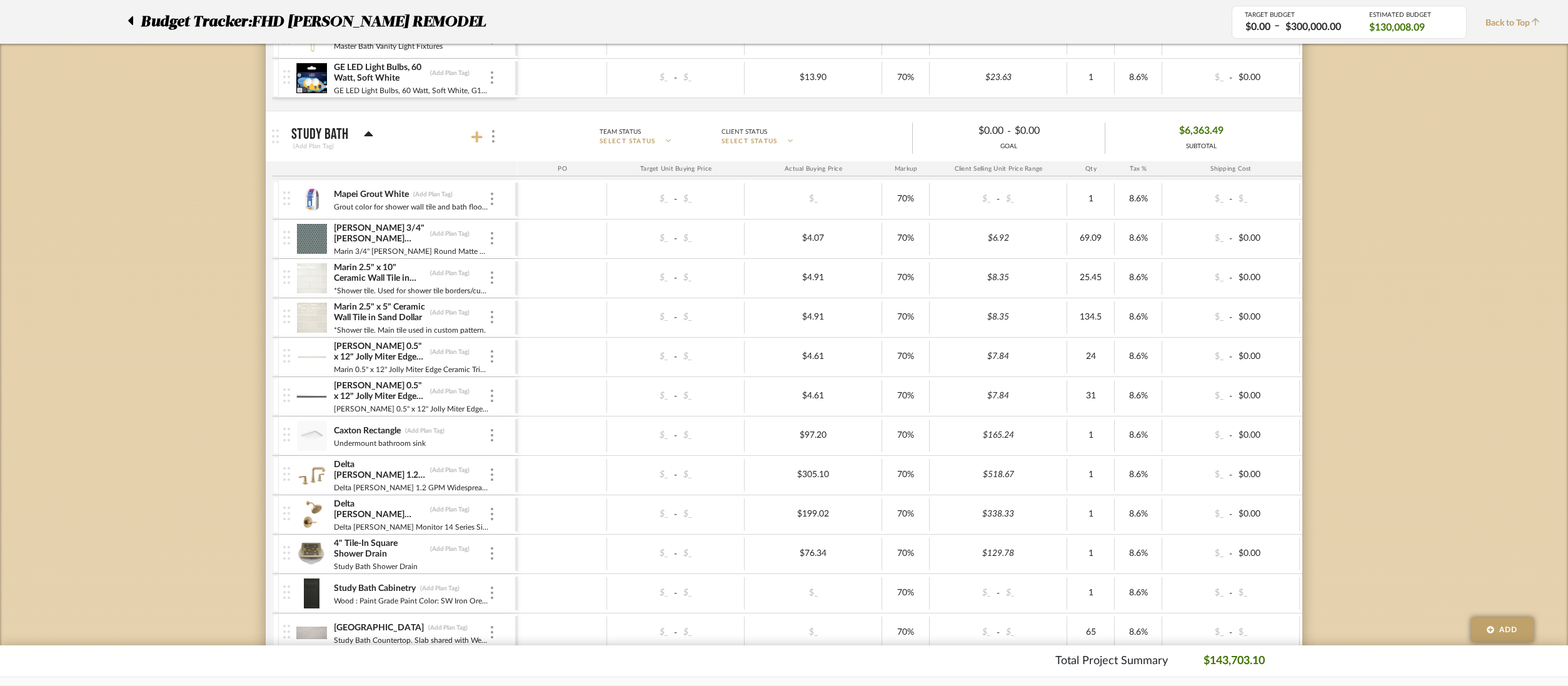
click at [481, 132] on icon at bounding box center [476, 137] width 11 height 12
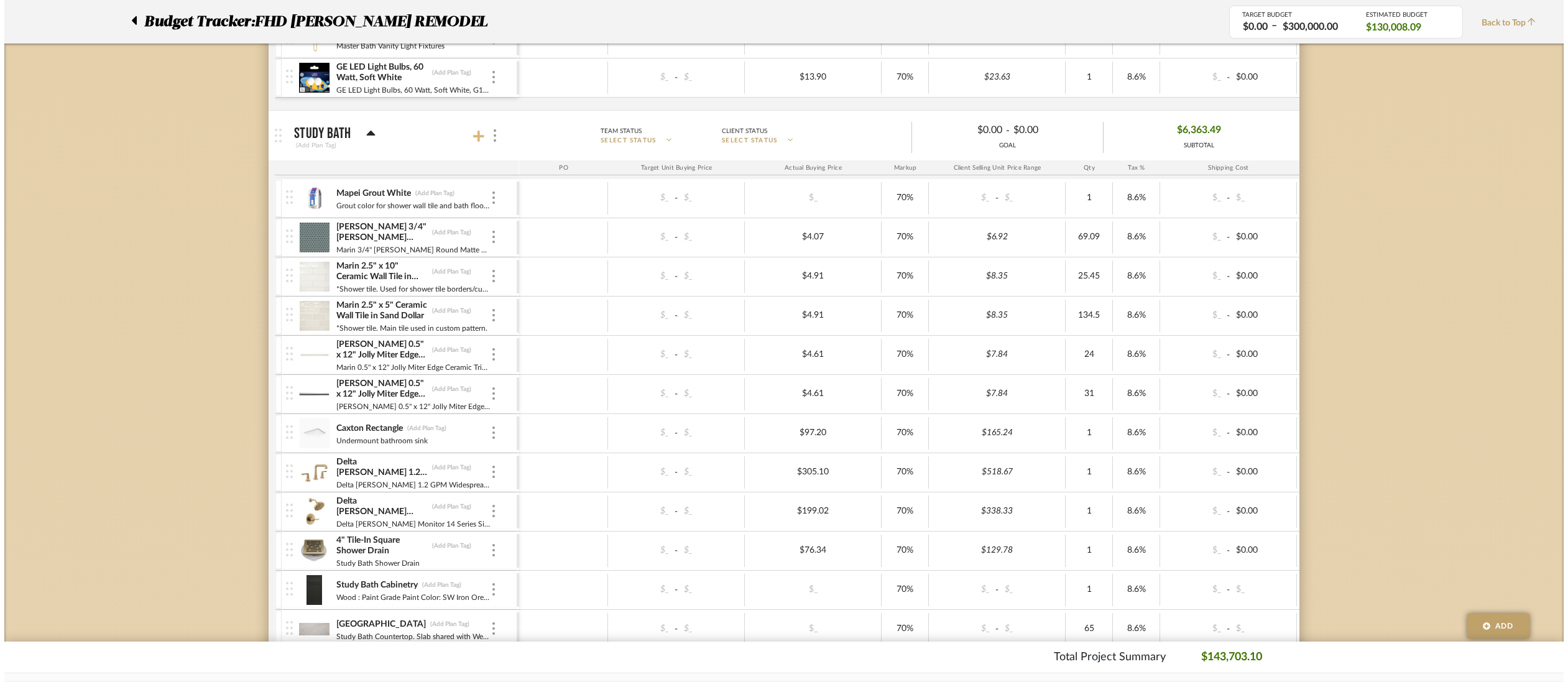
scroll to position [0, 0]
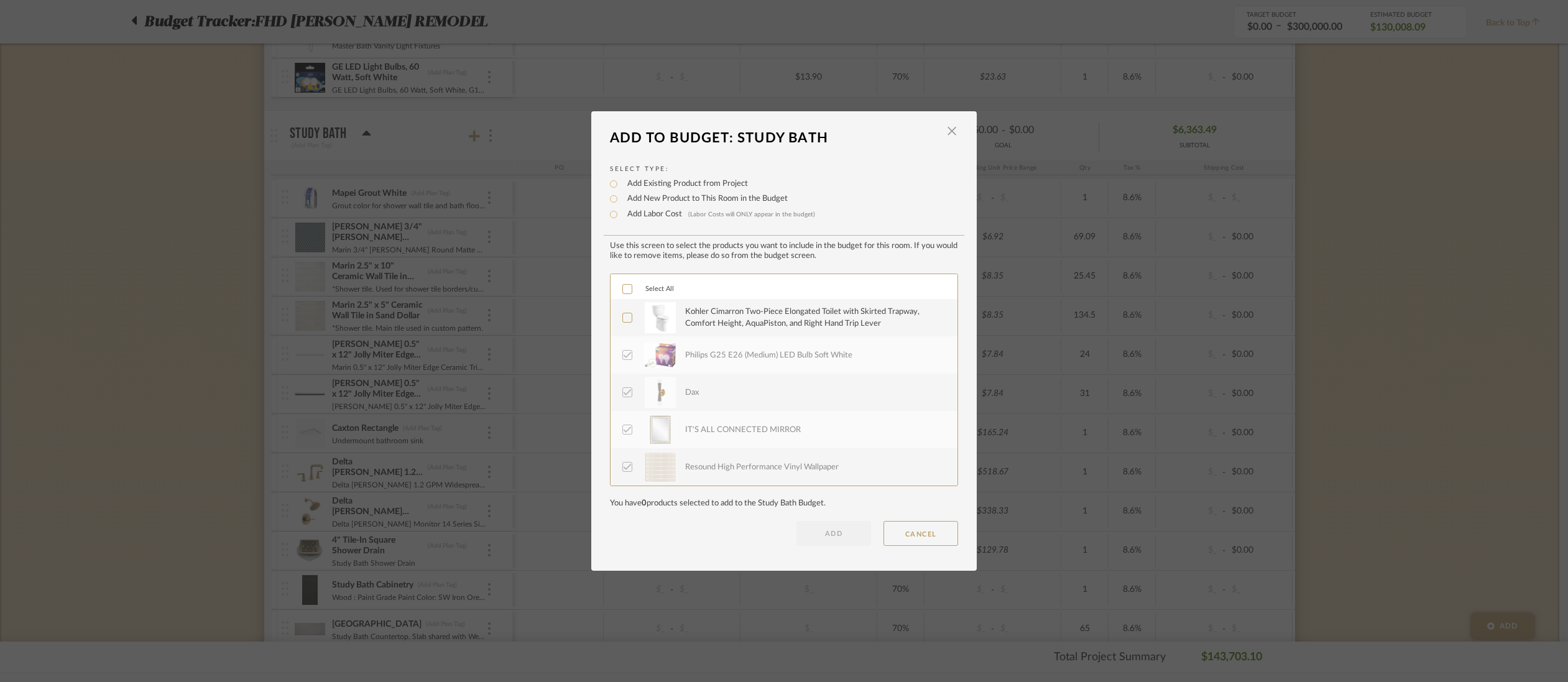
click at [623, 317] on icon at bounding box center [627, 318] width 9 height 9
click at [831, 535] on button "ADD" at bounding box center [834, 534] width 75 height 25
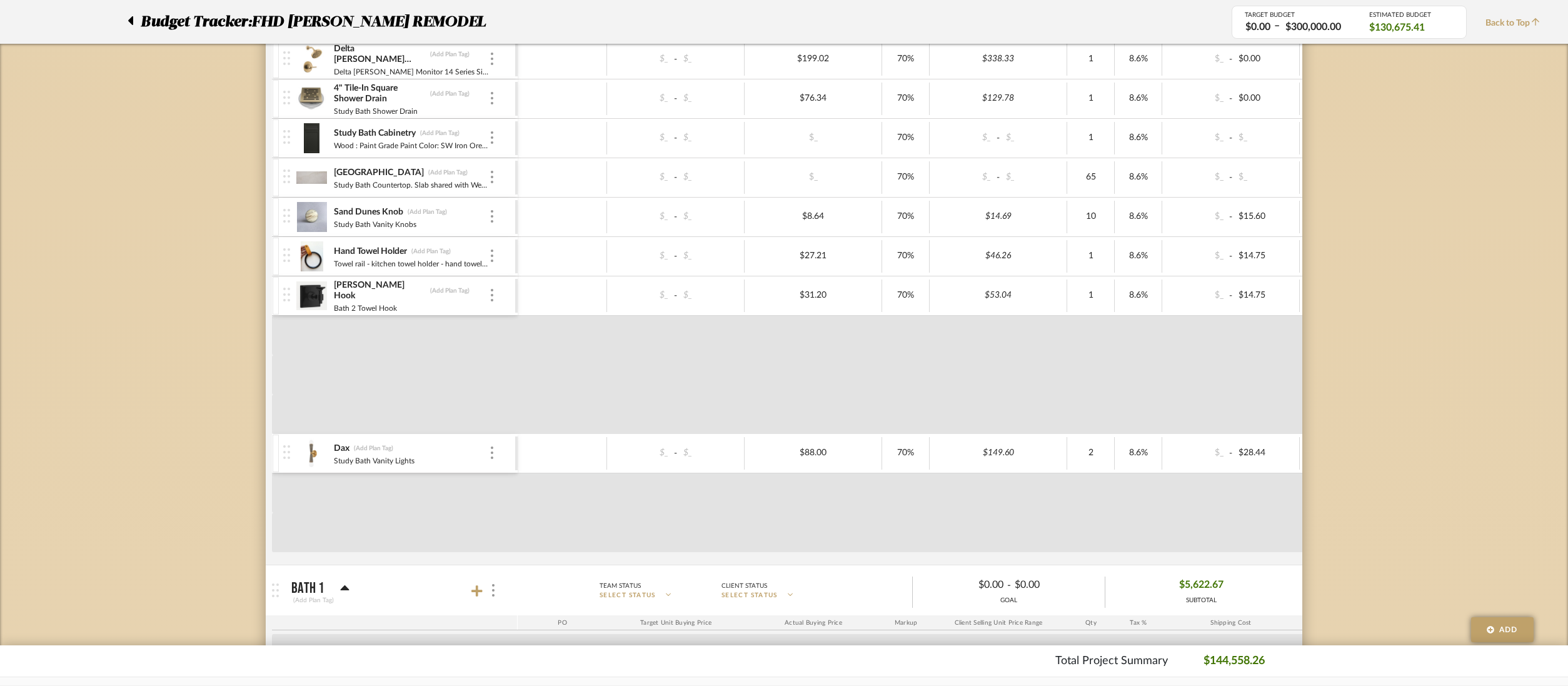
scroll to position [3833, 0]
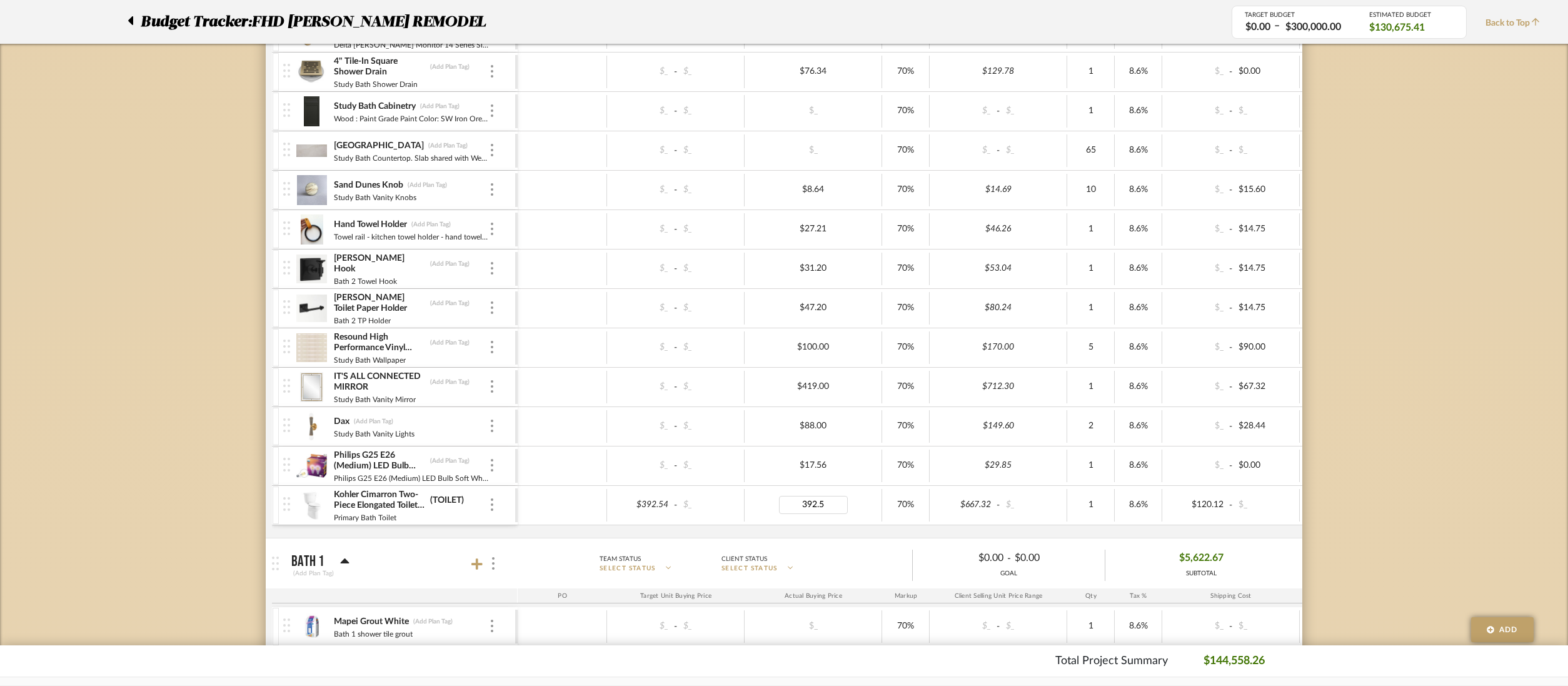
type input "392.54"
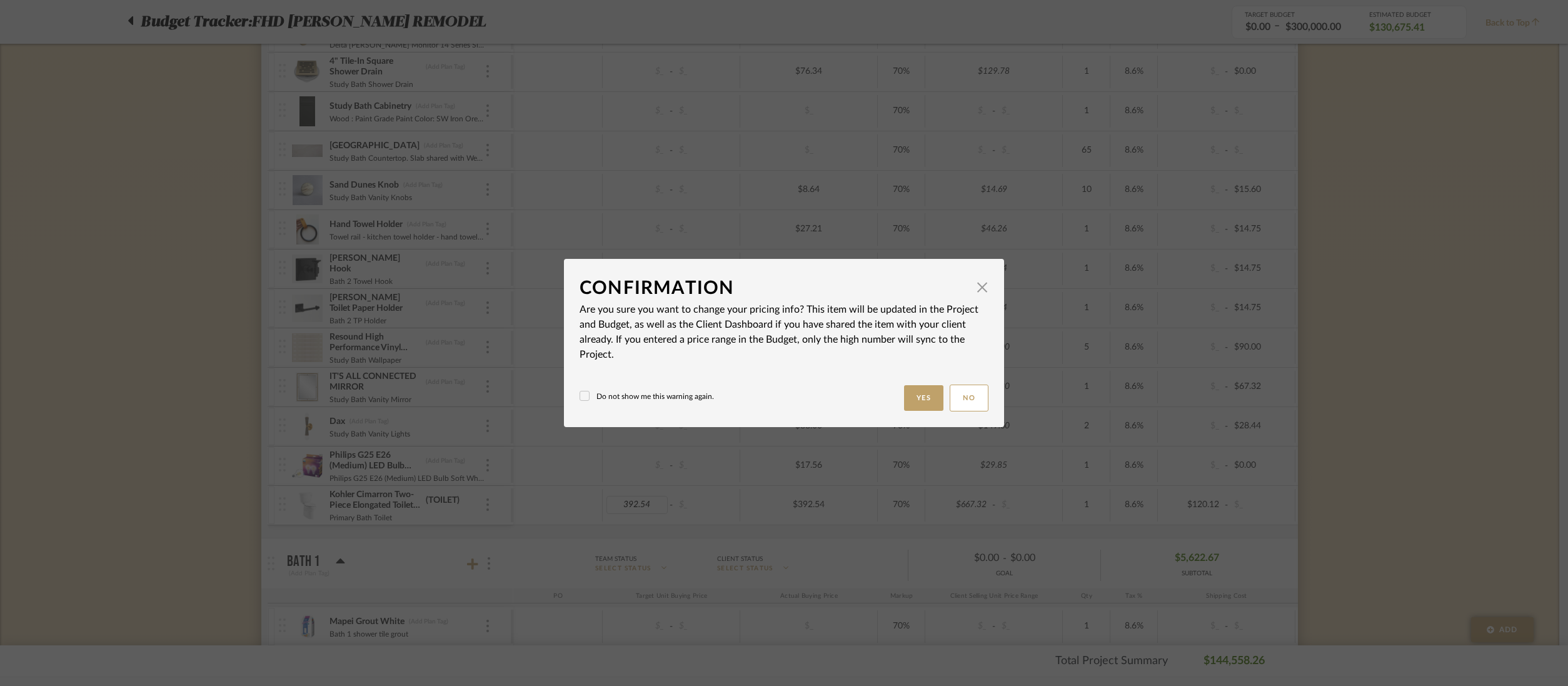
type input "$392.54"
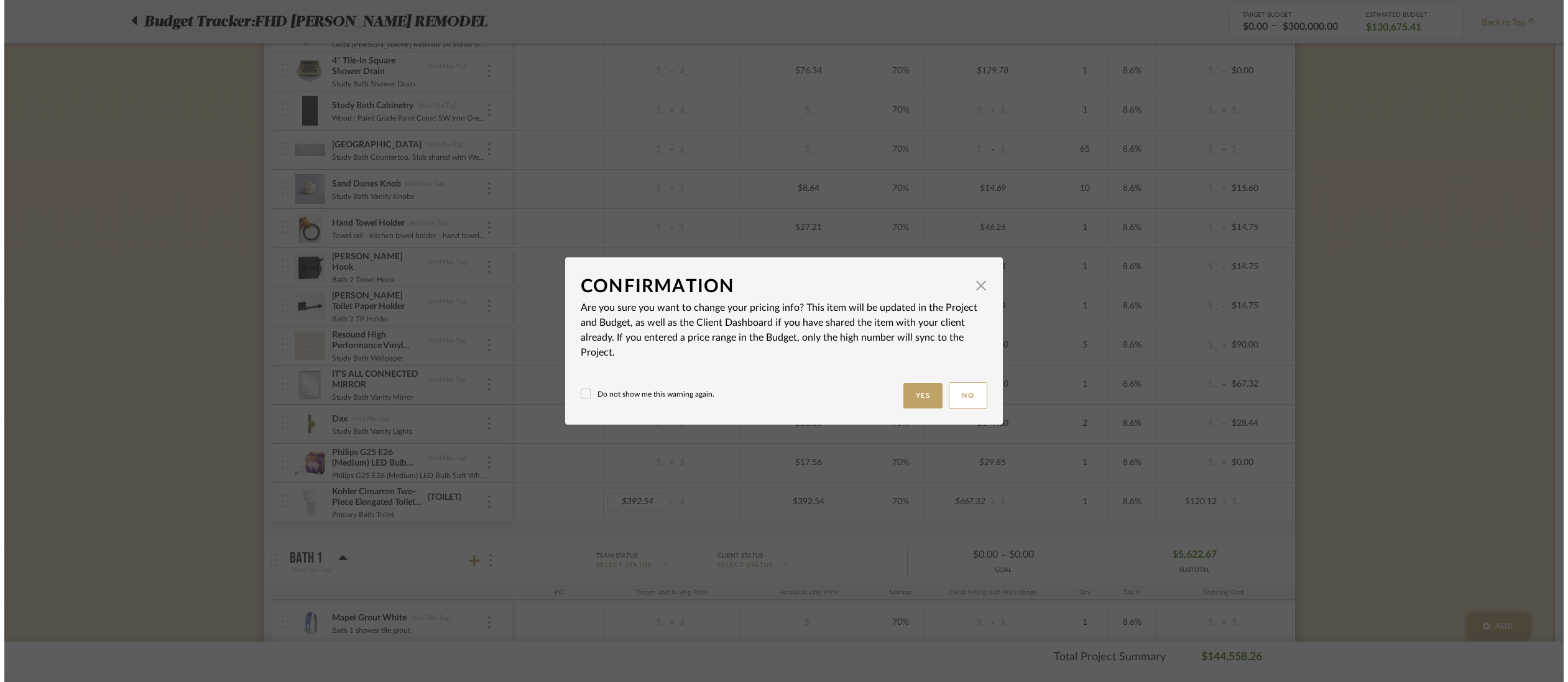
scroll to position [0, 0]
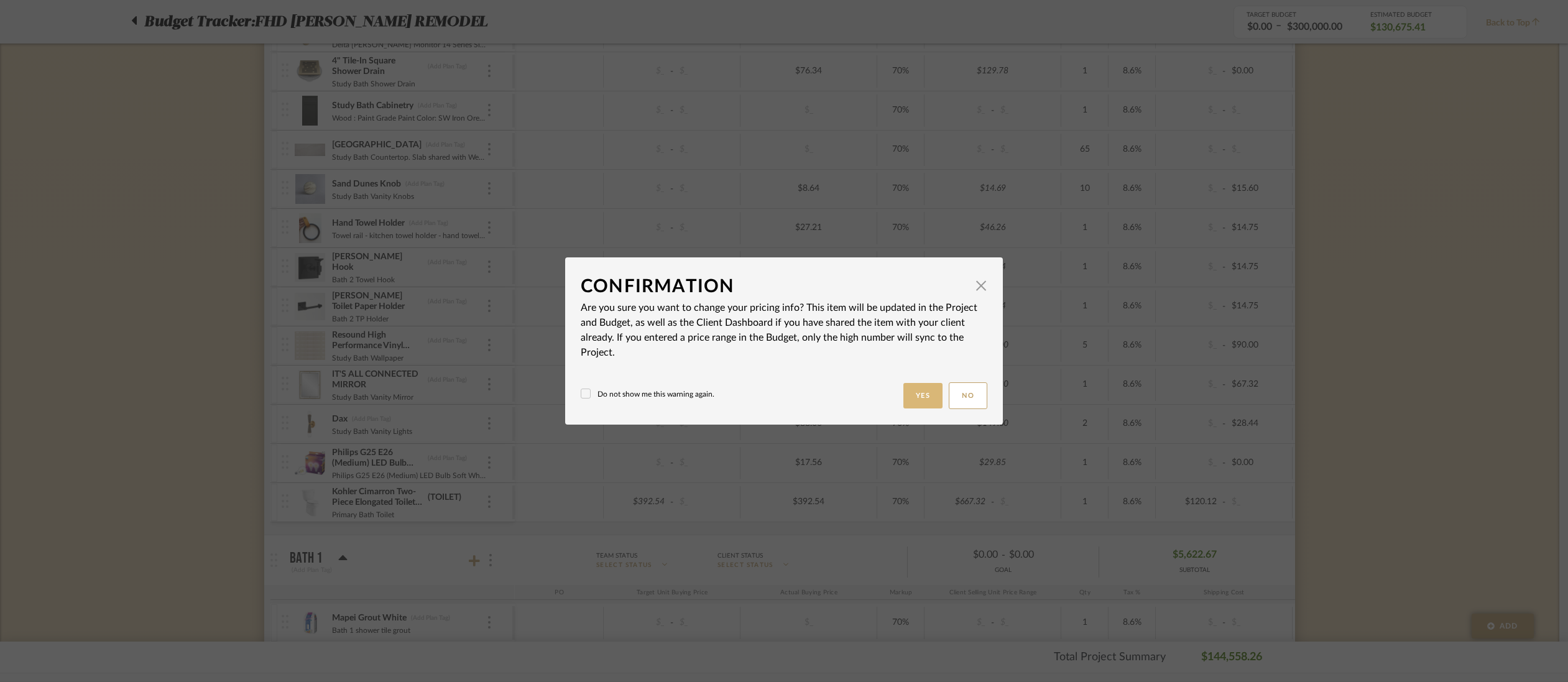
click at [911, 394] on button "Yes" at bounding box center [923, 395] width 40 height 25
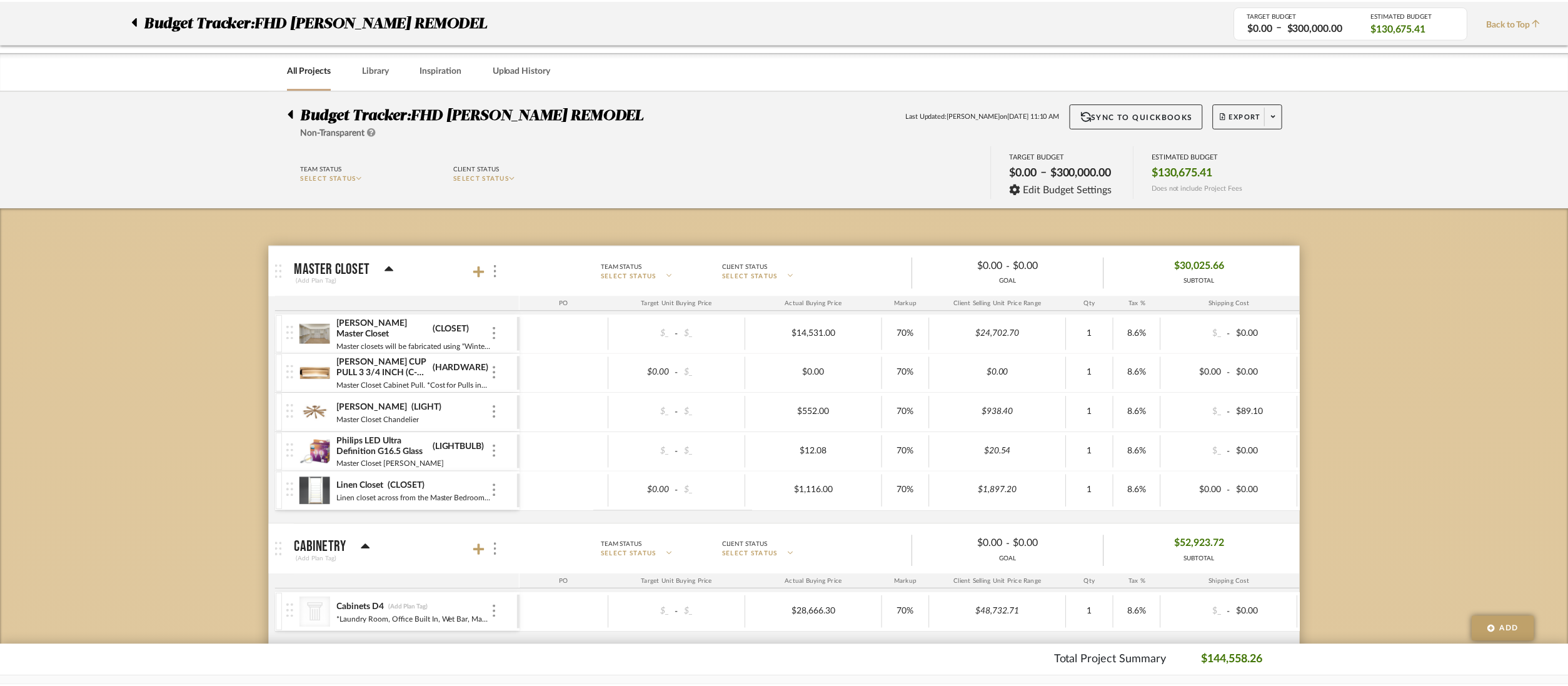
scroll to position [3833, 0]
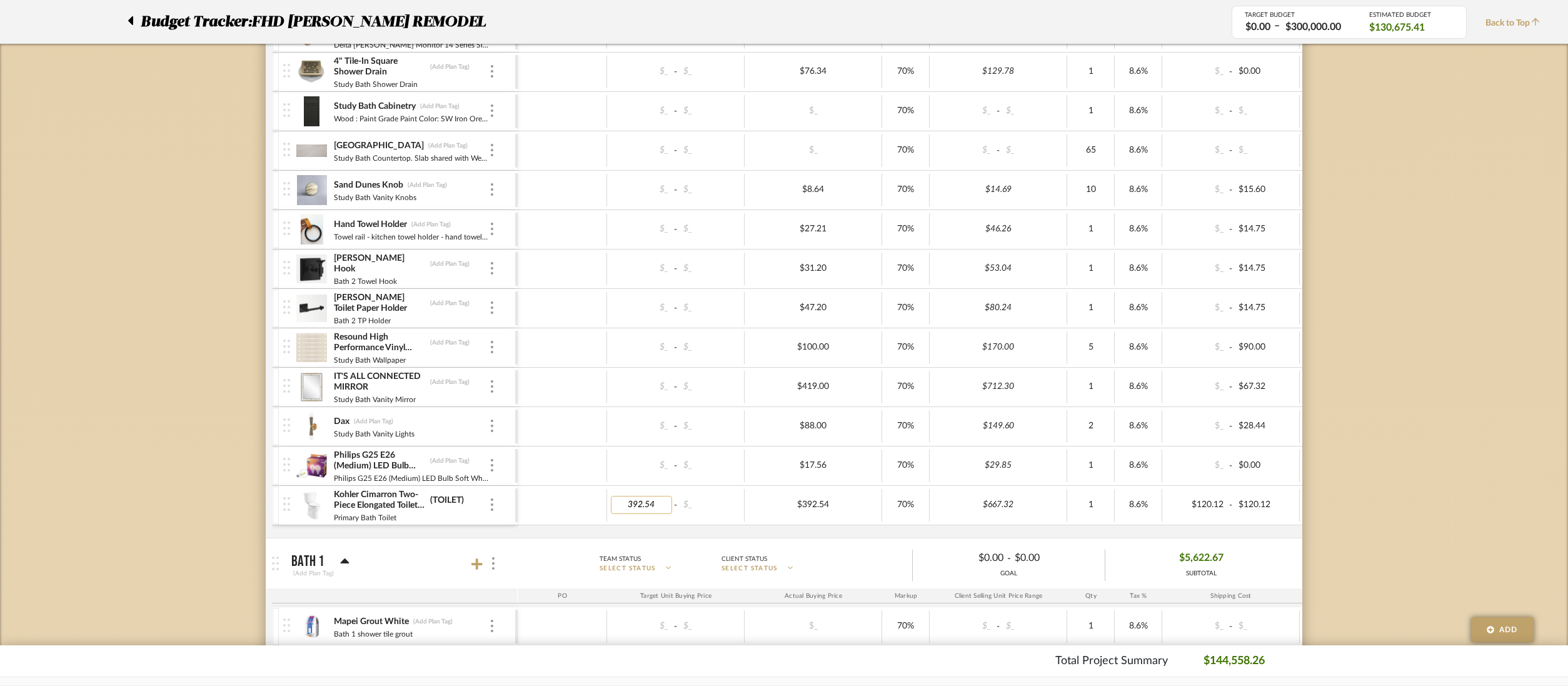
click at [653, 504] on input "392.54" at bounding box center [641, 504] width 61 height 18
drag, startPoint x: 659, startPoint y: 503, endPoint x: 607, endPoint y: 499, distance: 52.2
click at [607, 499] on div "392.54 - $_" at bounding box center [676, 504] width 138 height 32
type input "0"
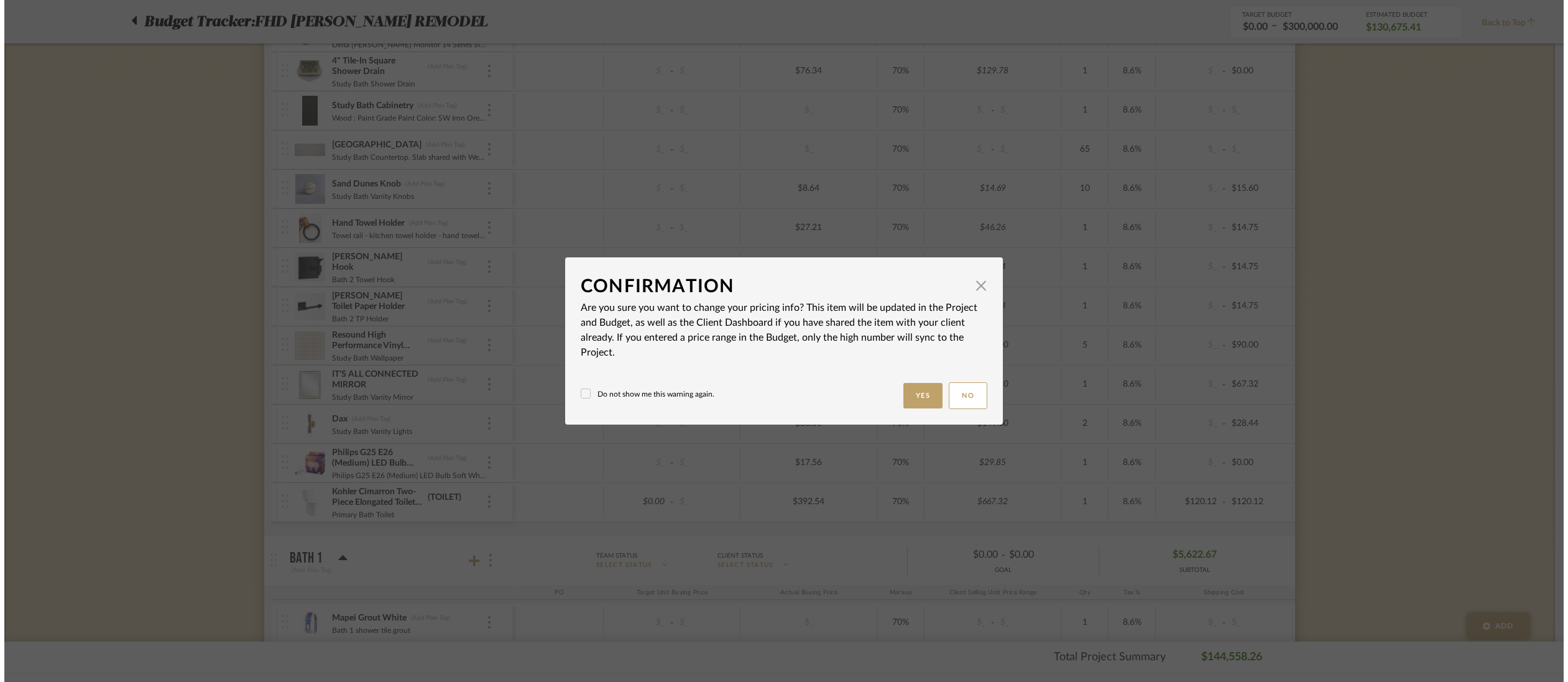
scroll to position [0, 0]
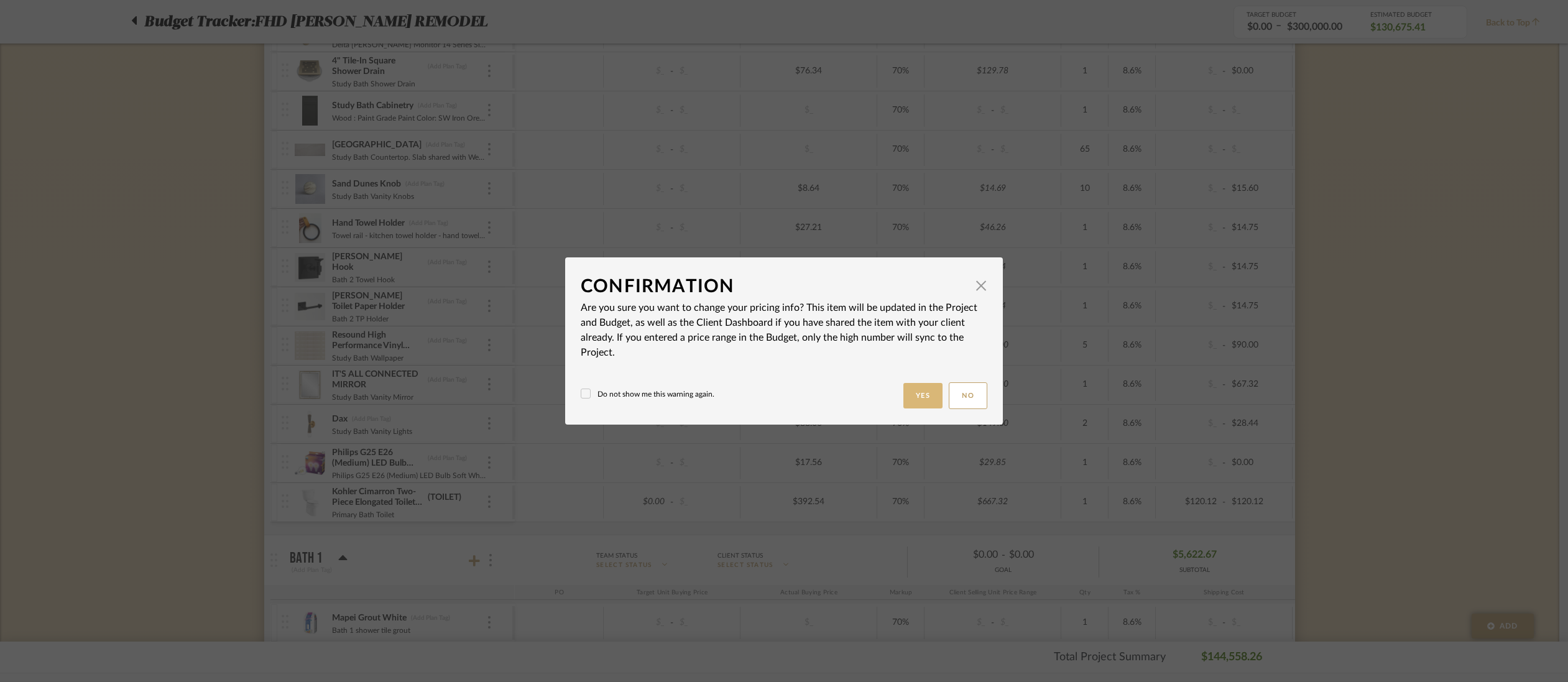
click at [928, 390] on button "Yes" at bounding box center [923, 395] width 40 height 25
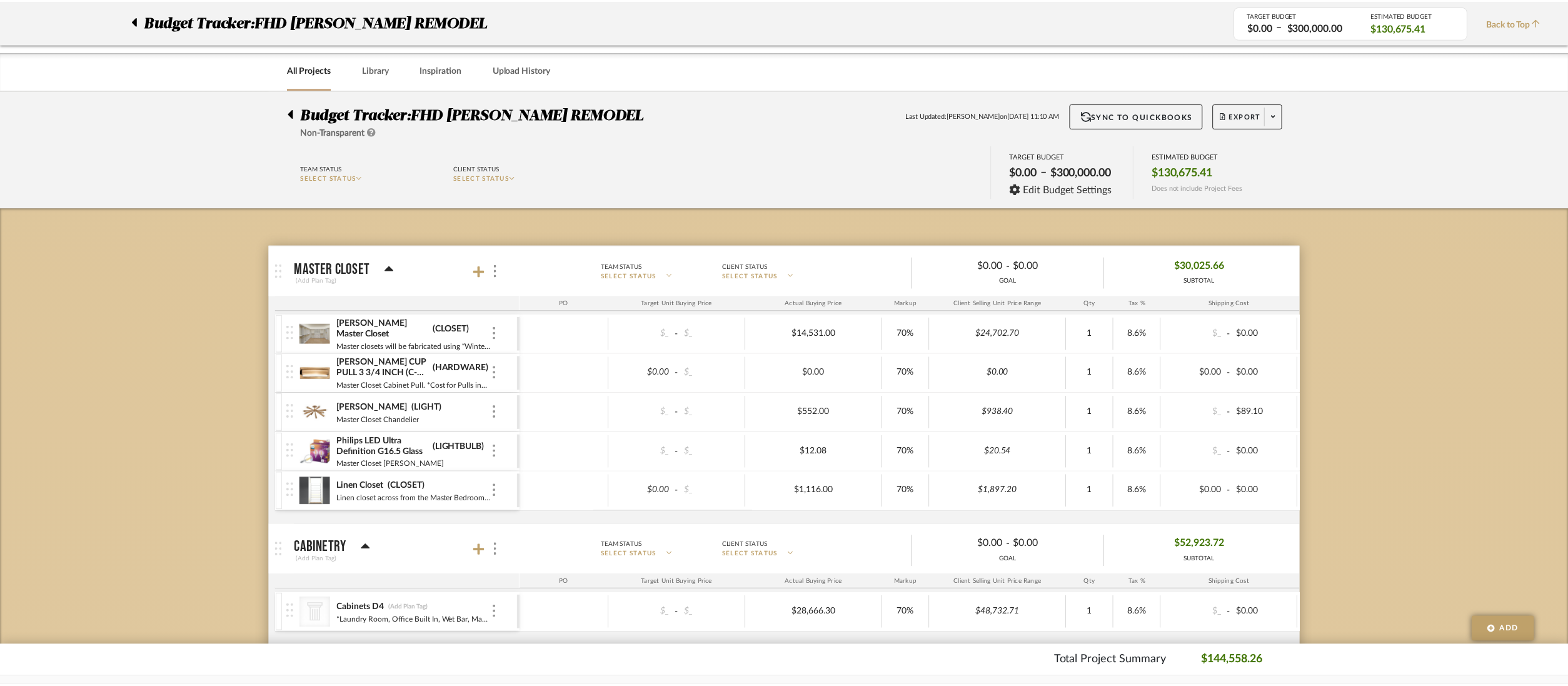
scroll to position [3833, 0]
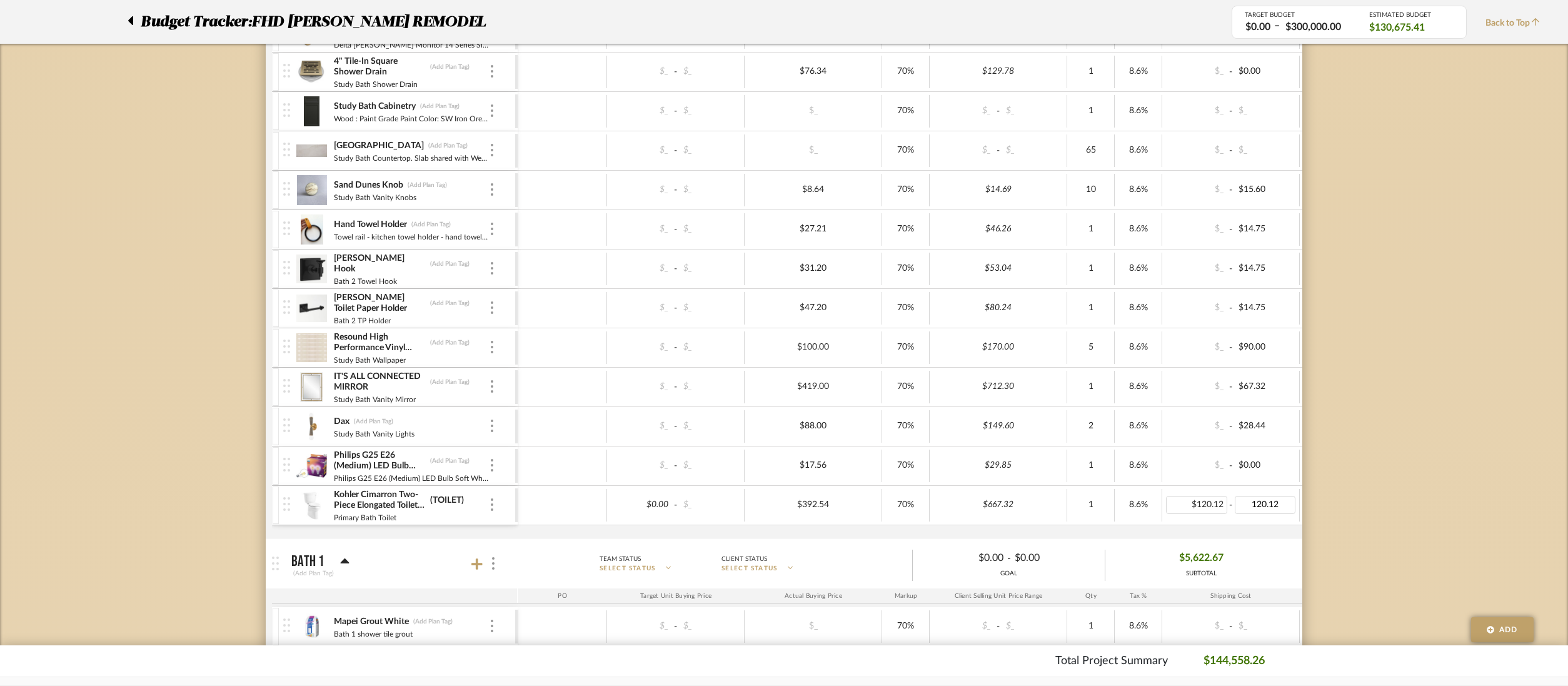
type input "0"
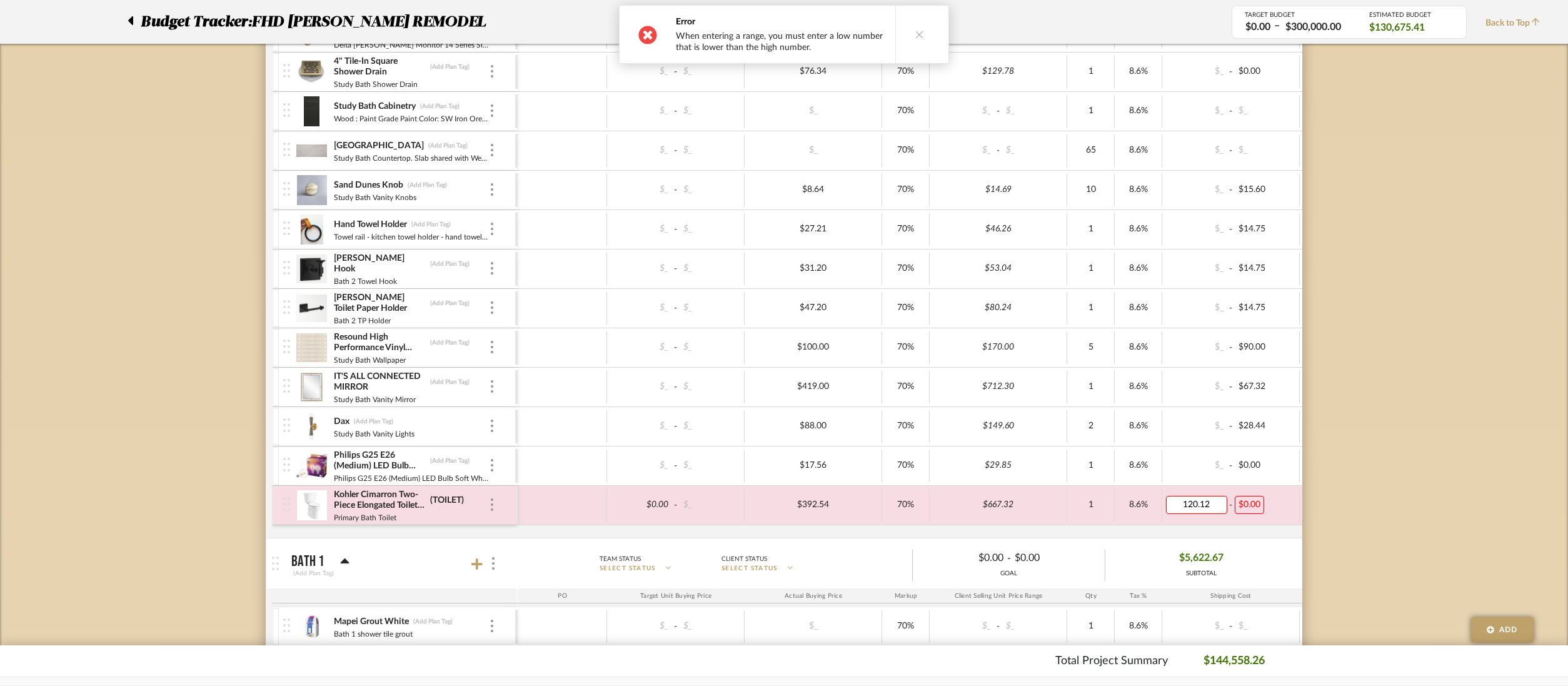
type input "0"
click at [917, 34] on icon at bounding box center [920, 34] width 9 height 9
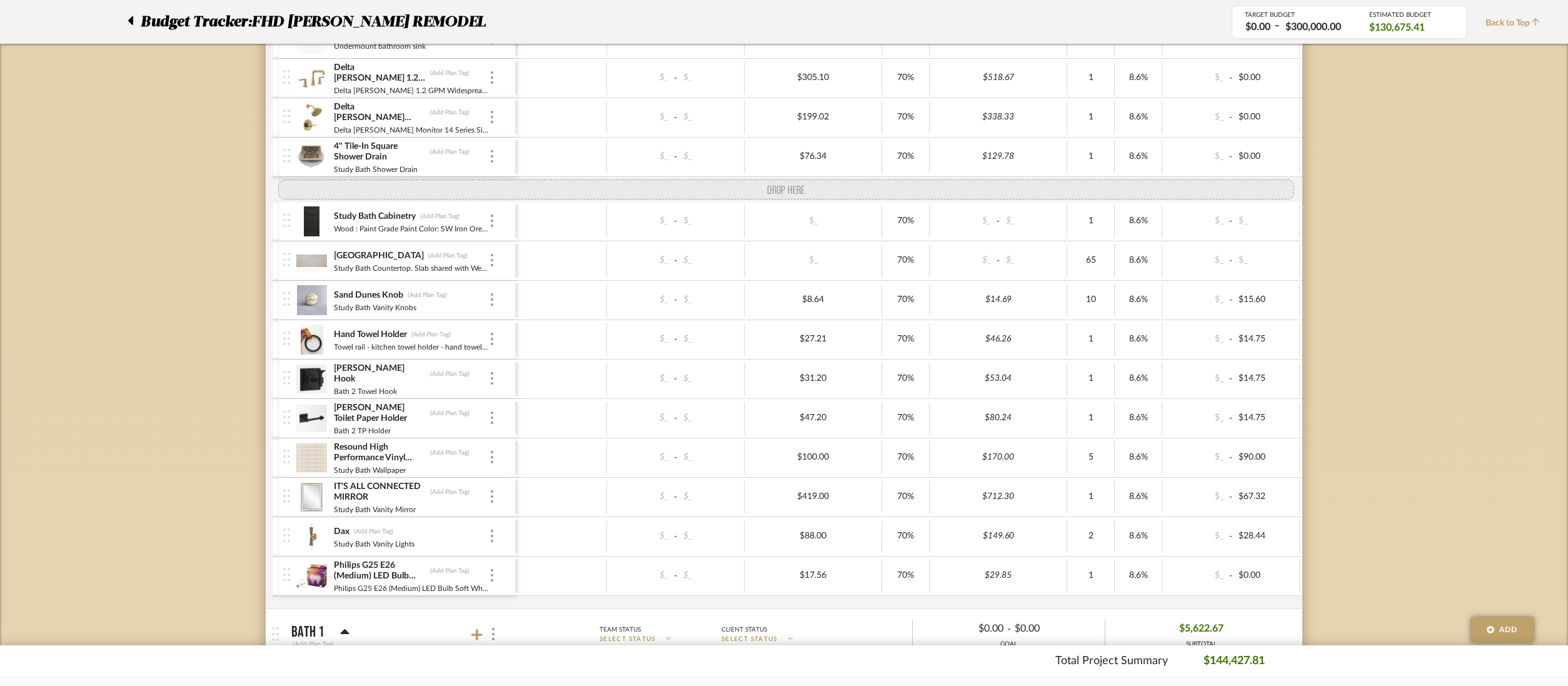
scroll to position [3736, 0]
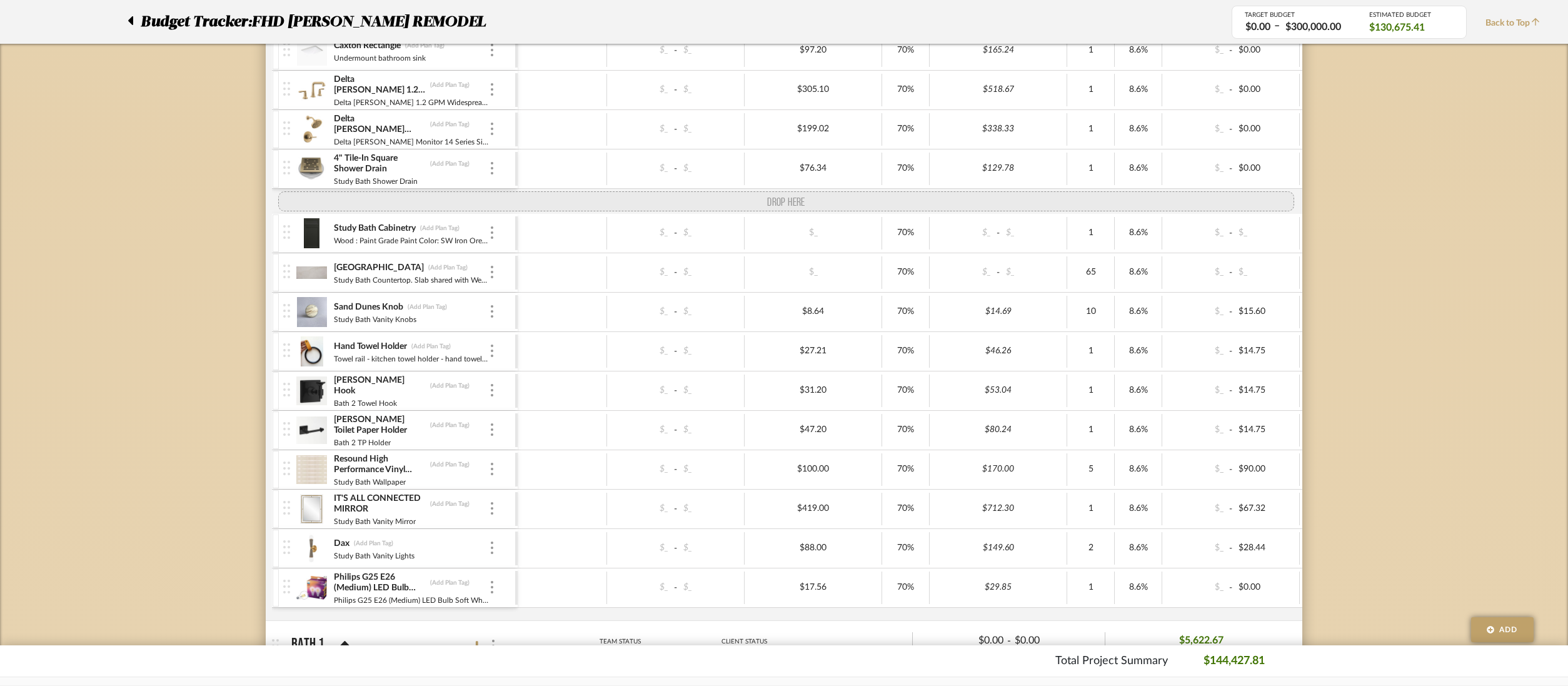
drag, startPoint x: 283, startPoint y: 504, endPoint x: 318, endPoint y: 192, distance: 314.0
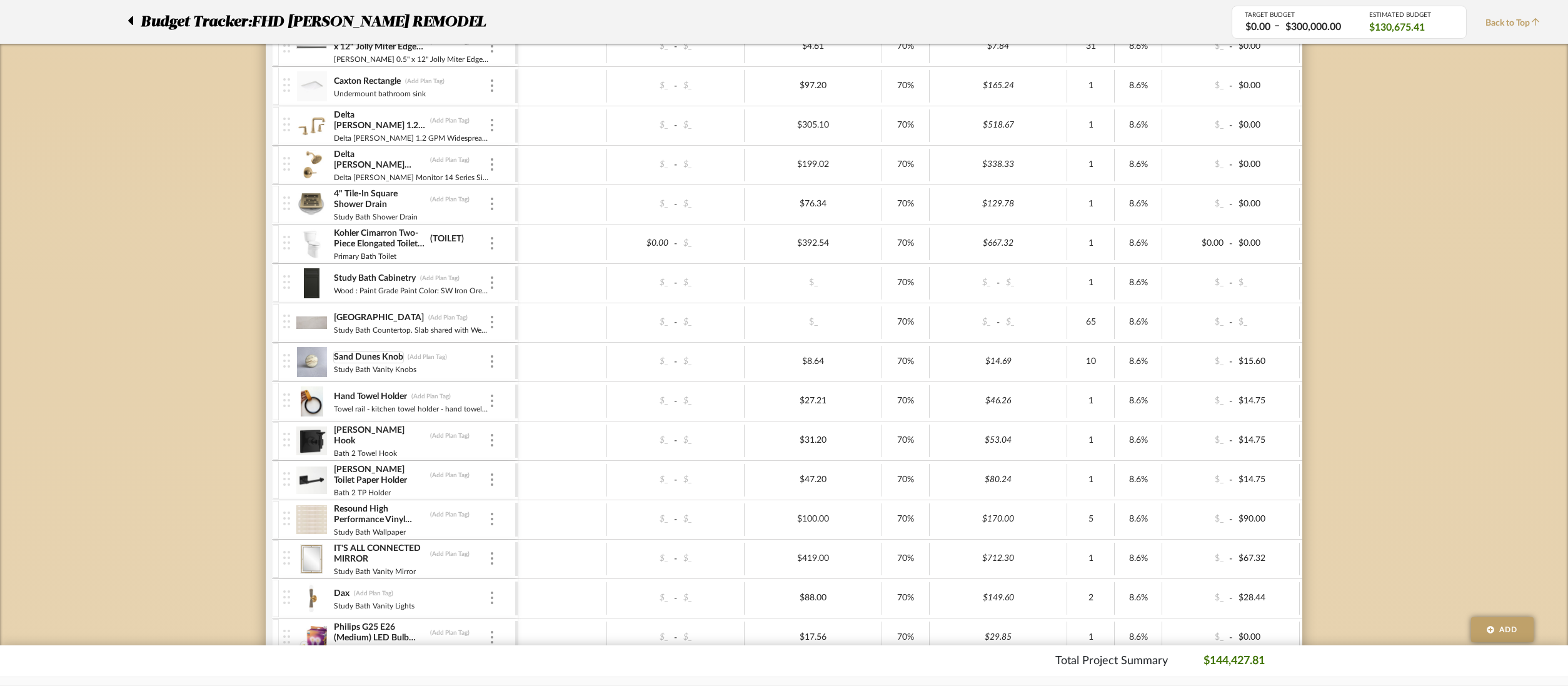
scroll to position [3689, 0]
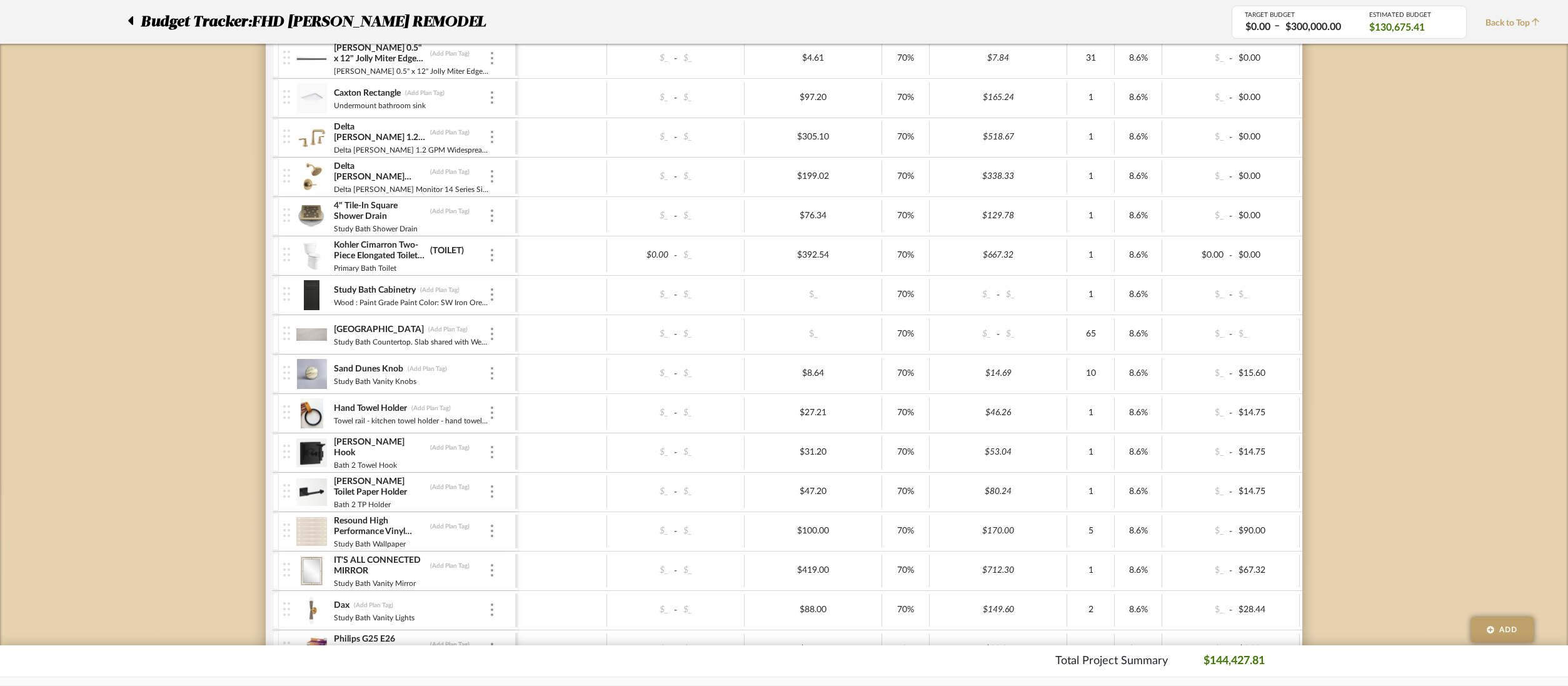
drag, startPoint x: 435, startPoint y: 377, endPoint x: 448, endPoint y: 359, distance: 22.2
click at [443, 327] on div "Mapei Grout White (Add Plan Tag) Grout color for shower wall tile and bath floo…" at bounding box center [919, 262] width 1293 height 840
click at [449, 399] on div "Hand Towel Holder (Add Plan Tag) Towel rail - kitchen towel holder - hand towel…" at bounding box center [411, 413] width 155 height 38
drag, startPoint x: 337, startPoint y: 369, endPoint x: 347, endPoint y: 352, distance: 19.7
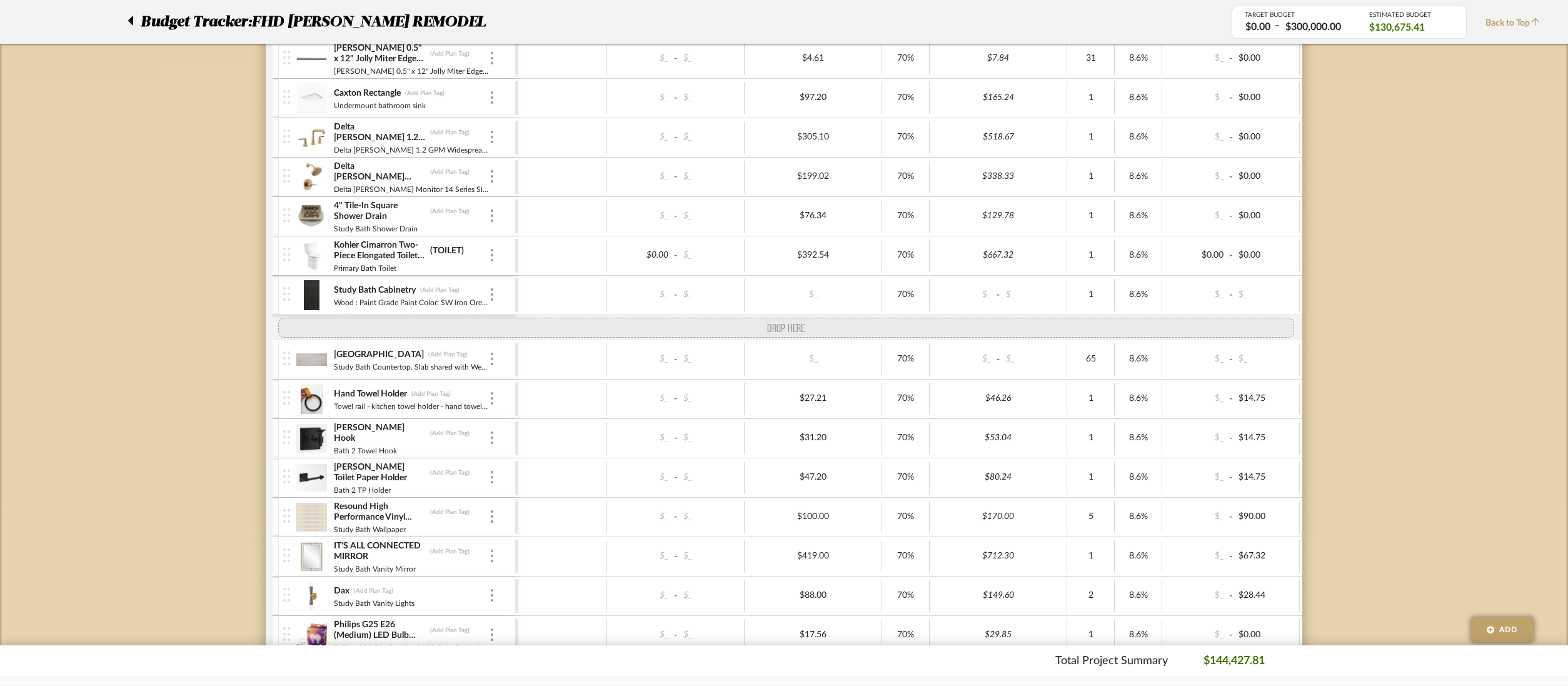
drag, startPoint x: 285, startPoint y: 373, endPoint x: 284, endPoint y: 323, distance: 50.0
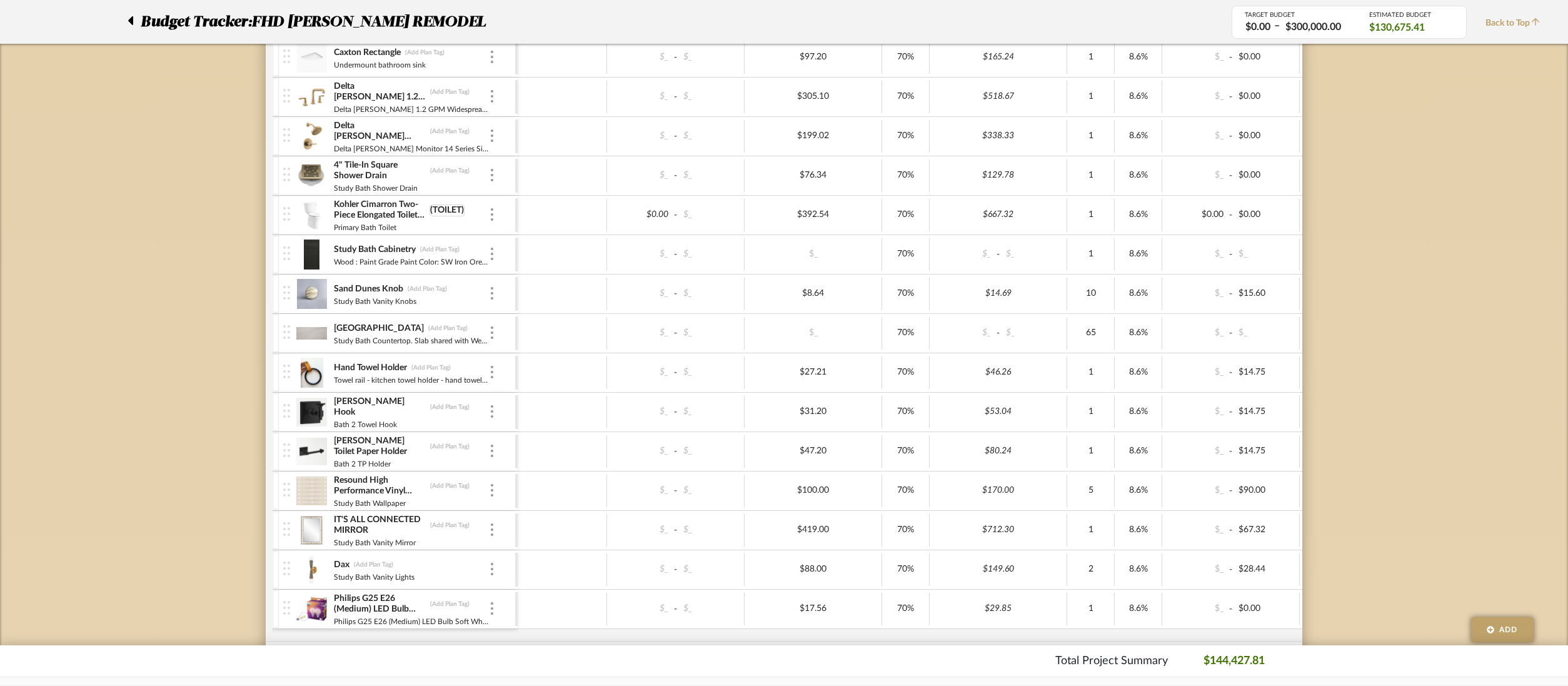
scroll to position [3811, 0]
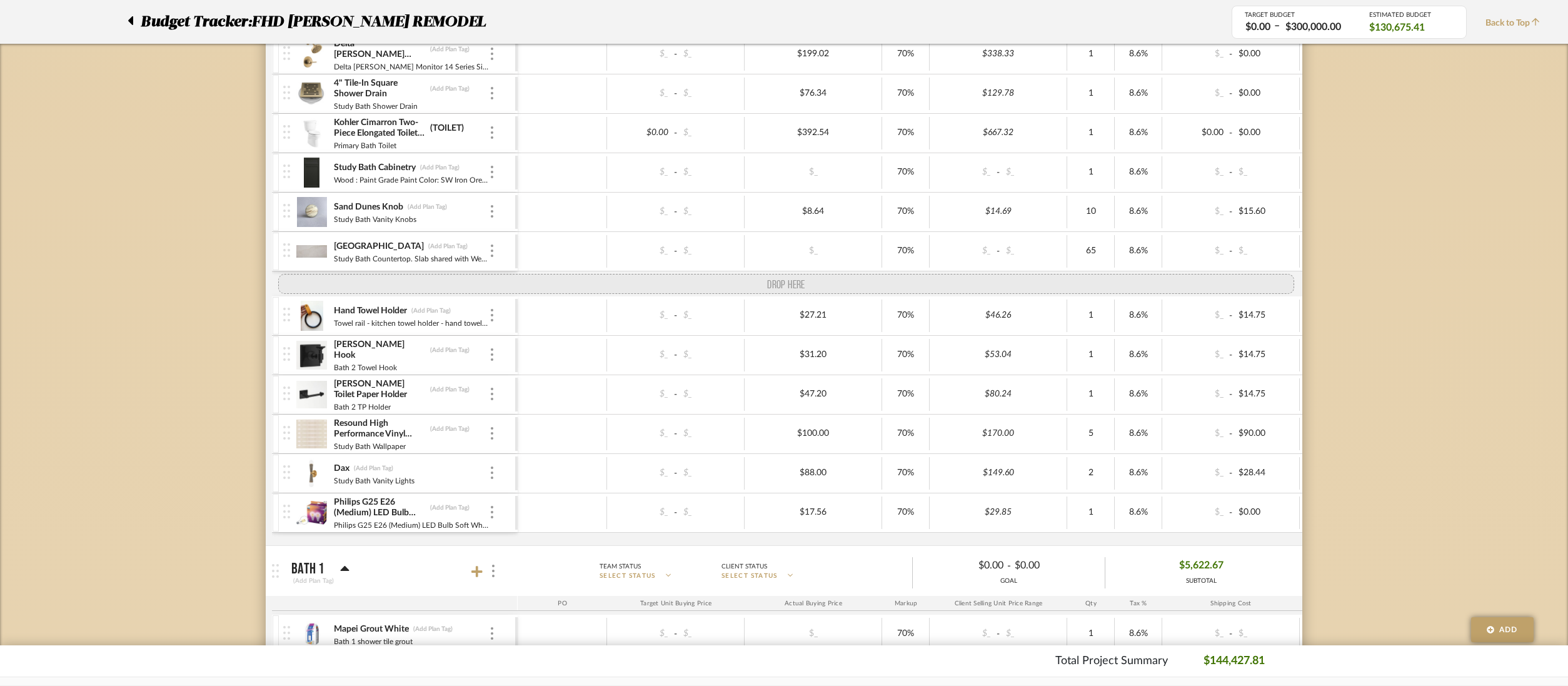
drag, startPoint x: 291, startPoint y: 450, endPoint x: 307, endPoint y: 278, distance: 172.7
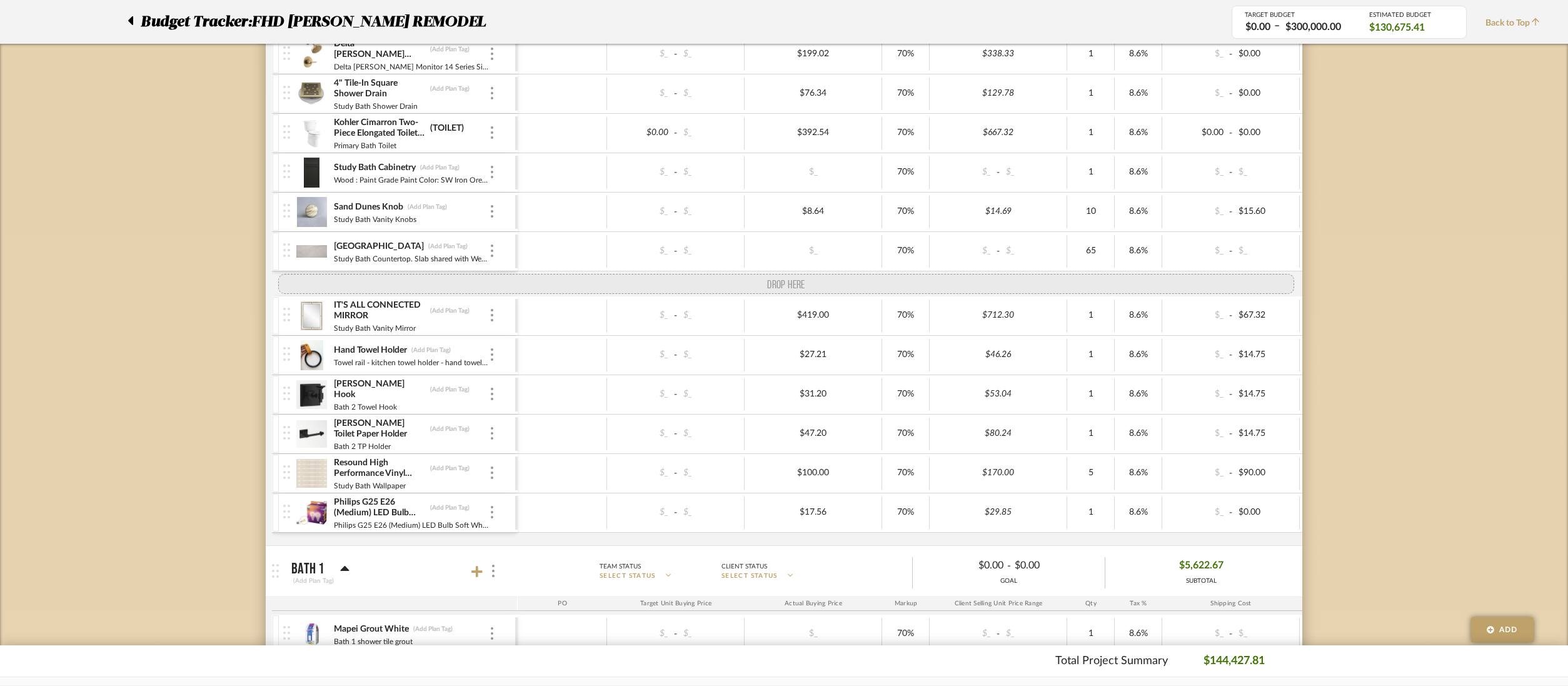
drag, startPoint x: 285, startPoint y: 483, endPoint x: 285, endPoint y: 333, distance: 150.0
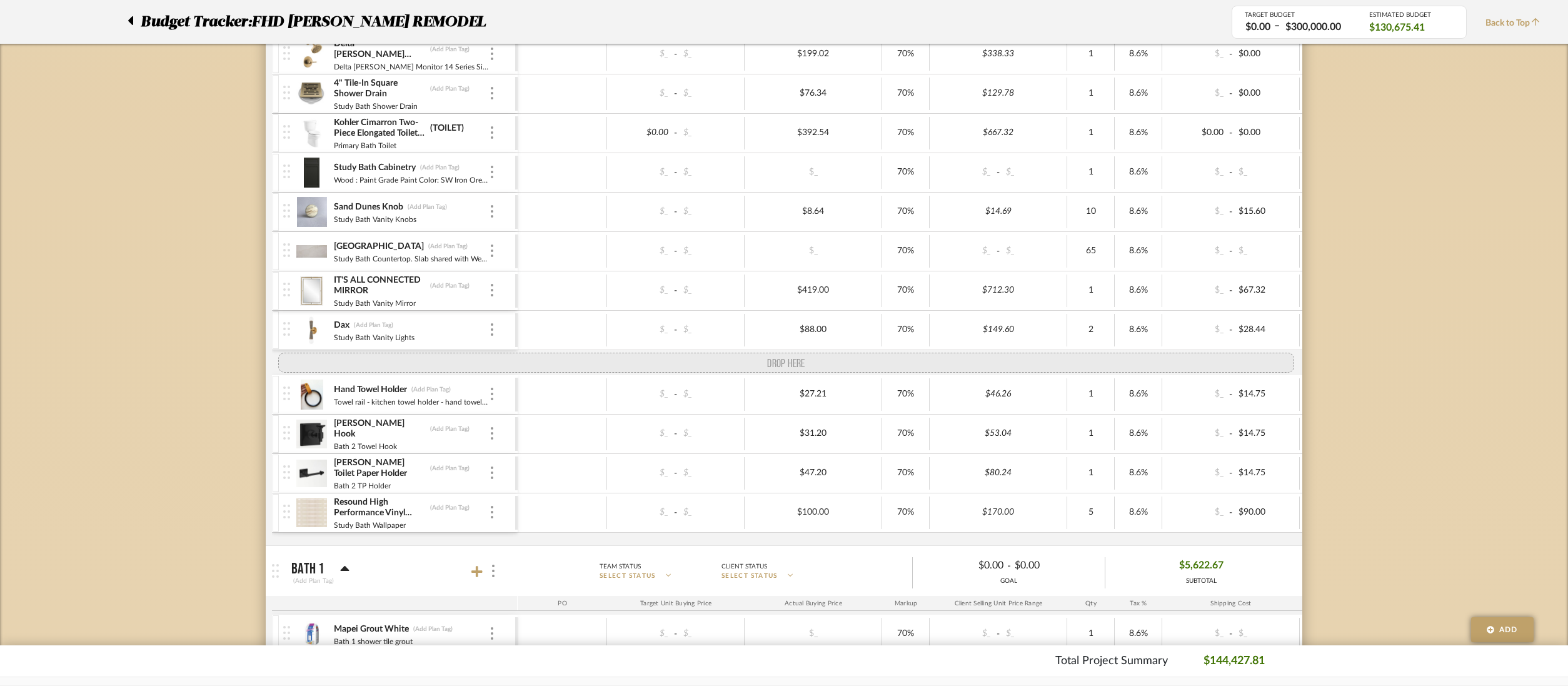
drag, startPoint x: 288, startPoint y: 522, endPoint x: 277, endPoint y: 363, distance: 159.4
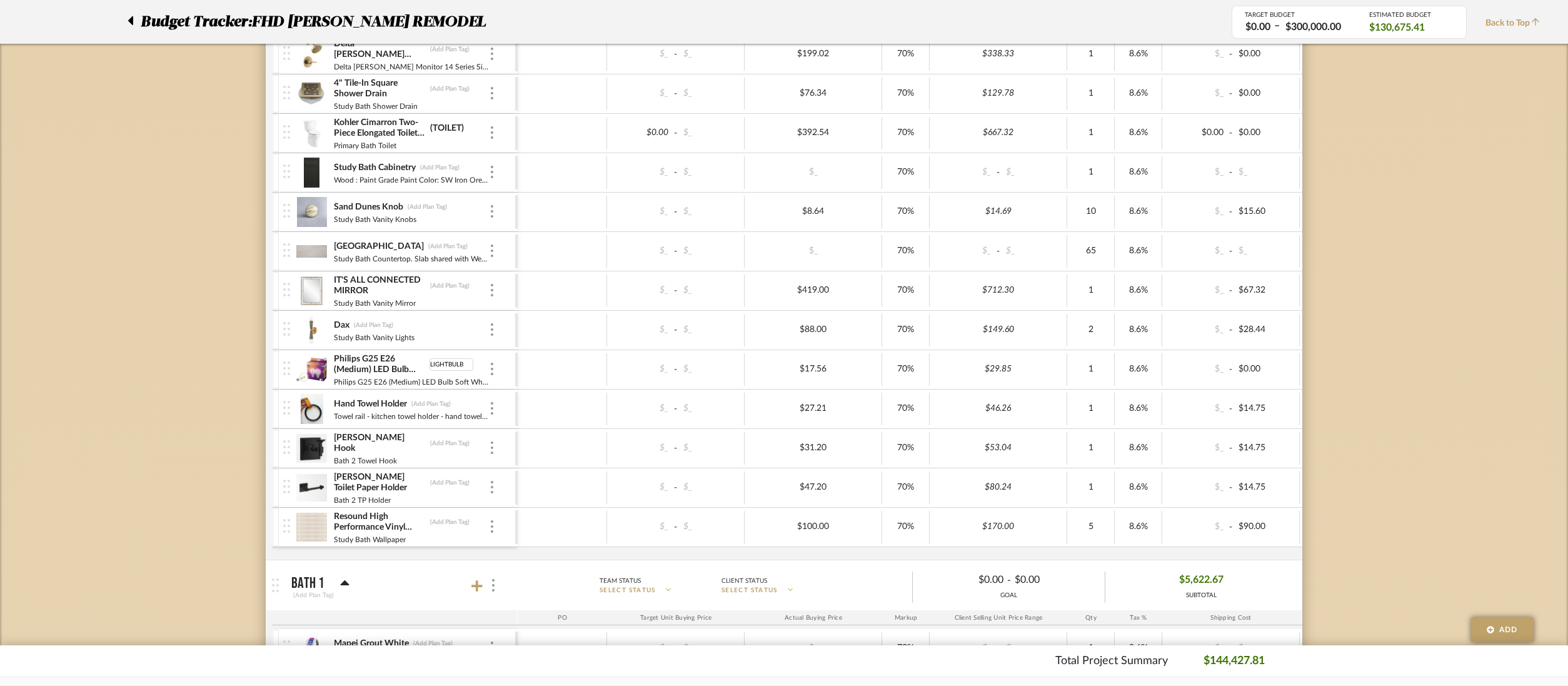
type input "LIGHTBULBS"
click at [395, 320] on div "Dax (Add Plan Tag)" at bounding box center [411, 326] width 155 height 12
type input "LIGHTS"
click at [464, 349] on div "Dax LIGHTS Study Bath Vanity Lights" at bounding box center [411, 330] width 155 height 38
drag, startPoint x: 431, startPoint y: 398, endPoint x: 511, endPoint y: 388, distance: 80.6
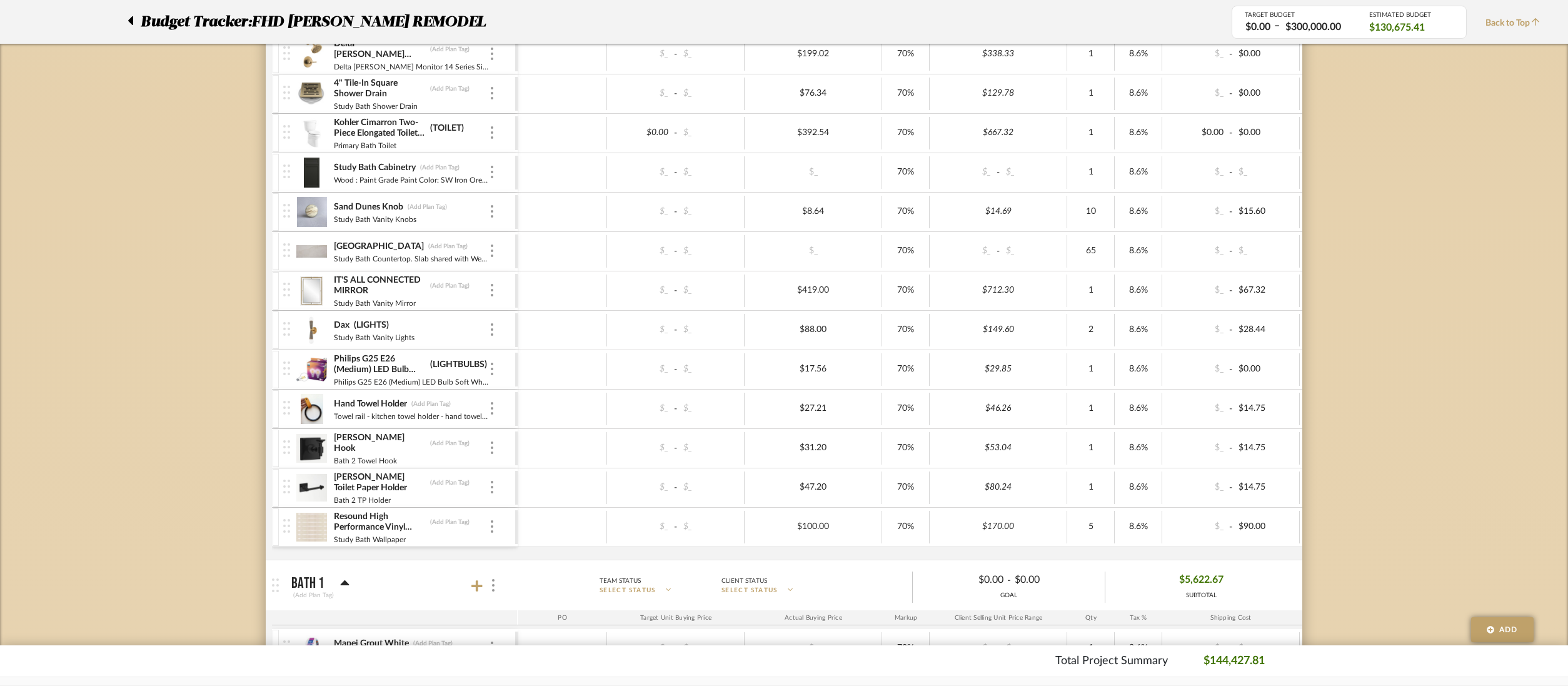
click at [431, 398] on div "Hand Towel Holder (Add Plan Tag)" at bounding box center [411, 404] width 155 height 12
type input "B"
type input "A"
type input "ACCESSORY"
drag, startPoint x: 452, startPoint y: 402, endPoint x: 394, endPoint y: 397, distance: 58.2
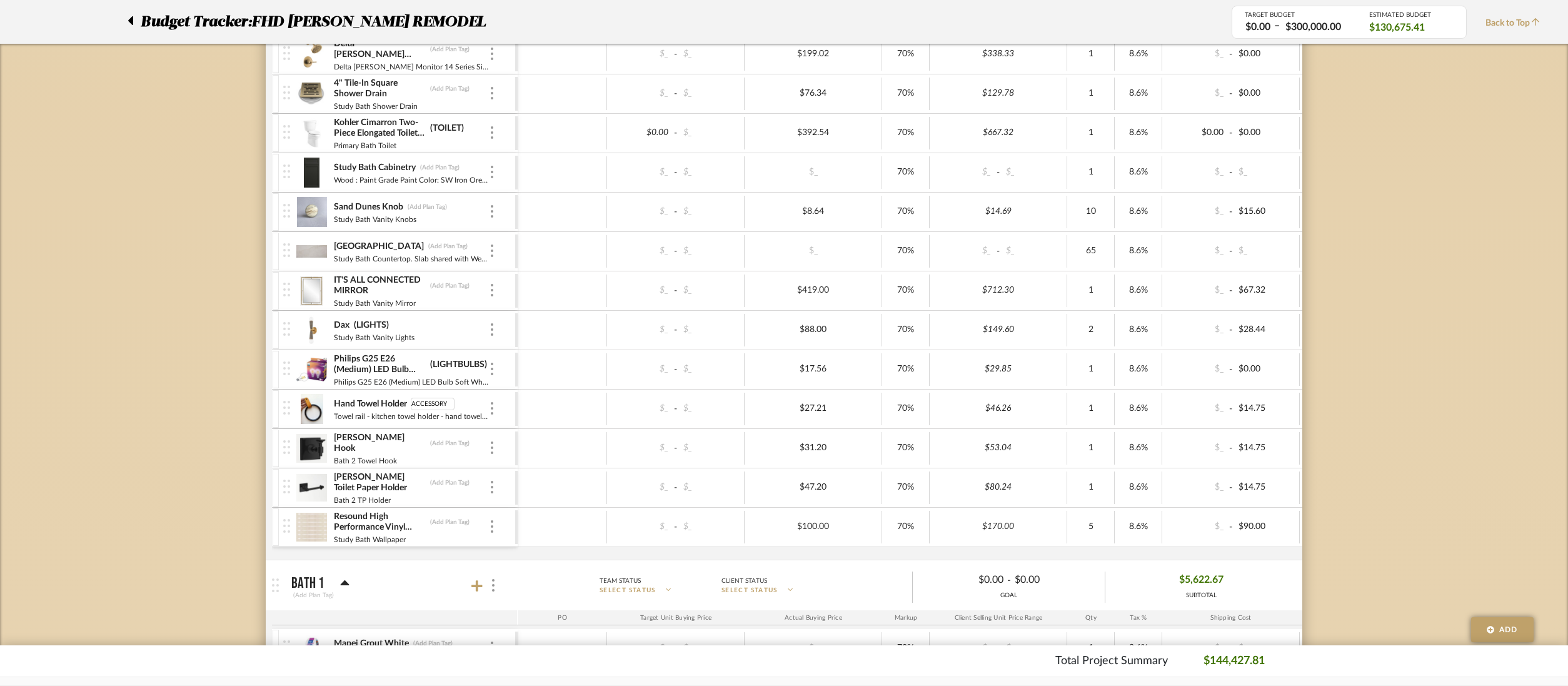
click at [394, 397] on div "Hand Towel Holder ACCESSORY Towel rail - kitchen towel holder - hand towel ring…" at bounding box center [411, 408] width 155 height 38
type input "ACCESSORY"
click at [442, 518] on div "Resound High Performance Vinyl Wallpaper (Add Plan Tag)" at bounding box center [411, 522] width 155 height 23
type input "WALLPAPER"
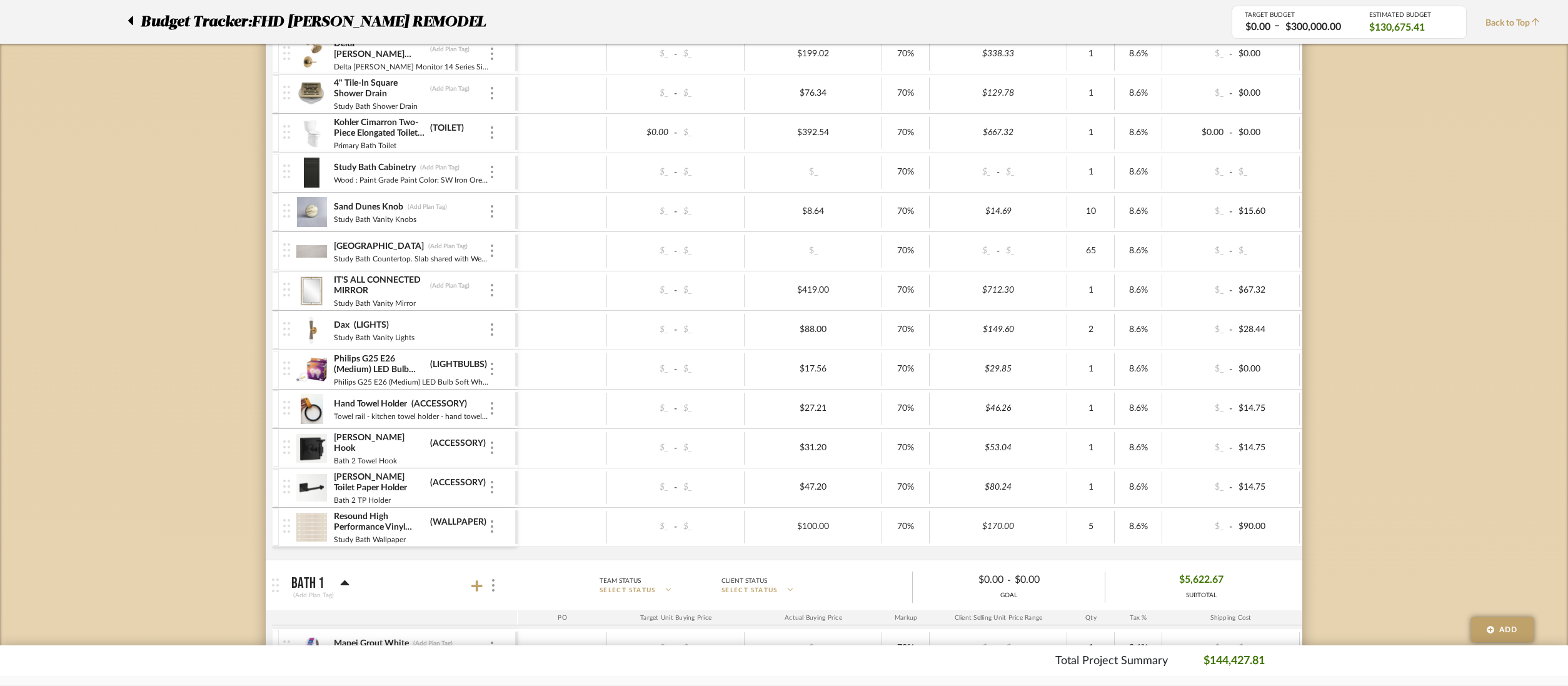
click at [614, 542] on div "$_ - $_" at bounding box center [676, 526] width 138 height 32
click at [548, 545] on div "$_ - $_ $100.00 70% $170.00 5 8.6% $_ - $90.00 0% Taxable $1,020.84" at bounding box center [1037, 527] width 1041 height 38
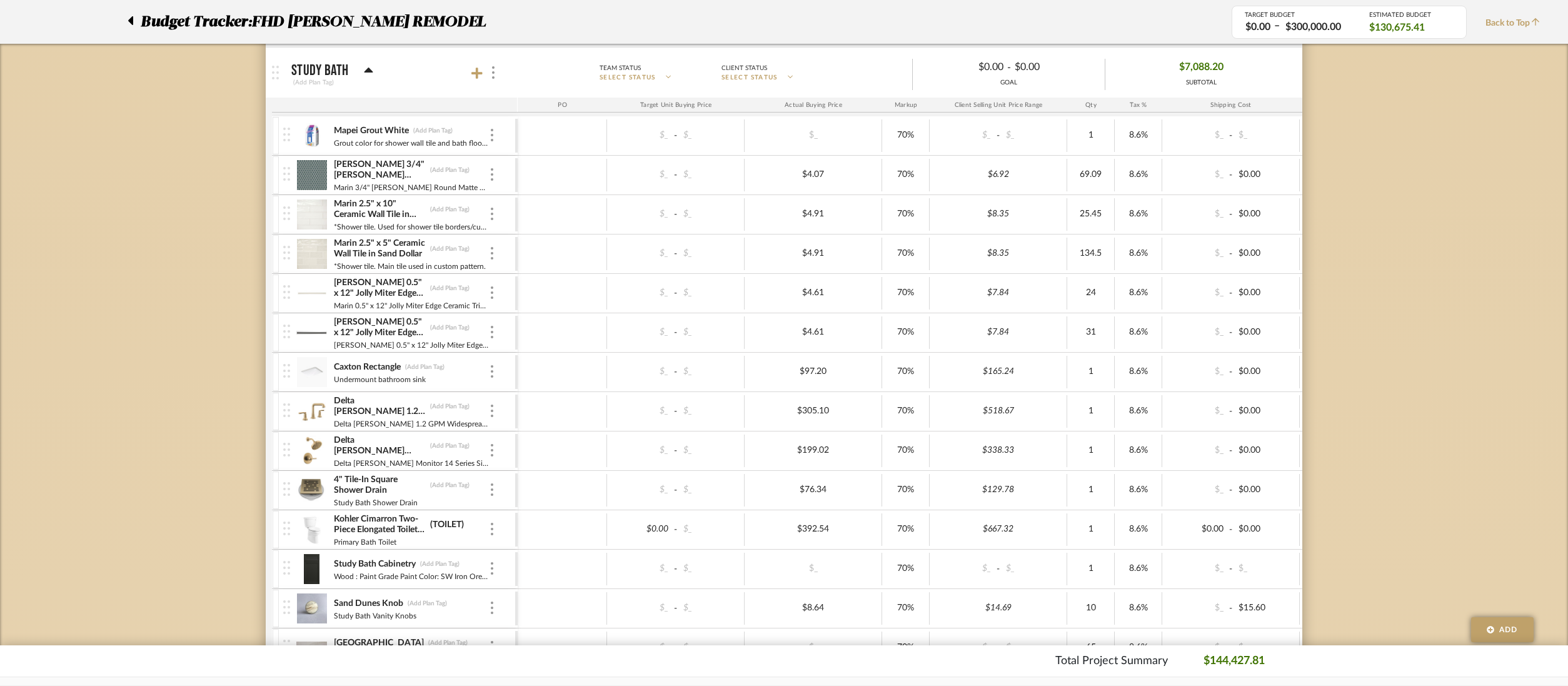
scroll to position [3357, 0]
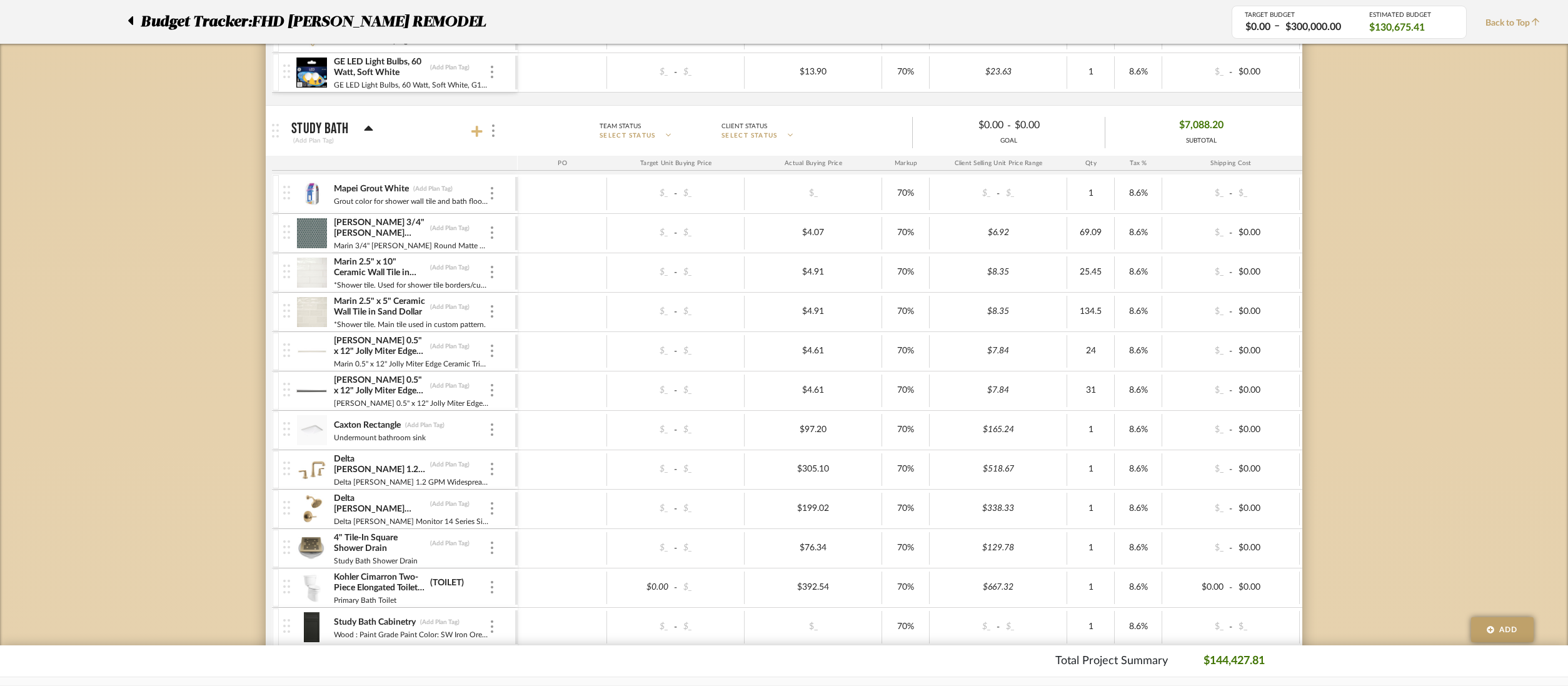
click at [472, 130] on icon at bounding box center [476, 131] width 11 height 11
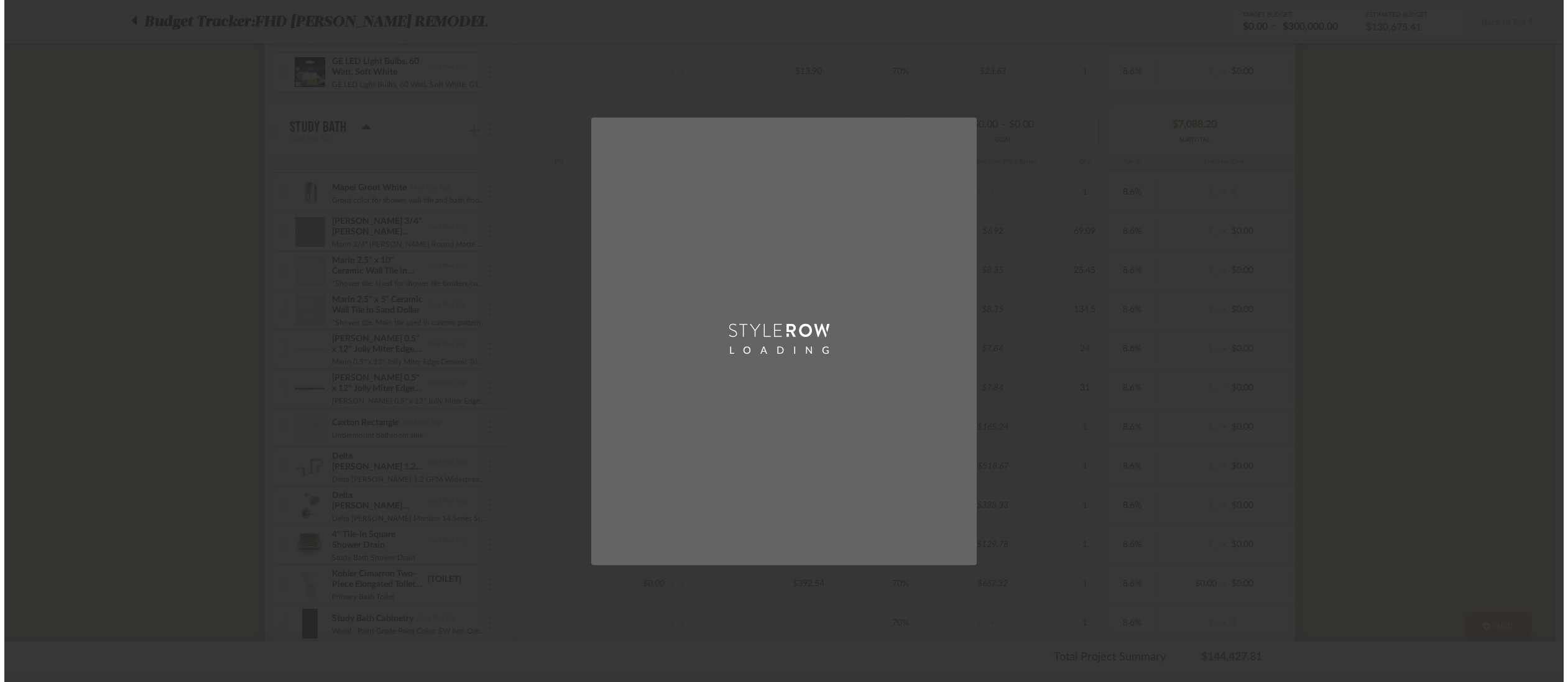
scroll to position [0, 0]
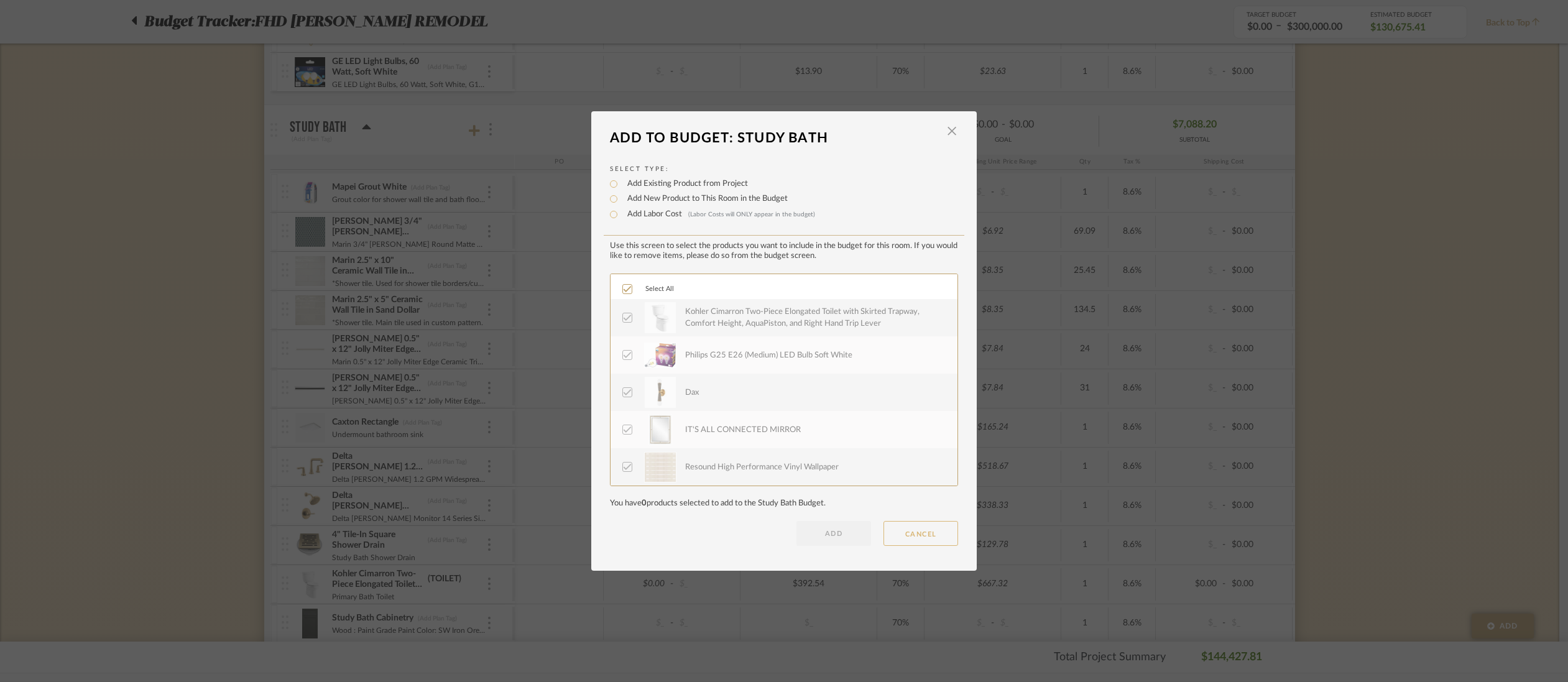
click at [897, 534] on button "CANCEL" at bounding box center [921, 534] width 75 height 25
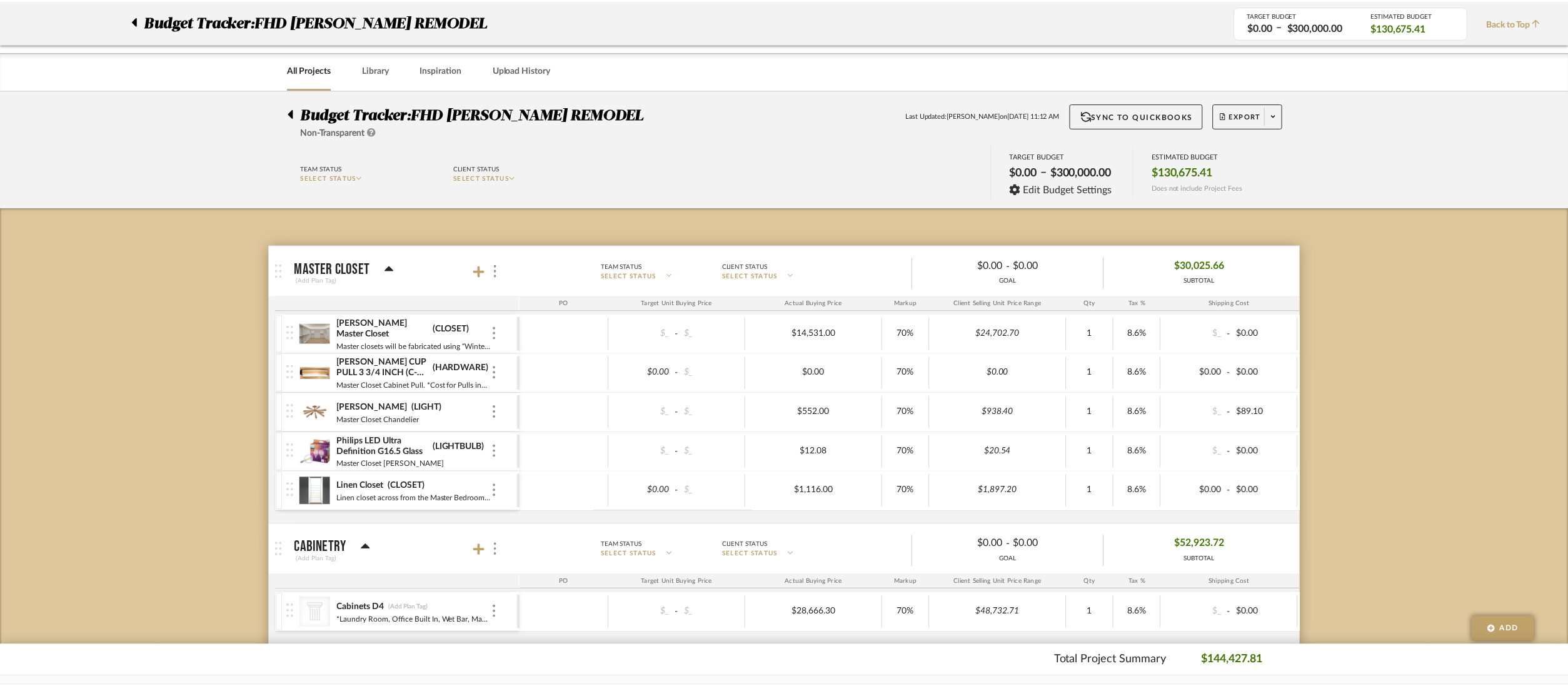
scroll to position [3357, 0]
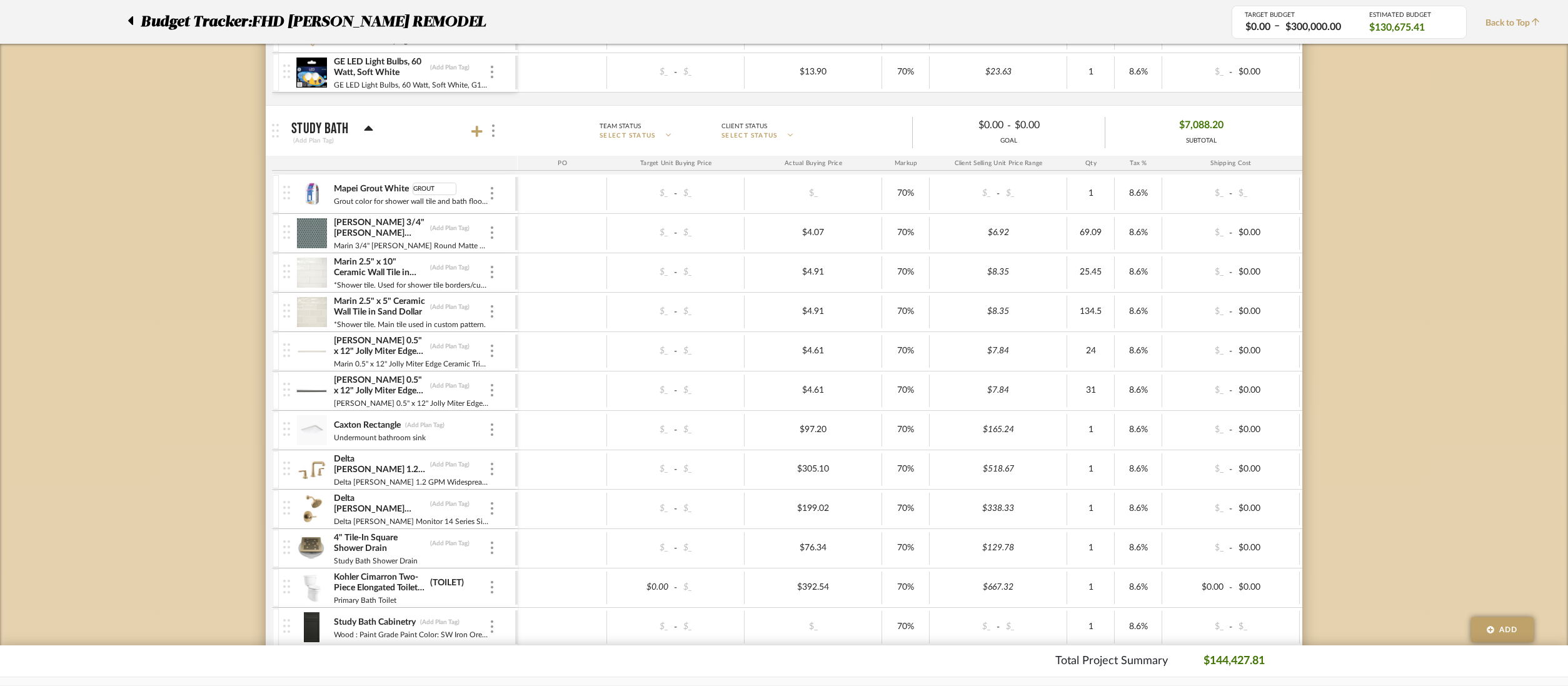
type input "GROUT"
click at [557, 204] on div at bounding box center [562, 194] width 89 height 32
click at [314, 191] on img at bounding box center [312, 194] width 31 height 30
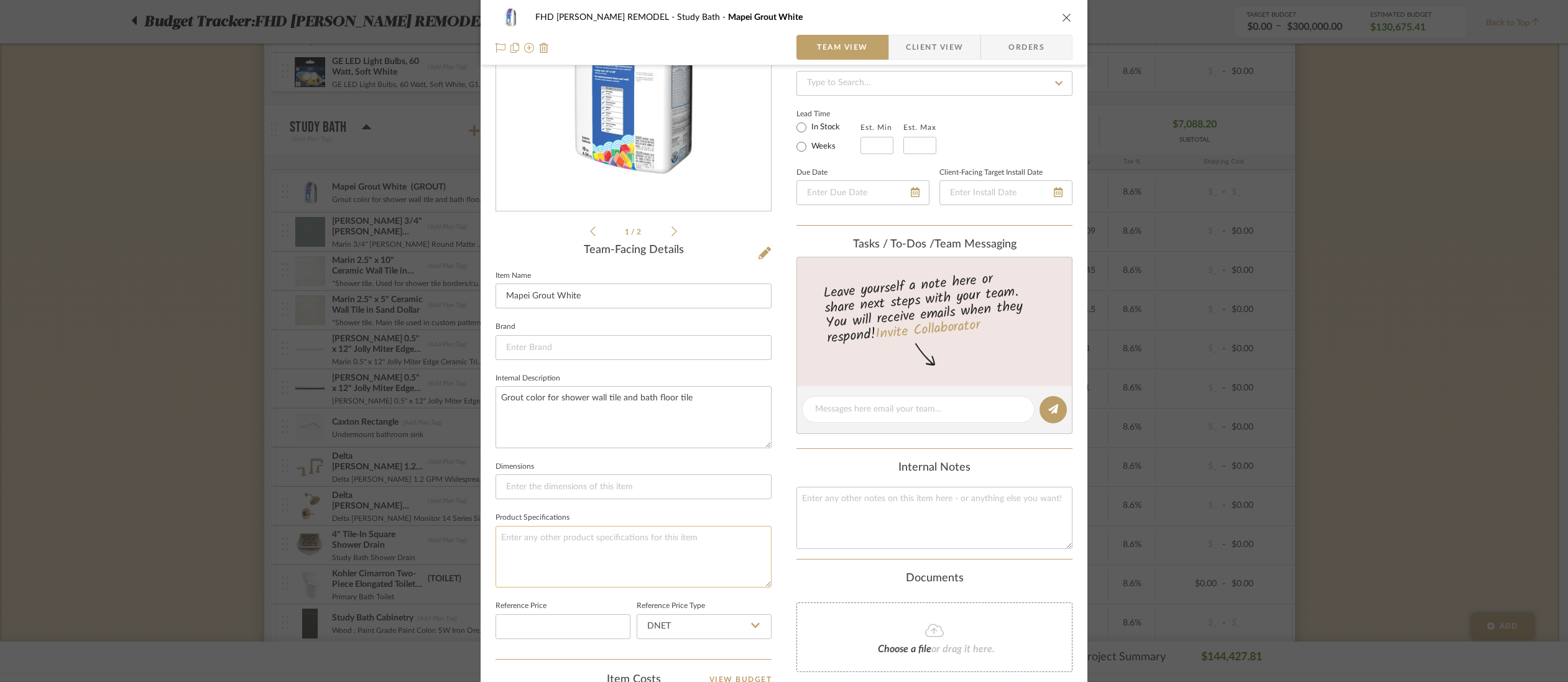
scroll to position [170, 0]
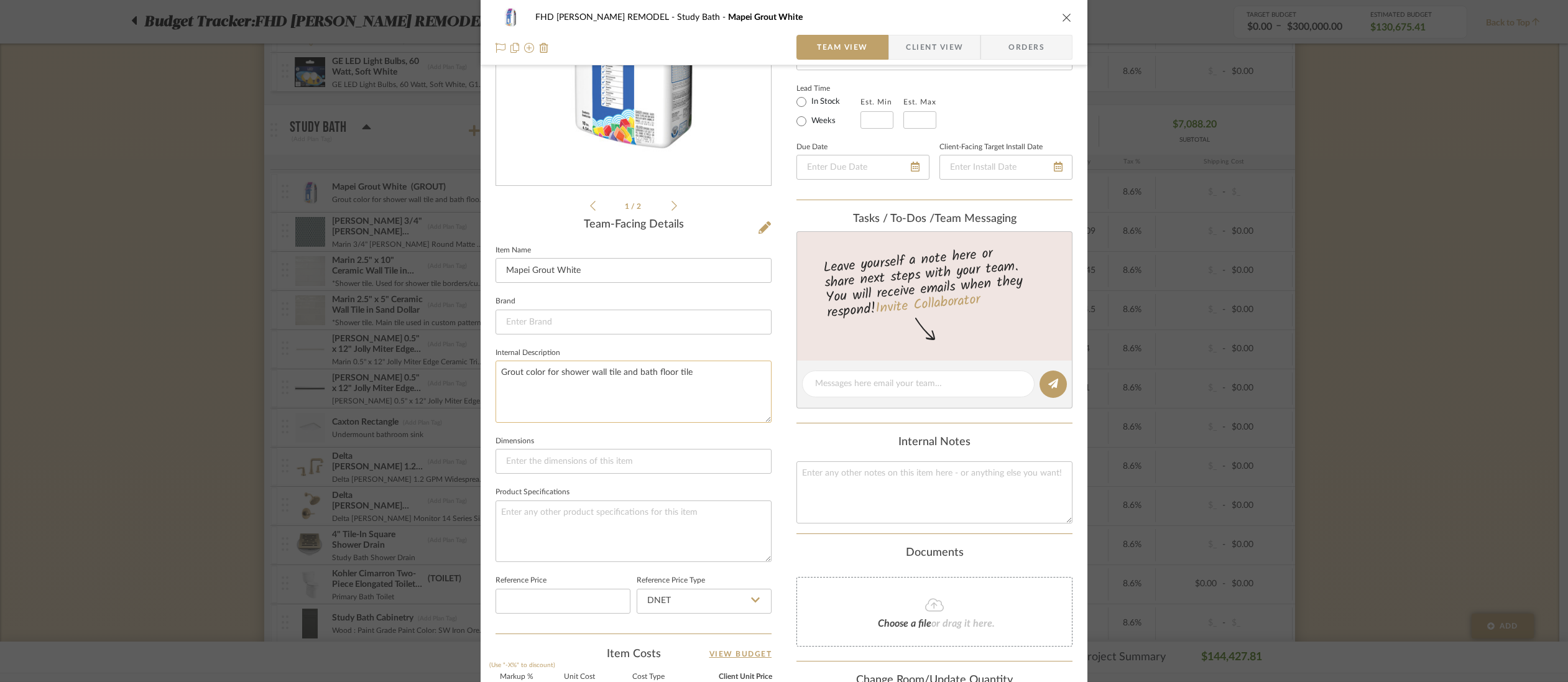
click at [552, 386] on textarea "Grout color for shower wall tile and bath floor tile" at bounding box center [633, 391] width 276 height 62
drag, startPoint x: 498, startPoint y: 372, endPoint x: 698, endPoint y: 373, distance: 200.0
click at [698, 373] on textarea "Grout color for shower wall tile and bath floor tile" at bounding box center [633, 391] width 276 height 62
click at [512, 508] on textarea at bounding box center [633, 531] width 276 height 62
paste textarea "Grout color for shower wall tile and bath floor tile"
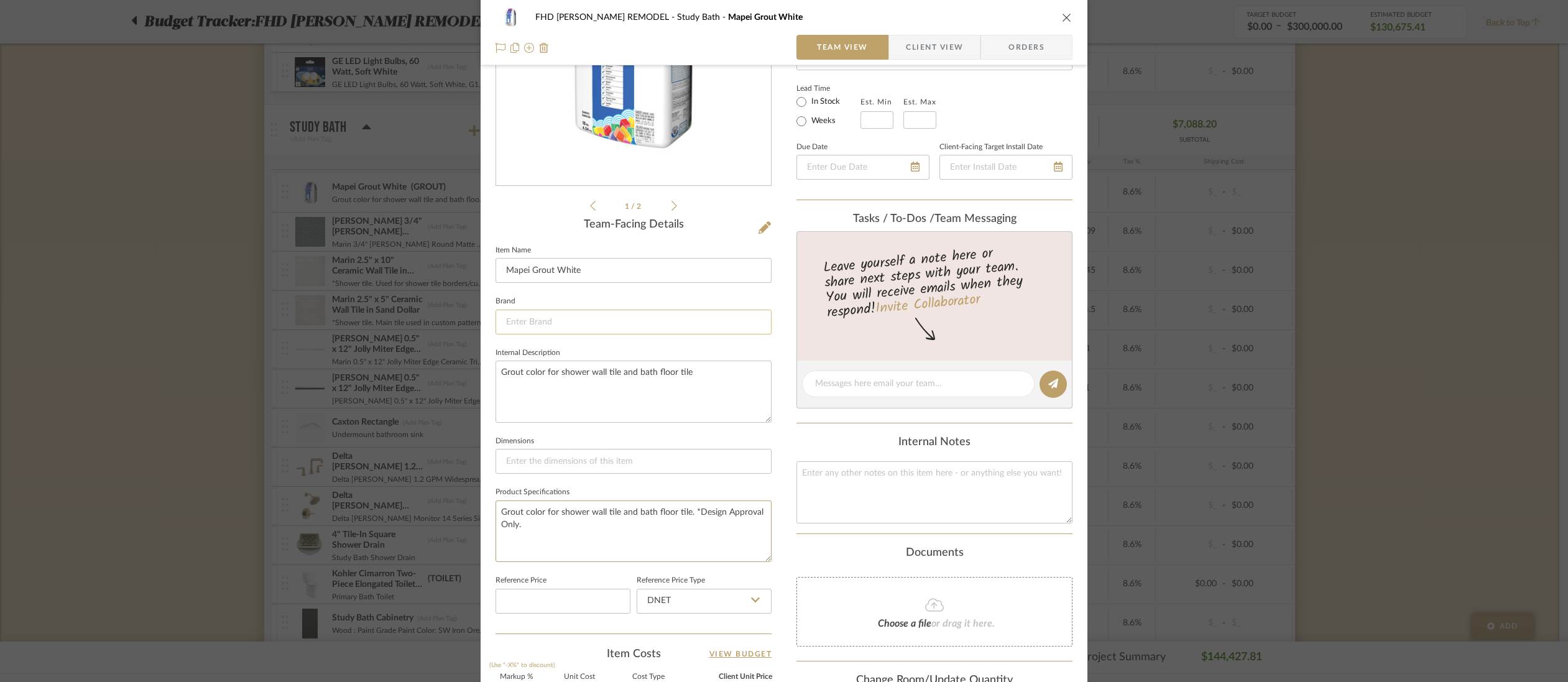
type textarea "Grout color for shower wall tile and bath floor tile. *Design Approval Only."
click at [521, 325] on input at bounding box center [633, 322] width 276 height 25
click at [527, 319] on input at bounding box center [633, 322] width 276 height 25
type input "Mapei"
click at [511, 356] on mat-option "Mapei" at bounding box center [629, 353] width 275 height 32
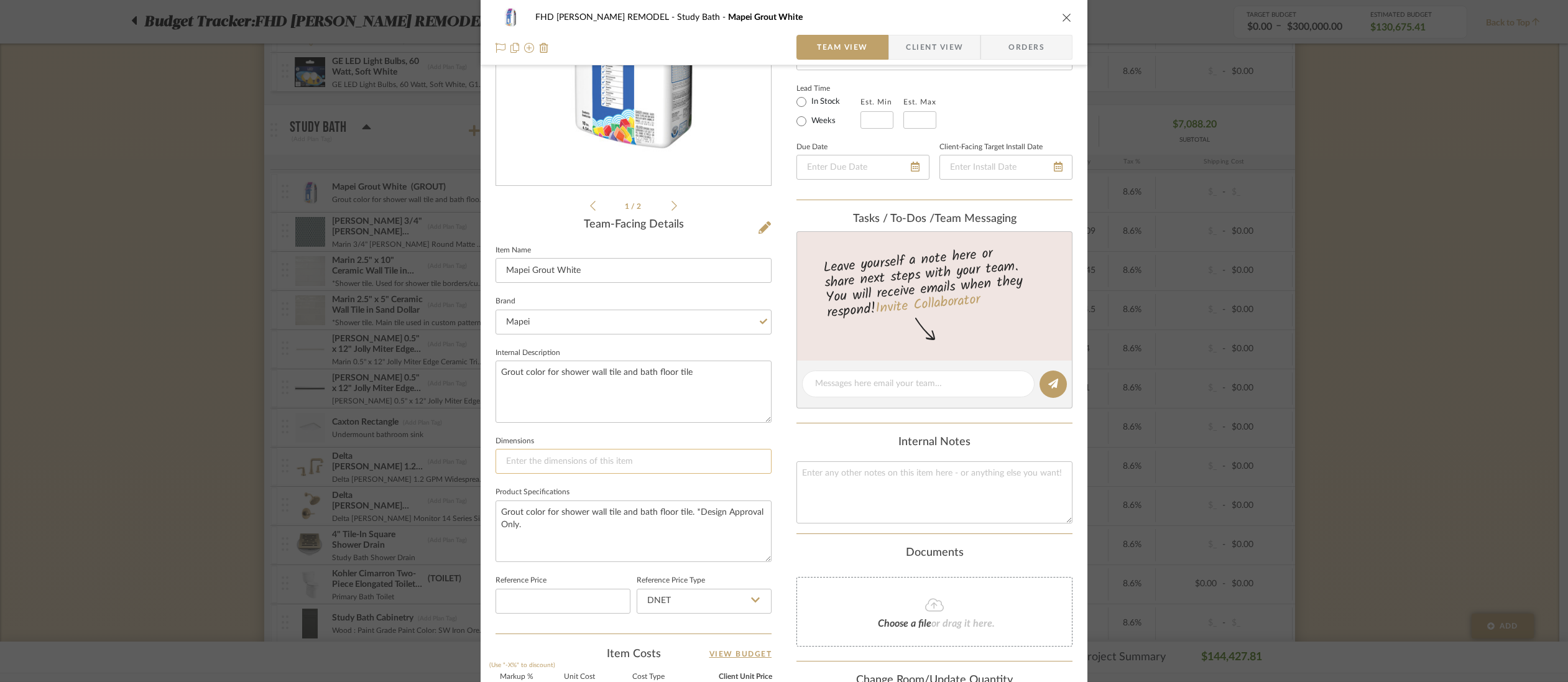
click at [519, 462] on input at bounding box center [633, 461] width 276 height 25
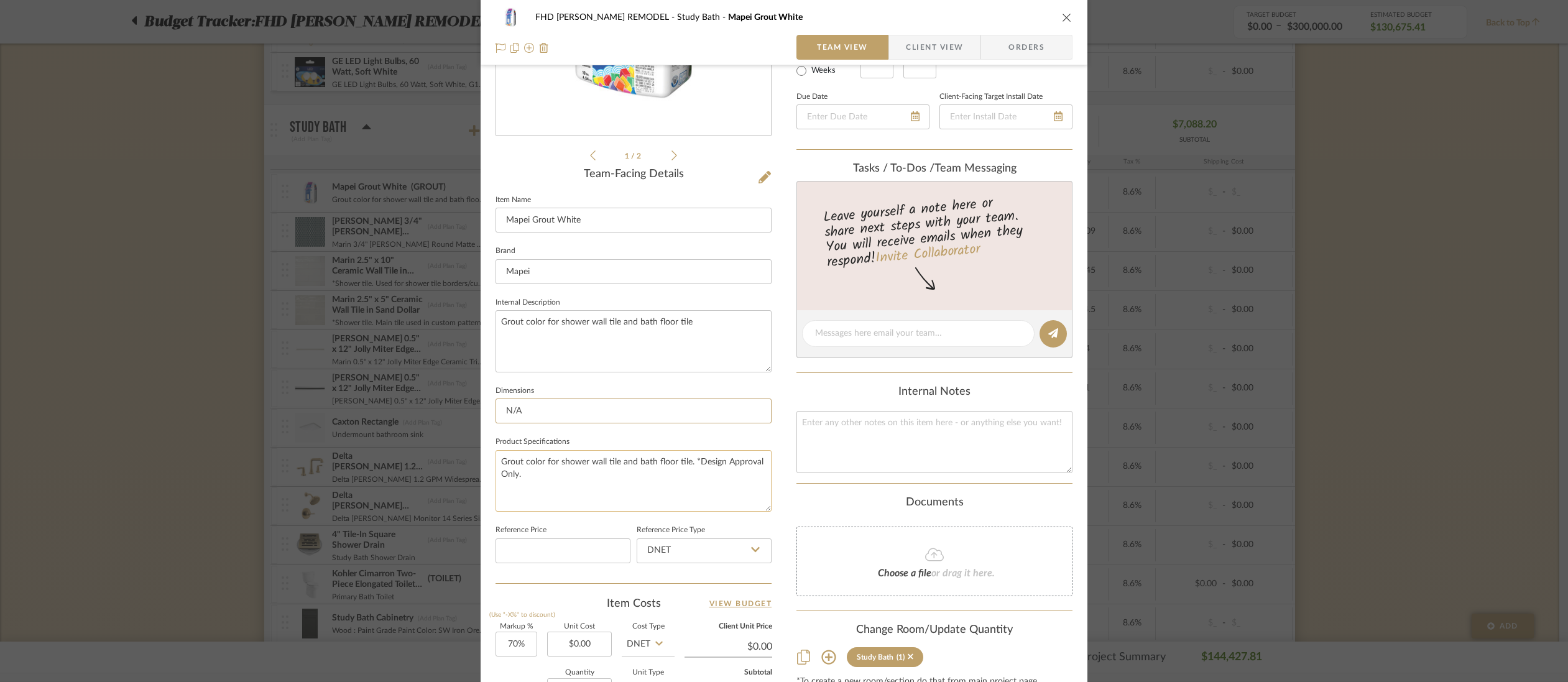
scroll to position [144, 0]
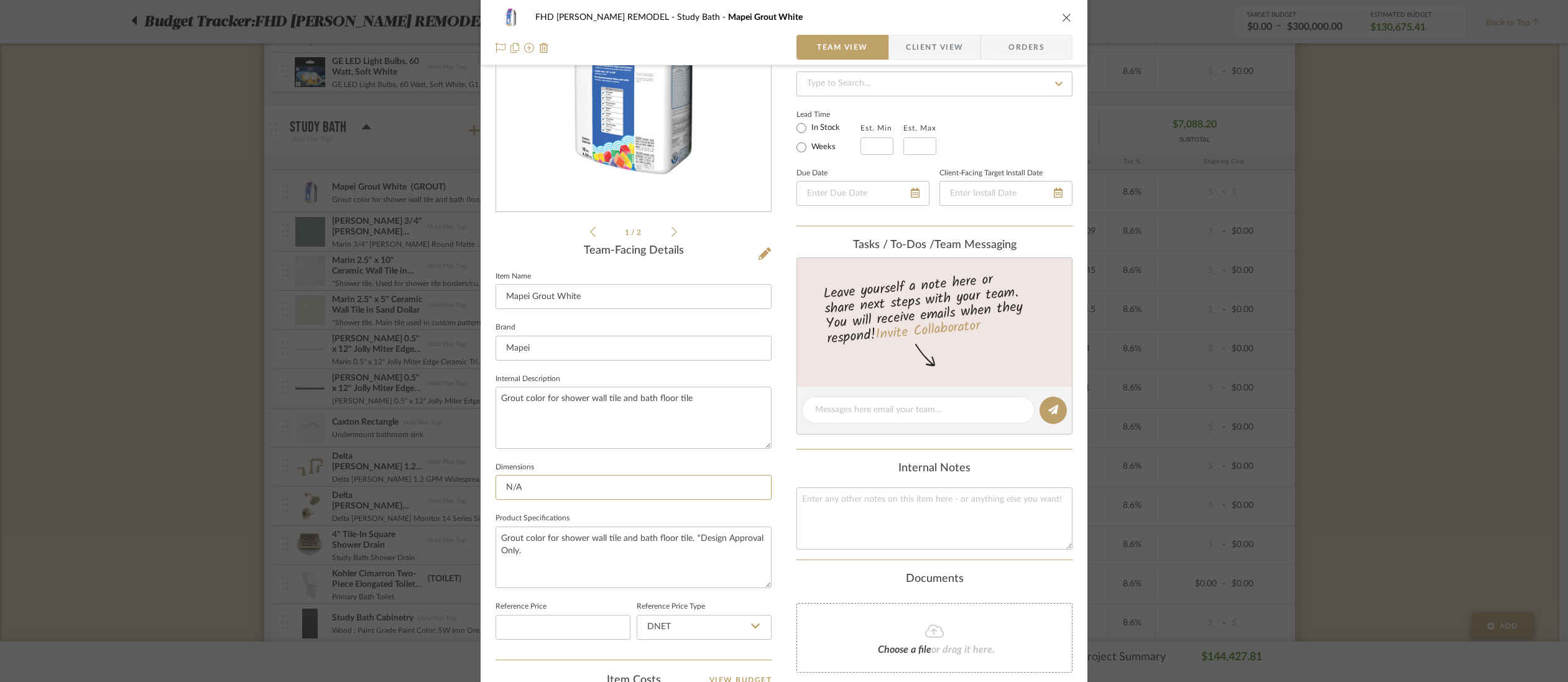
type input "N/A"
click at [1062, 21] on icon "close" at bounding box center [1066, 16] width 10 height 10
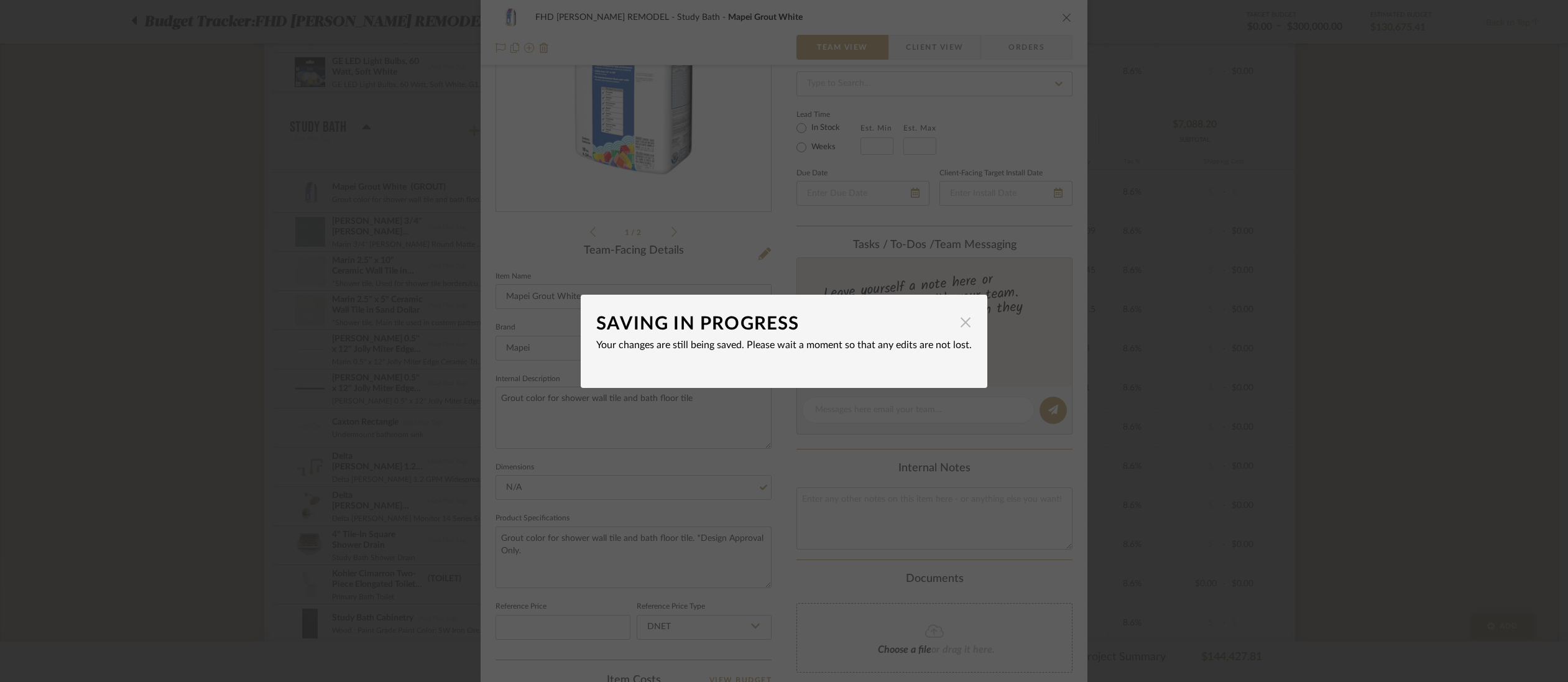
click at [967, 326] on span "button" at bounding box center [966, 323] width 25 height 25
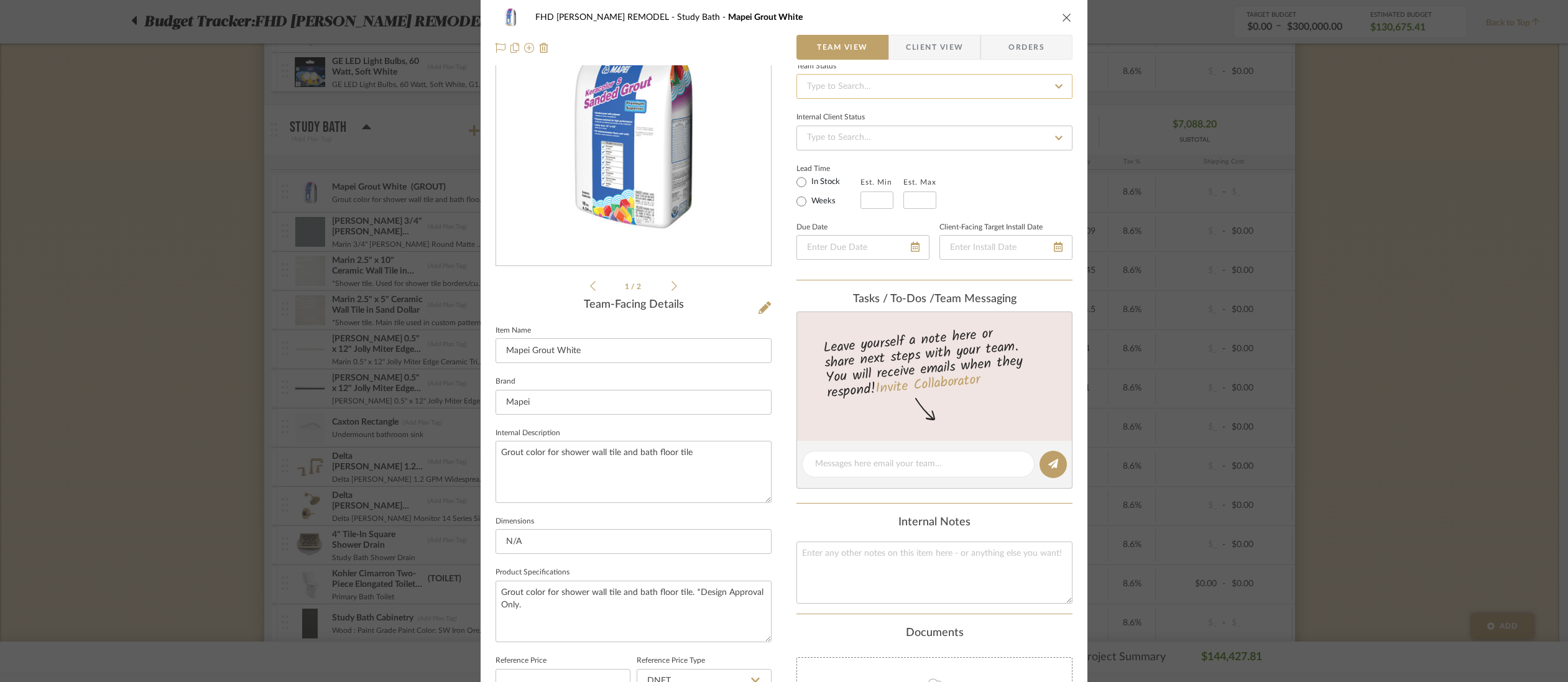
scroll to position [0, 0]
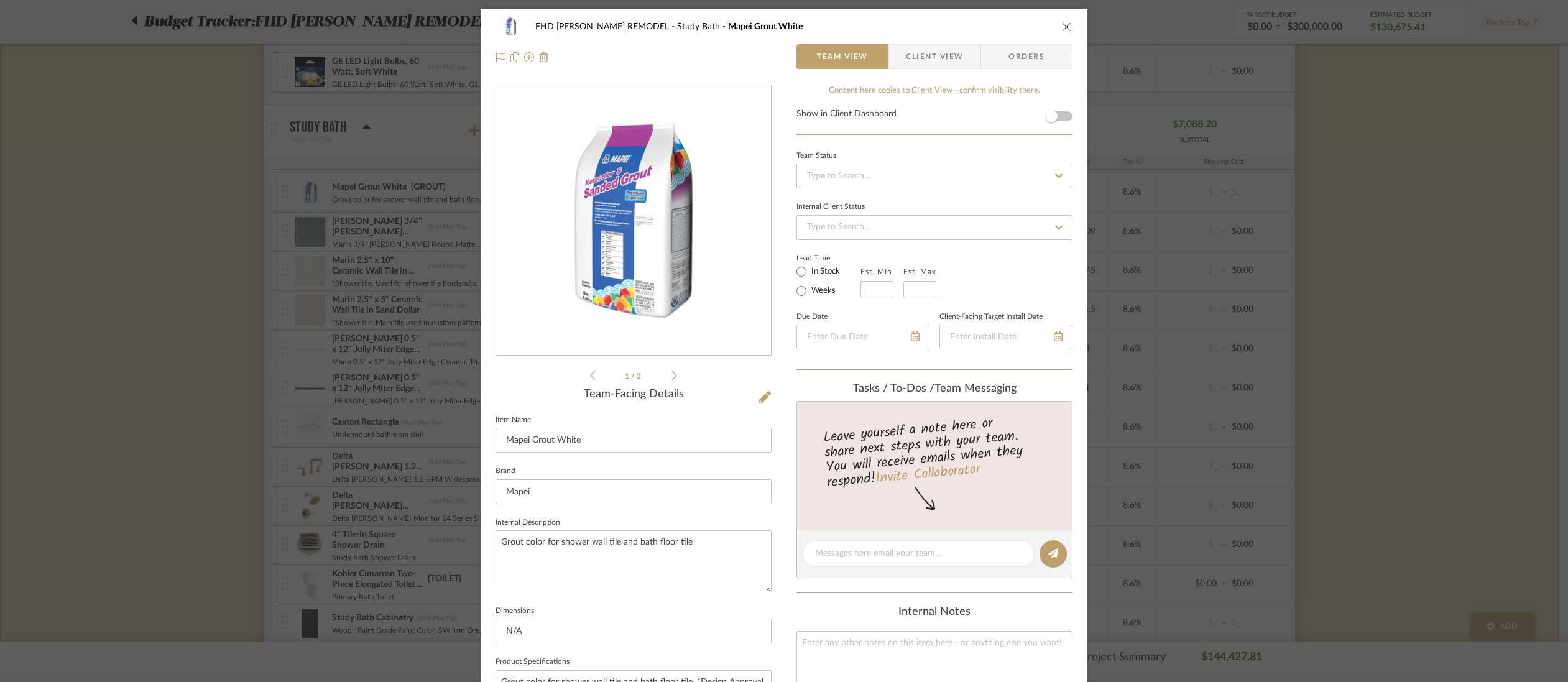
click at [1062, 25] on icon "close" at bounding box center [1066, 26] width 10 height 10
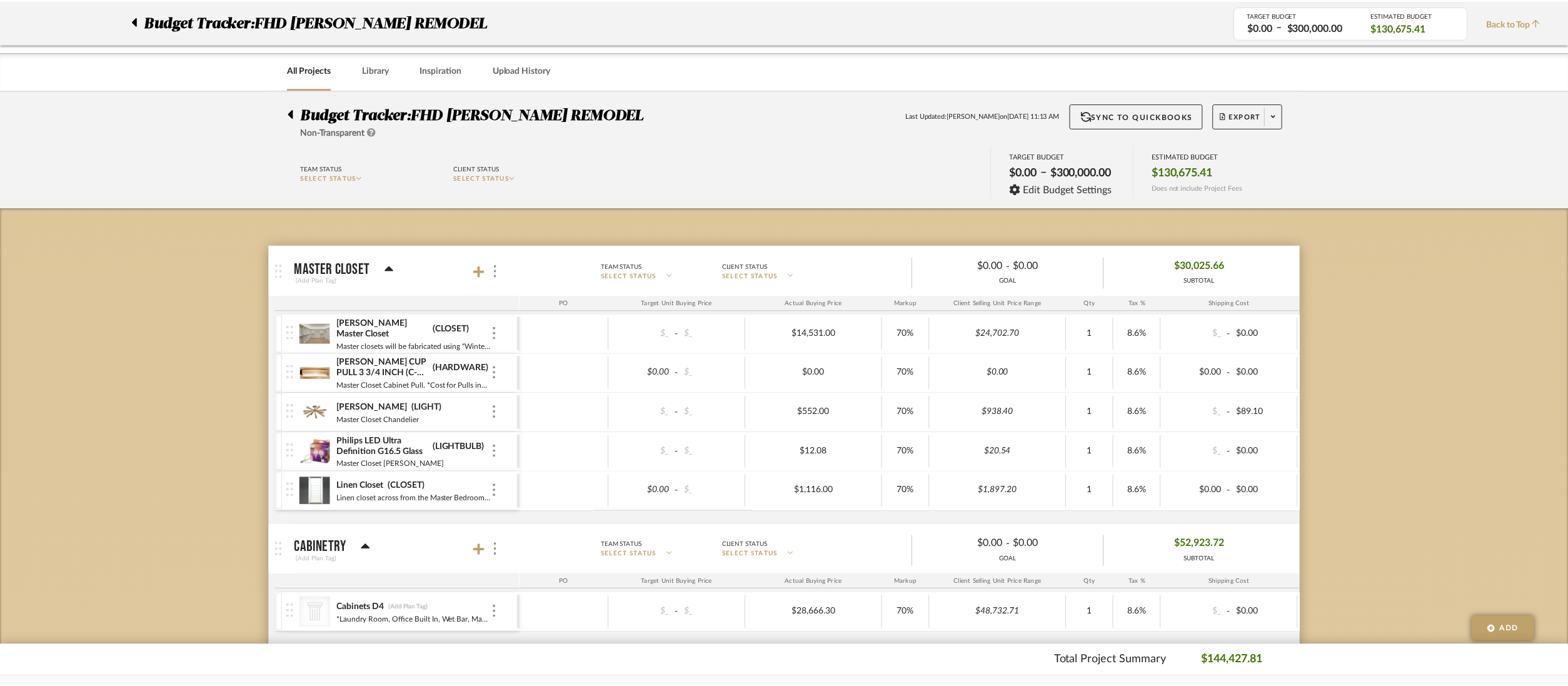
scroll to position [3357, 0]
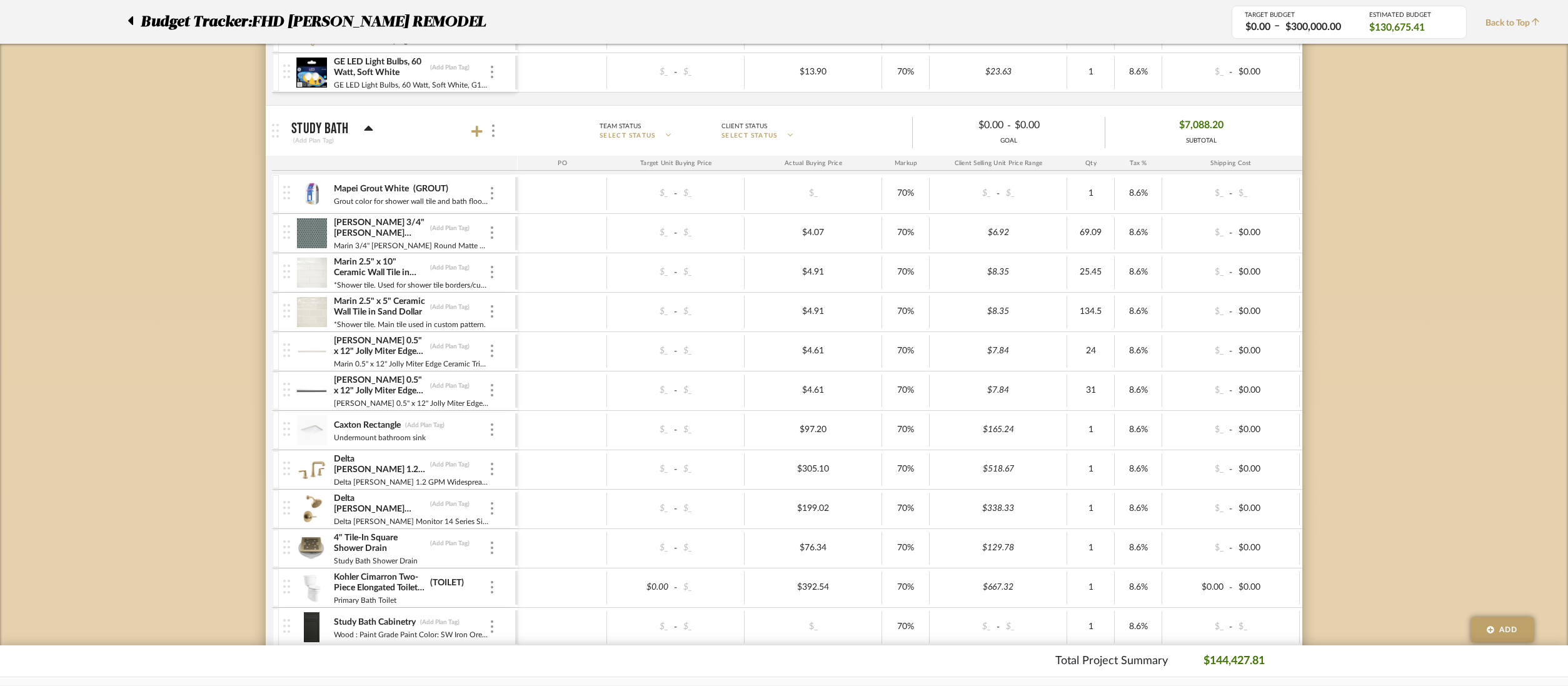
click at [444, 222] on div "Marin 3/4" [PERSON_NAME] Round Matte Porcelain Mosaic (Add Plan Tag)" at bounding box center [411, 229] width 155 height 23
type input "S"
type input "TILE"
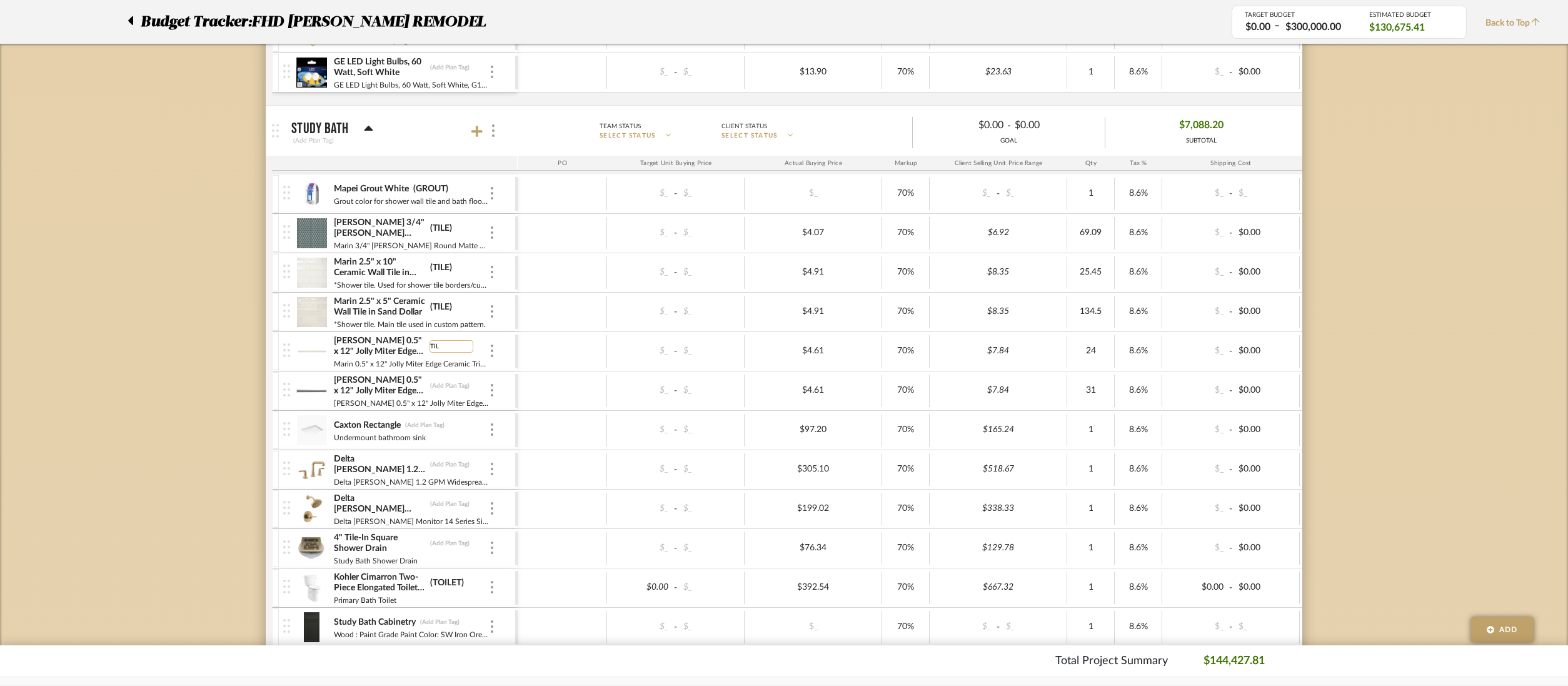
type input "TILE"
type input "PLUMBING"
click at [476, 426] on div "Caxton Rectangle (PLUMBING)" at bounding box center [411, 426] width 155 height 12
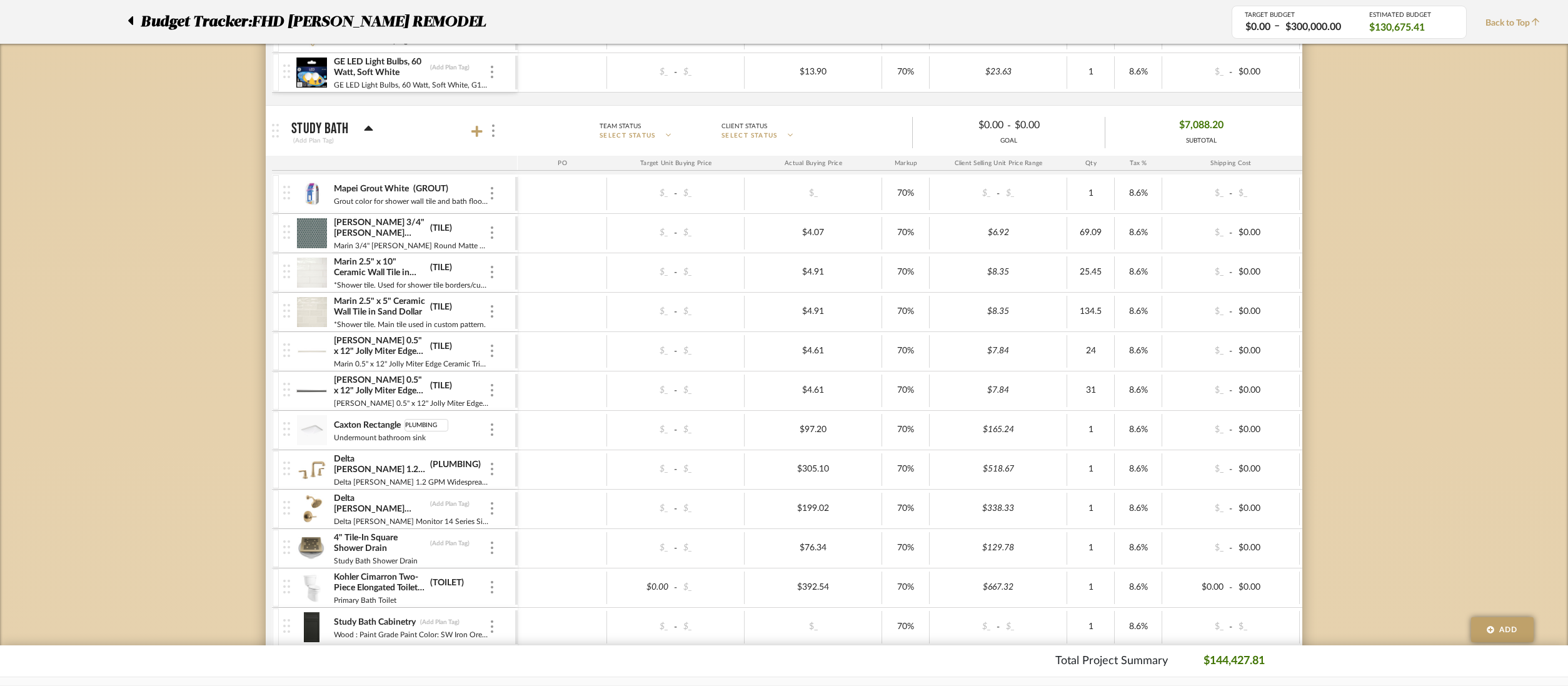
drag, startPoint x: 442, startPoint y: 427, endPoint x: 401, endPoint y: 418, distance: 42.0
click at [401, 418] on div "Caxton Rectangle PLUMBING Undermount bathroom sink" at bounding box center [411, 430] width 155 height 38
type input "SINKS"
type input "PLUMBING"
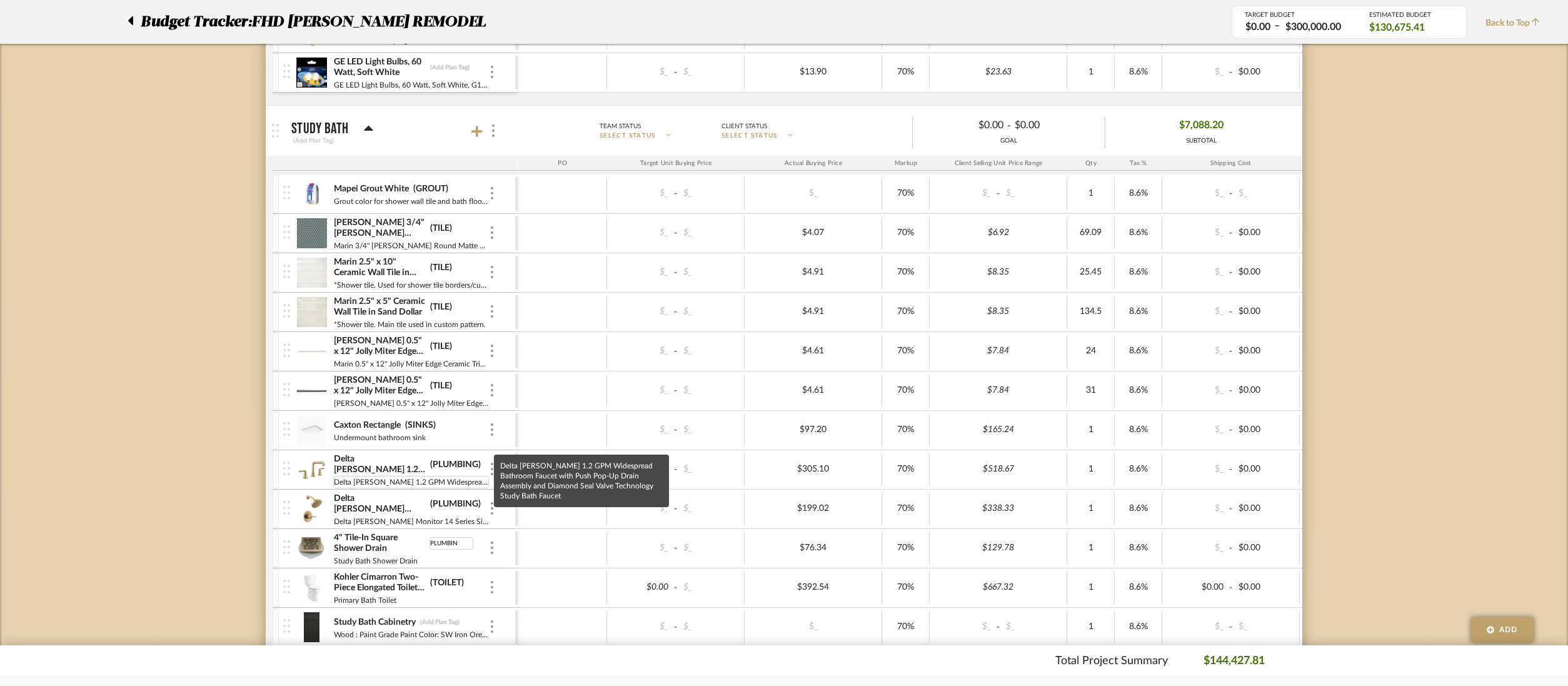
type input "PLUMBING"
click at [477, 572] on div "Kohler Cimarron Two-Piece Elongated Toilet with Skirted Trapway, Comfort Height…" at bounding box center [411, 583] width 155 height 23
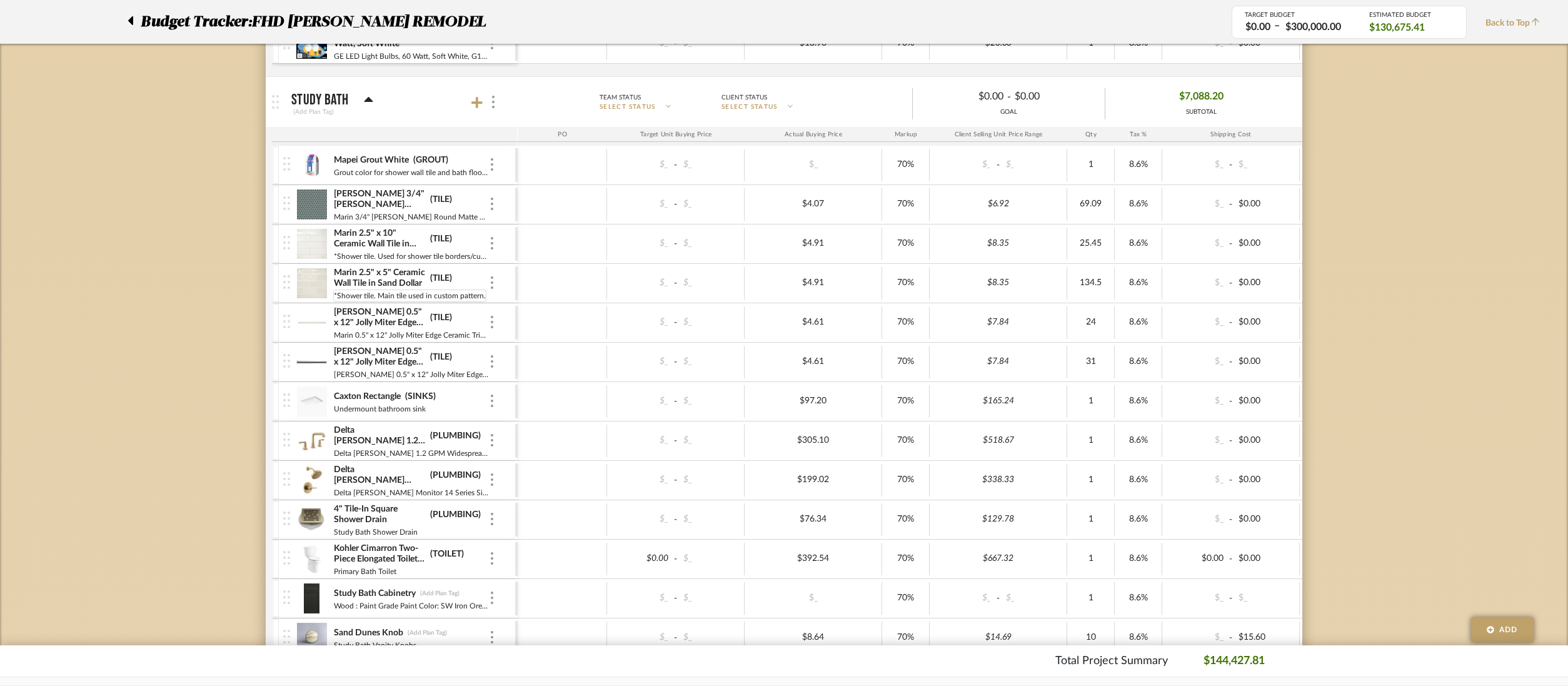
scroll to position [3466, 0]
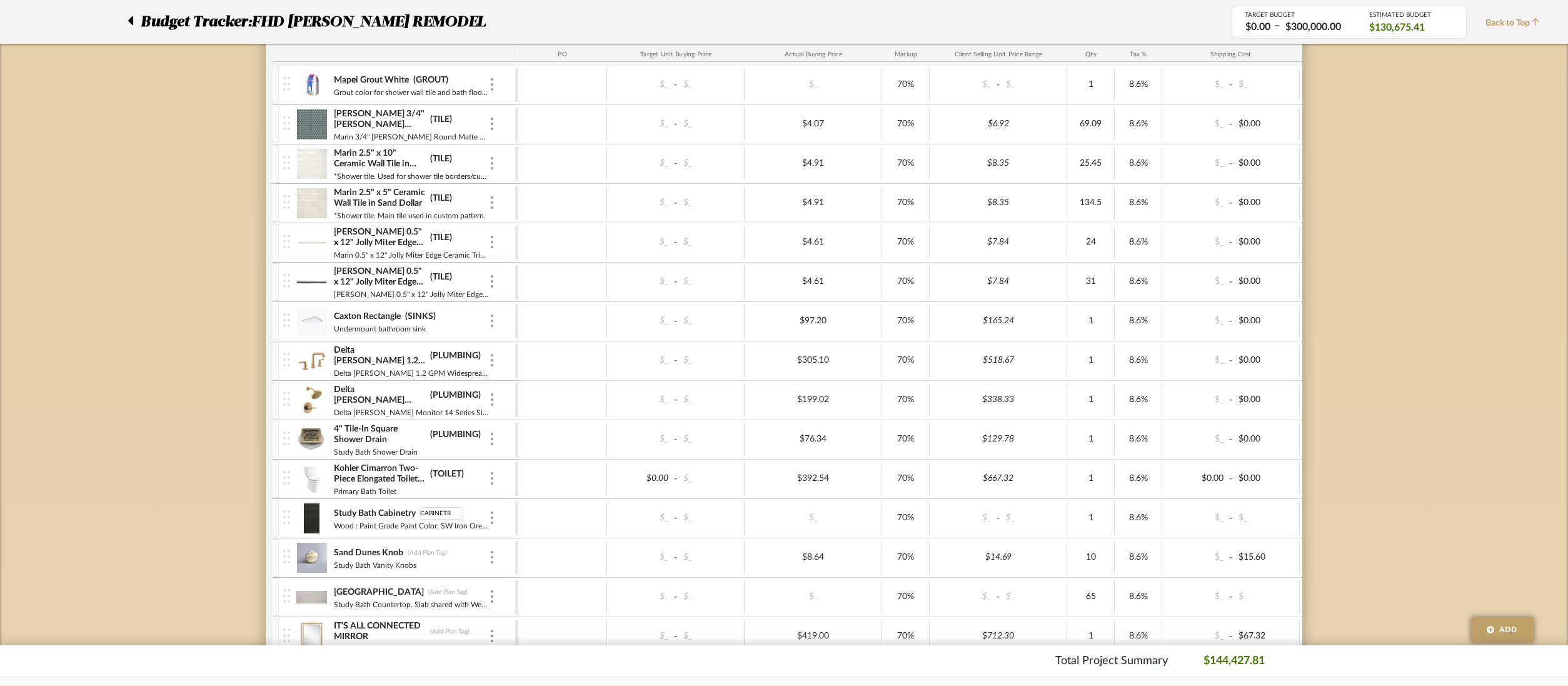
type input "CABINETRY"
type input "HARDWARE"
type input "COUNTERTOP"
click at [578, 122] on div at bounding box center [562, 124] width 89 height 32
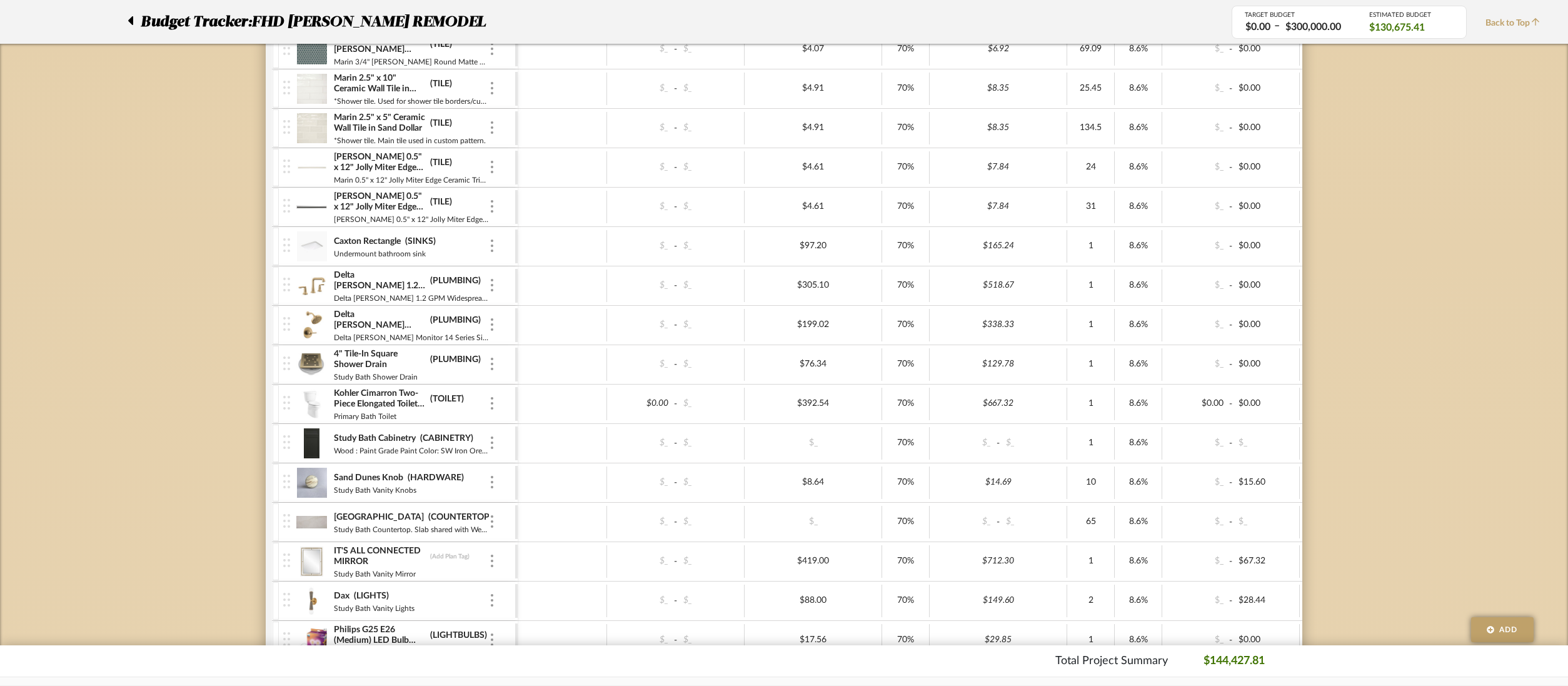
scroll to position [3645, 0]
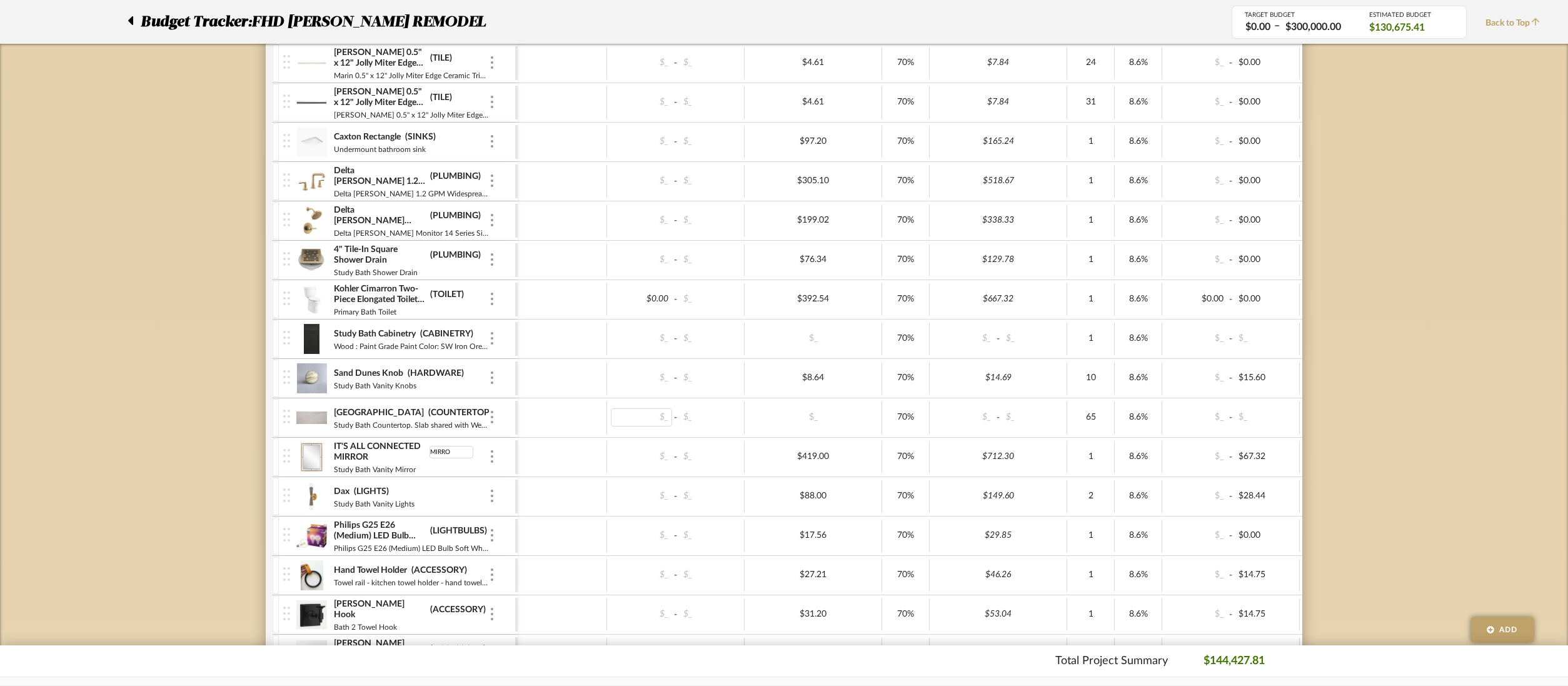
type input "MIRROR"
click at [459, 504] on div "Study Bath Vanity Lights" at bounding box center [411, 502] width 155 height 10
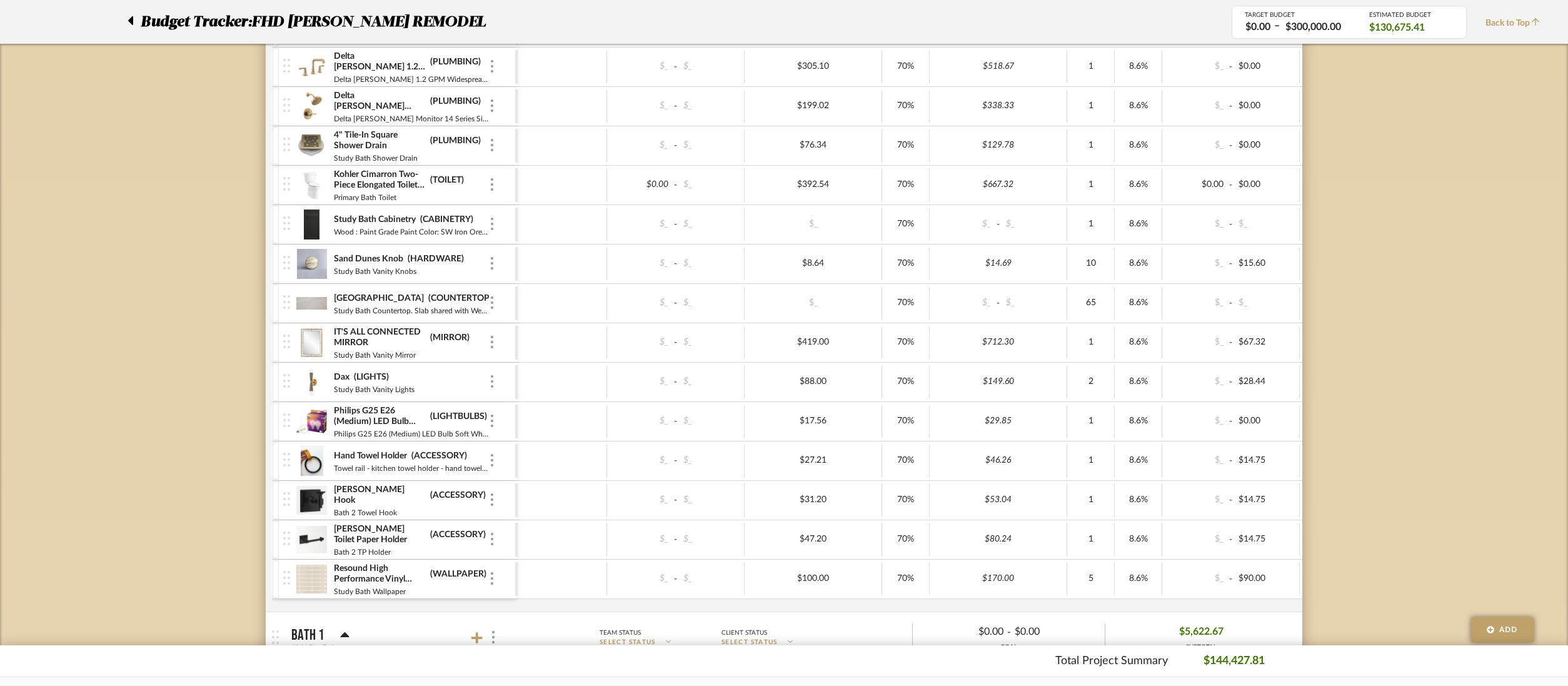
scroll to position [3430, 0]
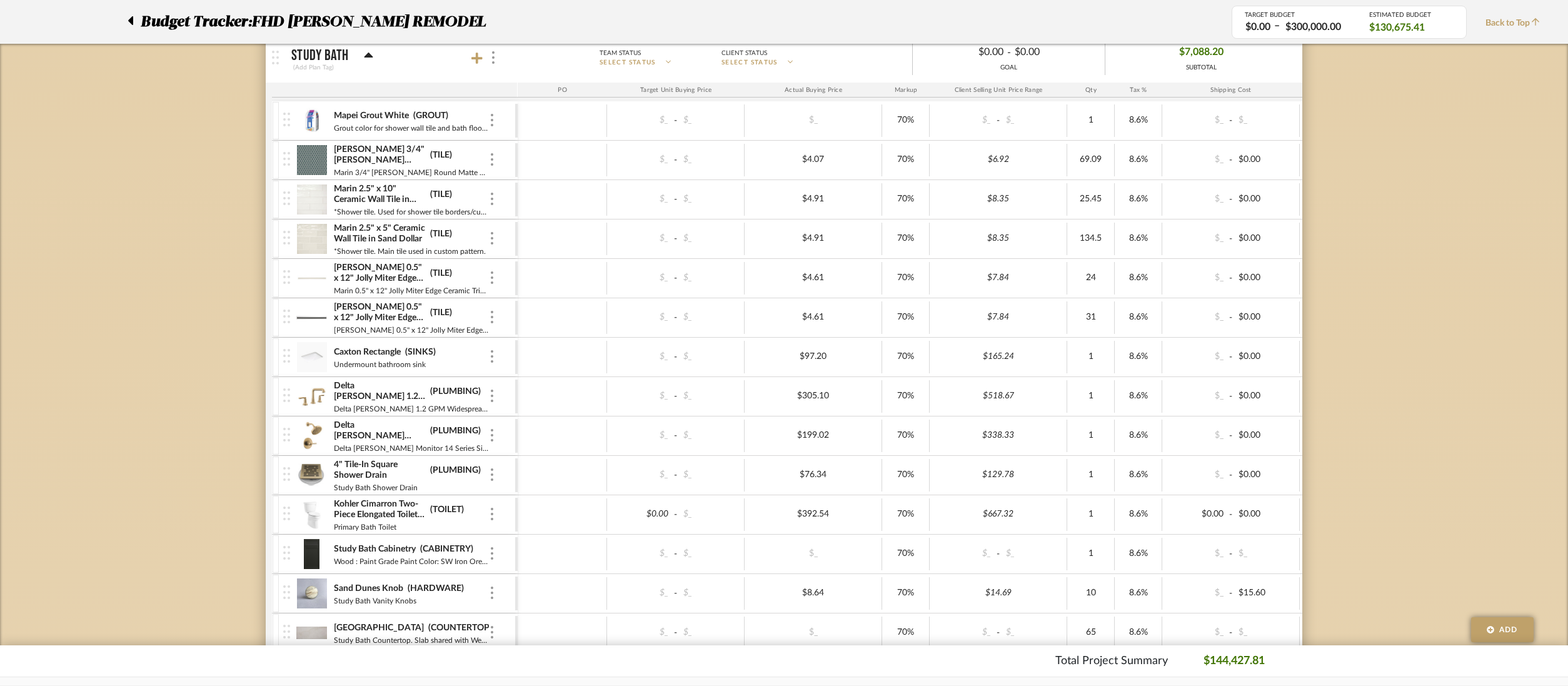
click at [317, 552] on img at bounding box center [312, 554] width 31 height 30
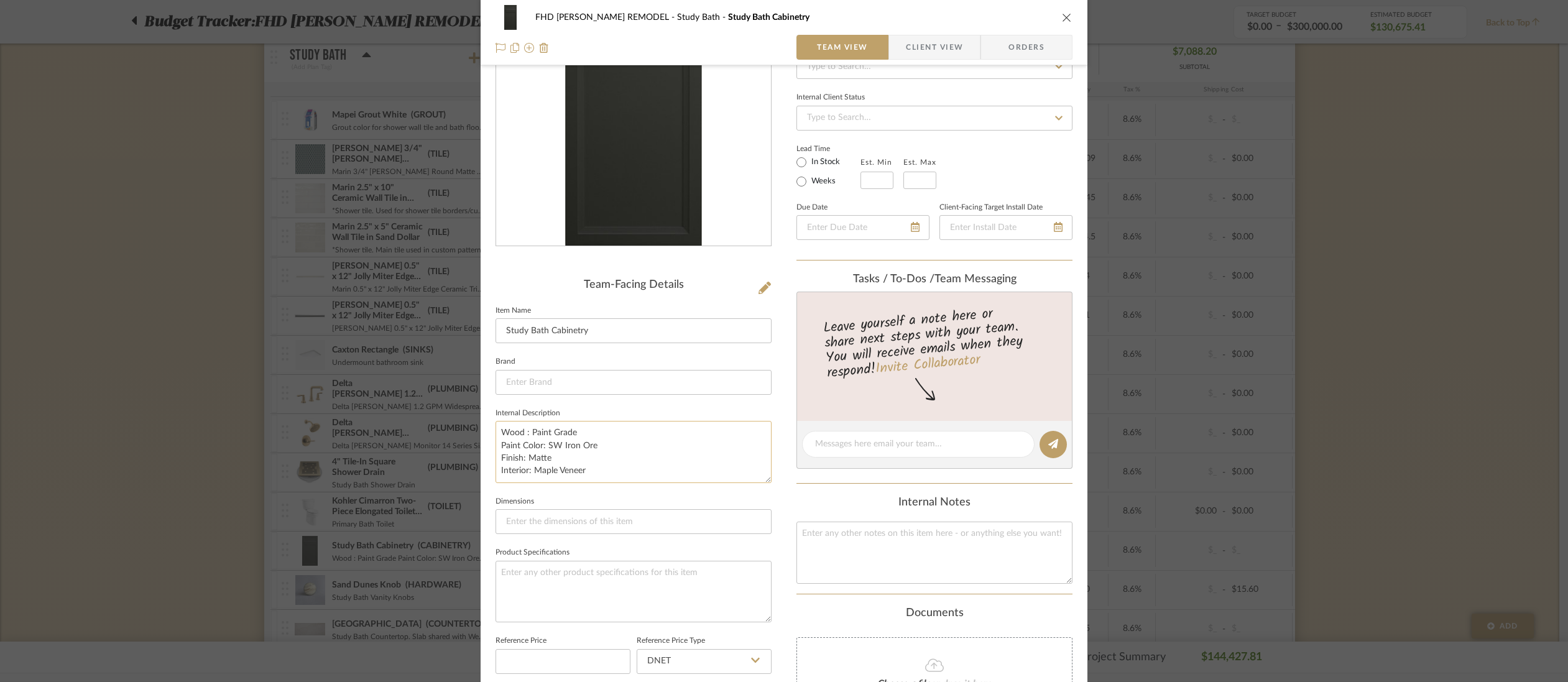
scroll to position [111, 0]
drag, startPoint x: 594, startPoint y: 469, endPoint x: 495, endPoint y: 424, distance: 108.7
click at [495, 424] on textarea "Wood : Paint Grade Paint Color: SW Iron Ore Finish: Matte Interior: Maple Veneer" at bounding box center [633, 450] width 276 height 62
click at [522, 607] on textarea at bounding box center [633, 590] width 276 height 62
paste textarea "Wood : Paint Grade Paint Color: SW Iron Ore Finish: Matte Interior: Maple Veneer"
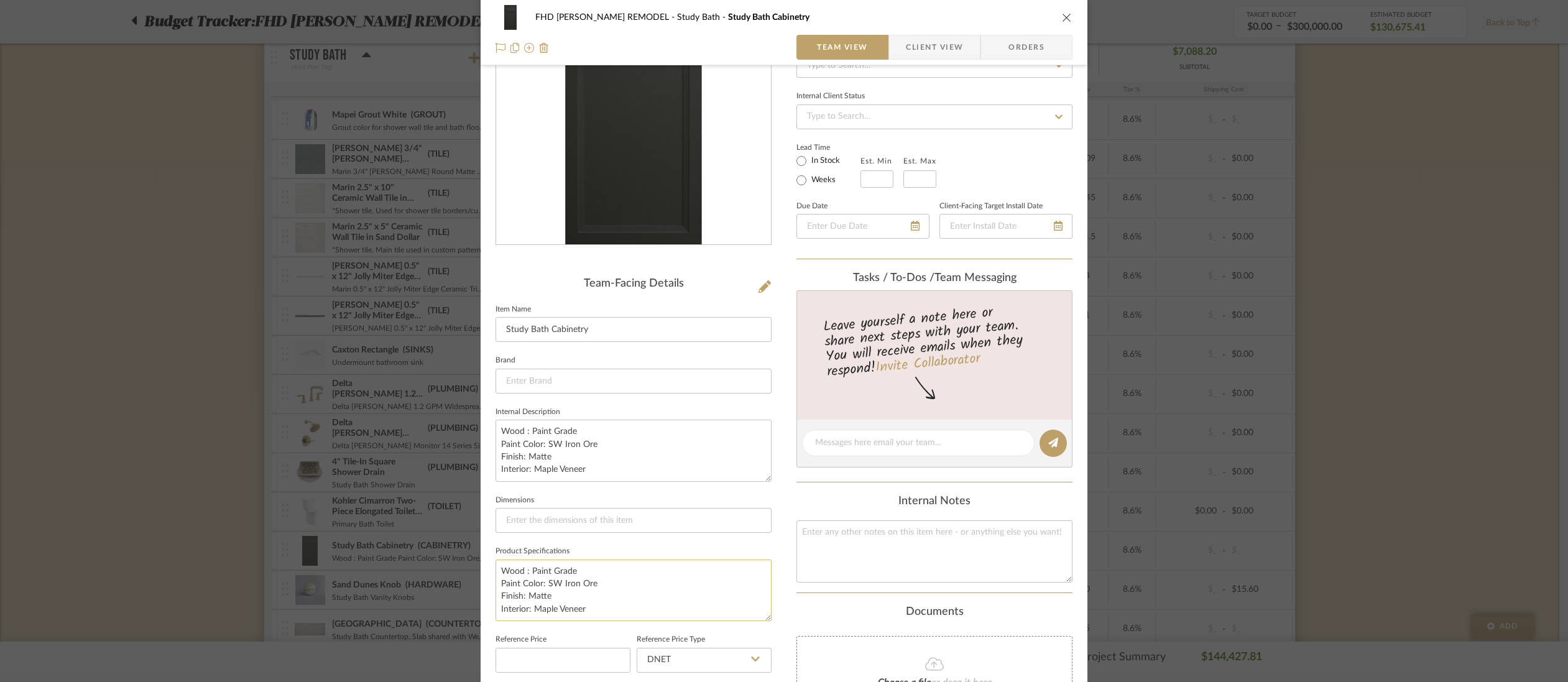
click at [499, 567] on textarea "Wood : Paint Grade Paint Color: SW Iron Ore Finish: Matte Interior: Maple Veneer" at bounding box center [633, 590] width 276 height 62
type textarea "*COST INCLUDED IN CABINET QUOTE Wood : Paint Grade Paint Color: SW Iron Ore Fin…"
click at [786, 607] on div "FHD [PERSON_NAME] REMODEL Study Bath Study Bath Cabinetry Team View Client View…" at bounding box center [784, 471] width 607 height 1146
click at [546, 520] on input at bounding box center [633, 520] width 276 height 25
type input "See Install Documents"
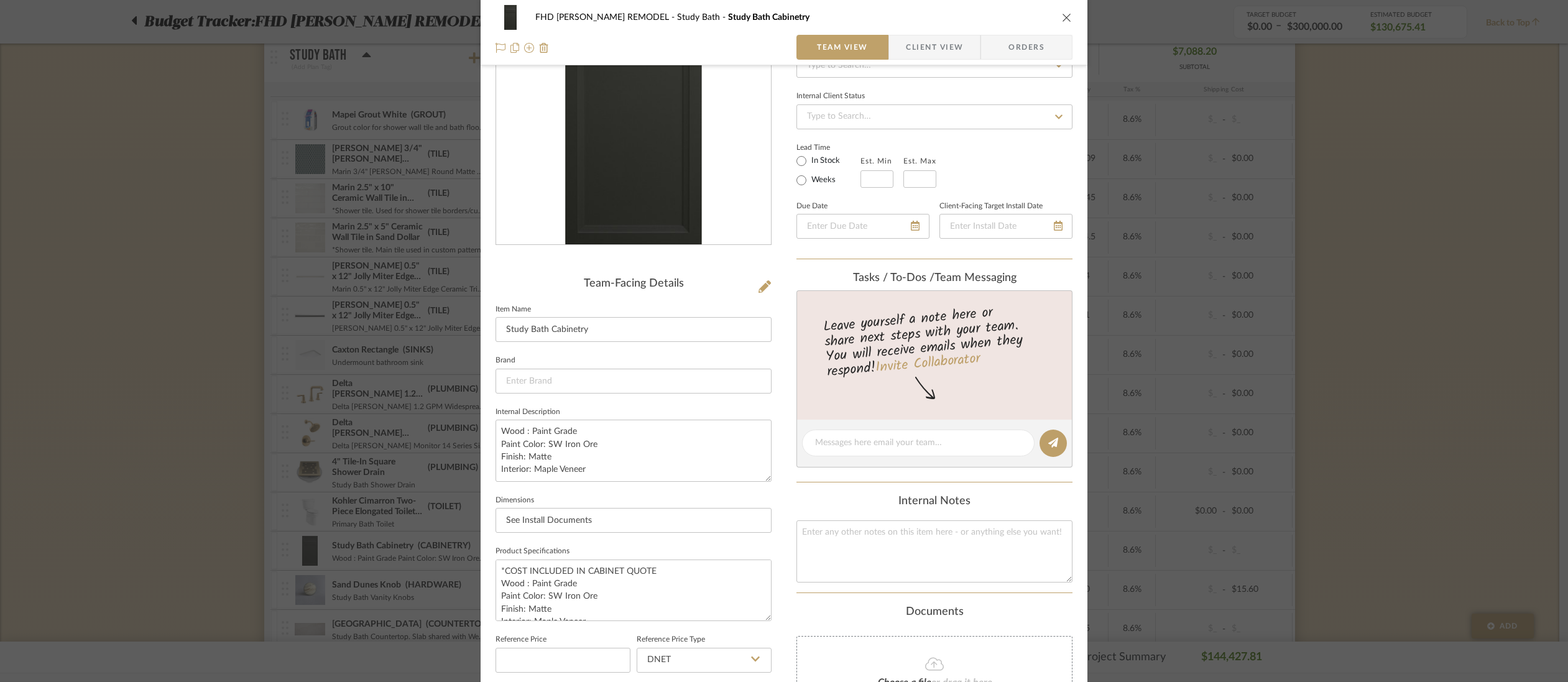
click at [756, 541] on sr-form-field "Dimensions See Install Documents" at bounding box center [633, 517] width 276 height 51
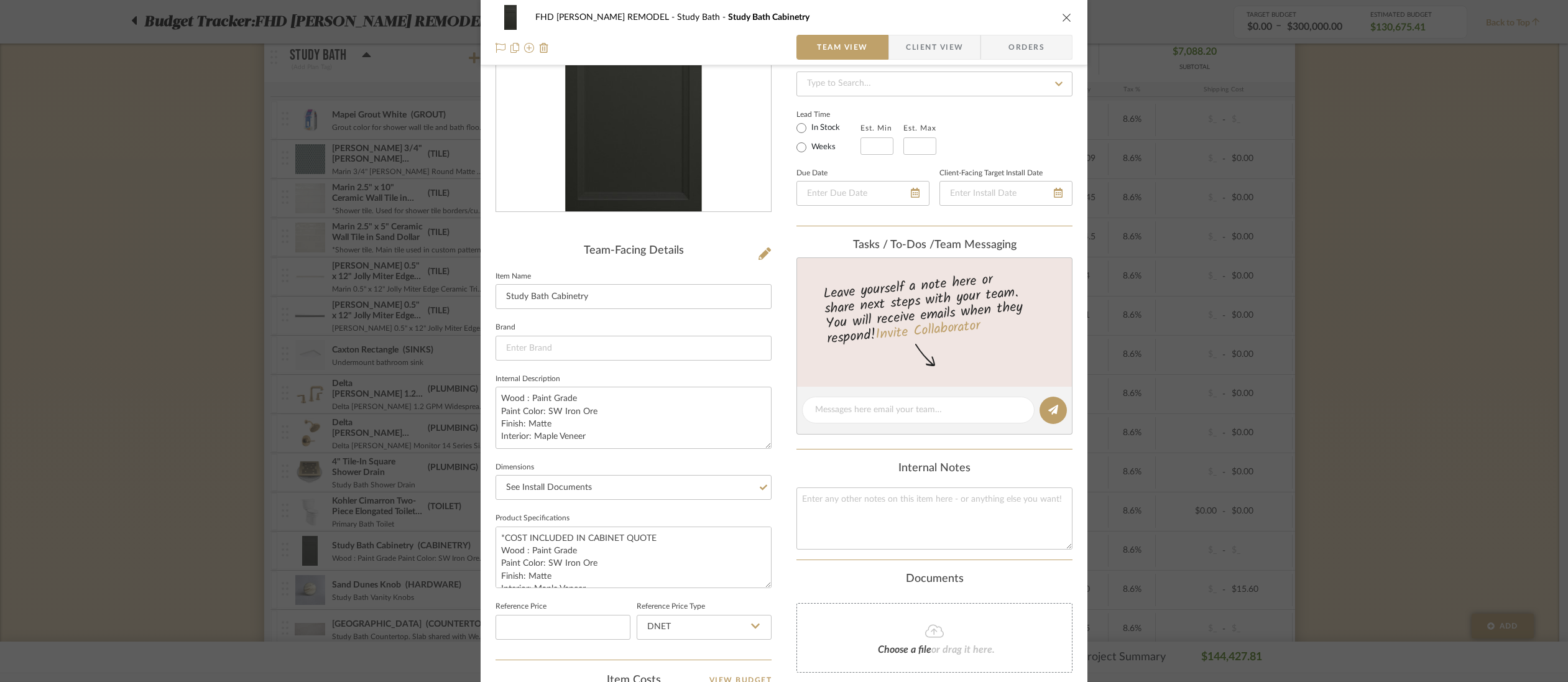
scroll to position [0, 0]
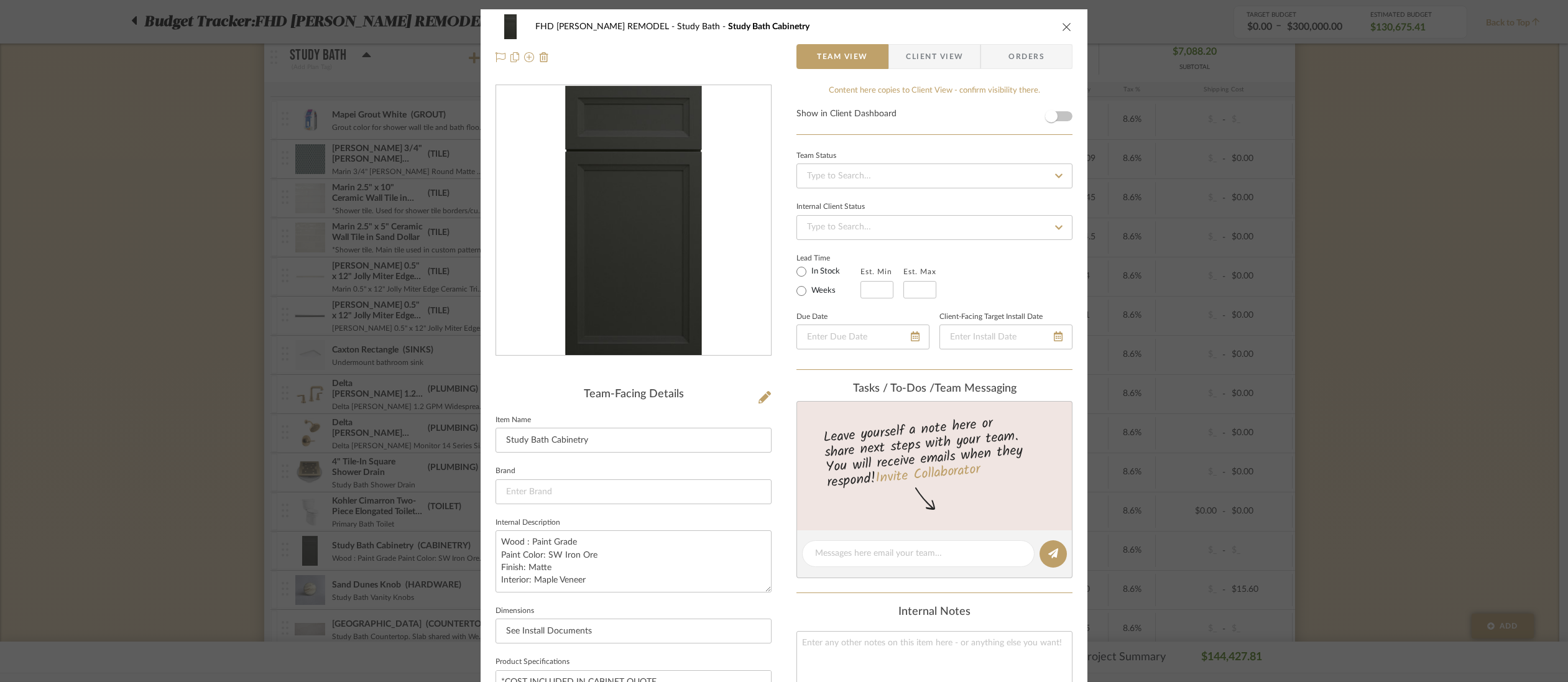
click at [1063, 28] on icon "close" at bounding box center [1066, 26] width 10 height 10
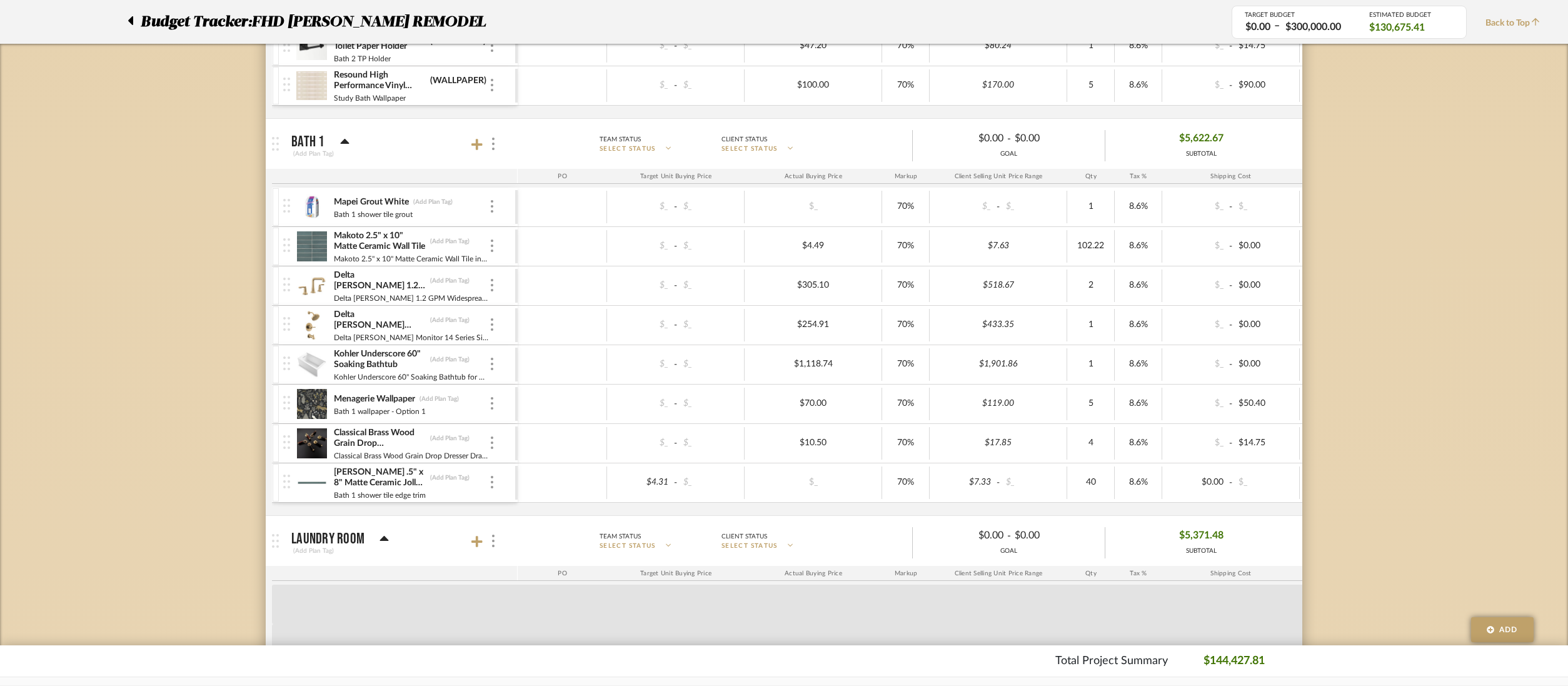
scroll to position [4558, 0]
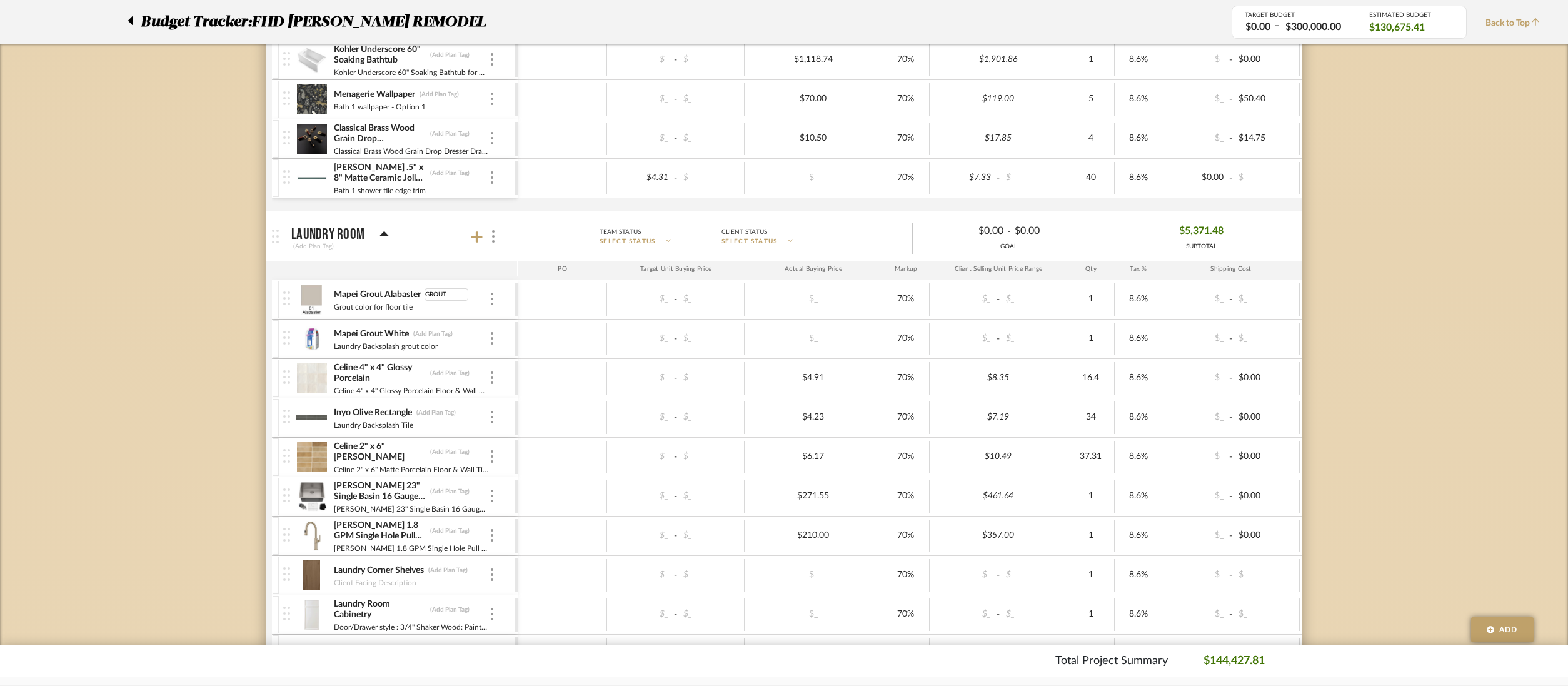
type input "GROUT"
click at [435, 312] on div "Mapei Grout Alabaster GROUT Grout color for floor tile" at bounding box center [411, 299] width 155 height 38
click at [476, 490] on div "[PERSON_NAME] 23" Single Basin 16 Gauge Stainless Steel (Add Plan Tag)" at bounding box center [411, 491] width 155 height 23
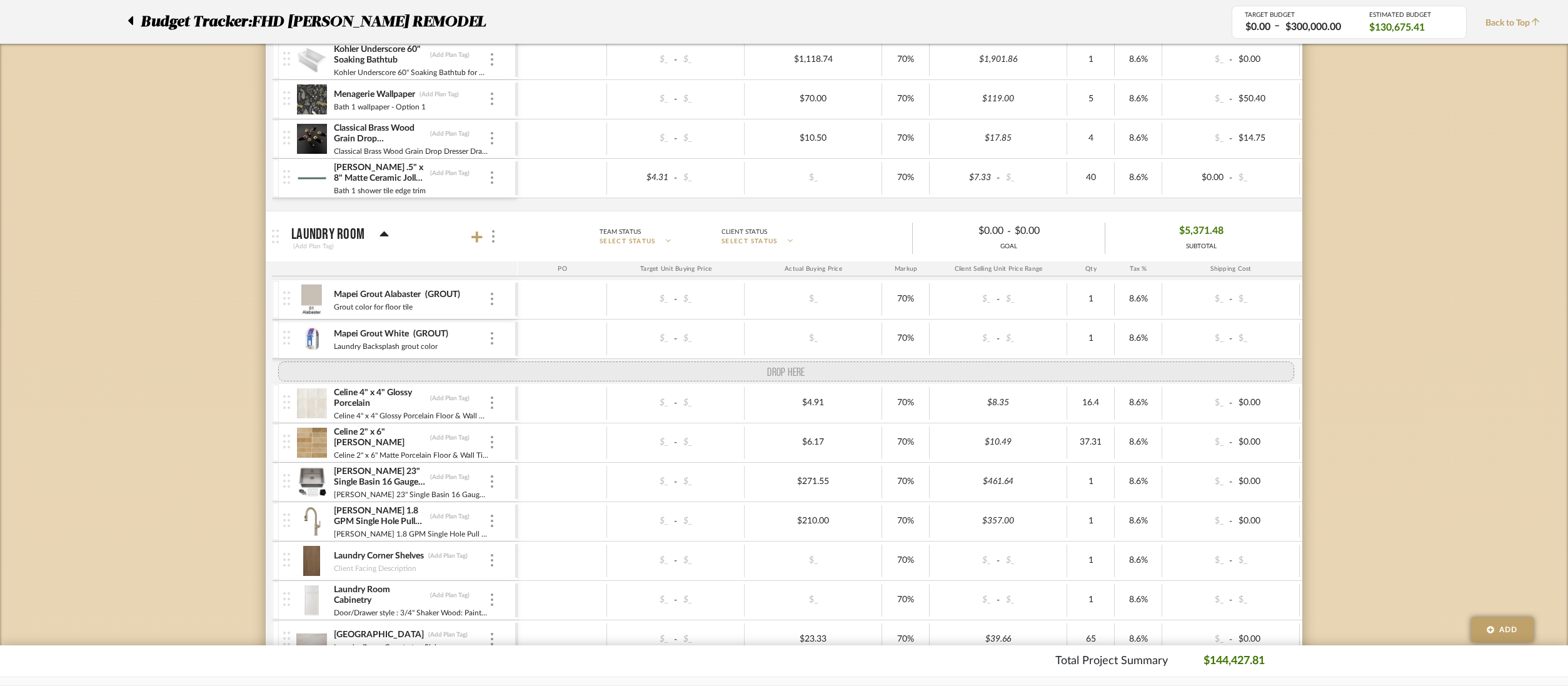
drag, startPoint x: 284, startPoint y: 417, endPoint x: 278, endPoint y: 362, distance: 55.3
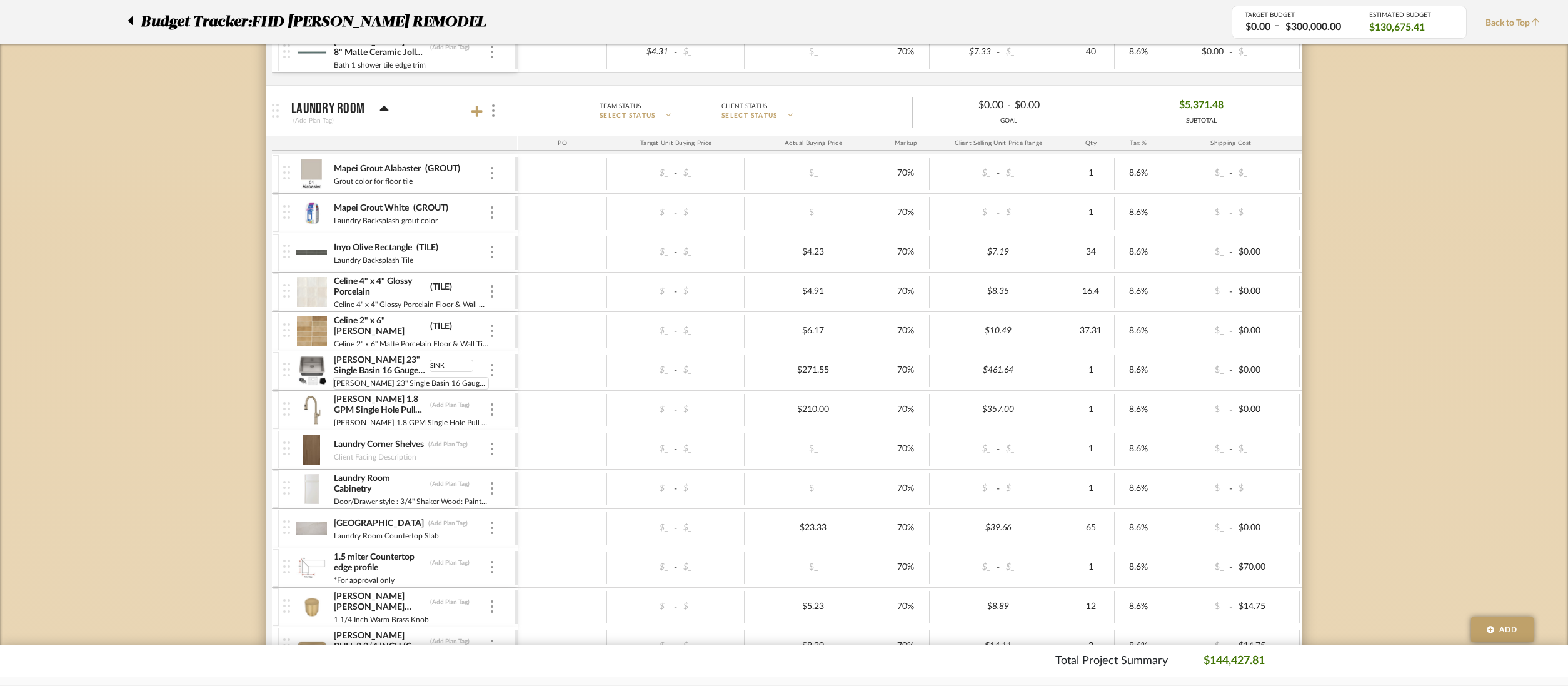
scroll to position [4804, 0]
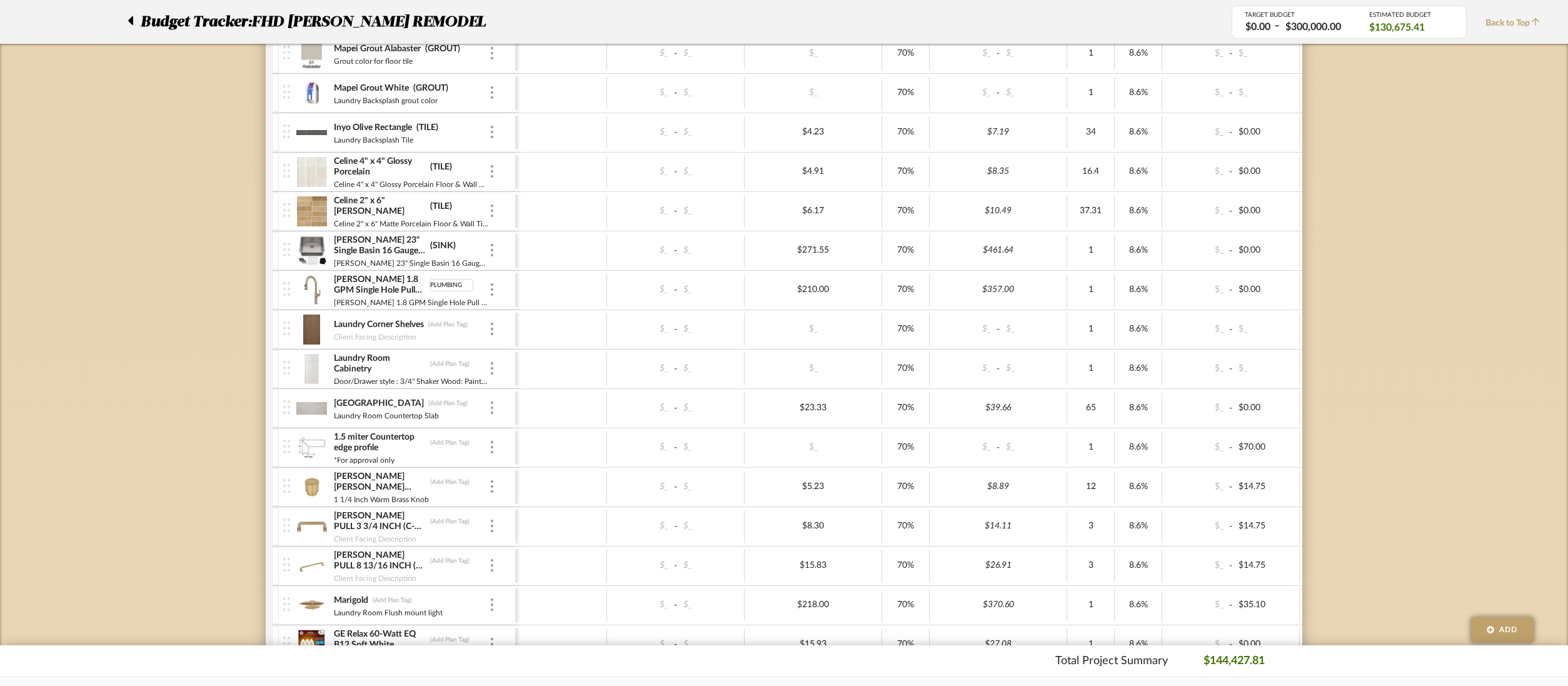
click at [566, 288] on div at bounding box center [562, 290] width 89 height 32
click at [584, 551] on div at bounding box center [562, 566] width 89 height 32
drag, startPoint x: 464, startPoint y: 360, endPoint x: 427, endPoint y: 361, distance: 37.0
click at [427, 361] on div "Laundry Room Cabinetry CABINETRY" at bounding box center [411, 364] width 155 height 23
click at [563, 378] on div at bounding box center [562, 368] width 89 height 32
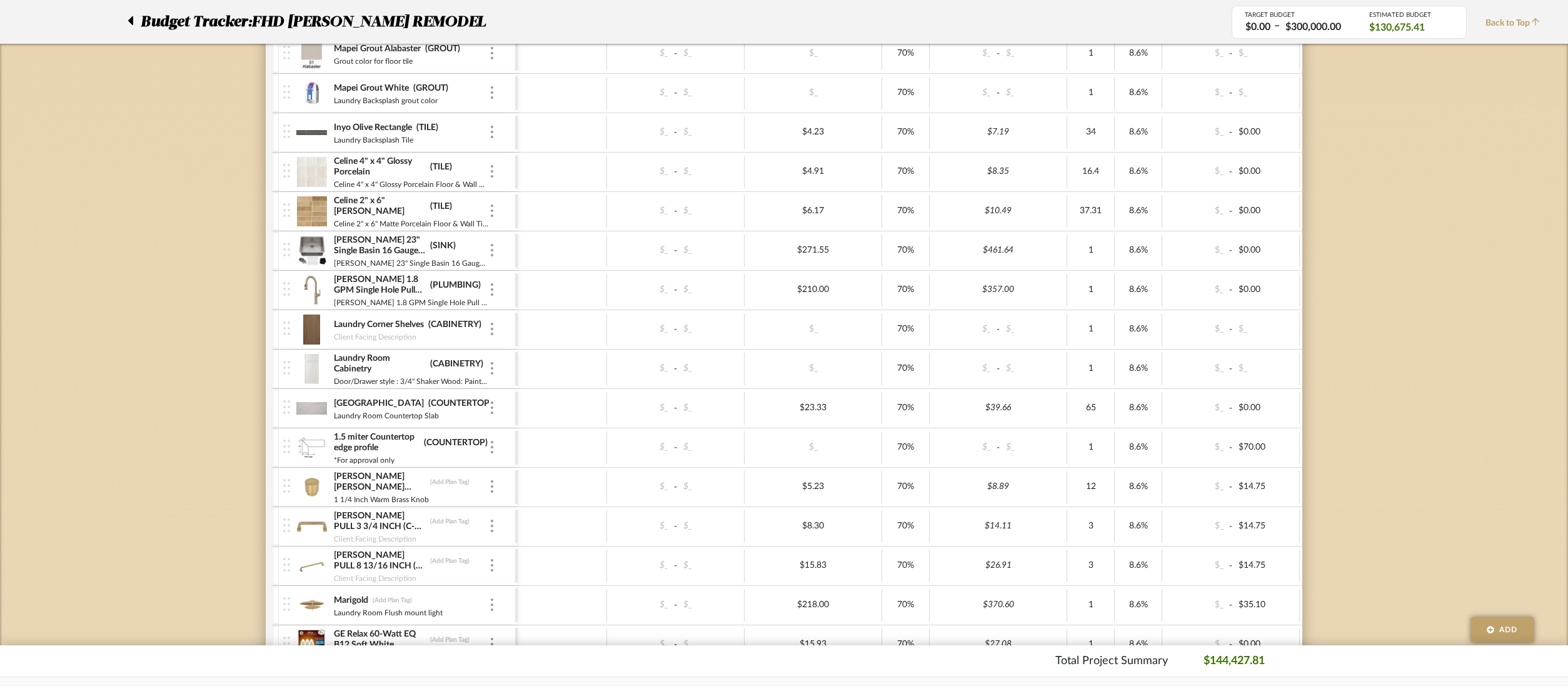
click at [441, 404] on div "Mapei Grout Alabaster (GROUT) Grout color for floor tile $_ - $_ $_ 70% $_ - $_…" at bounding box center [919, 355] width 1293 height 643
click at [447, 511] on div "[PERSON_NAME] PULL 3 3/4 INCH (C-C) HONEY BRONZE (Add Plan Tag)" at bounding box center [411, 522] width 155 height 23
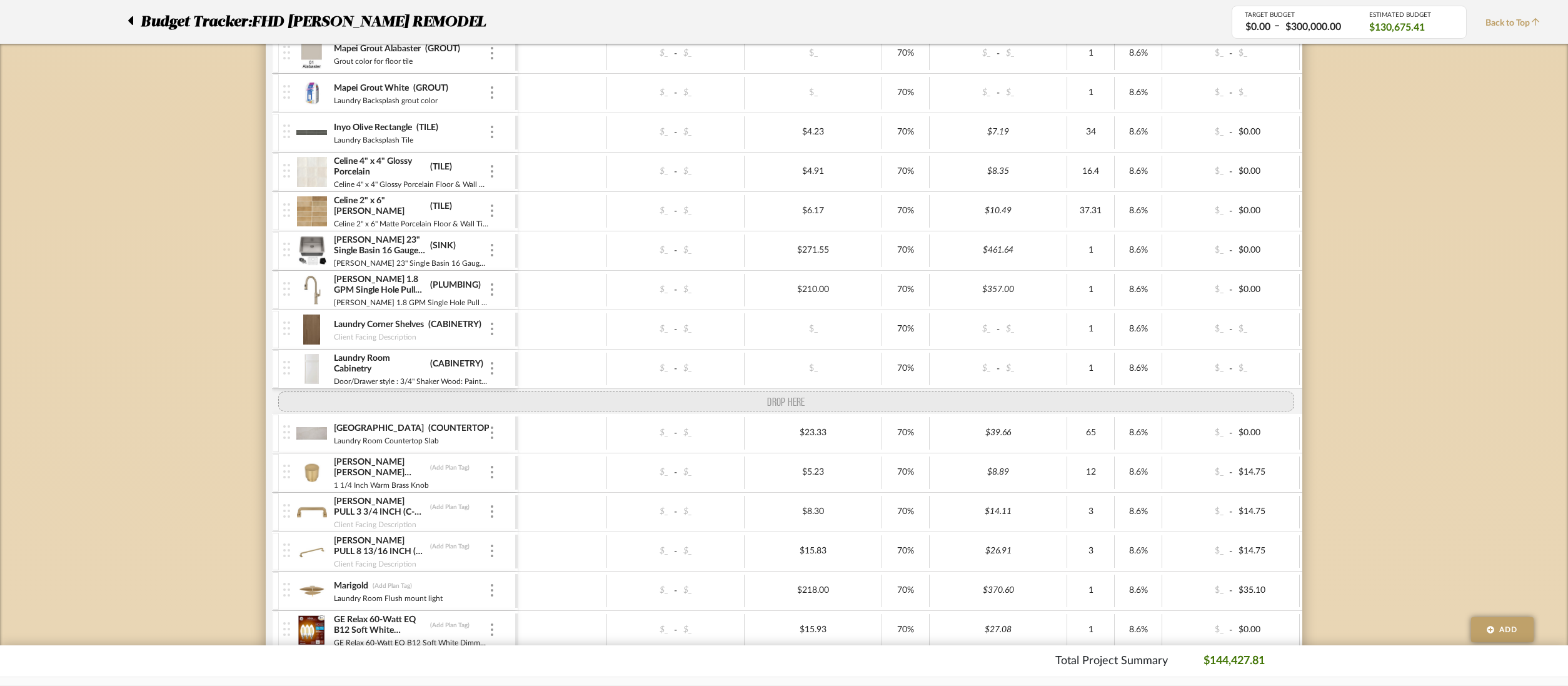
drag, startPoint x: 284, startPoint y: 450, endPoint x: 287, endPoint y: 412, distance: 38.1
drag, startPoint x: 287, startPoint y: 483, endPoint x: 284, endPoint y: 396, distance: 87.1
drag, startPoint x: 283, startPoint y: 464, endPoint x: 280, endPoint y: 398, distance: 66.1
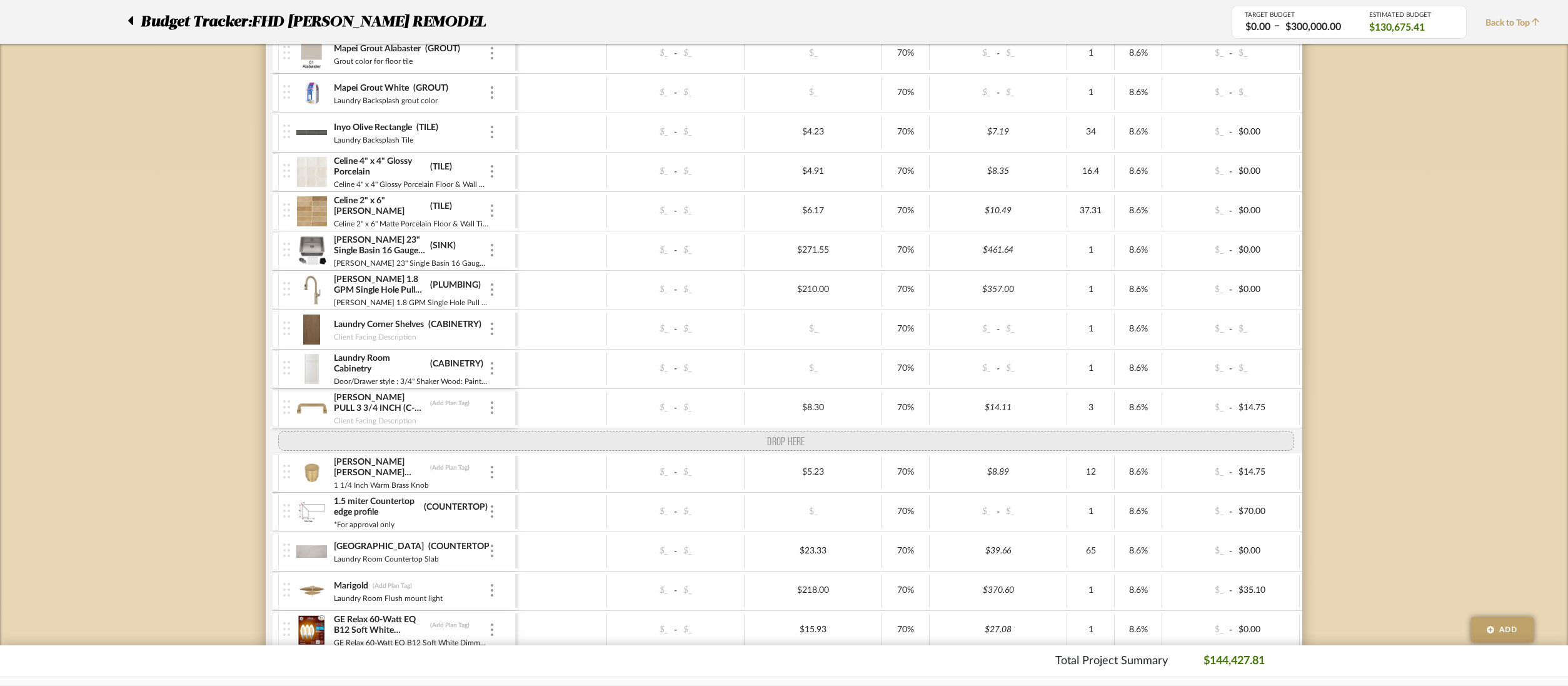
drag, startPoint x: 289, startPoint y: 571, endPoint x: 277, endPoint y: 429, distance: 142.5
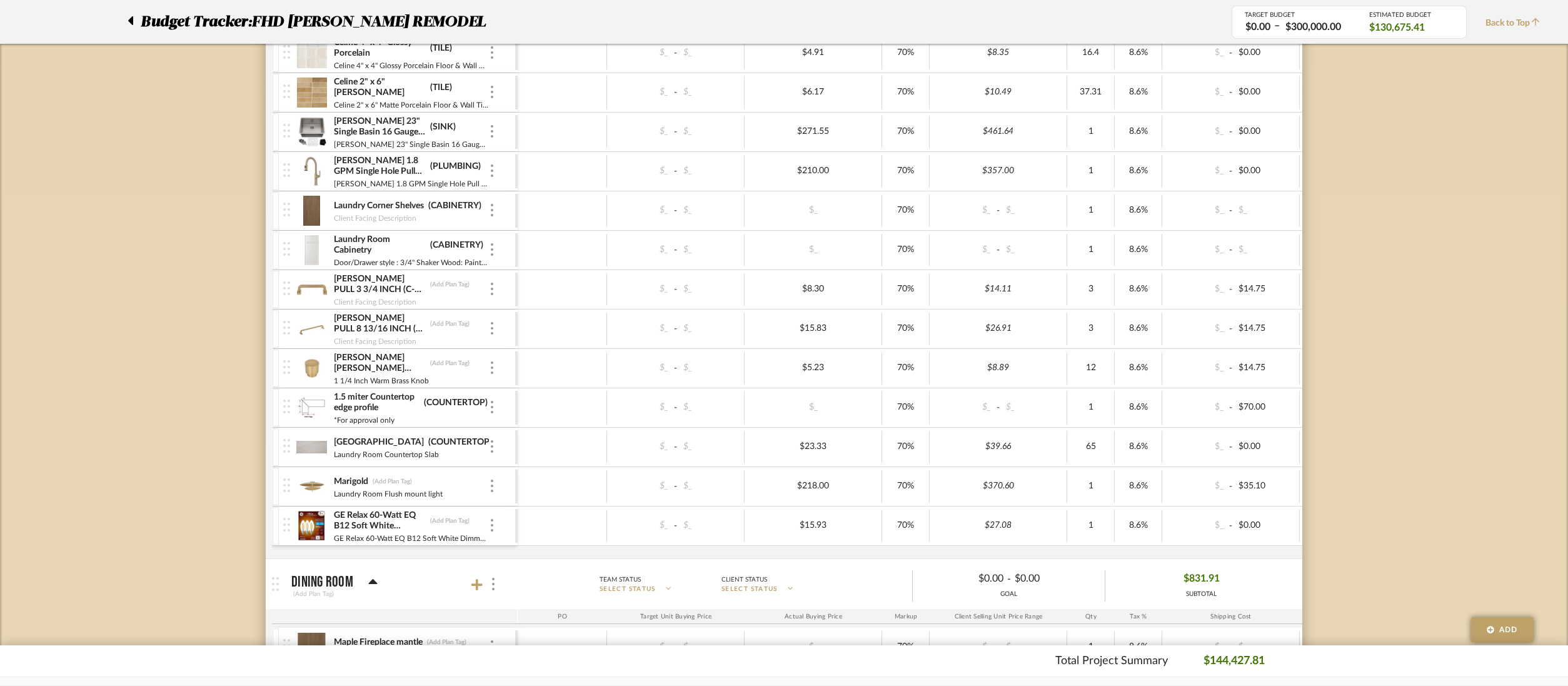
scroll to position [4925, 0]
click at [546, 544] on div "Mapei Grout Alabaster (GROUT) Grout color for floor tile $_ - $_ $_ 70% $_ - $_…" at bounding box center [919, 234] width 1293 height 643
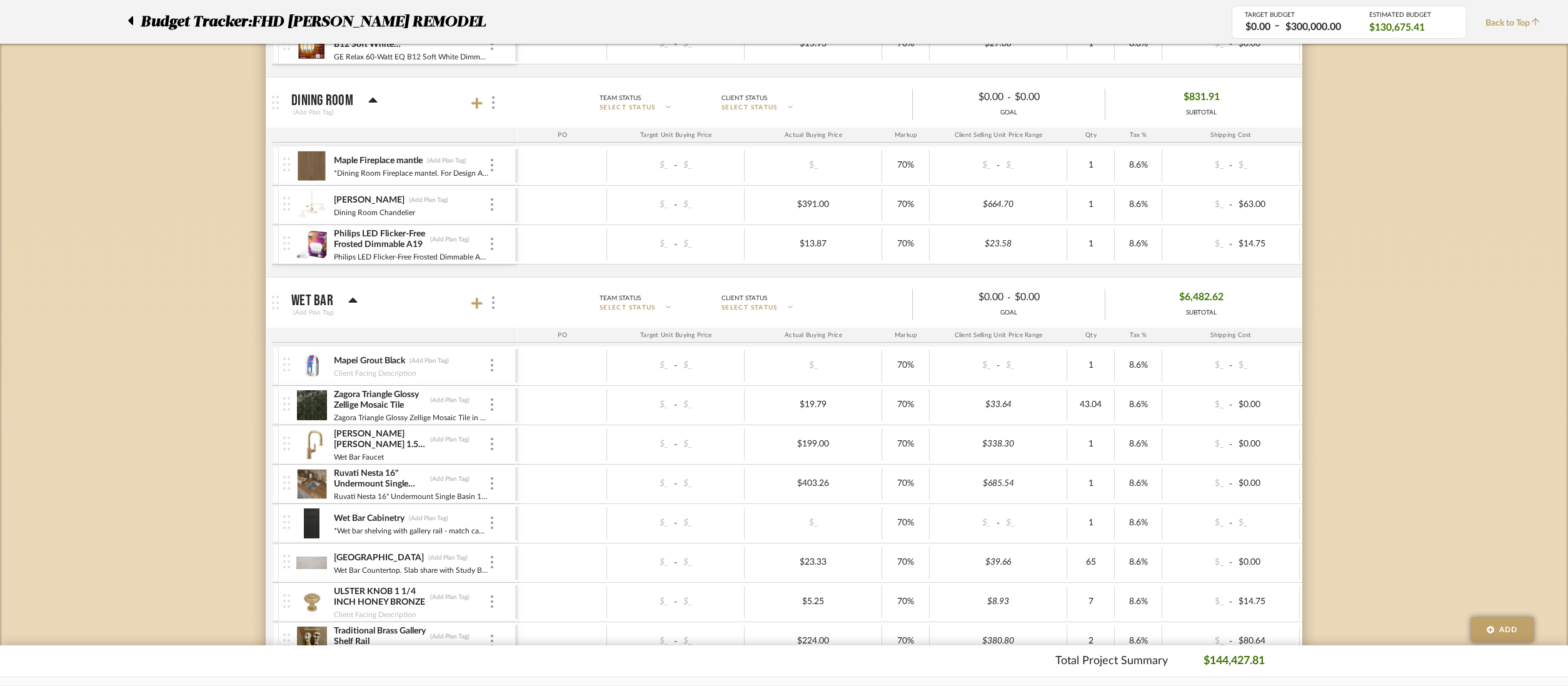
scroll to position [5402, 0]
click at [410, 300] on mat-panel-title "Wet Bar (Add Plan Tag)" at bounding box center [401, 305] width 220 height 31
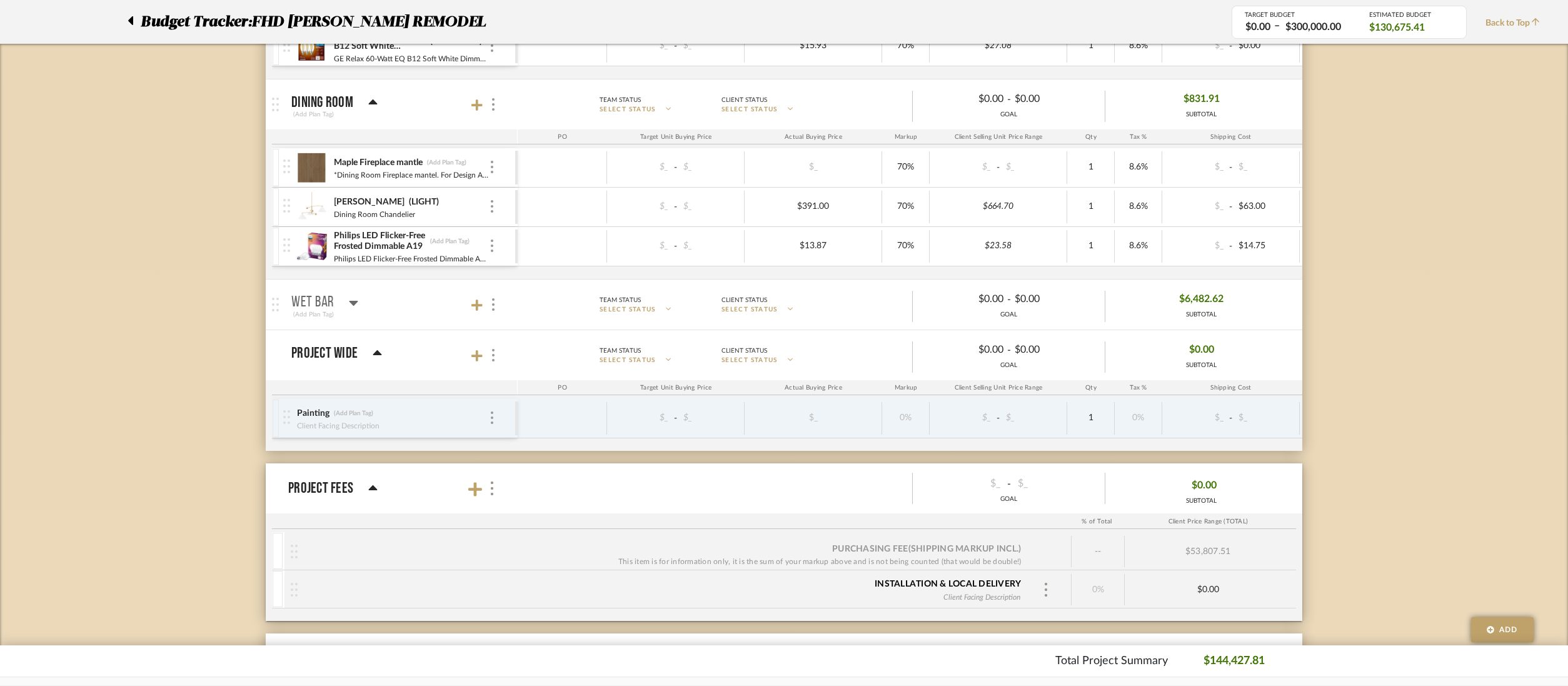
click at [351, 299] on icon at bounding box center [353, 302] width 10 height 15
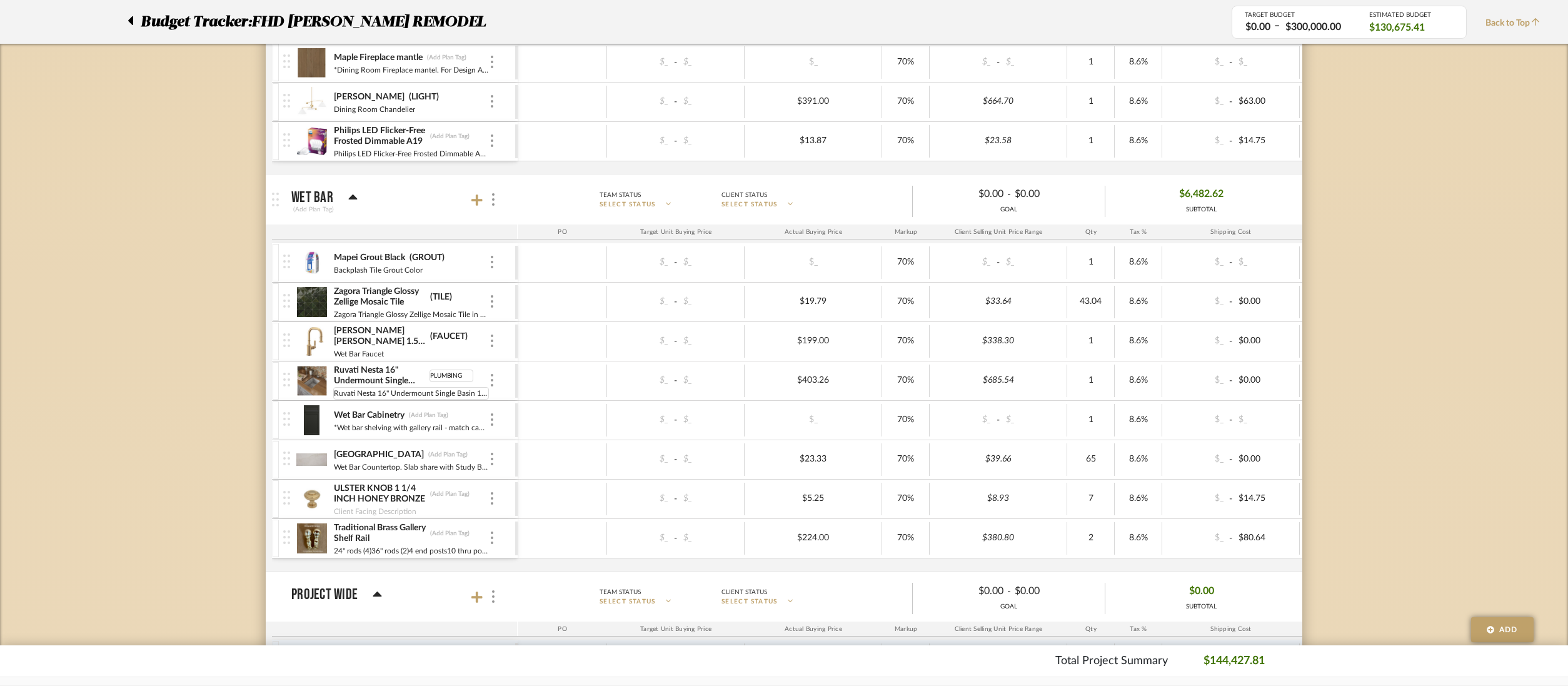
scroll to position [5509, 0]
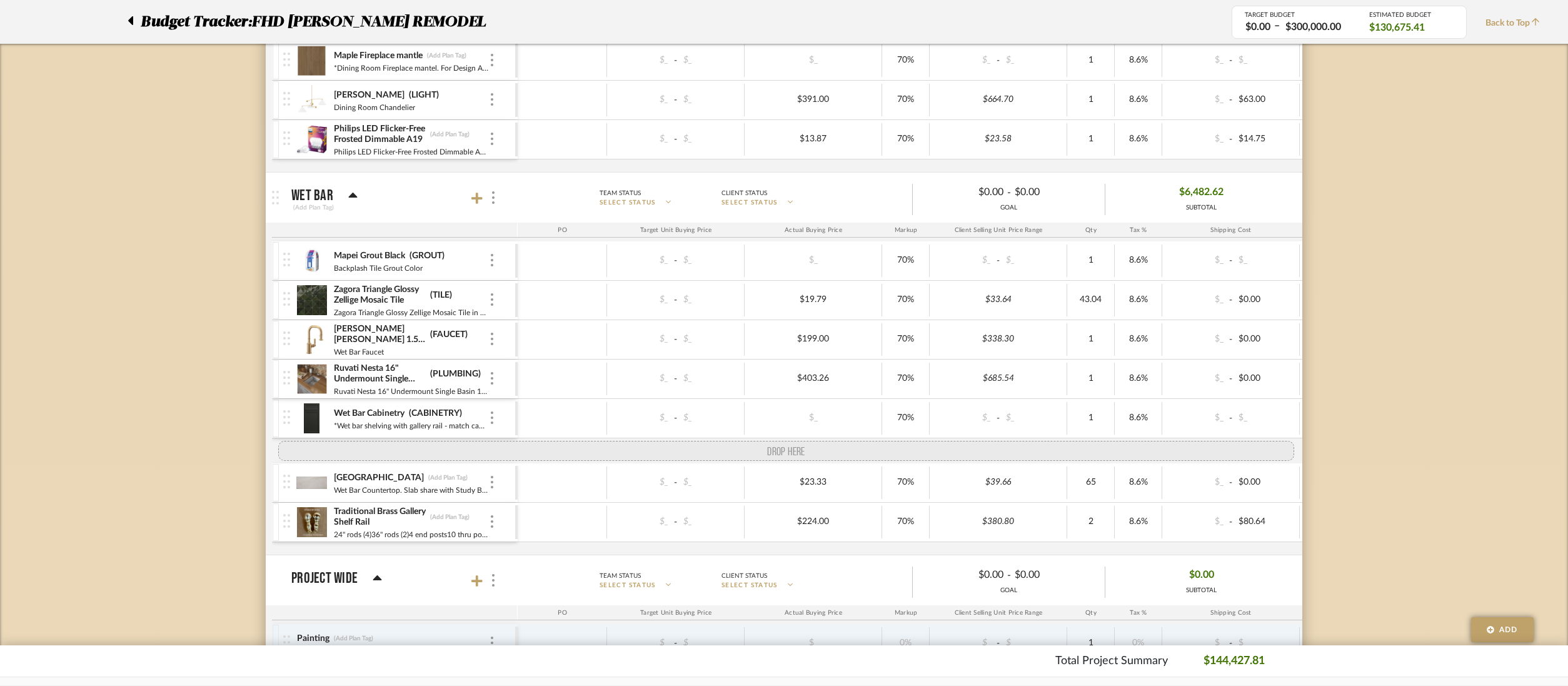
drag, startPoint x: 282, startPoint y: 500, endPoint x: 282, endPoint y: 442, distance: 58.0
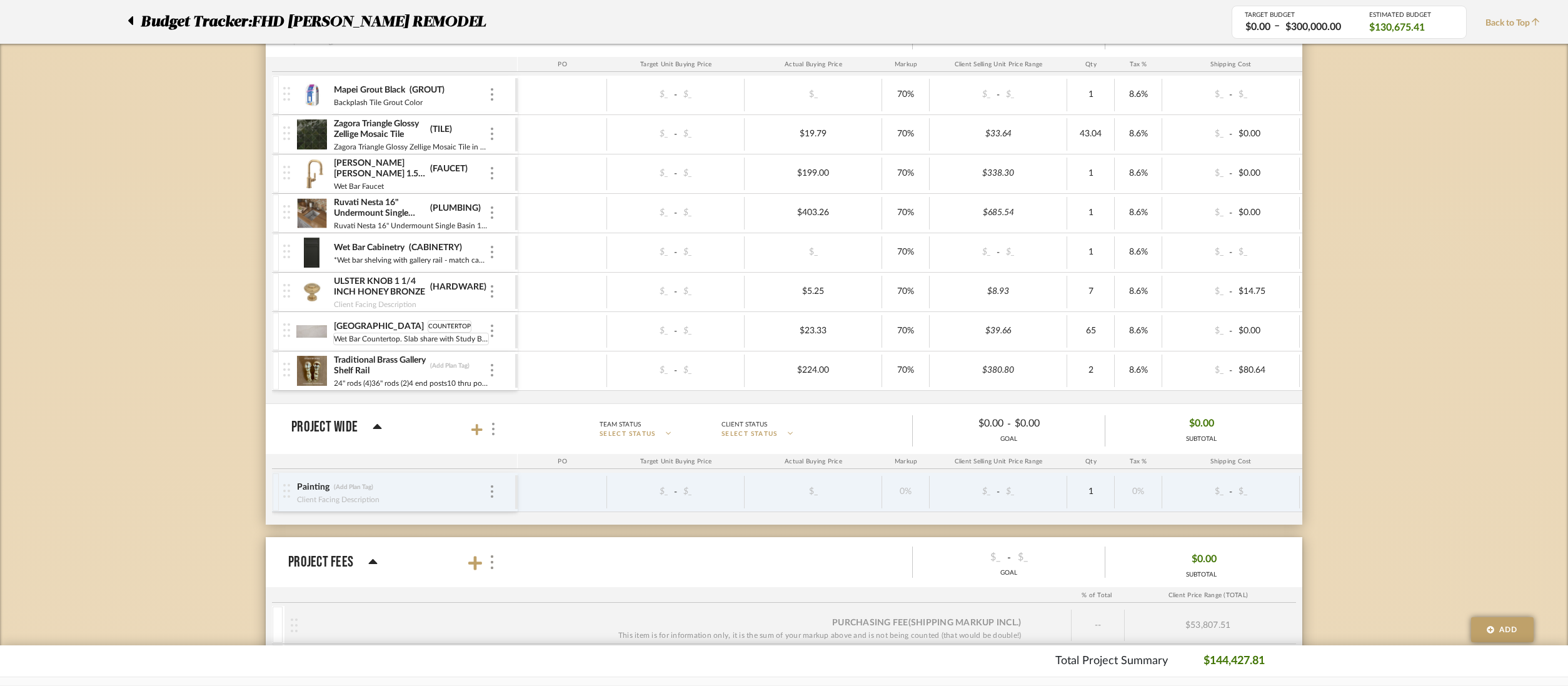
scroll to position [5721, 0]
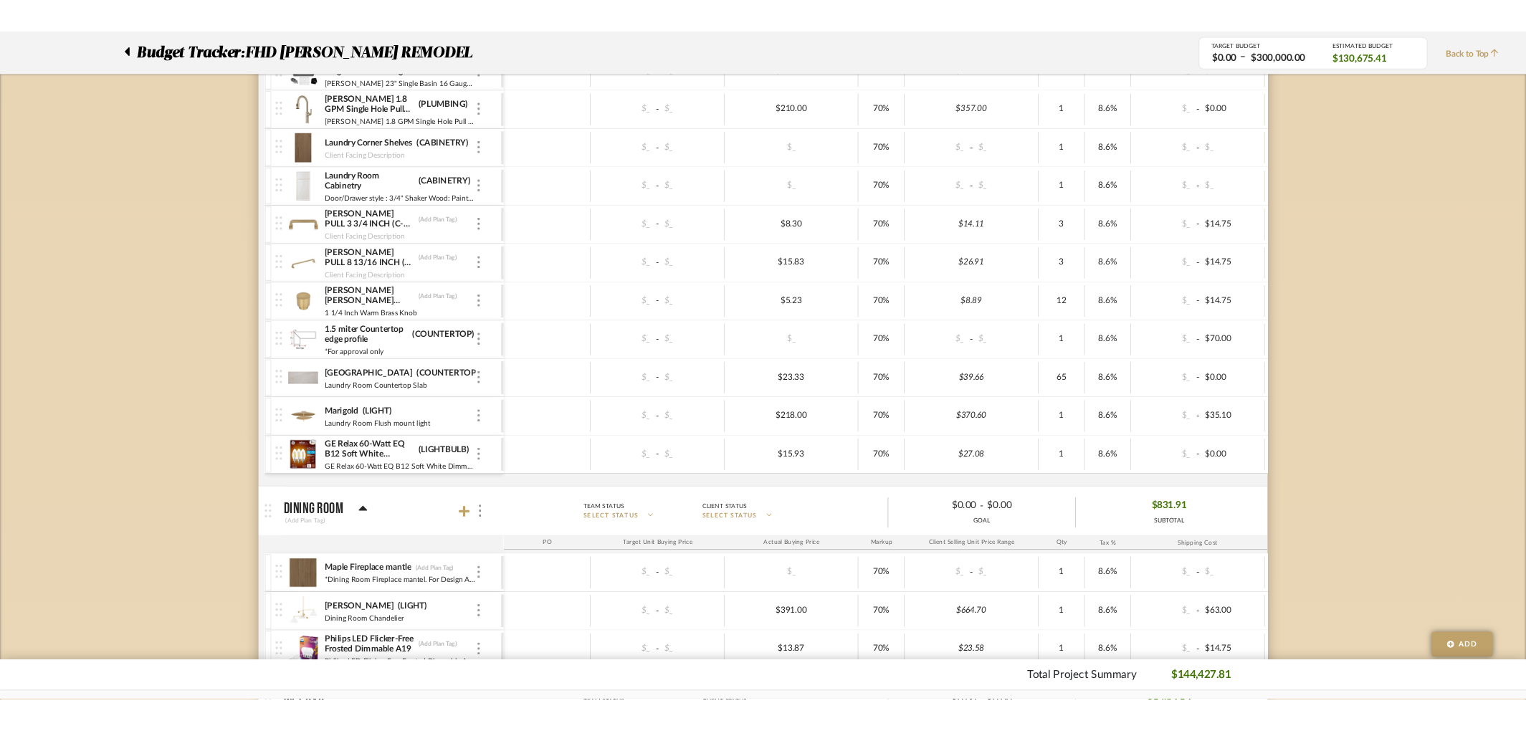
scroll to position [5609, 0]
